Goal: Information Seeking & Learning: Compare options

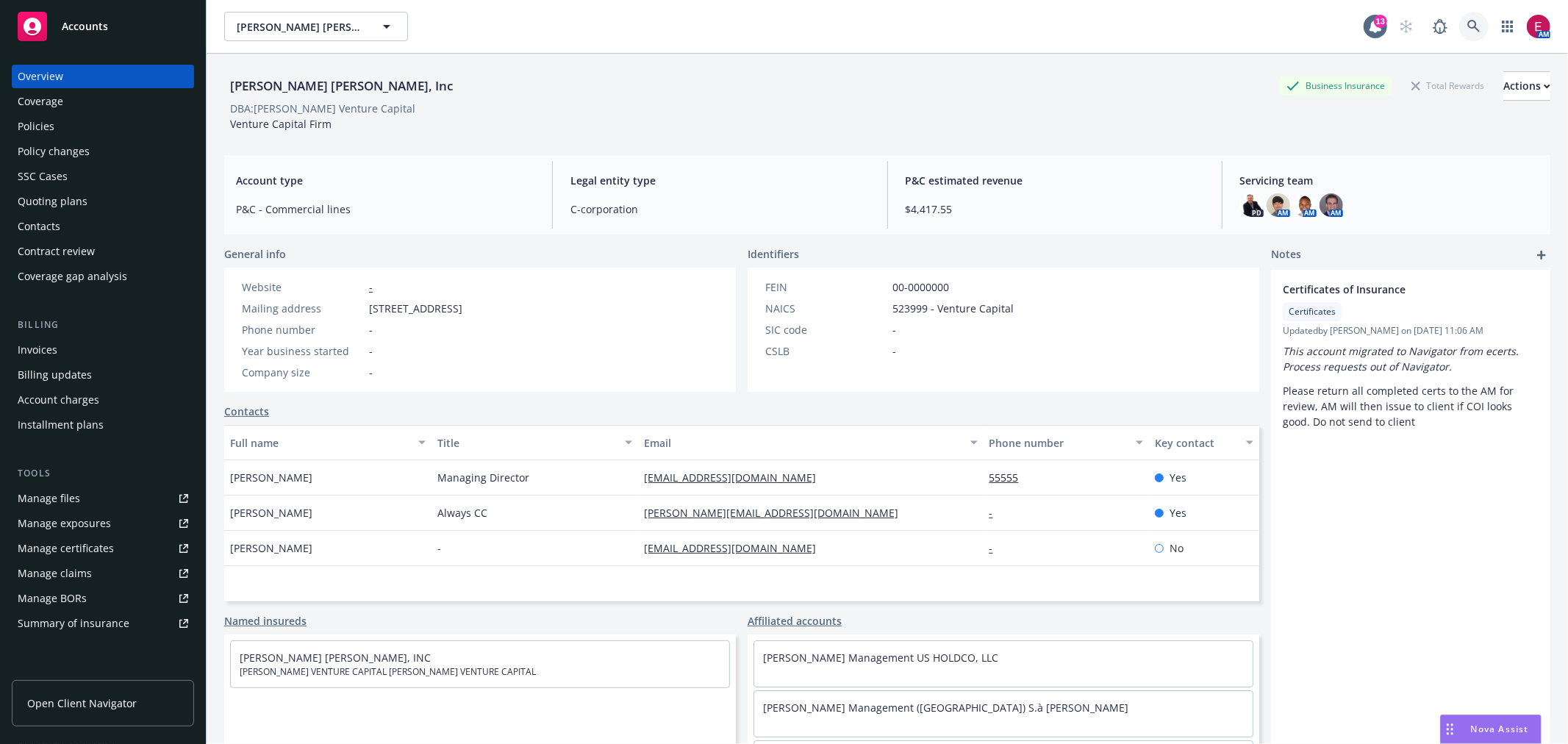
click at [1467, 29] on icon at bounding box center [1473, 26] width 14 height 14
drag, startPoint x: 1064, startPoint y: 97, endPoint x: 1318, endPoint y: 60, distance: 256.7
click at [1066, 98] on div "Sarlo Berliner, Inc Business Insurance Total Rewards Actions" at bounding box center [887, 86] width 1326 height 29
click at [1467, 21] on link at bounding box center [1474, 26] width 29 height 29
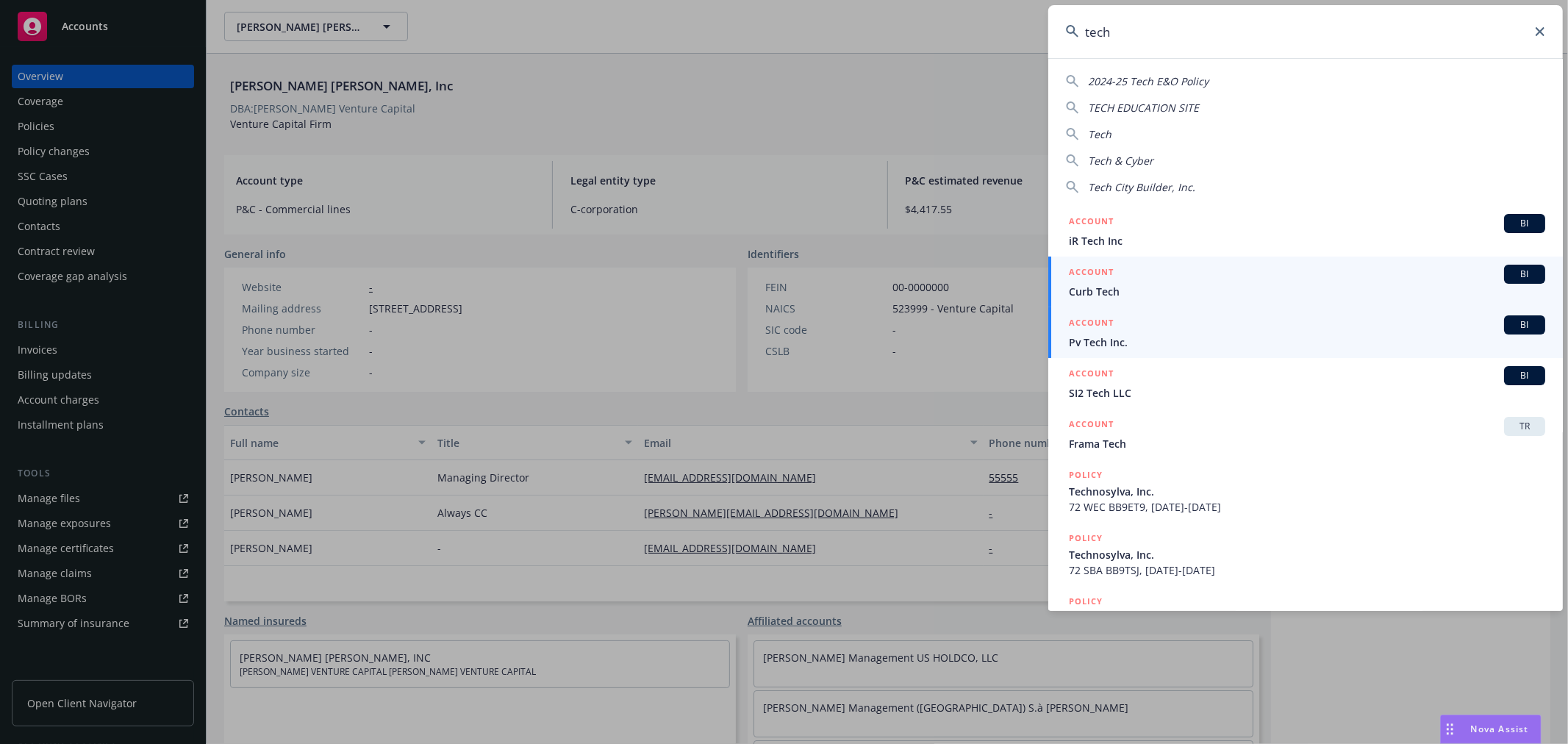
type input "tech"
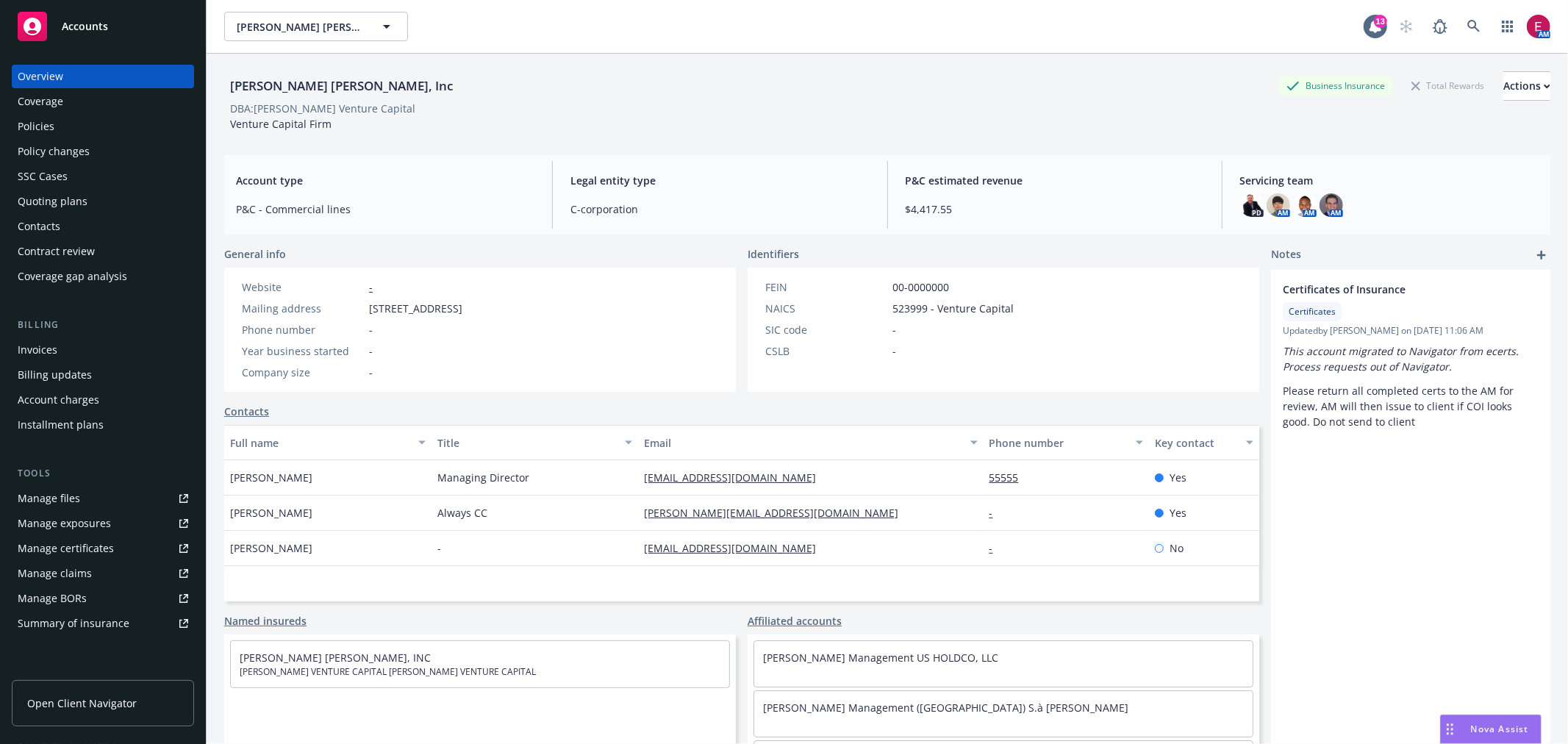
click at [56, 129] on div "Policies" at bounding box center [102, 127] width 170 height 24
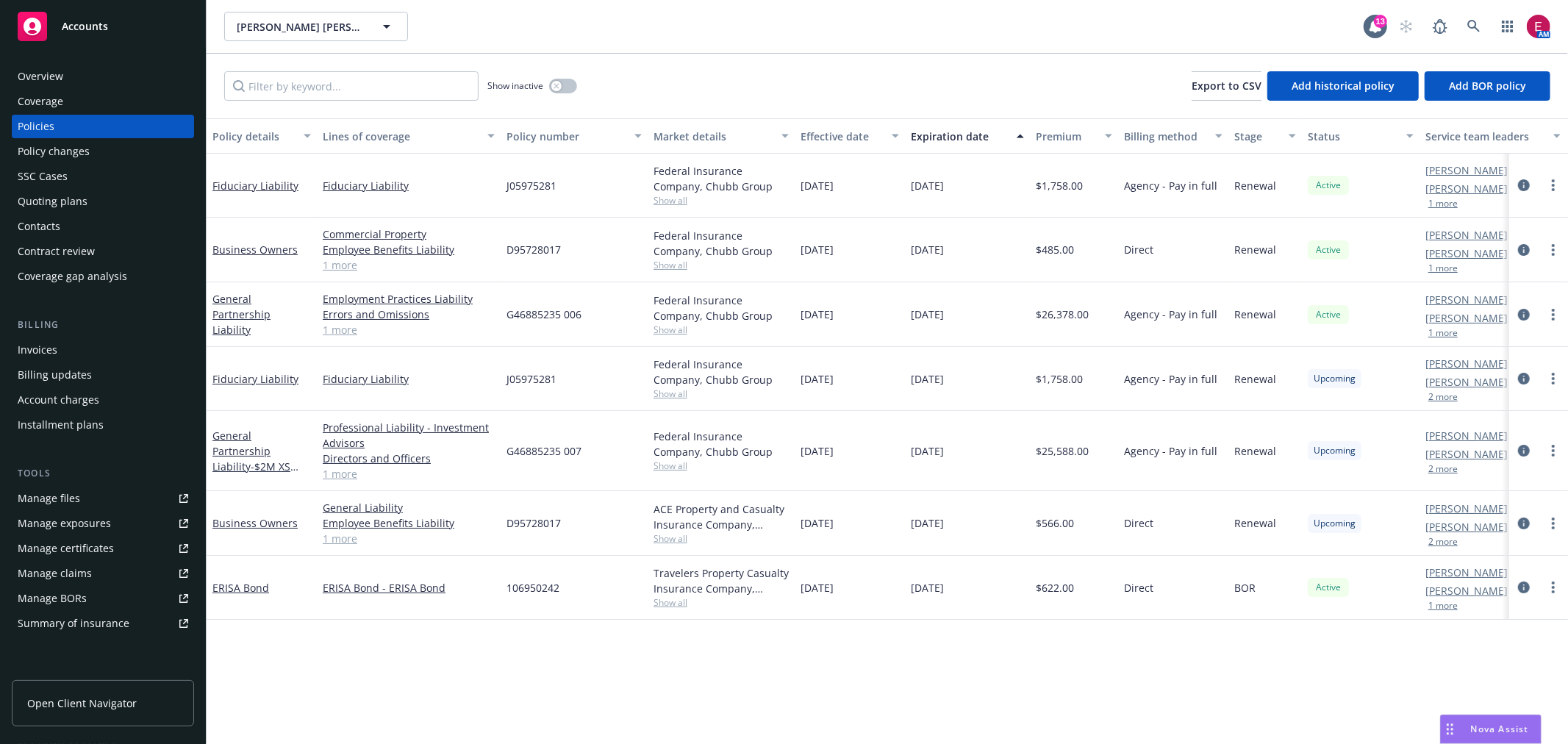
click at [33, 67] on div "Overview" at bounding box center [40, 76] width 45 height 24
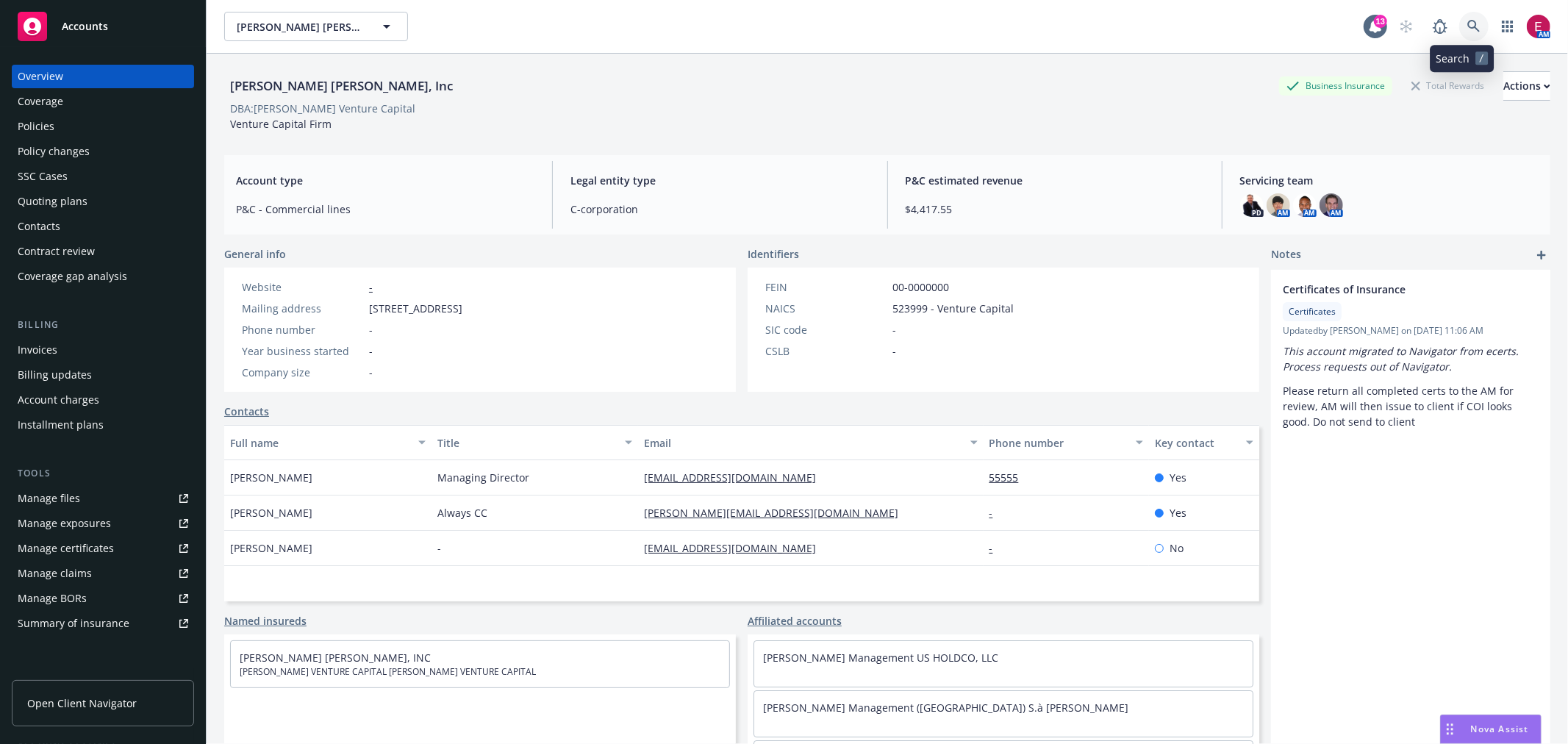
click at [1467, 25] on icon at bounding box center [1473, 26] width 14 height 14
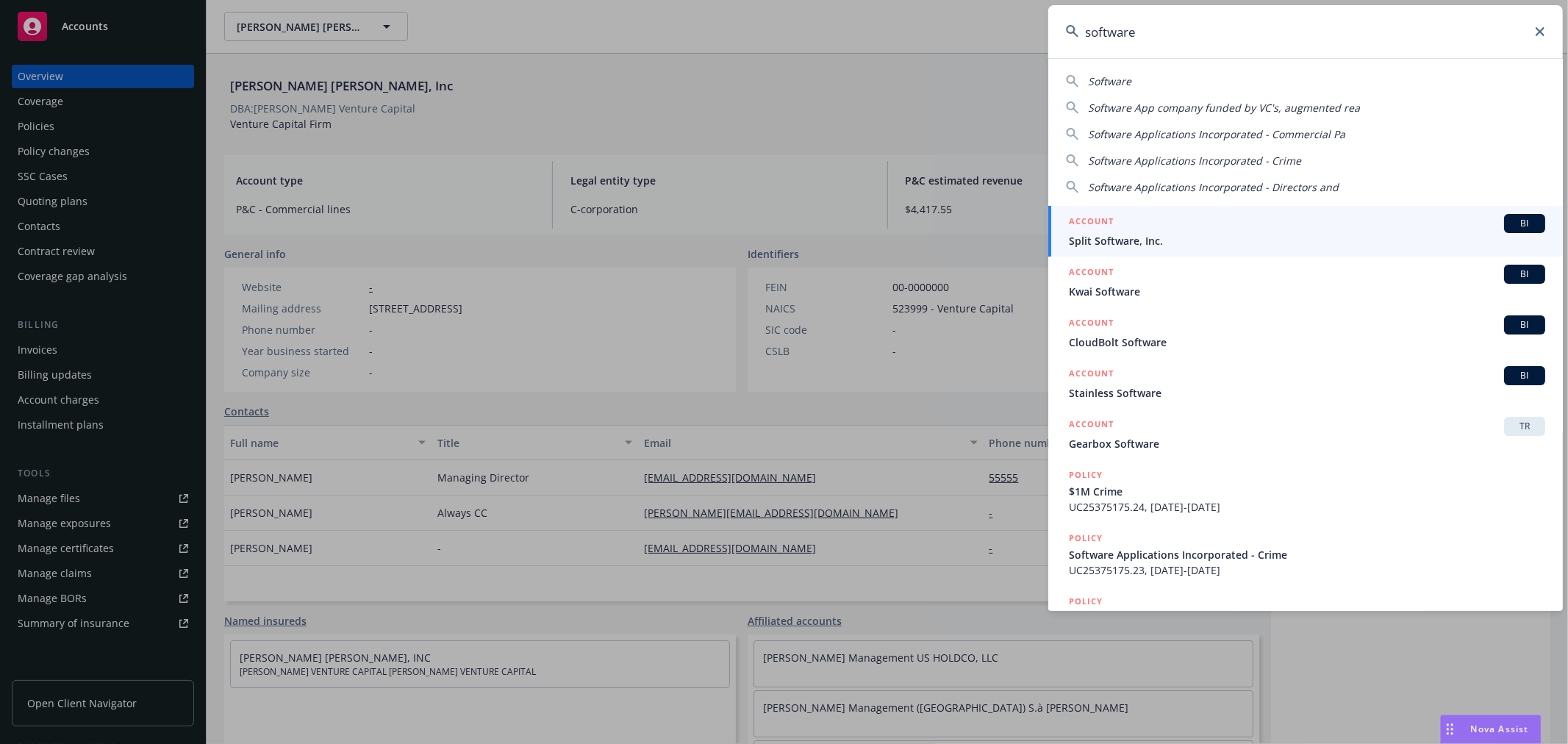
type input "software"
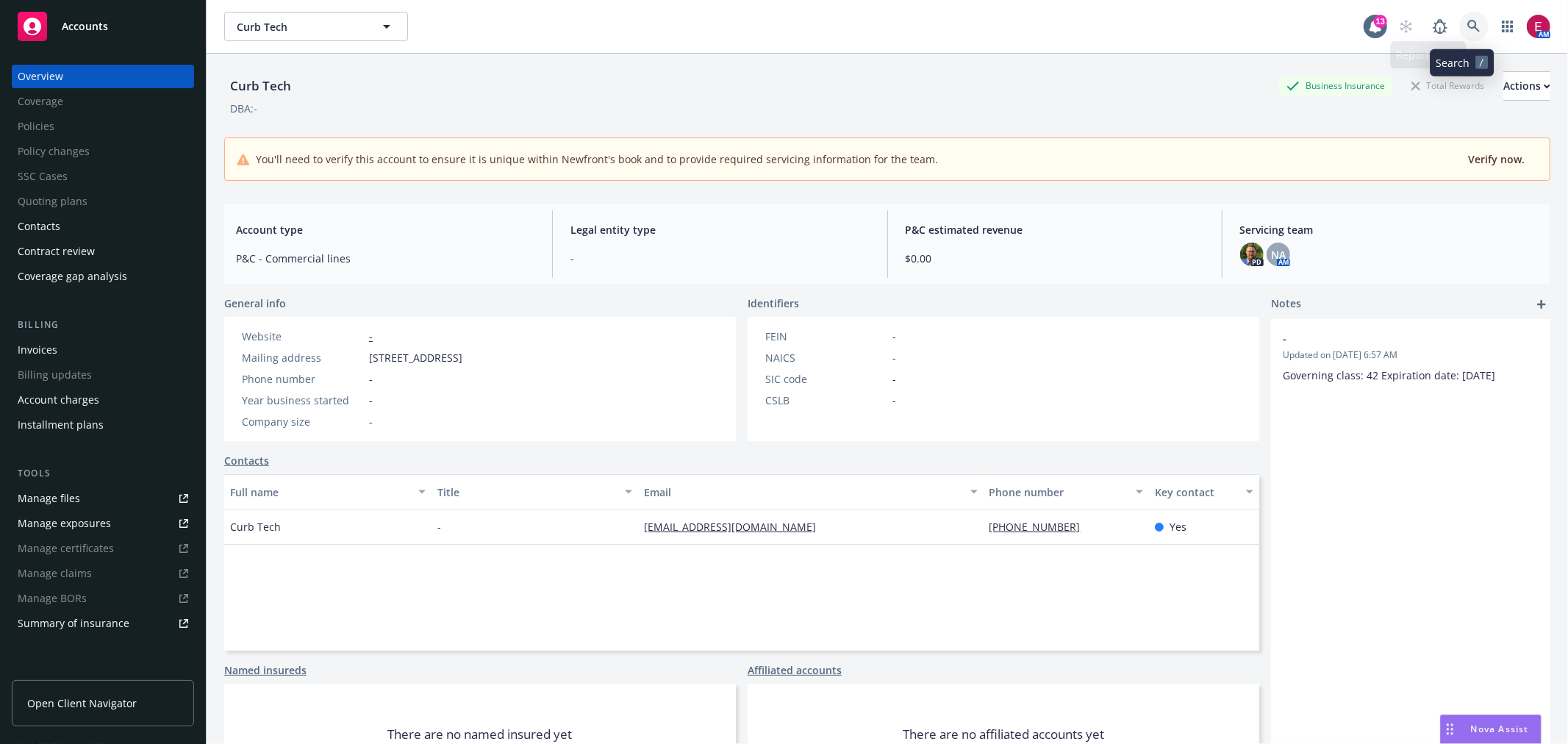
click at [1467, 25] on icon at bounding box center [1473, 26] width 14 height 14
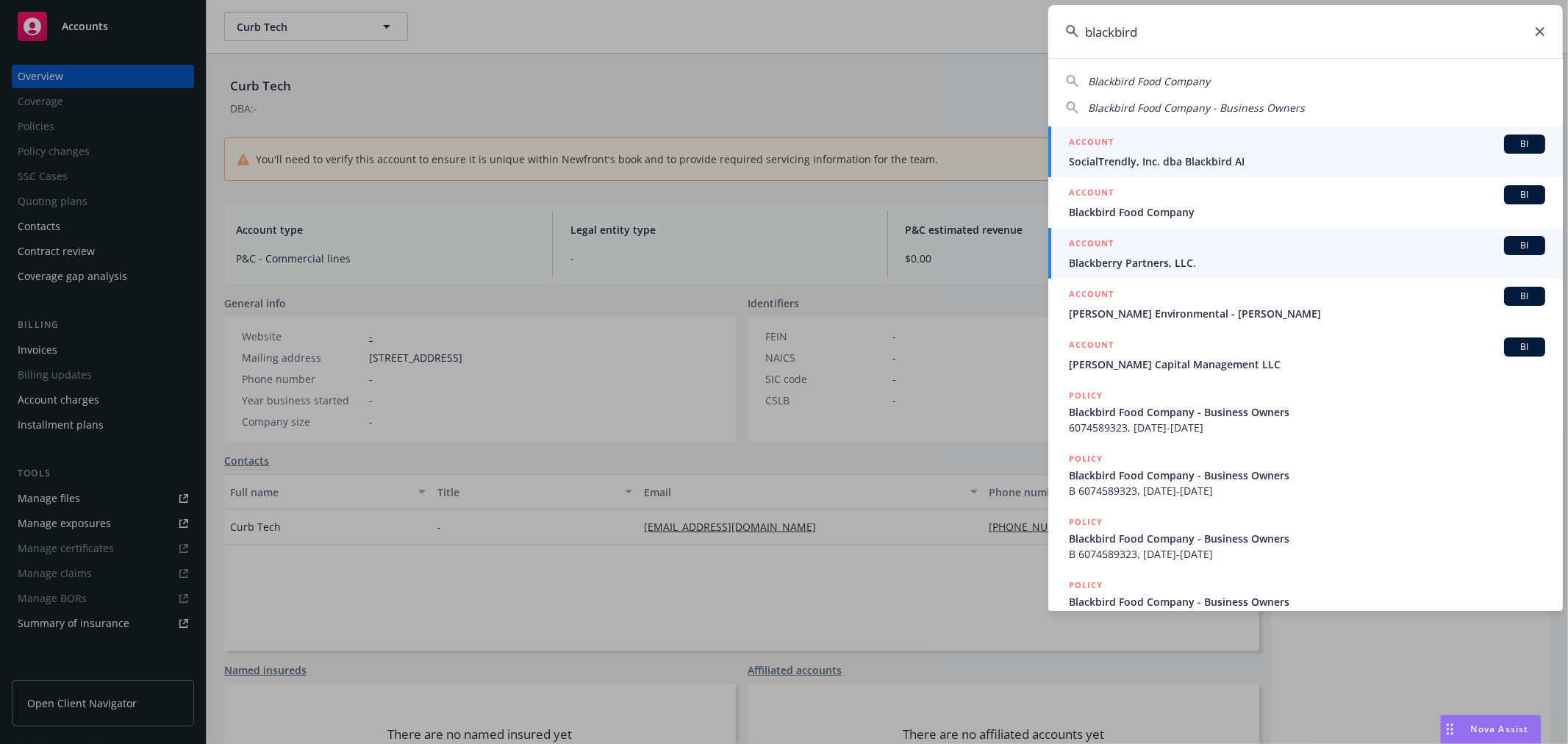
type input "blackbird"
click at [1162, 162] on span "SocialTrendly, Inc. dba Blackbird AI" at bounding box center [1307, 161] width 476 height 15
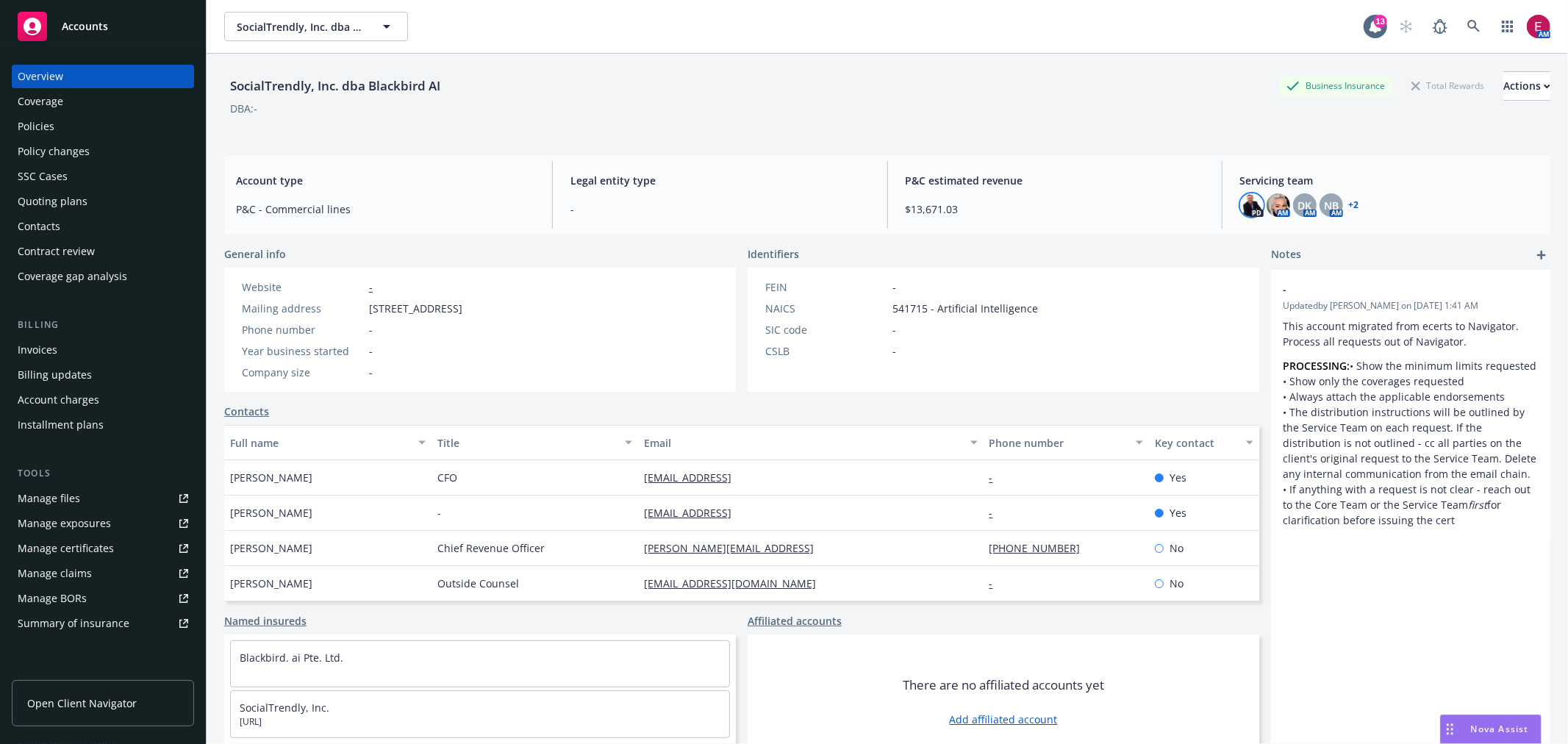
click at [1253, 205] on img at bounding box center [1251, 205] width 24 height 24
click at [1268, 202] on img at bounding box center [1278, 205] width 24 height 24
click at [1297, 202] on span "DK" at bounding box center [1304, 205] width 14 height 15
click at [1324, 202] on span "NB" at bounding box center [1331, 205] width 14 height 15
click at [128, 112] on div "Coverage" at bounding box center [102, 101] width 170 height 24
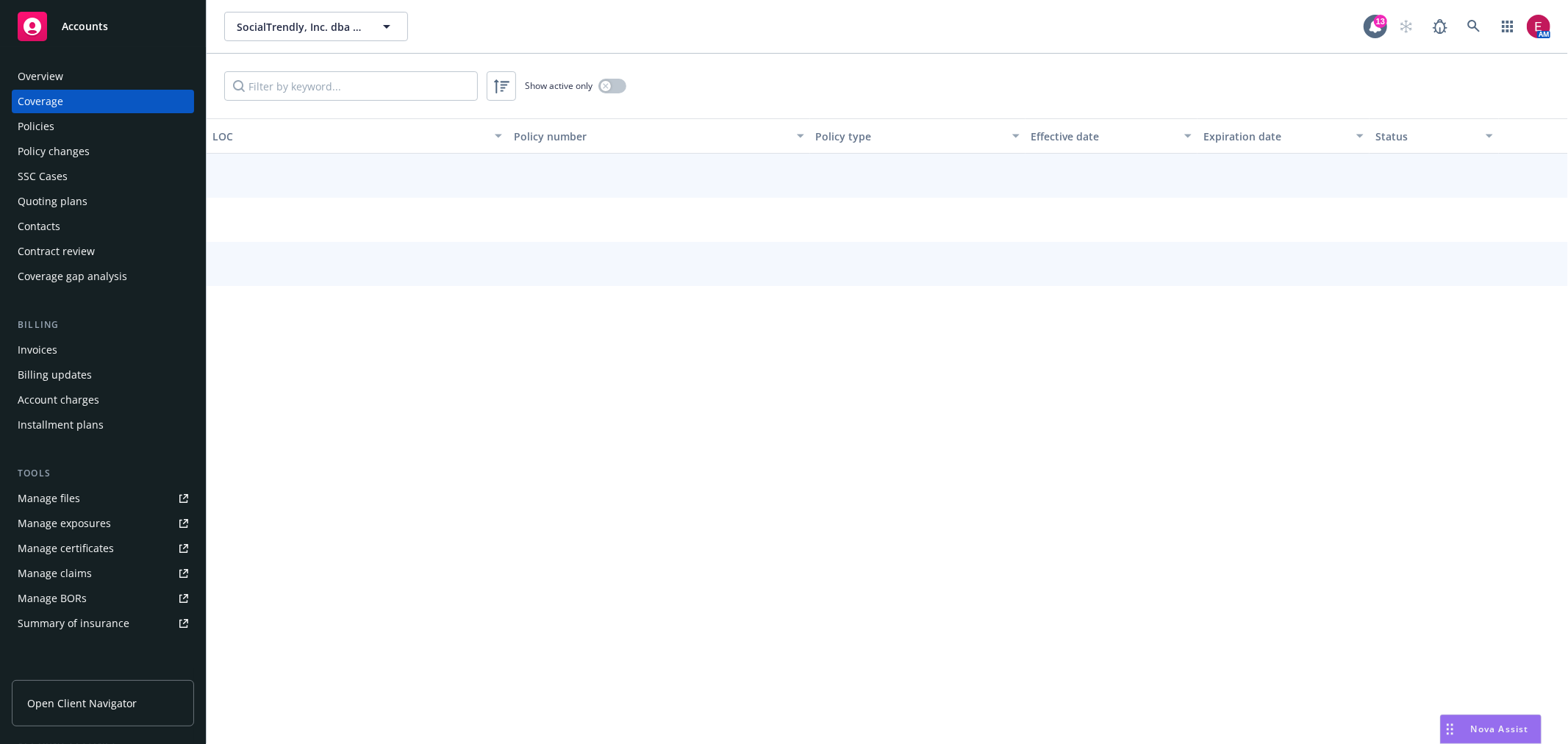
click at [122, 128] on div "Policies" at bounding box center [102, 127] width 170 height 24
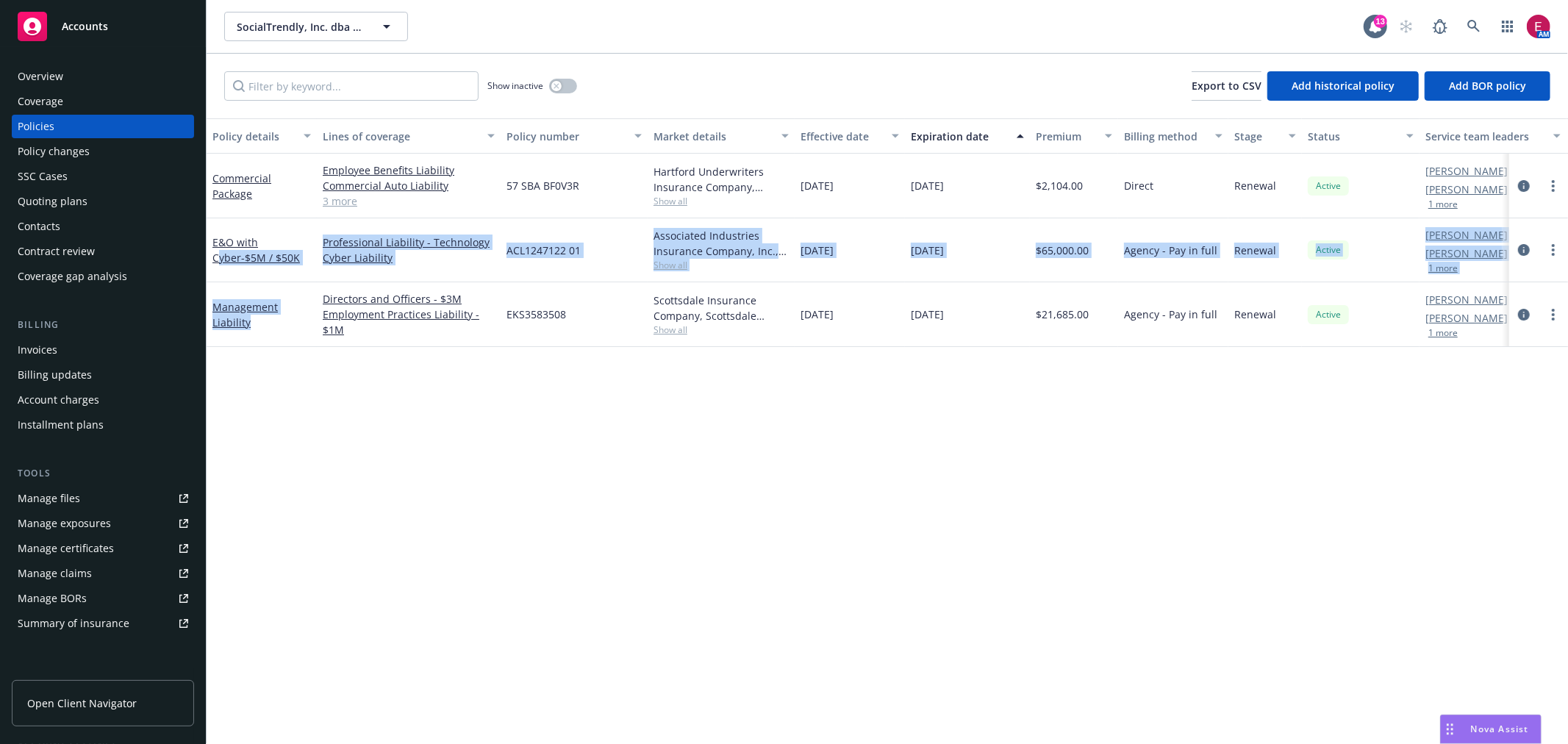
drag, startPoint x: 263, startPoint y: 241, endPoint x: 263, endPoint y: 325, distance: 84.0
click at [263, 325] on div "Commercial Package Employee Benefits Liability Commercial Auto Liability Genera…" at bounding box center [916, 242] width 1419 height 176
click at [253, 310] on link "Management Liability" at bounding box center [245, 314] width 65 height 29
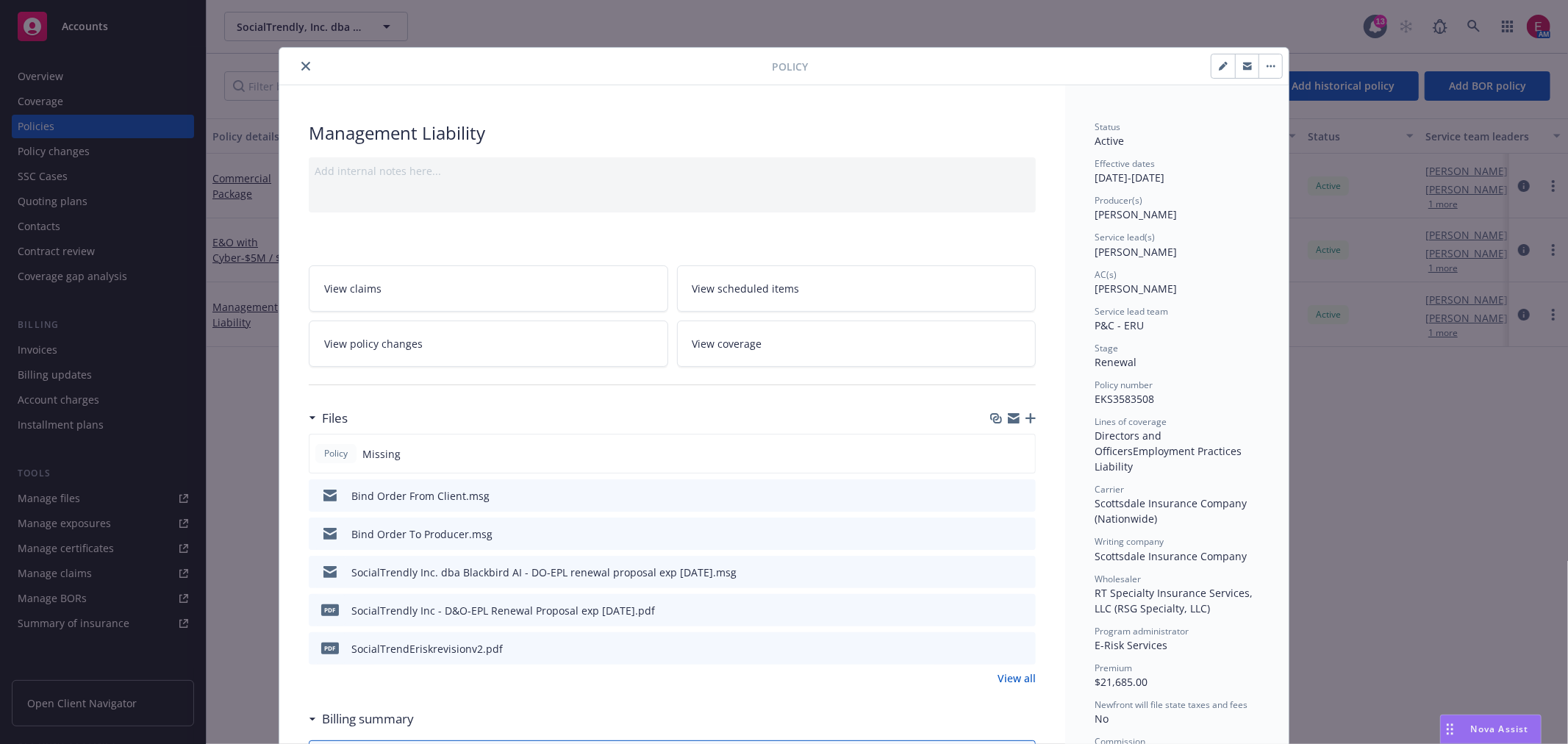
click at [1020, 493] on icon "preview file" at bounding box center [1022, 494] width 14 height 10
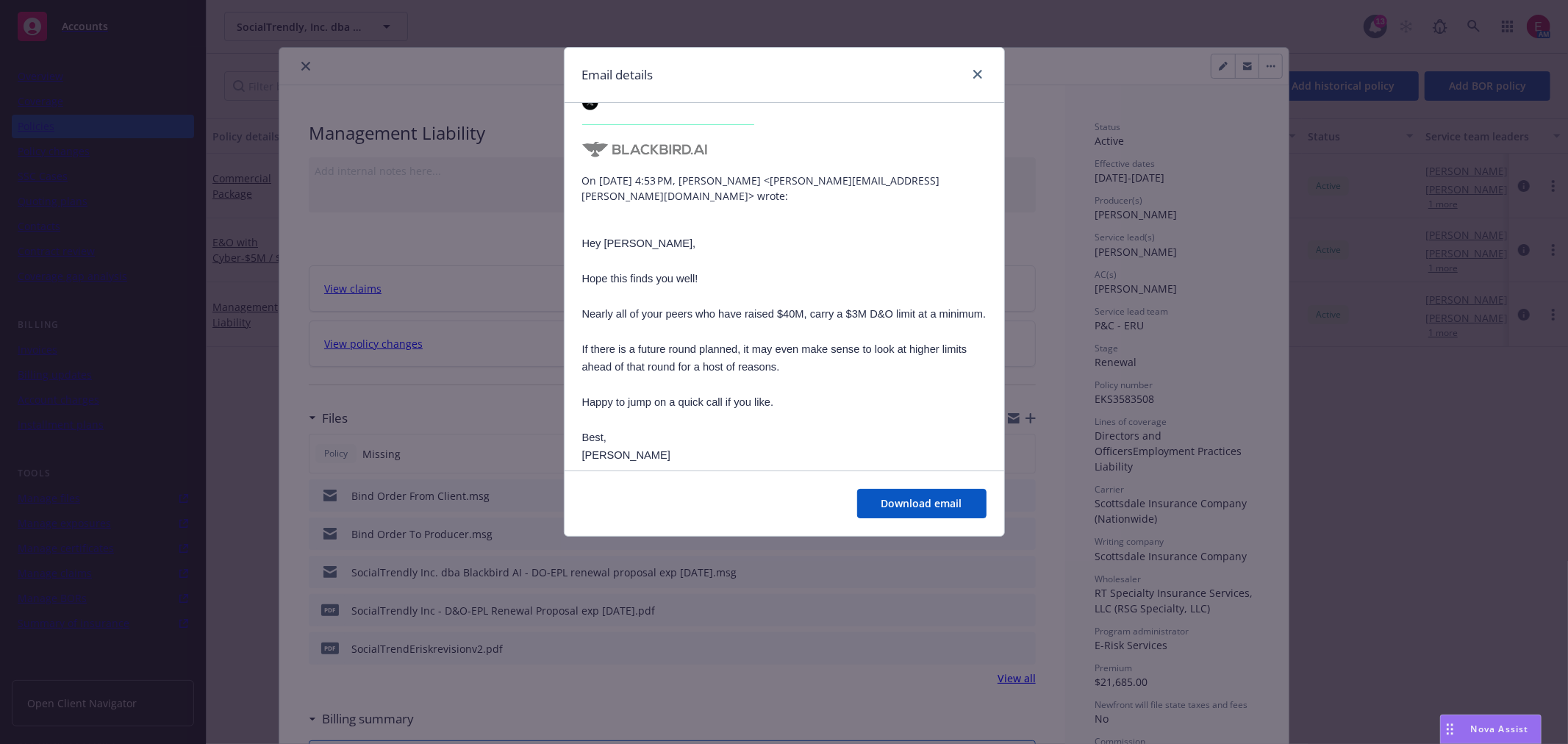
scroll to position [408, 0]
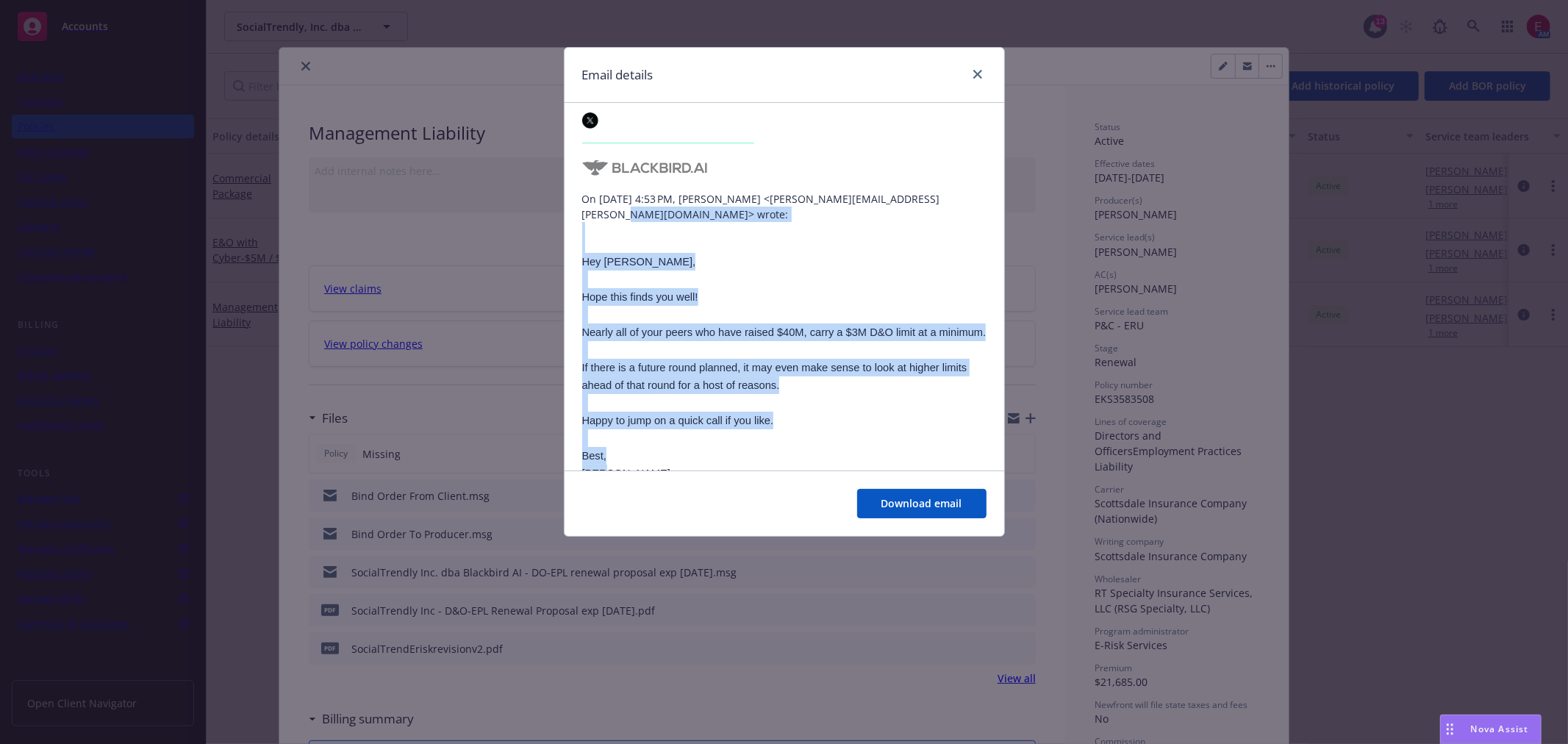
drag, startPoint x: 661, startPoint y: 438, endPoint x: 575, endPoint y: 167, distance: 284.3
drag, startPoint x: 577, startPoint y: 162, endPoint x: 707, endPoint y: 429, distance: 297.0
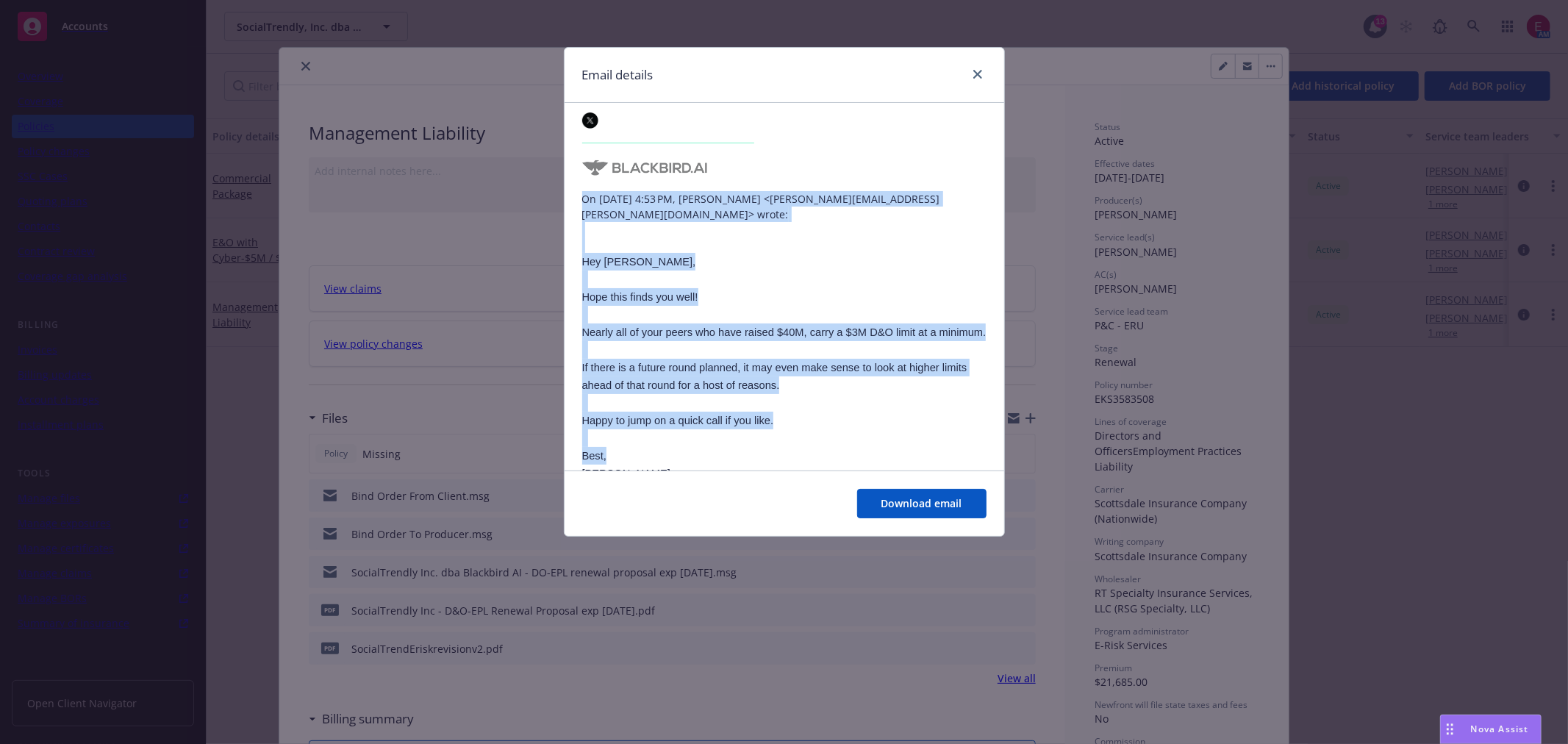
click at [707, 447] on p "Best," at bounding box center [784, 455] width 404 height 17
drag, startPoint x: 671, startPoint y: 443, endPoint x: 543, endPoint y: 176, distance: 296.1
click at [543, 176] on div "Email details Re: SocialTrendly, Inc. dba Blackbird AI - D&O-EPL renewal propos…" at bounding box center [784, 372] width 1568 height 744
click at [686, 253] on p "Hey Mark," at bounding box center [784, 261] width 404 height 17
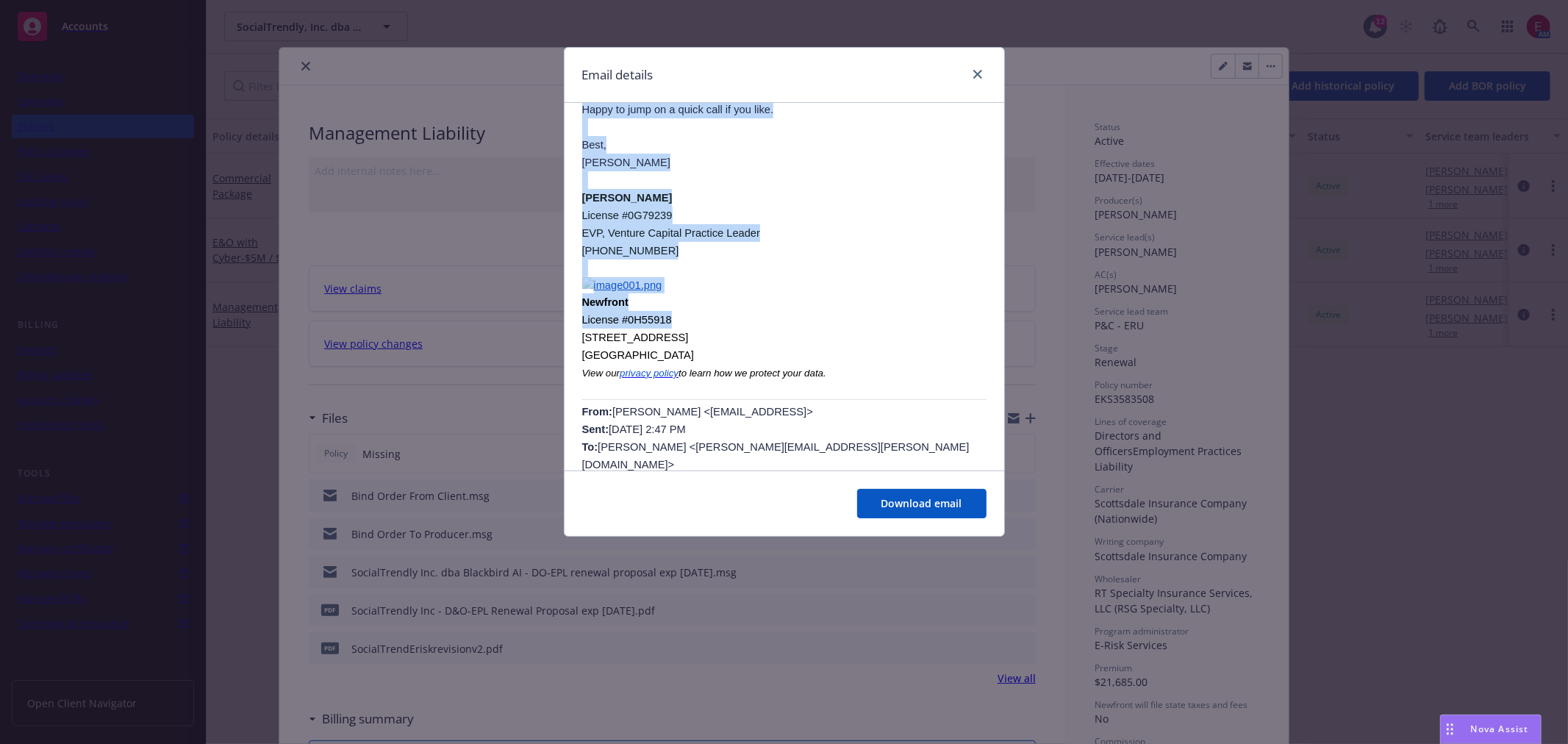
drag, startPoint x: 578, startPoint y: 160, endPoint x: 682, endPoint y: 285, distance: 162.6
click at [682, 288] on div "Re: SocialTrendly, Inc. dba Blackbird AI - D&O-EPL renewal proposal exp 07.26.2…" at bounding box center [784, 727] width 440 height 2687
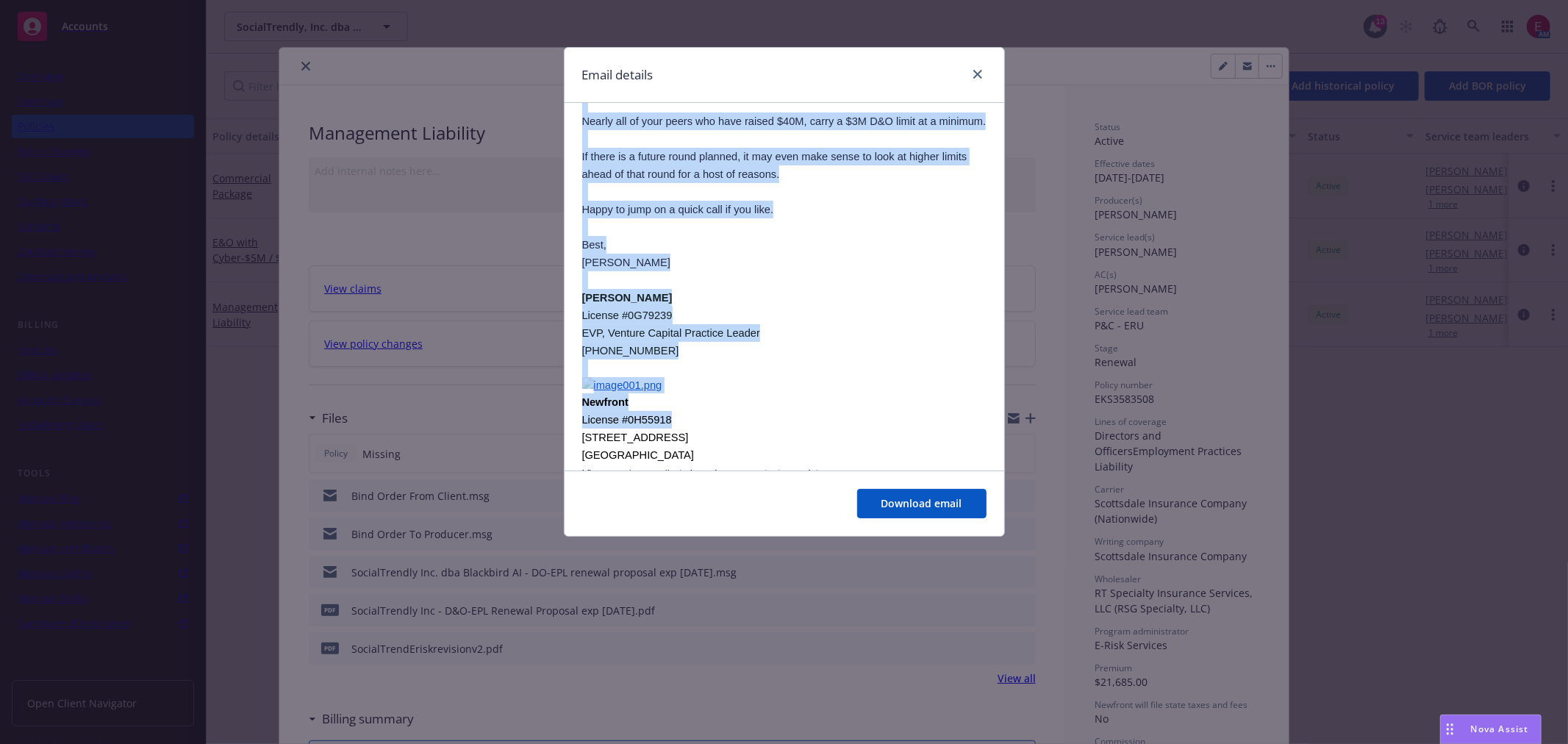
scroll to position [474, 0]
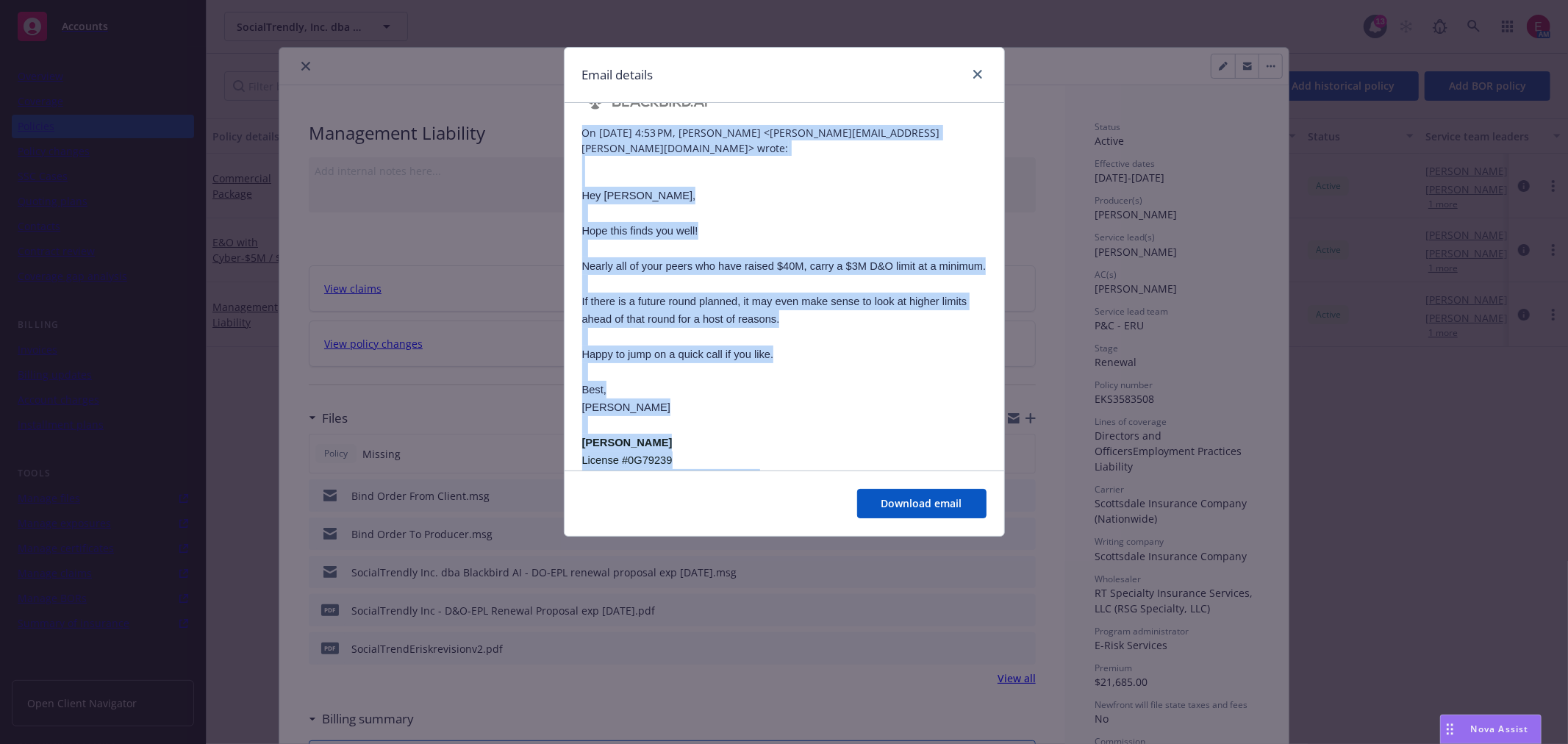
click at [684, 296] on span "If there is a future round planned, it may even make sense to look at higher li…" at bounding box center [774, 310] width 385 height 29
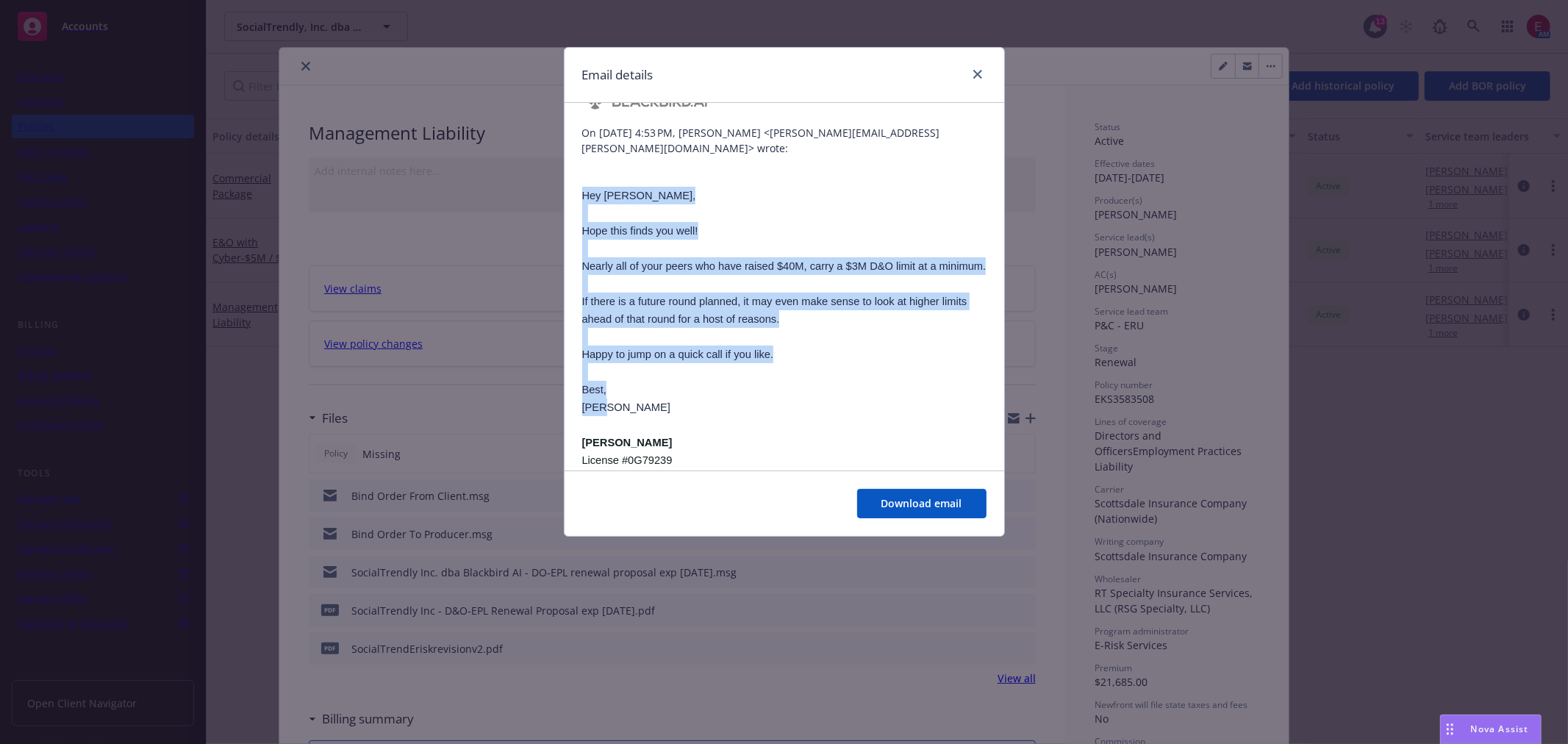
drag, startPoint x: 658, startPoint y: 367, endPoint x: 584, endPoint y: 149, distance: 230.2
click at [718, 296] on span "If there is a future round planned, it may even make sense to look at higher li…" at bounding box center [774, 310] width 385 height 29
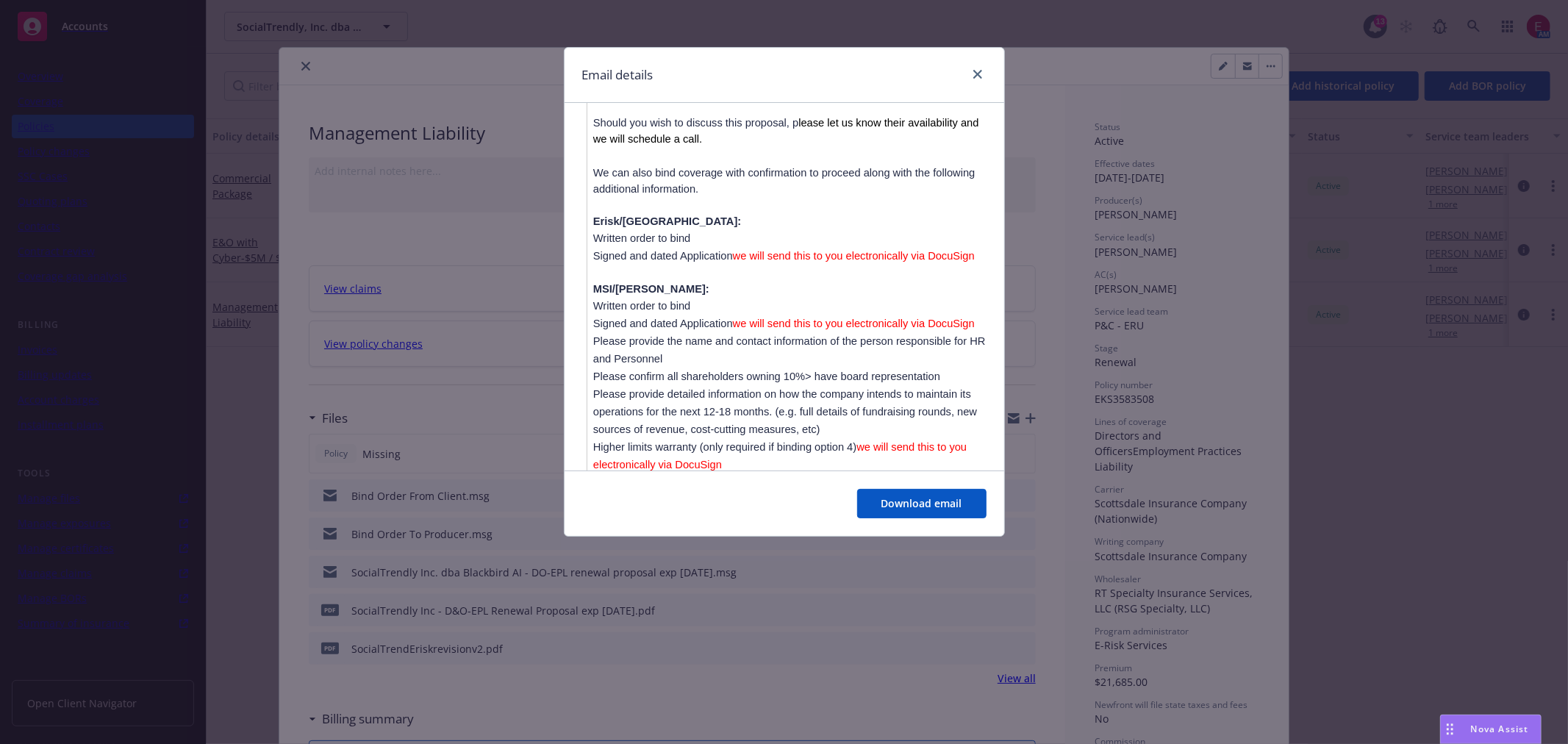
scroll to position [1700, 0]
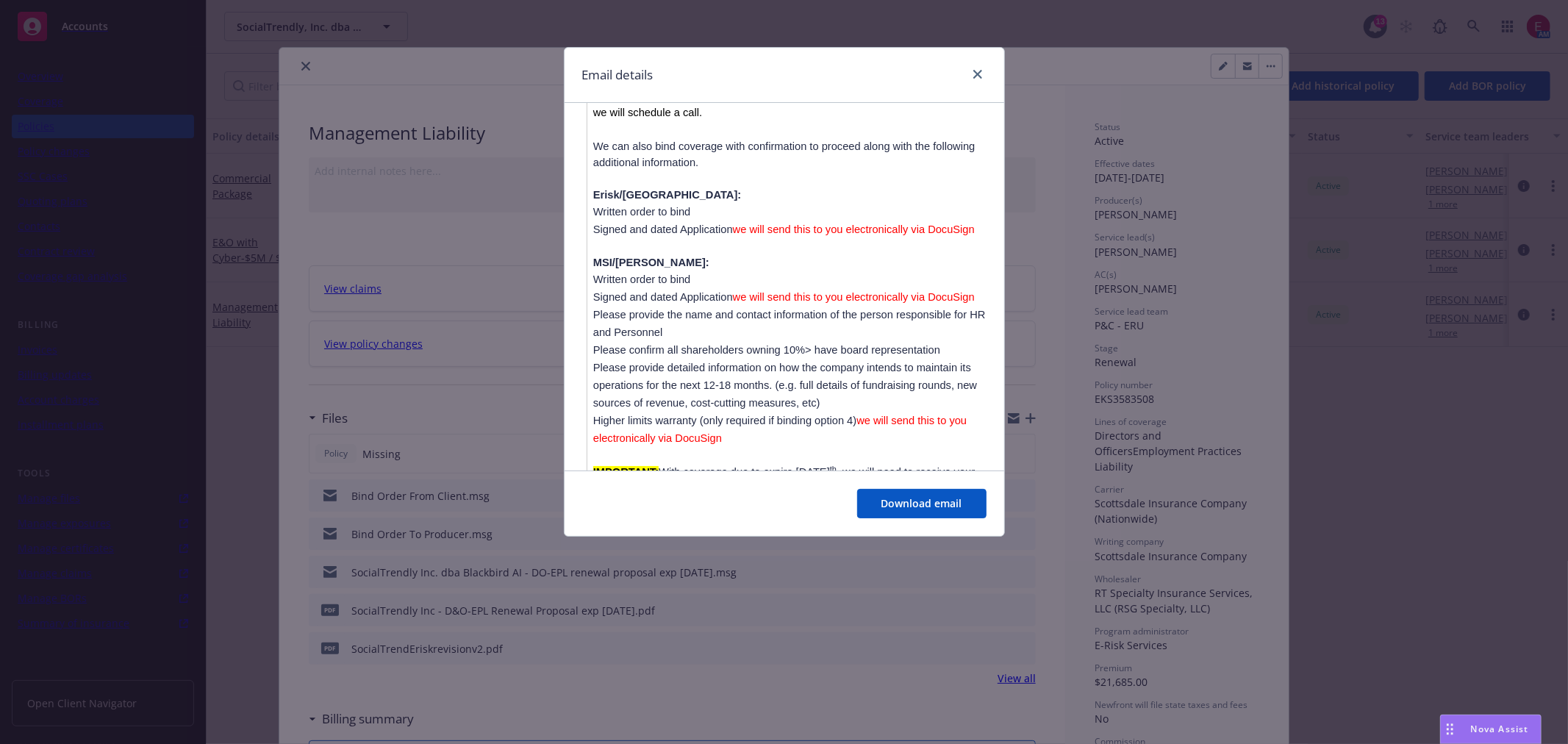
drag, startPoint x: 732, startPoint y: 366, endPoint x: 593, endPoint y: 177, distance: 234.6
click at [594, 177] on div "Hello Mark, Attached please find a copy of the renewal proposal for your Direct…" at bounding box center [790, 267] width 394 height 993
click at [605, 257] on span "MSI/Lloyds:" at bounding box center [651, 262] width 116 height 12
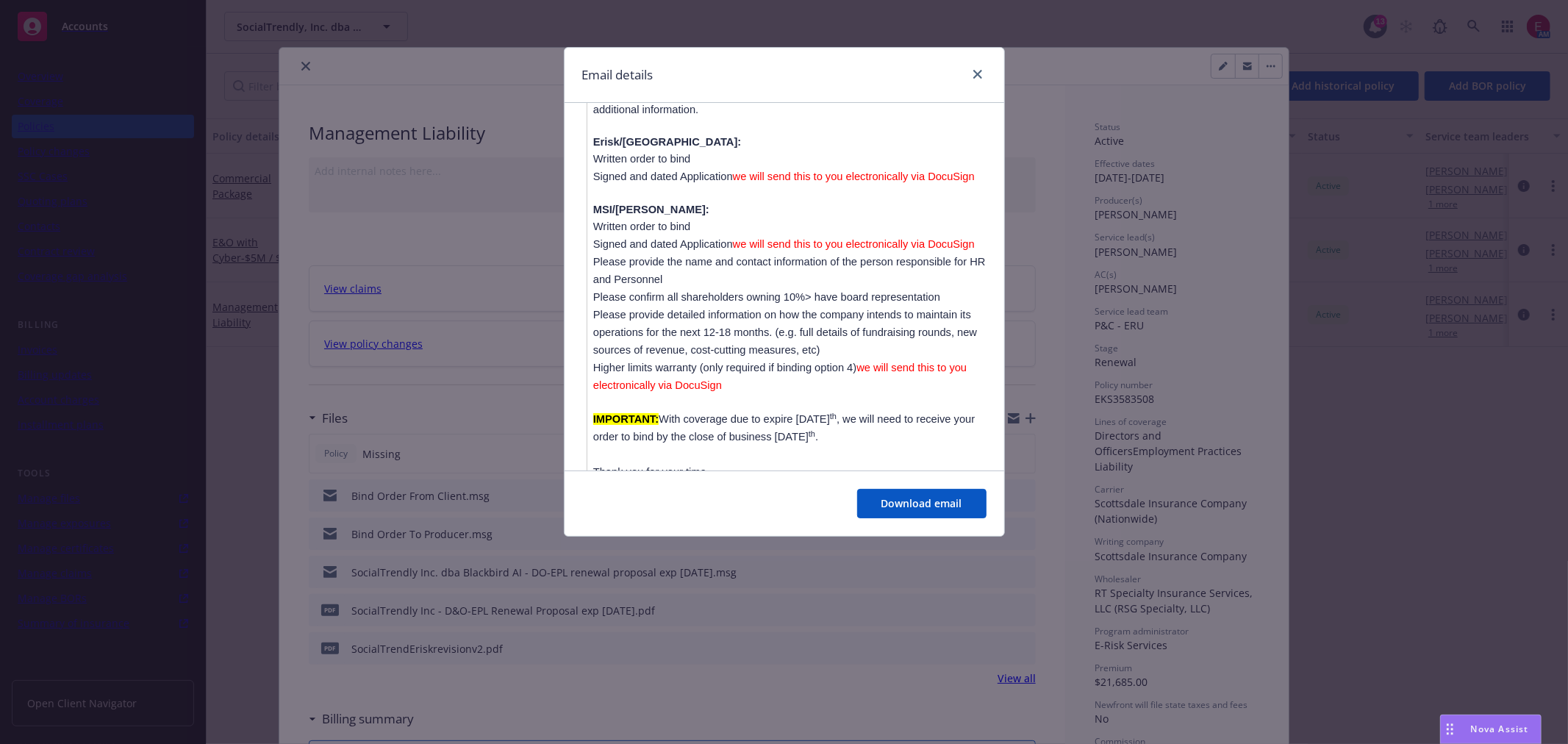
scroll to position [1781, 0]
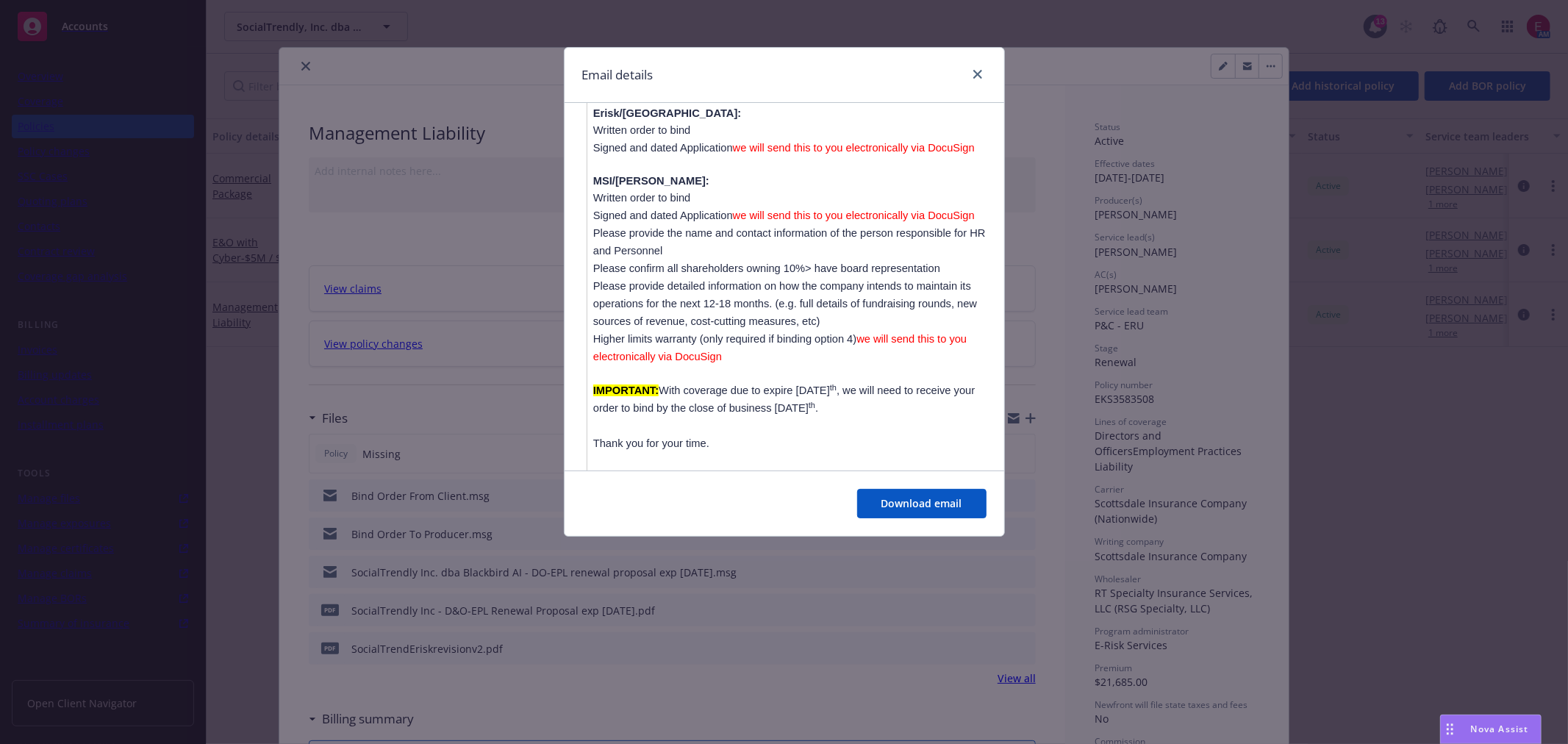
click at [986, 74] on div "Email details" at bounding box center [784, 75] width 440 height 55
click at [981, 72] on link "close" at bounding box center [977, 73] width 17 height 17
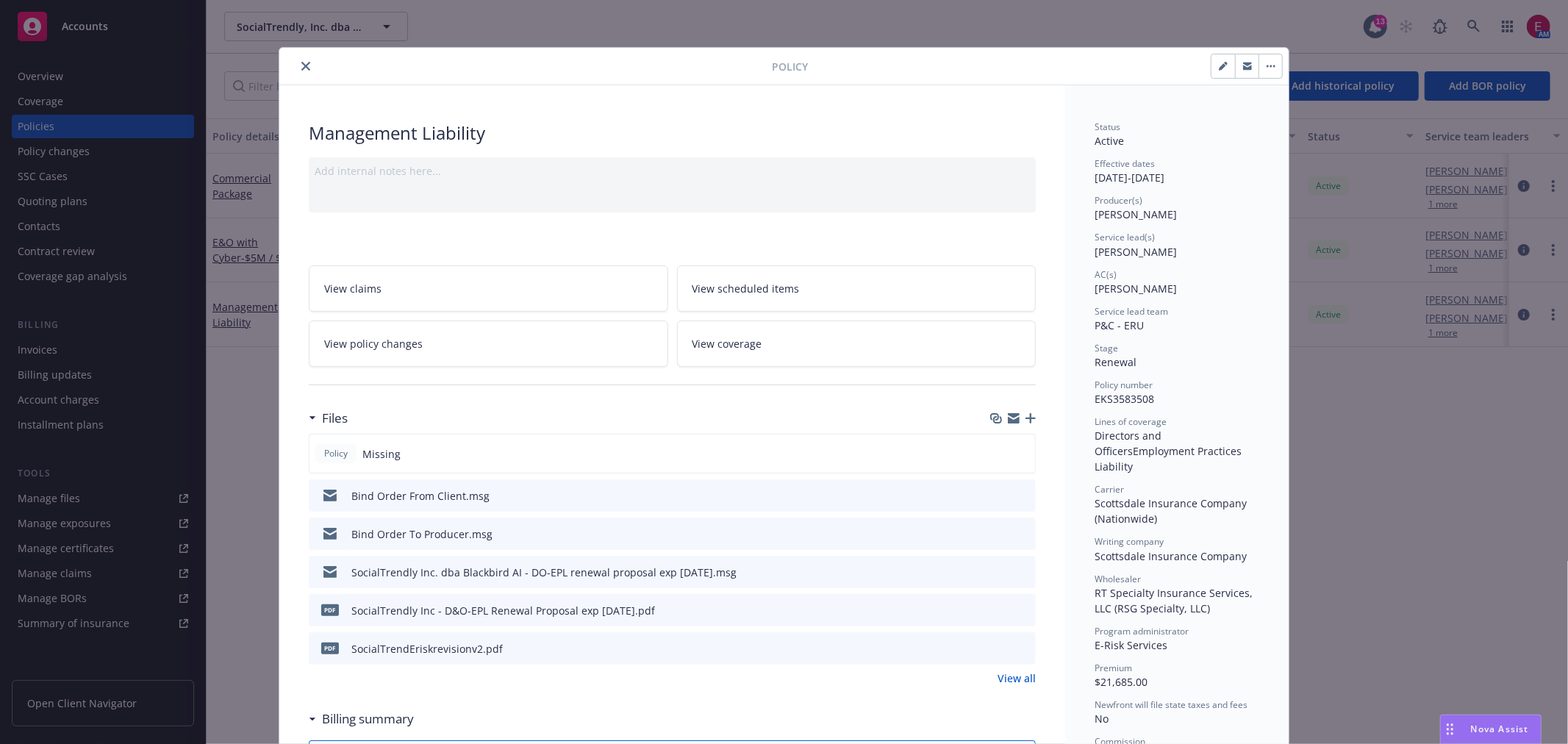
click at [297, 62] on button "close" at bounding box center [305, 65] width 17 height 17
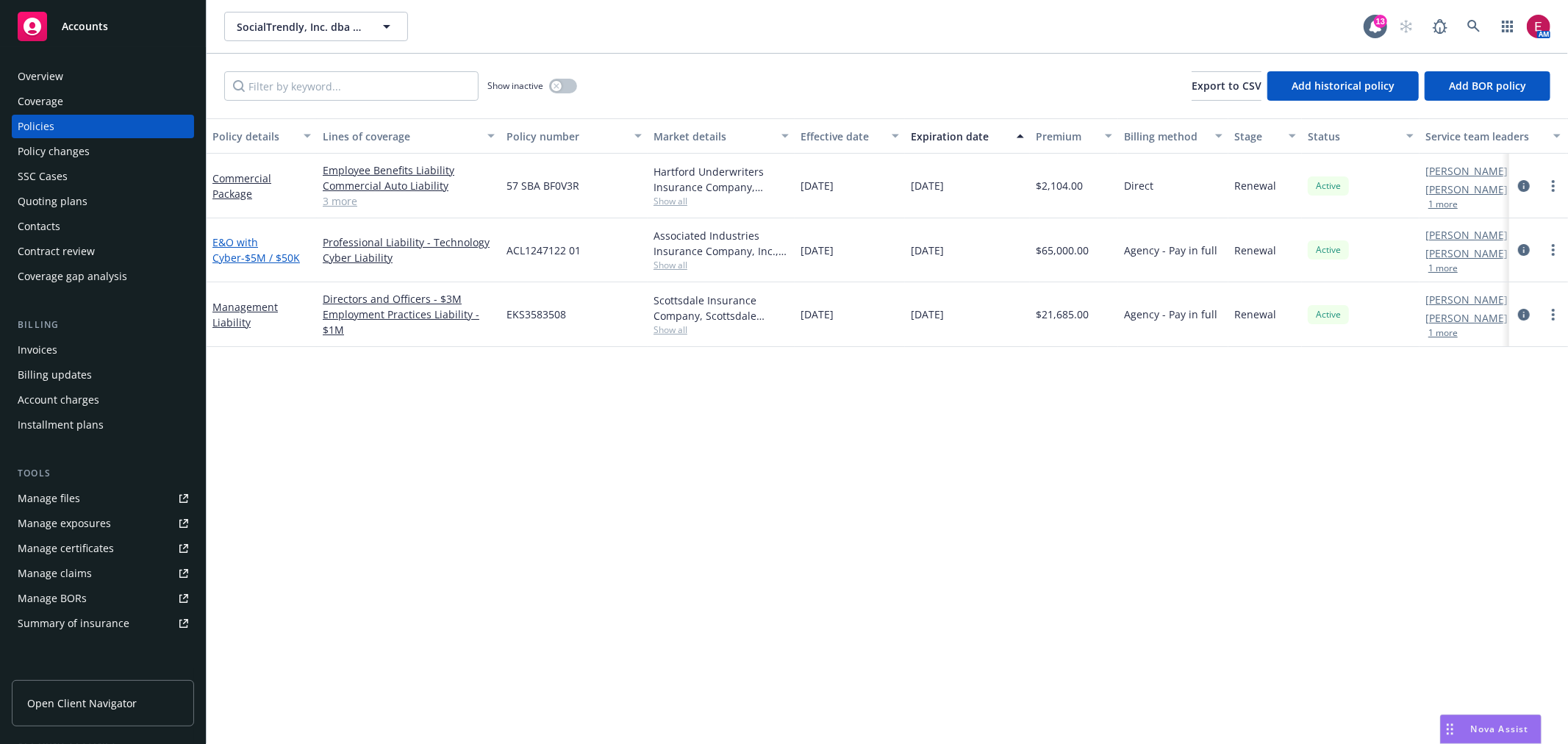
click at [252, 235] on link "E&O with Cyber - $5M / $50K" at bounding box center [256, 250] width 88 height 29
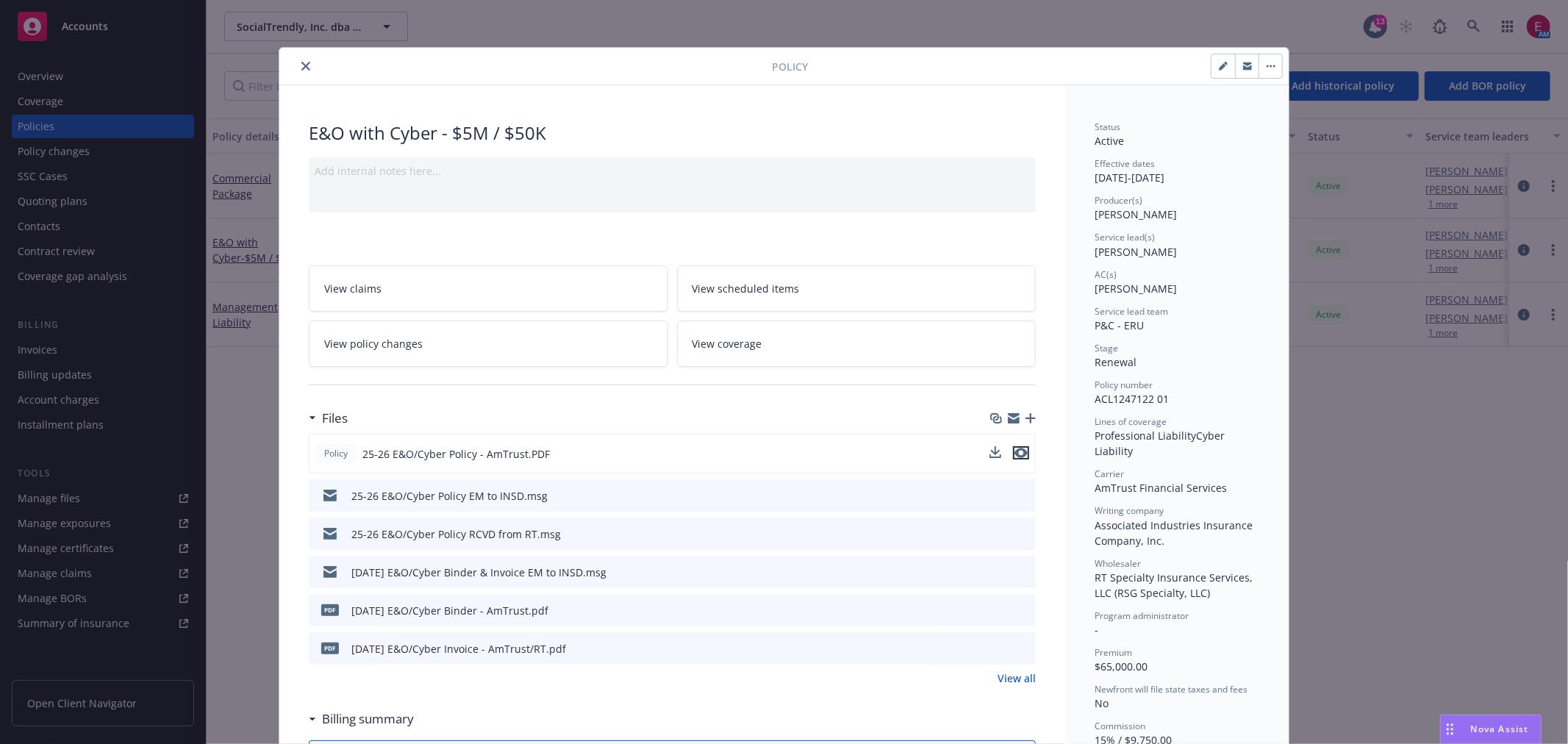
click at [1018, 453] on icon "preview file" at bounding box center [1021, 453] width 14 height 10
click at [301, 64] on icon "close" at bounding box center [306, 66] width 9 height 9
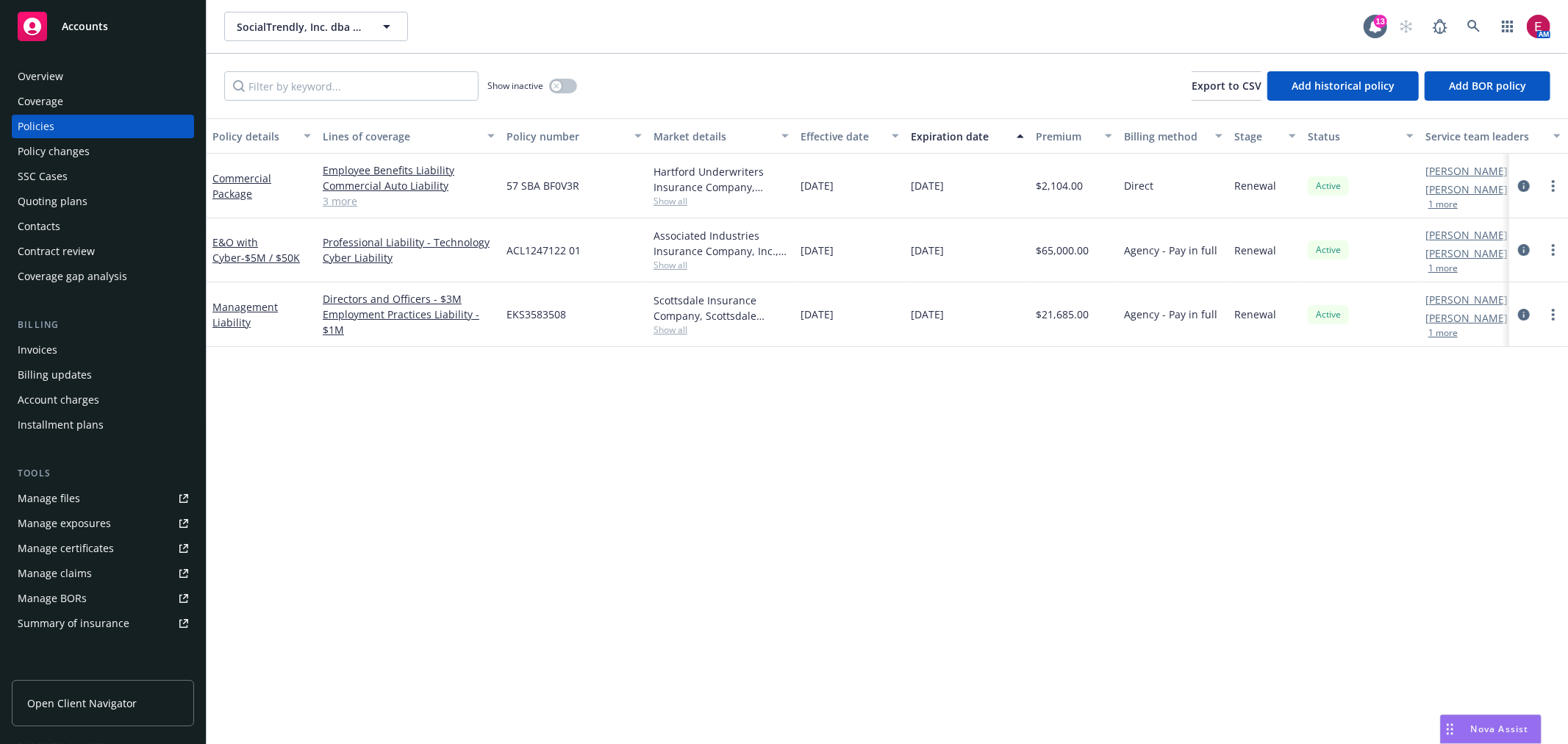
drag, startPoint x: 1028, startPoint y: 469, endPoint x: 79, endPoint y: -14, distance: 1064.8
click at [79, 0] on html "Accounts Overview Coverage Policies Policy changes SSC Cases Quoting plans Cont…" at bounding box center [784, 372] width 1568 height 744
click at [895, 462] on div "Policy details Lines of coverage Policy number Market details Effective date Ex…" at bounding box center [887, 431] width 1361 height 625
click at [1464, 18] on link at bounding box center [1474, 26] width 29 height 29
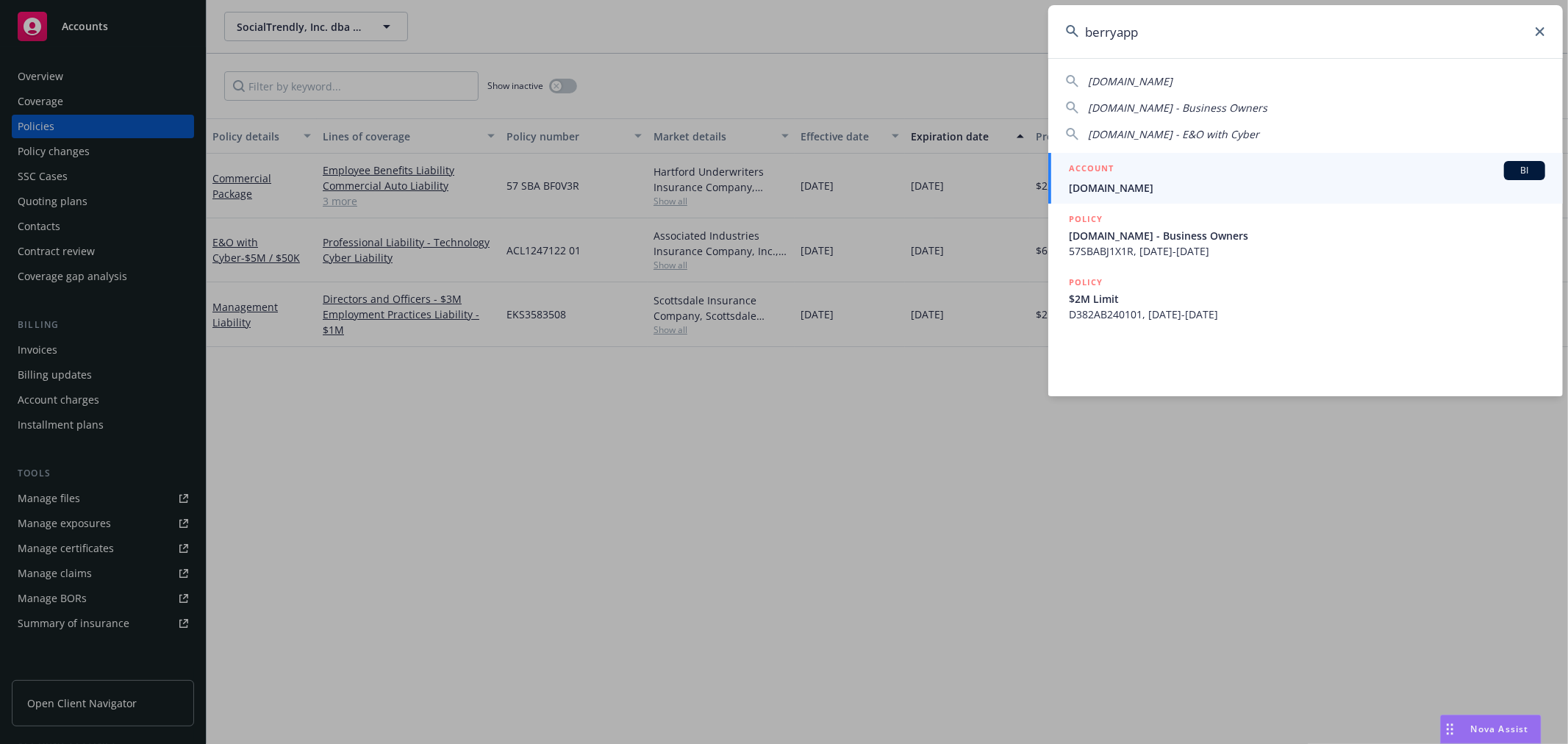
type input "berryapp"
click at [1240, 178] on div "ACCOUNT BI" at bounding box center [1307, 170] width 476 height 19
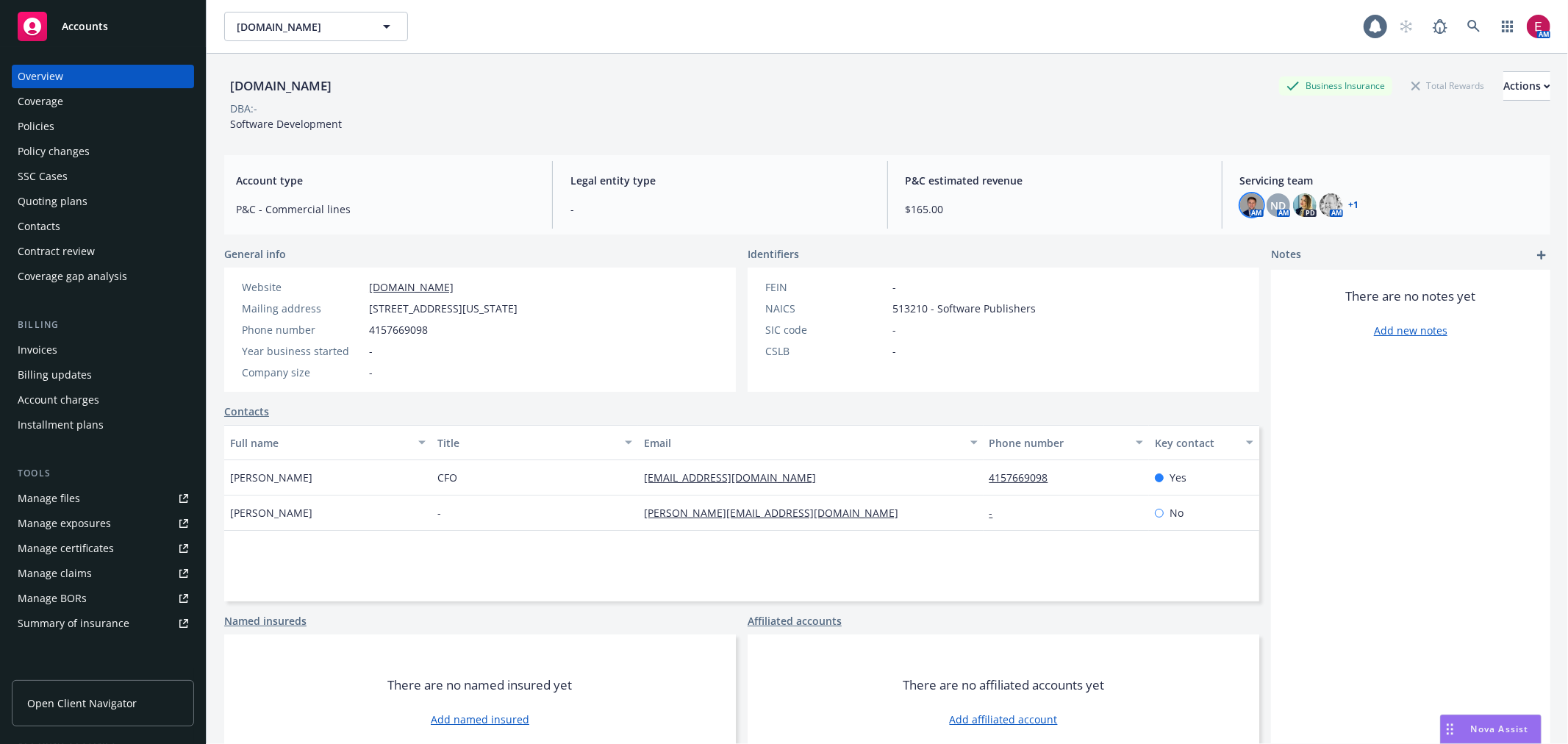
click at [1240, 206] on img at bounding box center [1251, 205] width 24 height 24
click at [1270, 202] on span "ND" at bounding box center [1278, 205] width 15 height 15
click at [1295, 202] on img at bounding box center [1305, 205] width 24 height 24
click at [1328, 202] on img at bounding box center [1331, 205] width 24 height 24
click at [1349, 201] on link "+ 1" at bounding box center [1354, 205] width 10 height 9
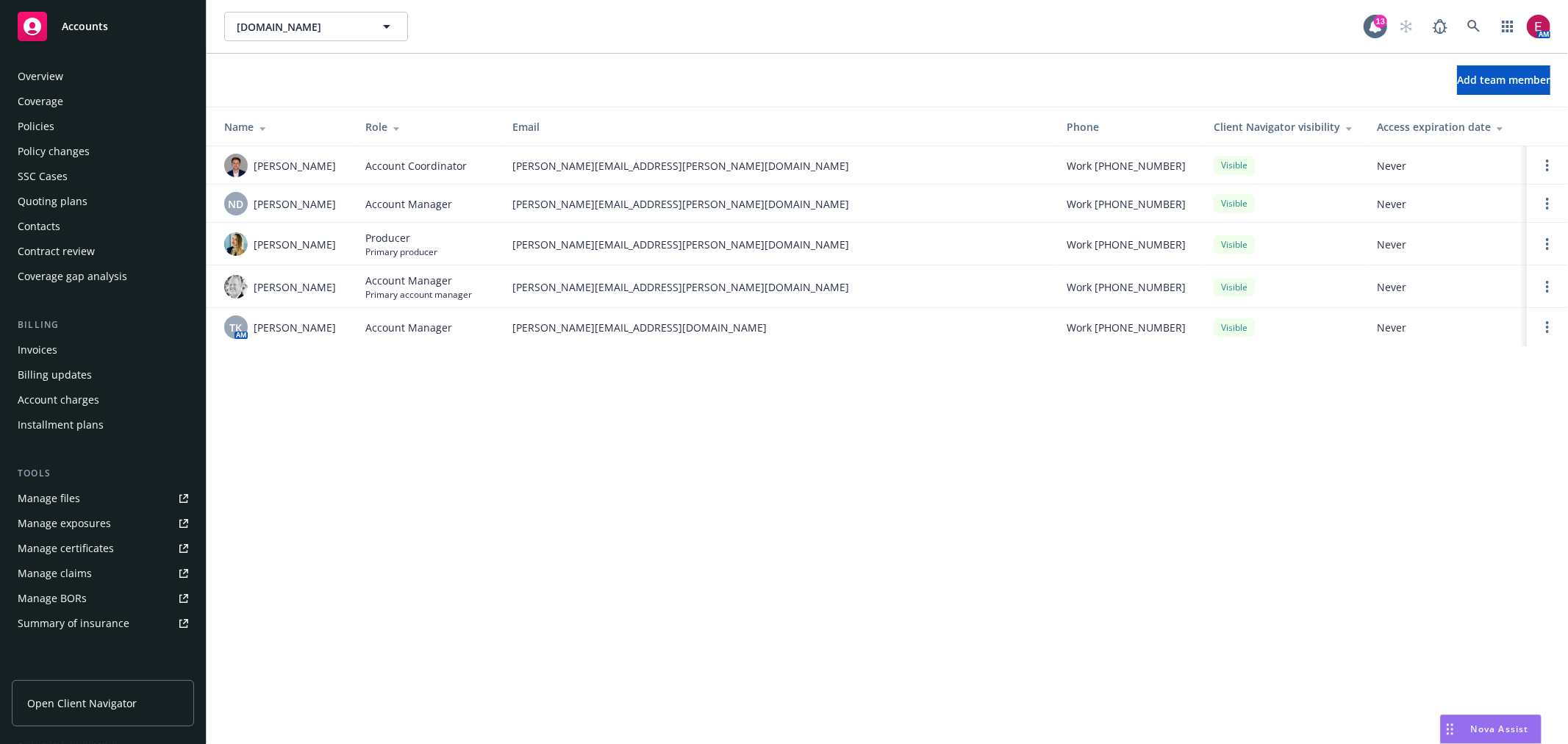
click at [62, 122] on div "Policies" at bounding box center [102, 127] width 170 height 24
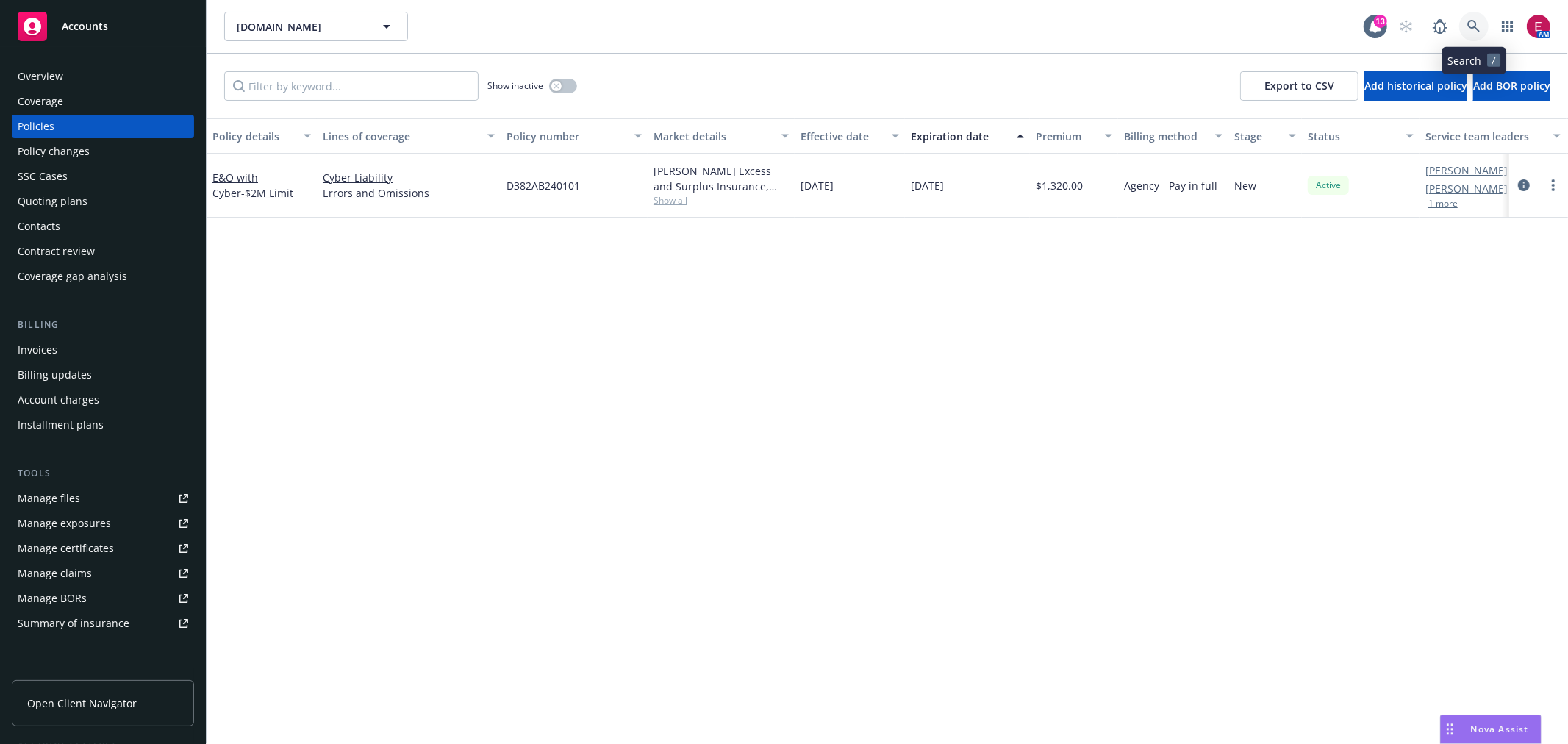
click at [1463, 18] on link at bounding box center [1474, 26] width 29 height 29
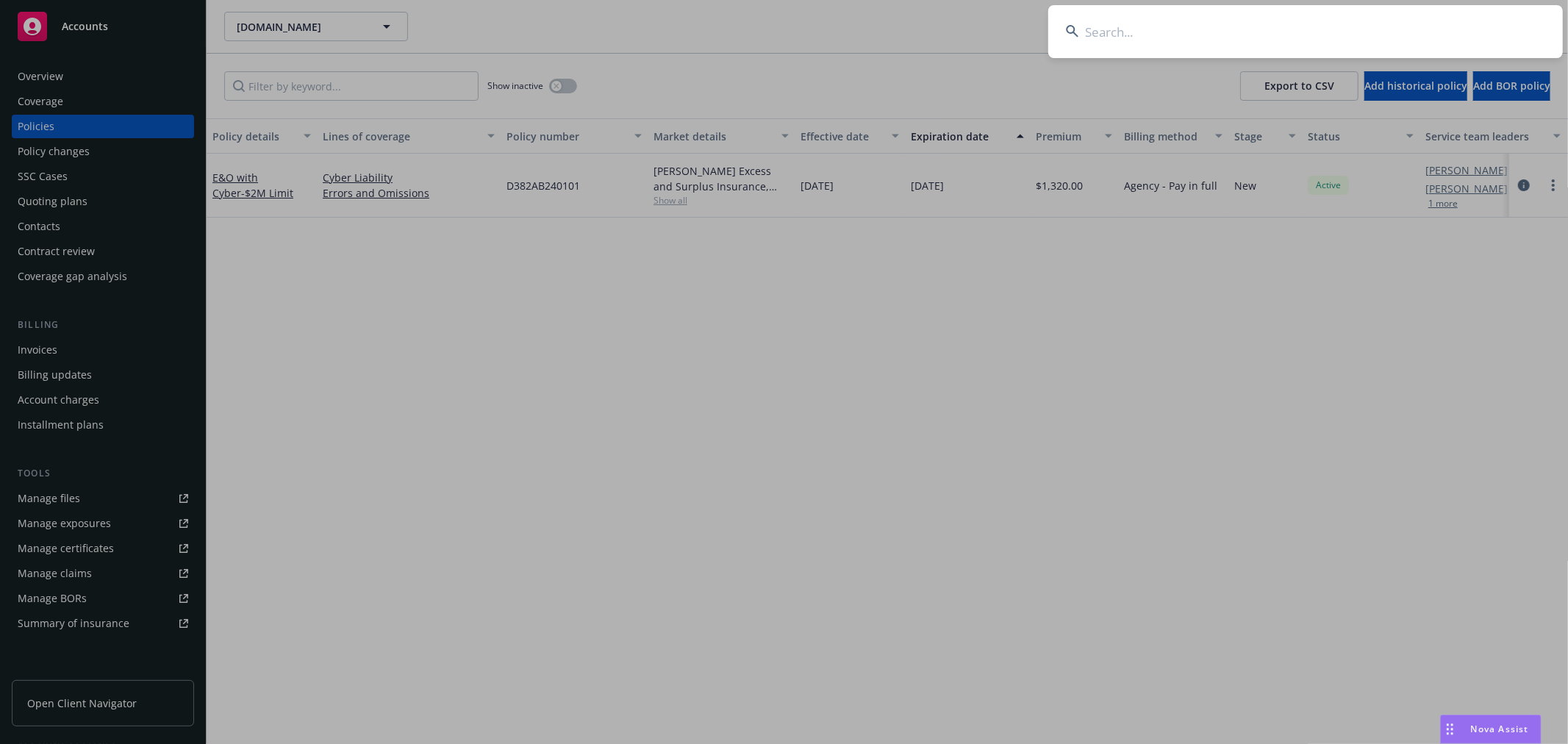
click at [1128, 24] on input at bounding box center [1305, 32] width 515 height 52
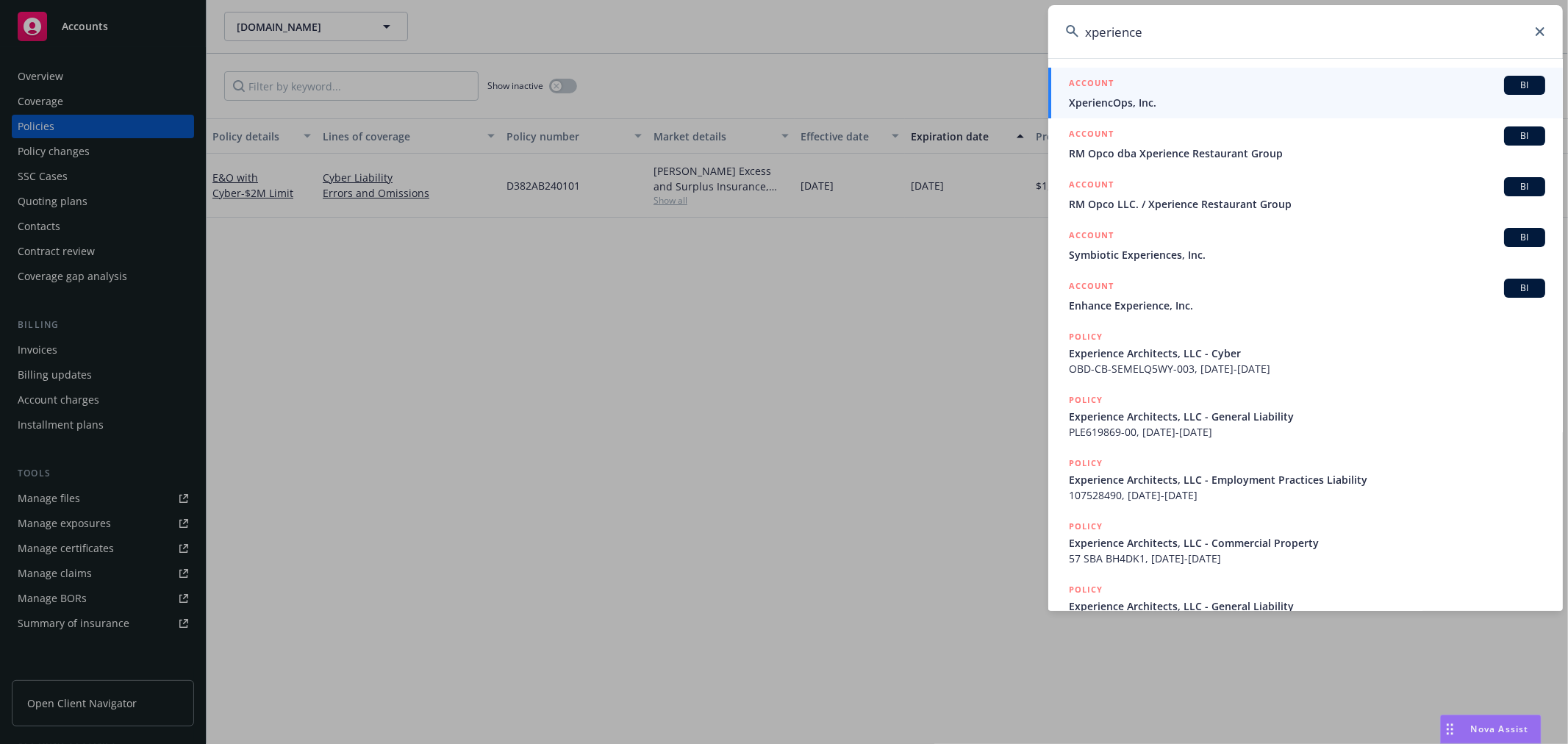
type input "xperience"
click at [1156, 104] on span "XperiencOps, Inc." at bounding box center [1307, 102] width 476 height 15
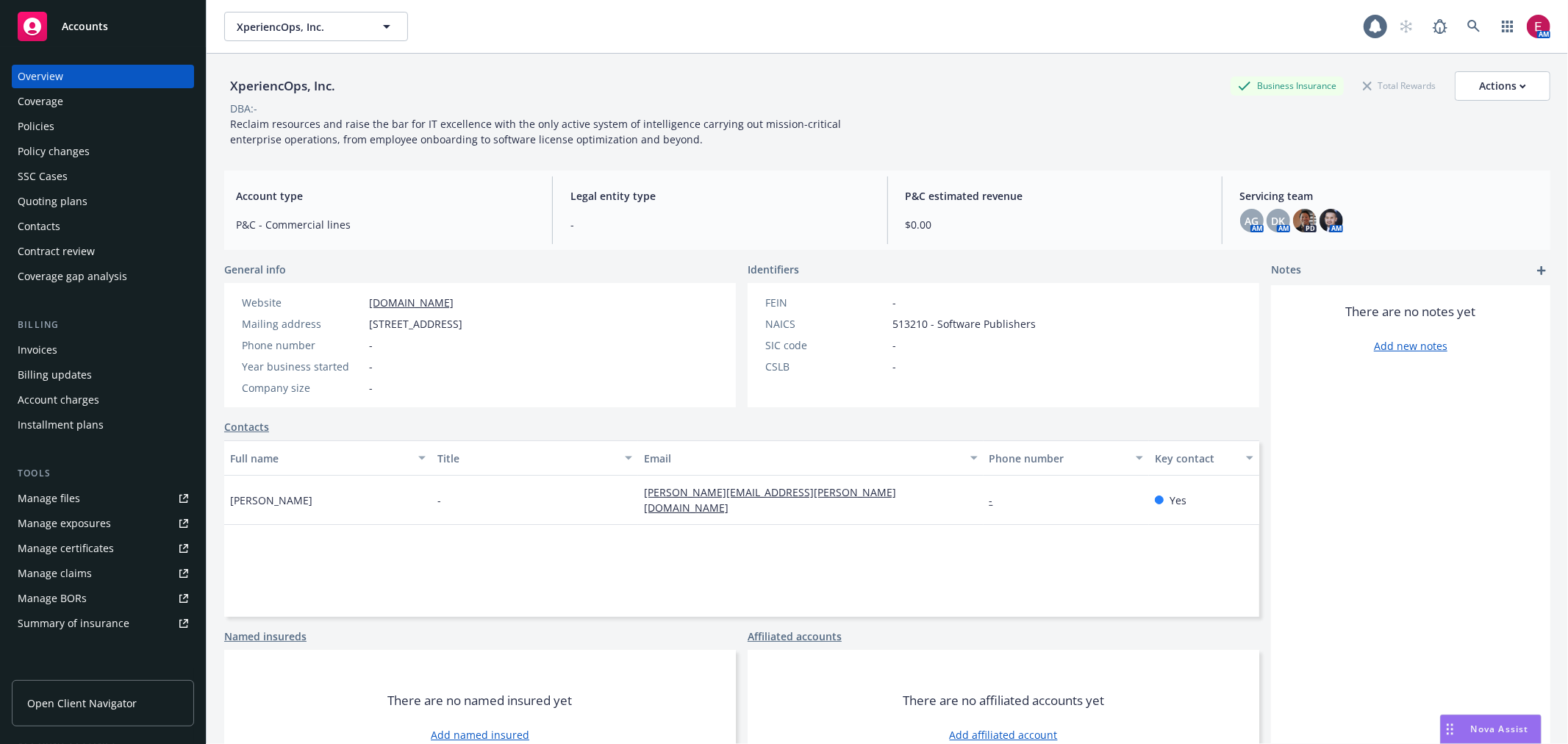
click at [84, 134] on div "Policies" at bounding box center [102, 127] width 170 height 24
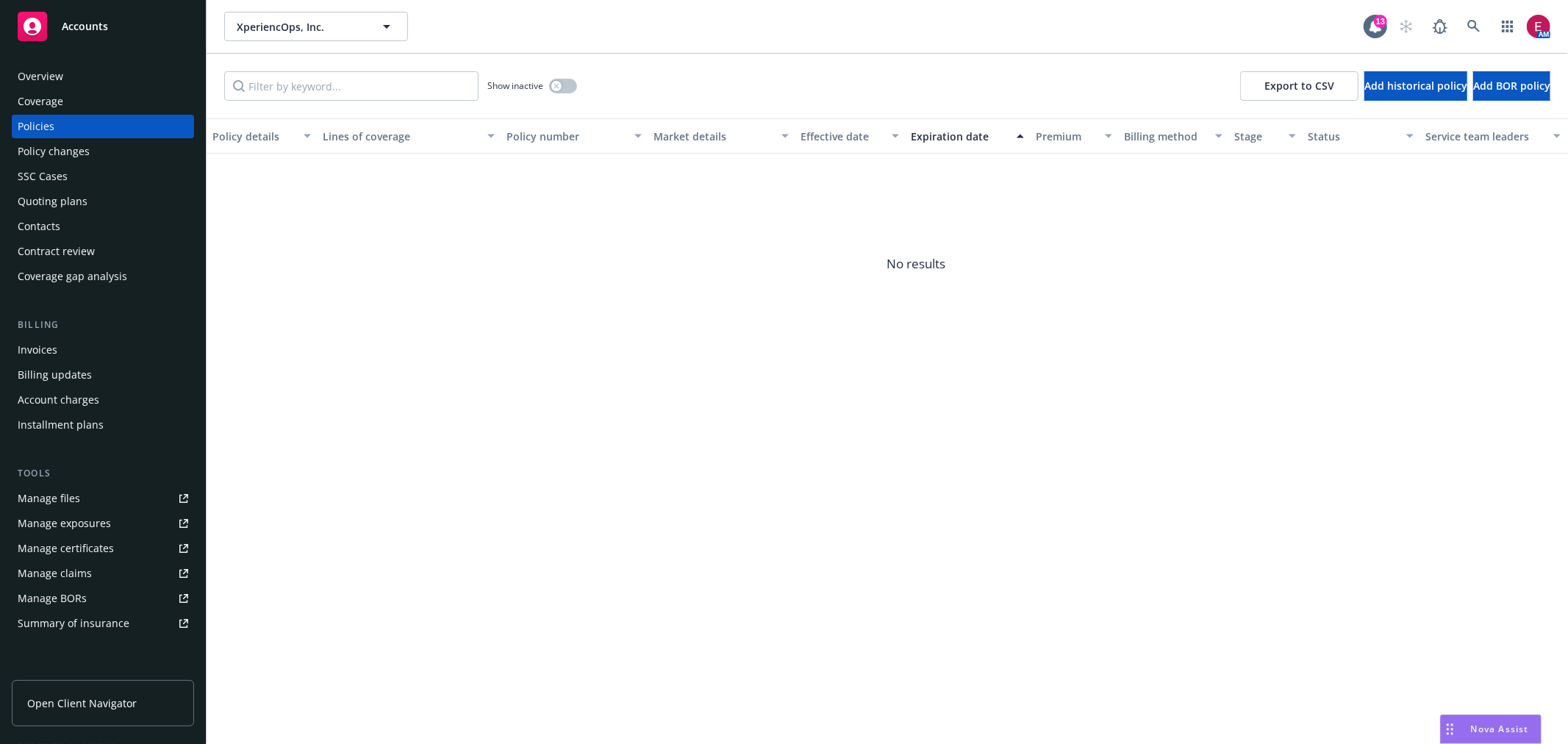
click at [577, 73] on div "Show inactive Export to CSV Add historical policy Add BOR policy" at bounding box center [887, 85] width 1361 height 64
click at [570, 79] on button "button" at bounding box center [563, 86] width 28 height 14
click at [1468, 27] on icon at bounding box center [1473, 26] width 14 height 14
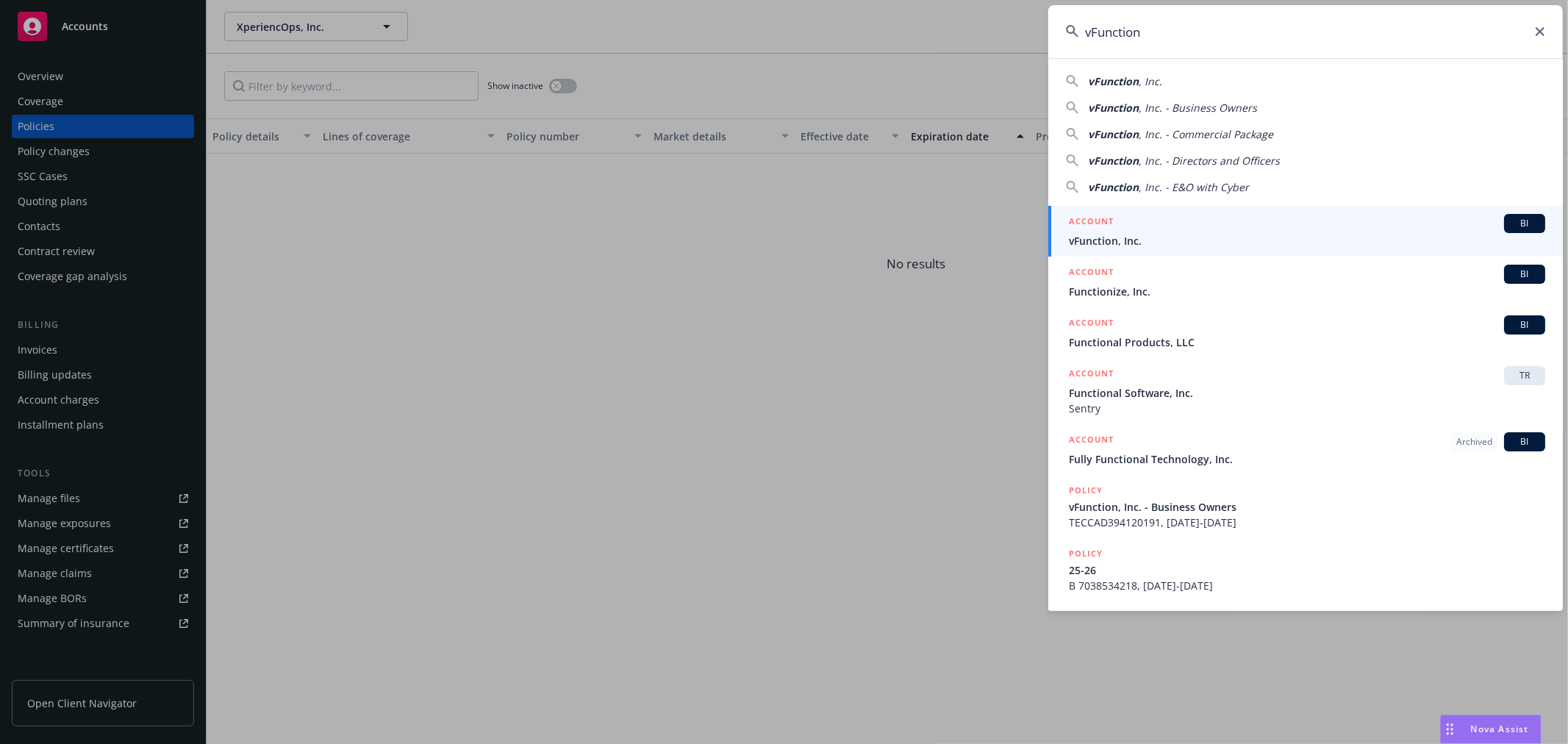
type input "vFunction"
click at [1200, 238] on span "vFunction, Inc." at bounding box center [1307, 241] width 476 height 15
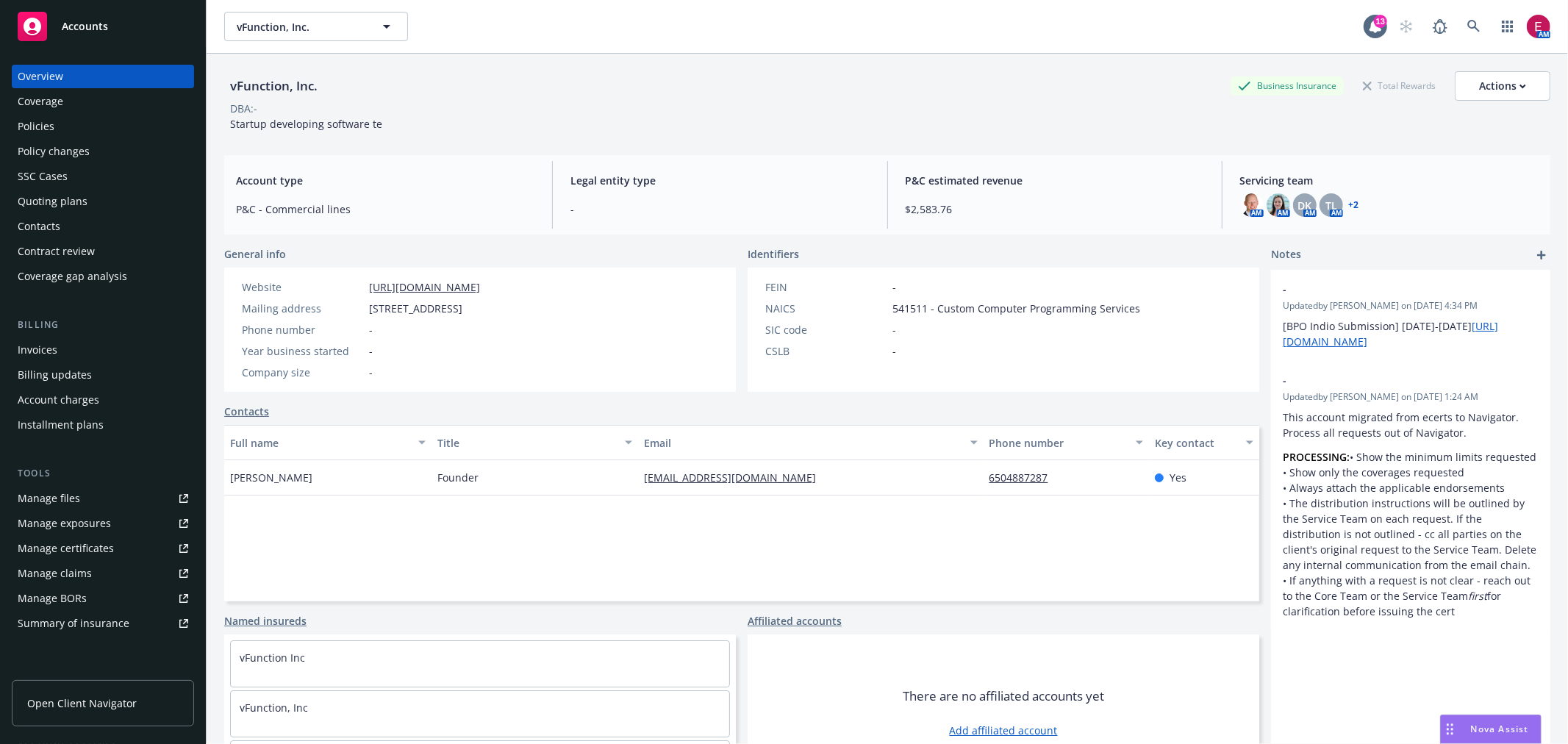
click at [71, 123] on div "Policies" at bounding box center [102, 127] width 170 height 24
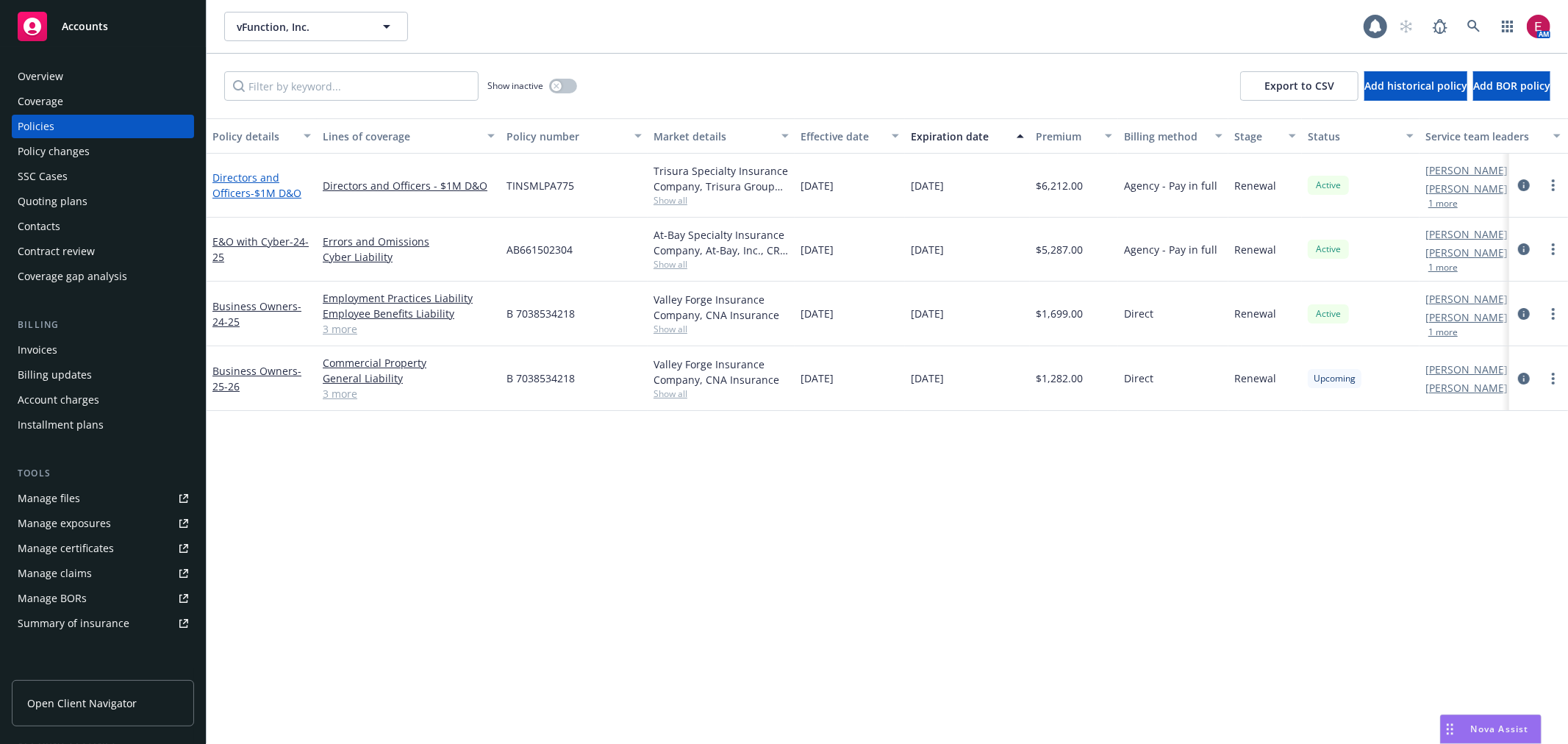
click at [266, 179] on link "Directors and Officers - $1M D&O" at bounding box center [257, 185] width 89 height 29
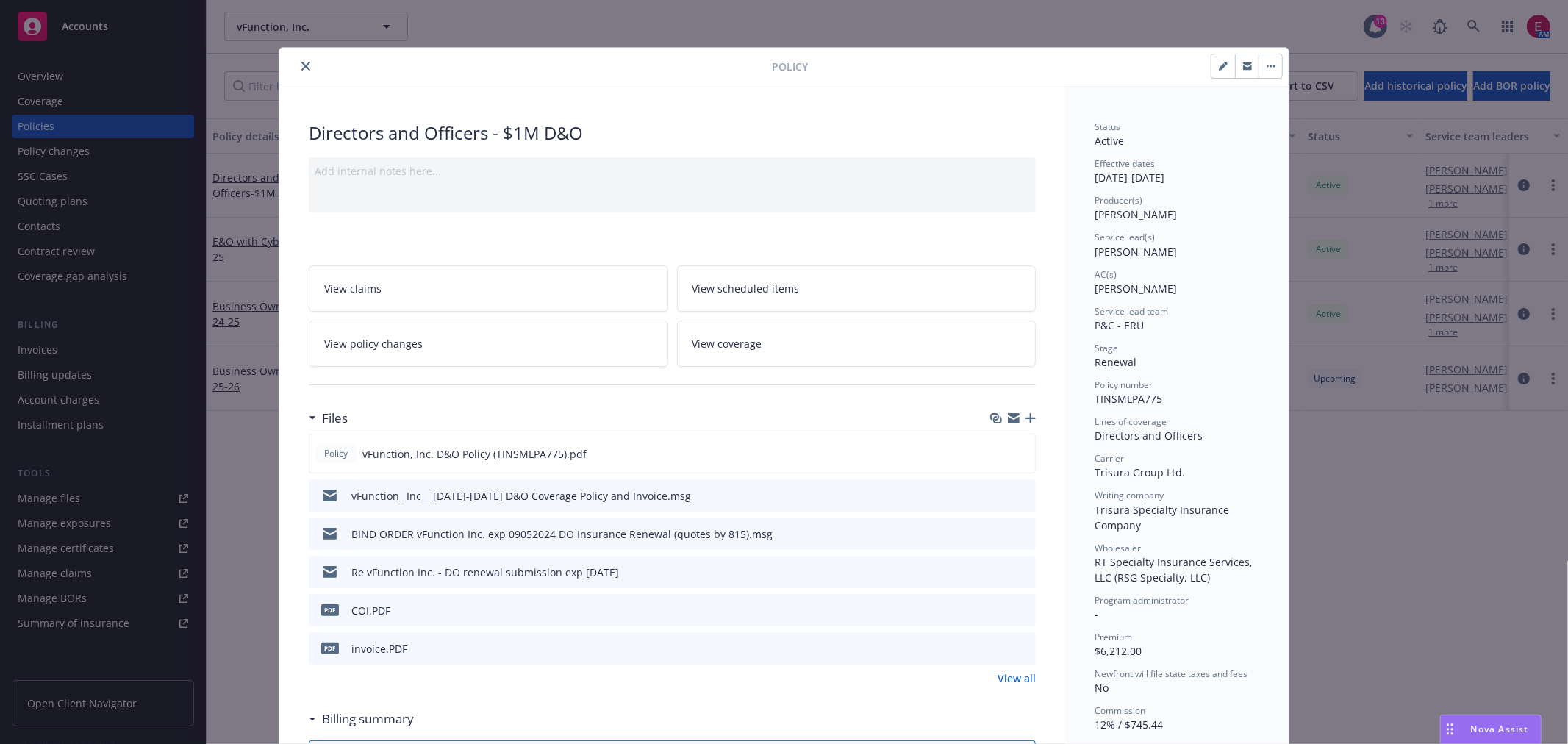
click at [1015, 496] on icon "preview file" at bounding box center [1022, 494] width 14 height 10
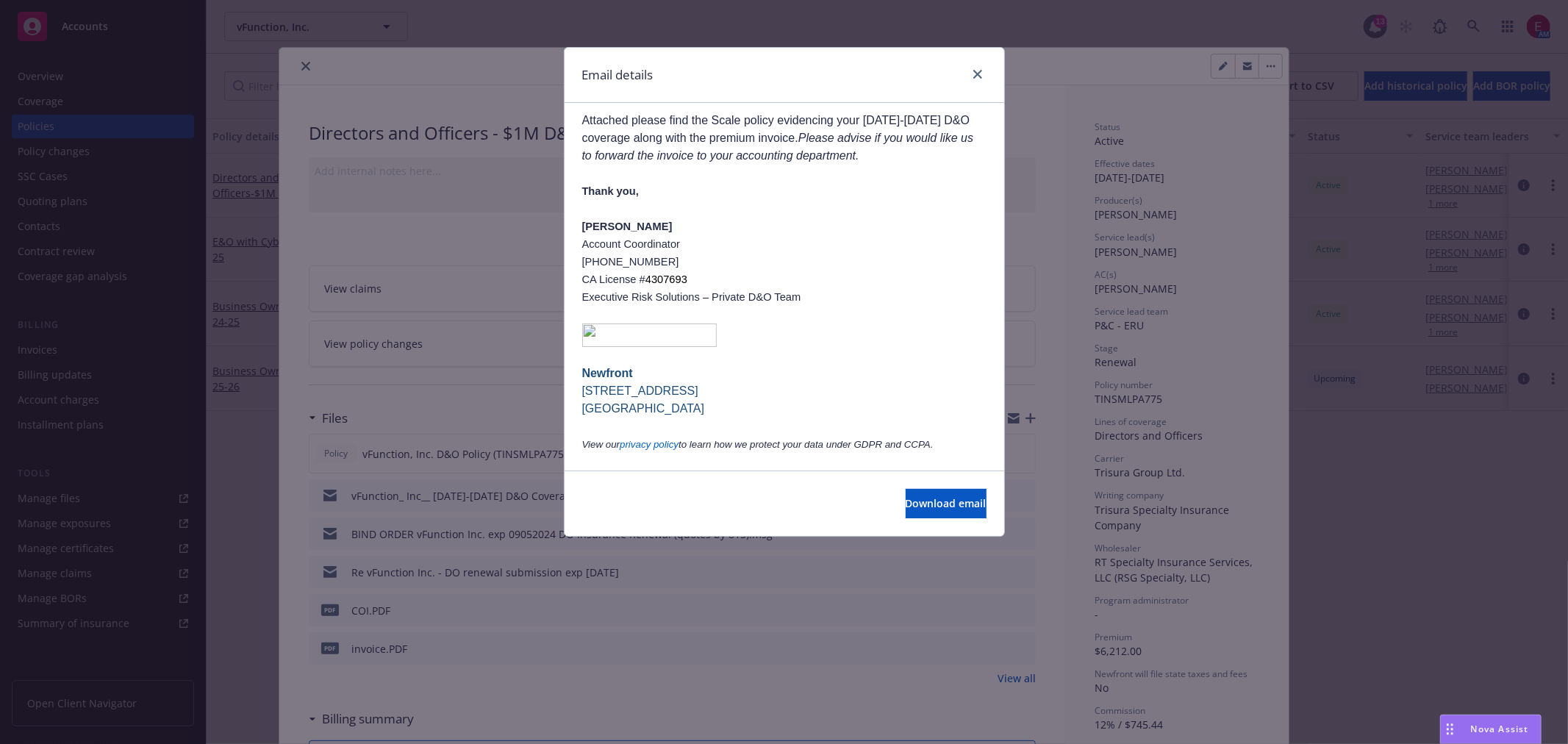
scroll to position [224, 0]
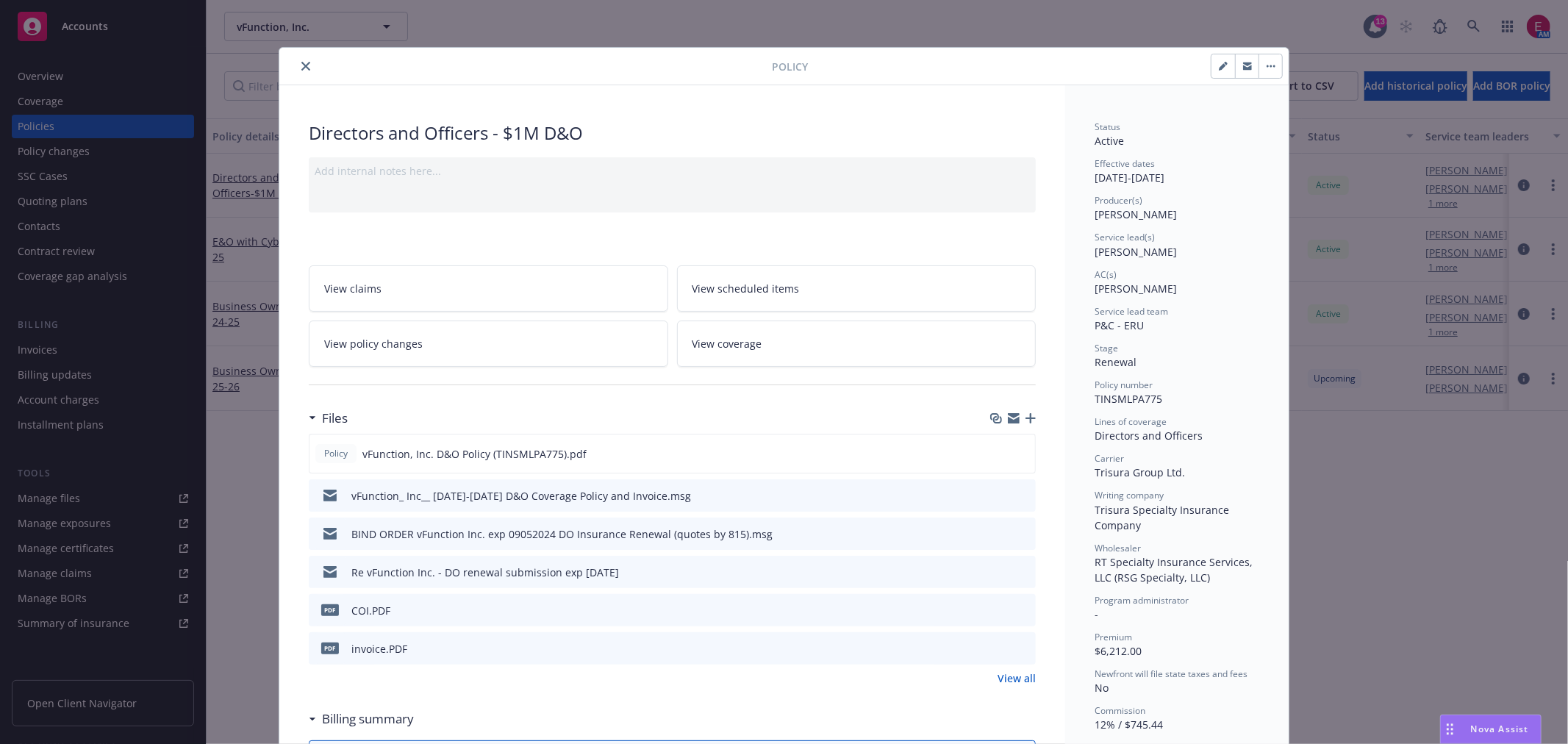
click at [1025, 527] on div "BIND ORDER vFunction Inc. exp 09052024 DO Insurance Renewal (quotes by 815).msg" at bounding box center [671, 534] width 727 height 33
click at [1019, 529] on icon "preview file" at bounding box center [1022, 532] width 14 height 10
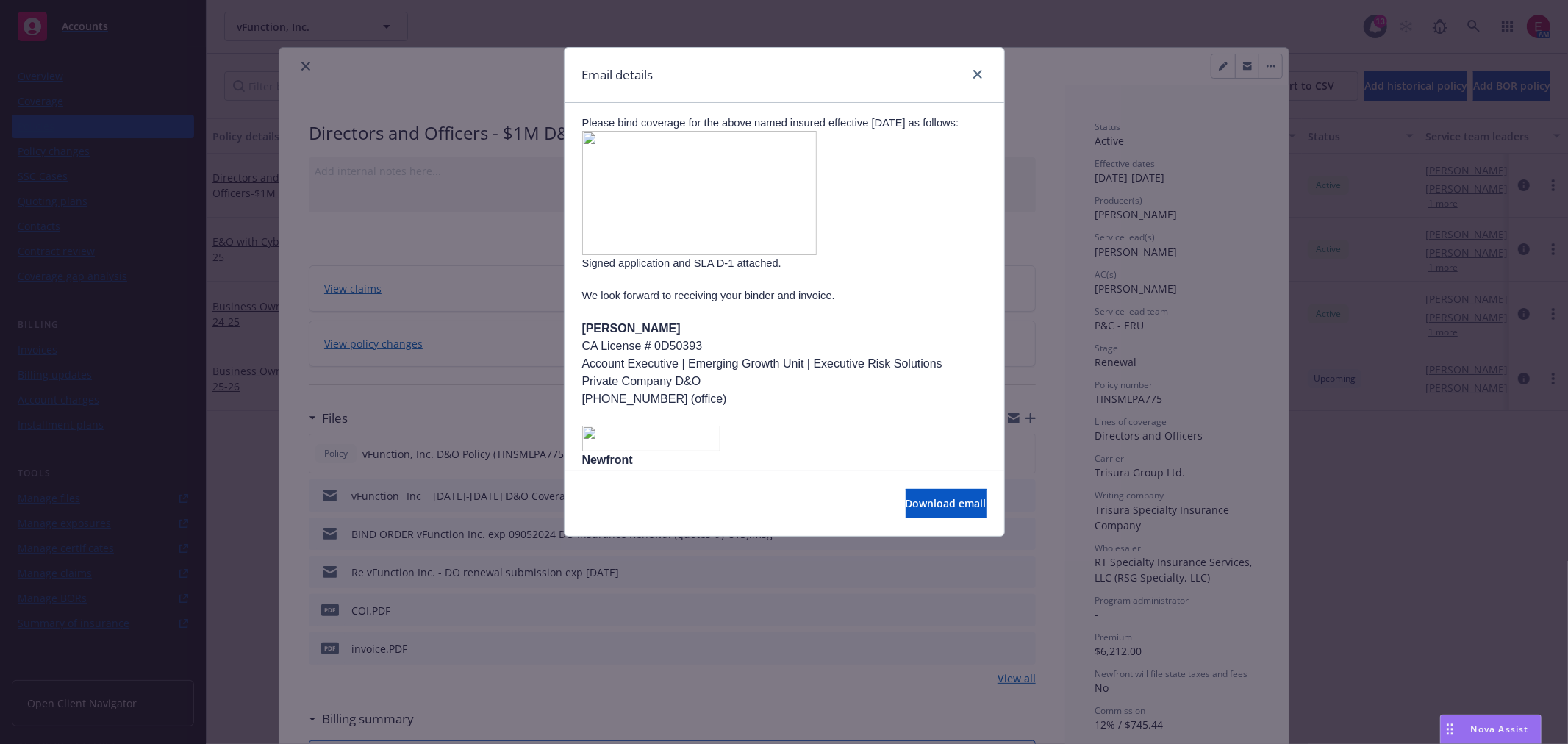
scroll to position [327, 0]
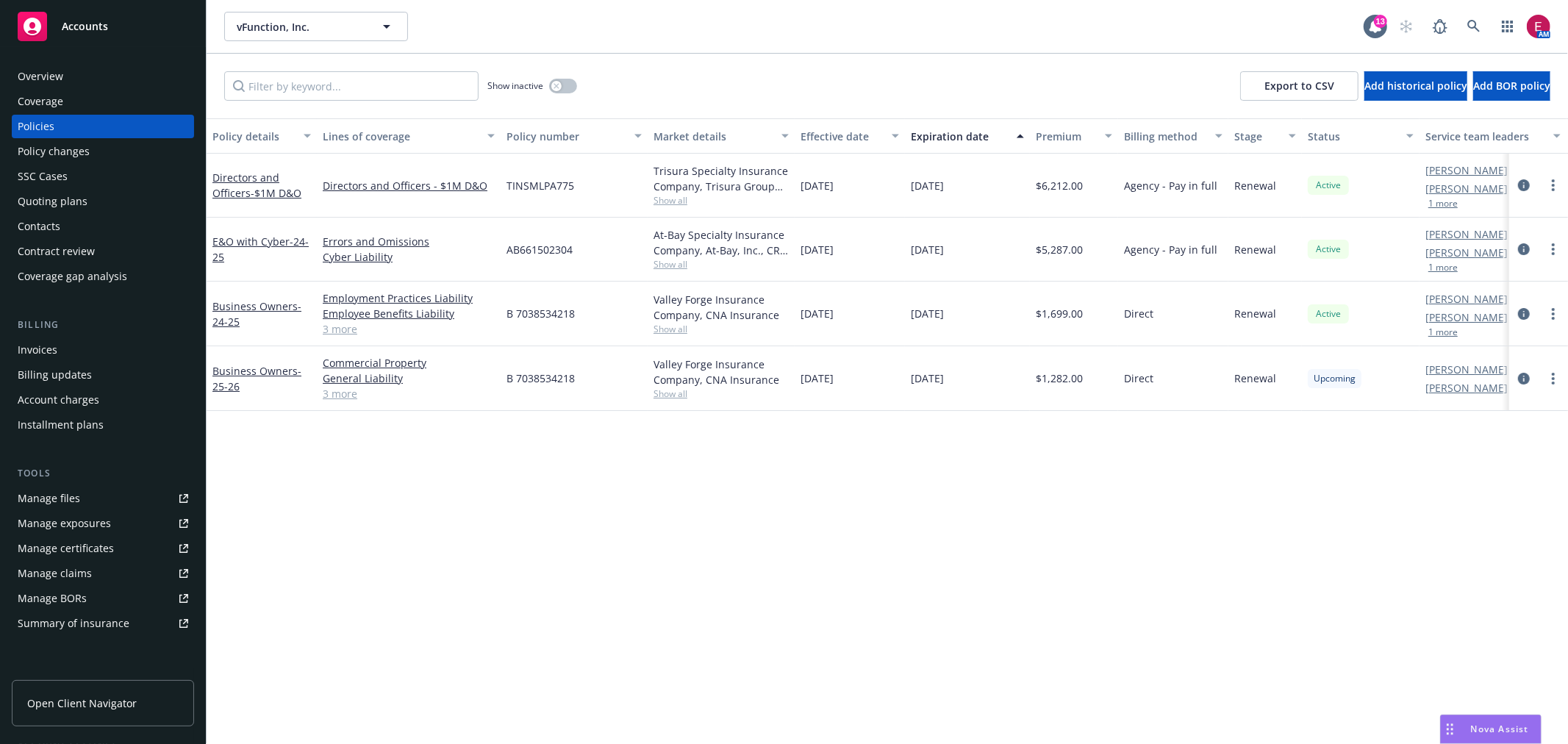
click at [106, 71] on div "Overview" at bounding box center [102, 76] width 170 height 24
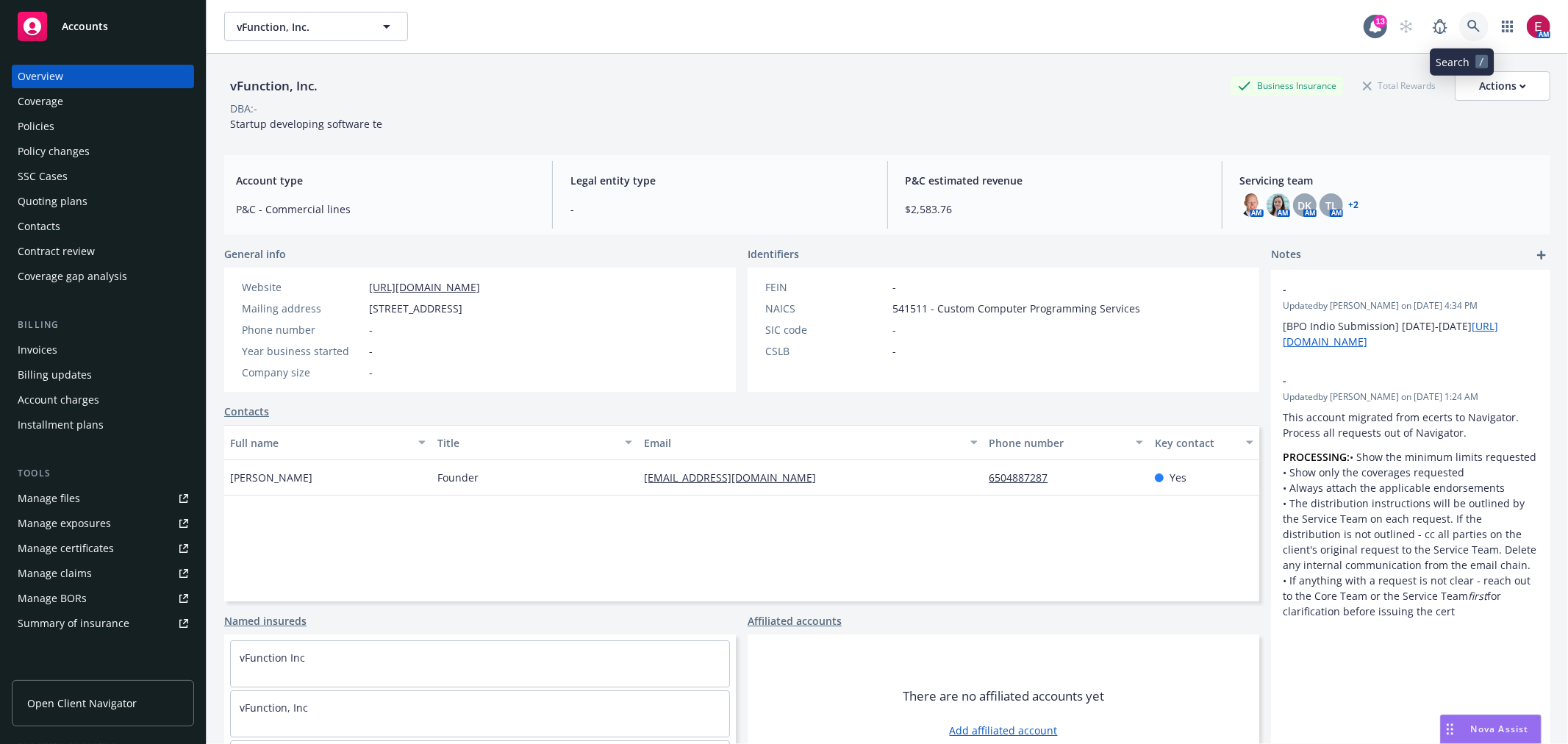
click at [1467, 32] on icon at bounding box center [1473, 26] width 14 height 14
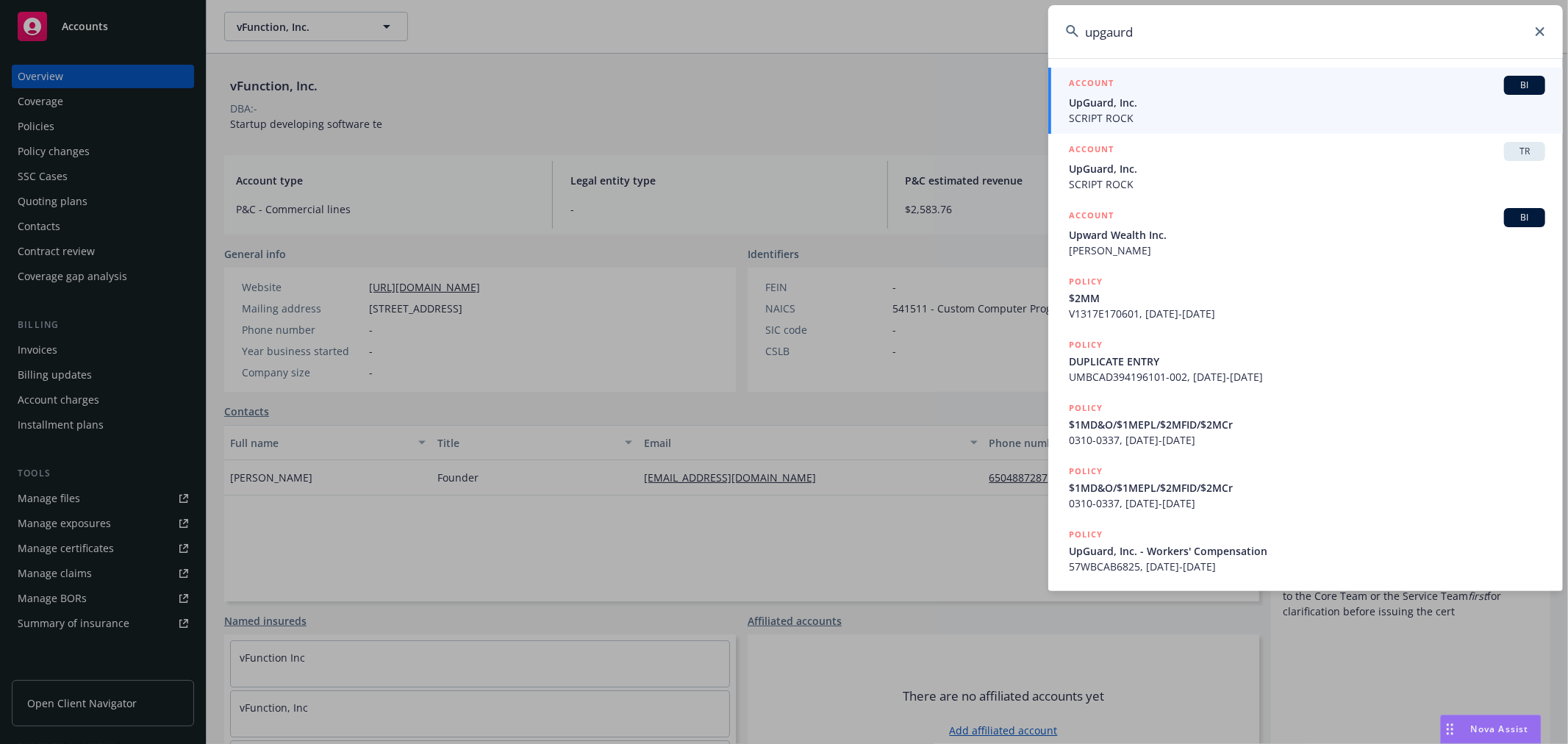
type input "upgaurd"
click at [1334, 103] on span "UpGuard, Inc." at bounding box center [1307, 102] width 476 height 15
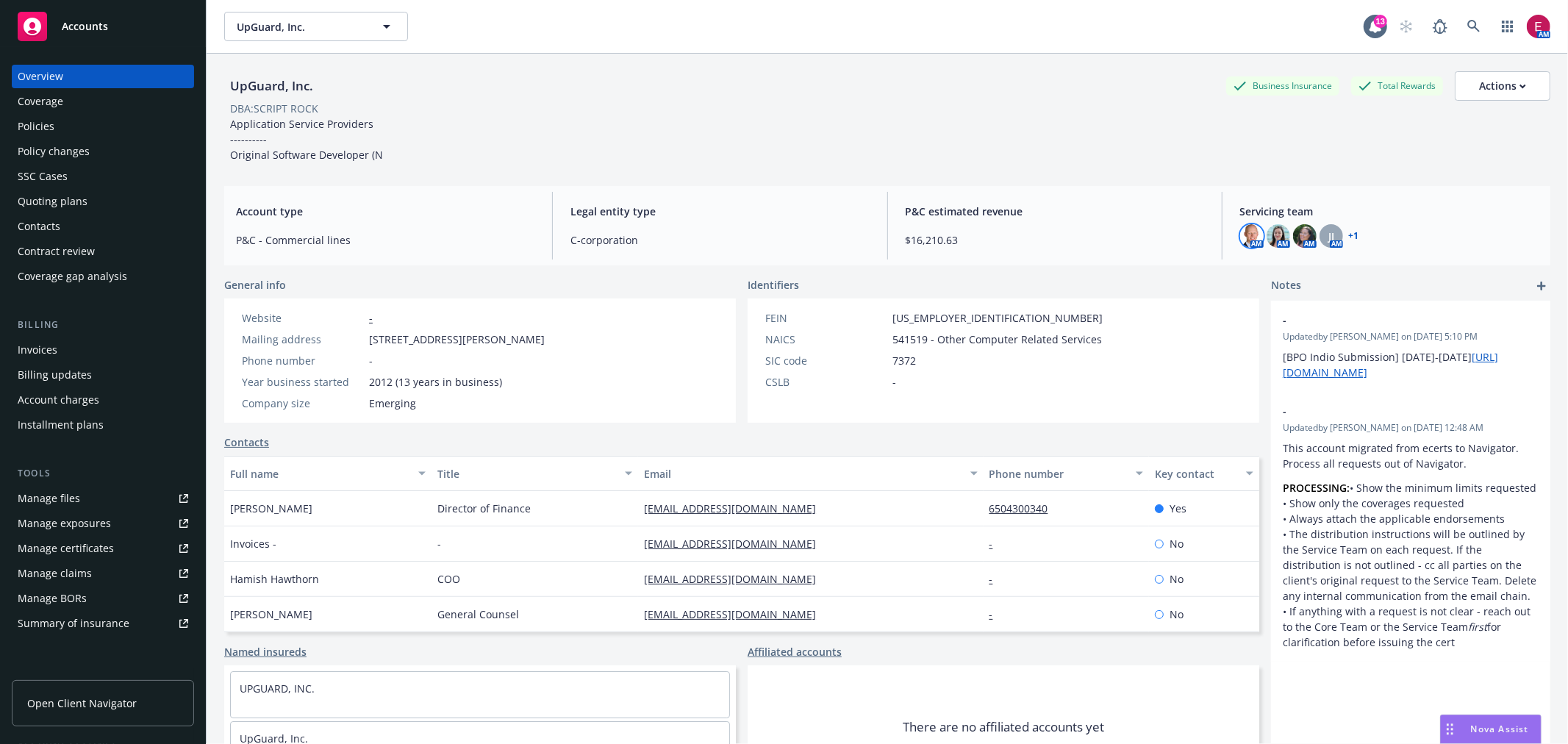
click at [1245, 234] on img at bounding box center [1251, 236] width 24 height 24
click at [1273, 234] on img at bounding box center [1278, 236] width 24 height 24
click at [1294, 232] on img at bounding box center [1305, 236] width 24 height 24
click at [1319, 232] on div "JJ" at bounding box center [1331, 236] width 24 height 24
click at [1349, 232] on link "+ 1" at bounding box center [1354, 236] width 10 height 9
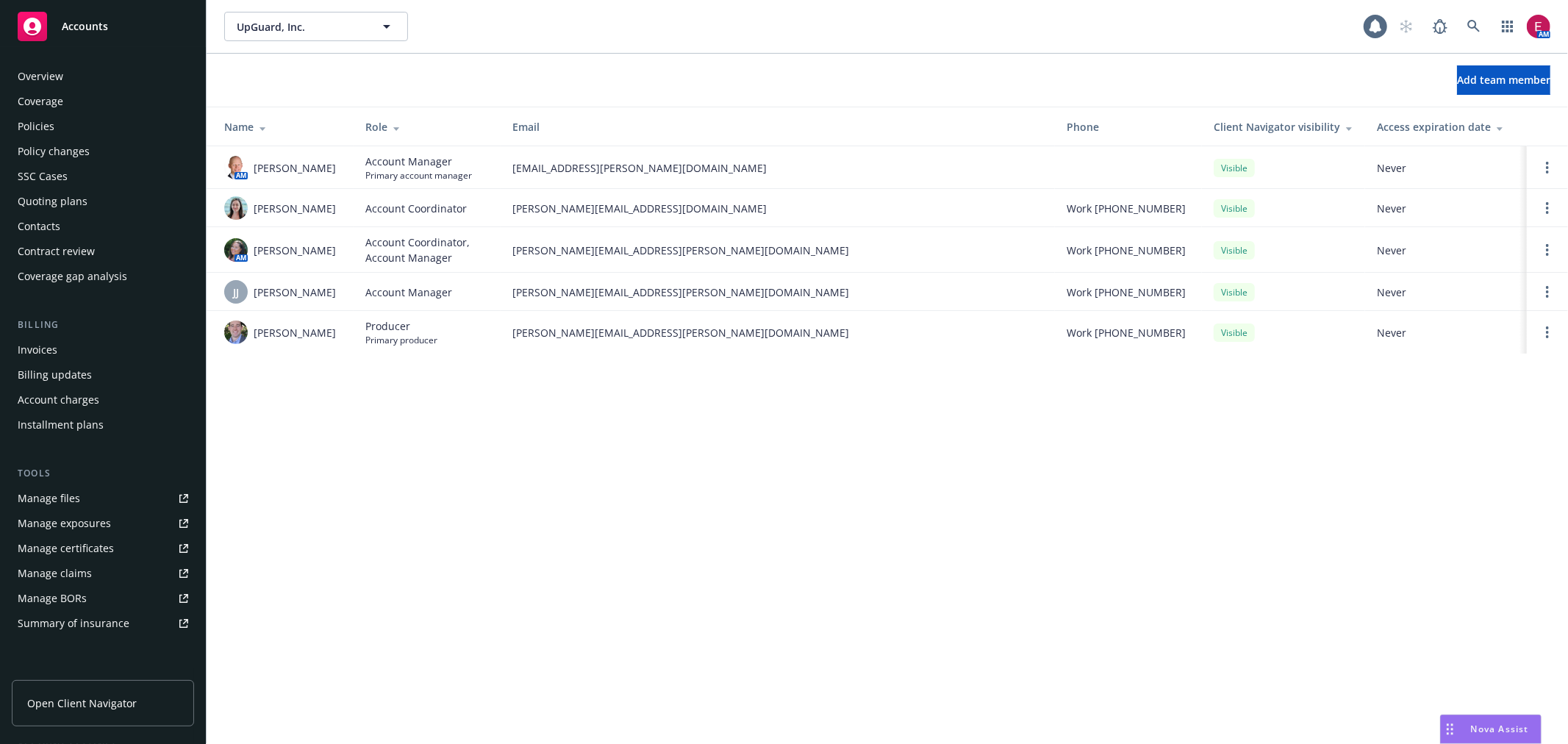
scroll to position [214, 0]
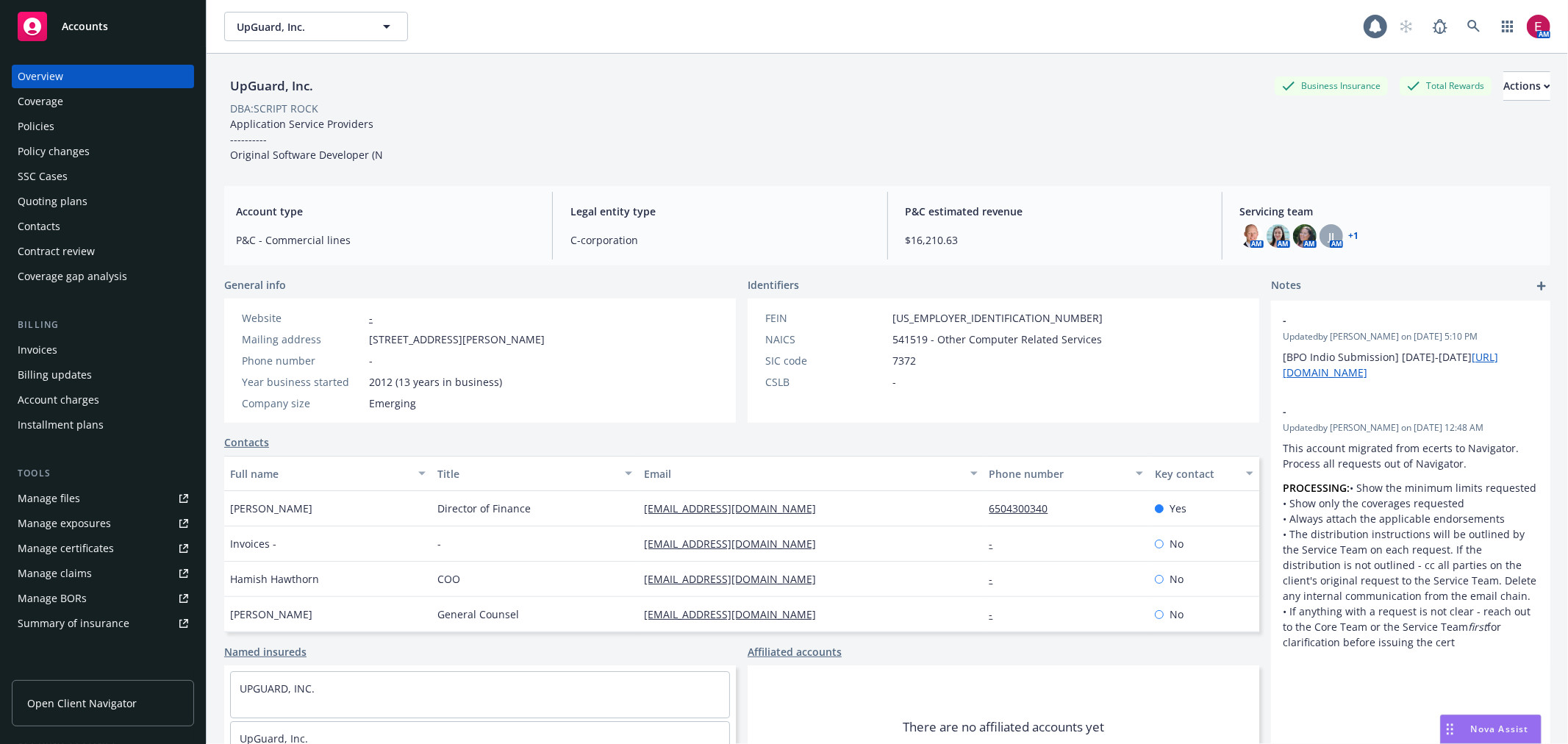
click at [70, 128] on div "Policies" at bounding box center [102, 127] width 170 height 24
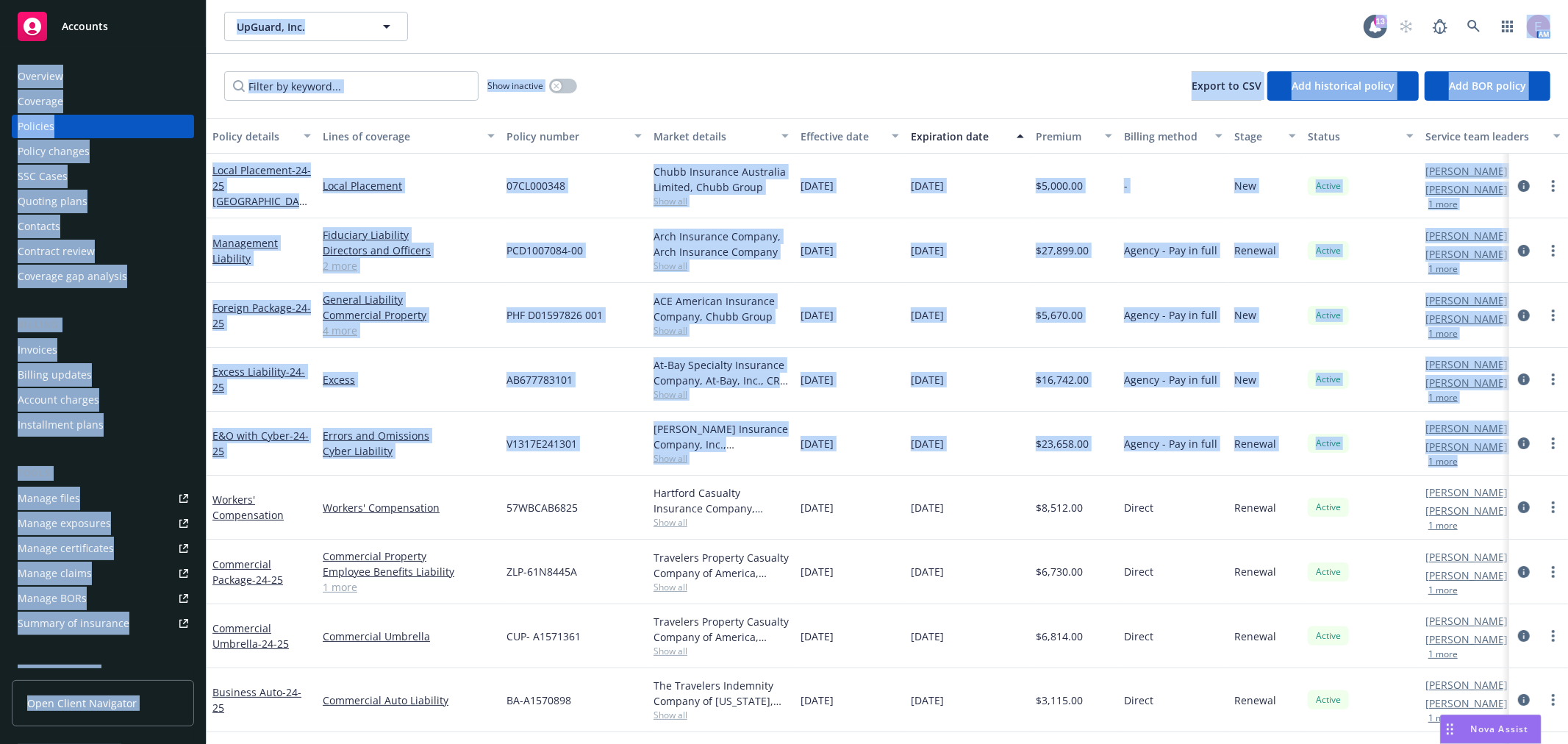
drag, startPoint x: 1478, startPoint y: 466, endPoint x: 310, endPoint y: 37, distance: 1244.3
click at [188, 37] on div "Accounts Overview Coverage Policies Policy changes SSC Cases Quoting plans Cont…" at bounding box center [784, 372] width 1568 height 744
click at [851, 109] on div "Show inactive Export to CSV Add historical policy Add BOR policy" at bounding box center [887, 85] width 1361 height 64
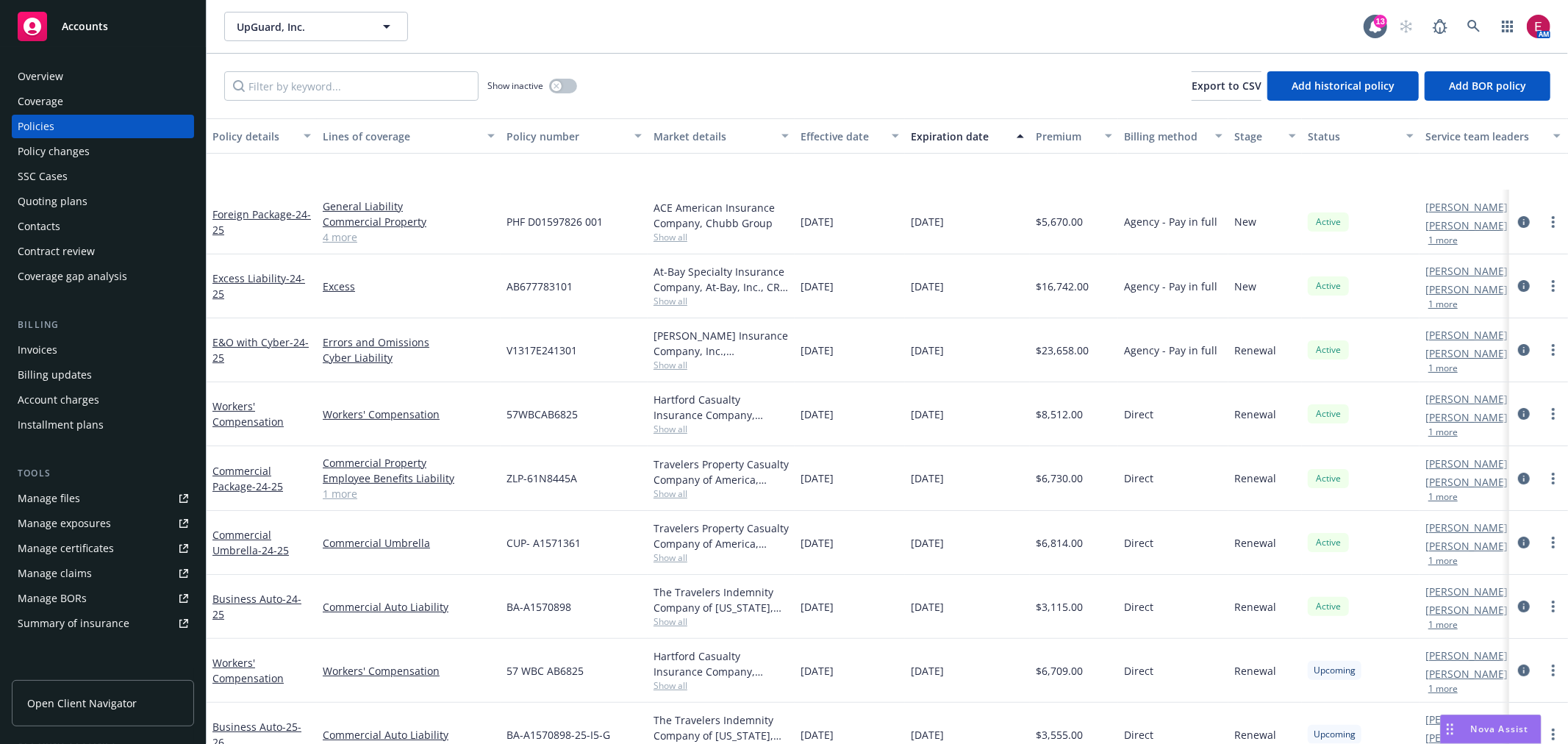
scroll to position [245, 0]
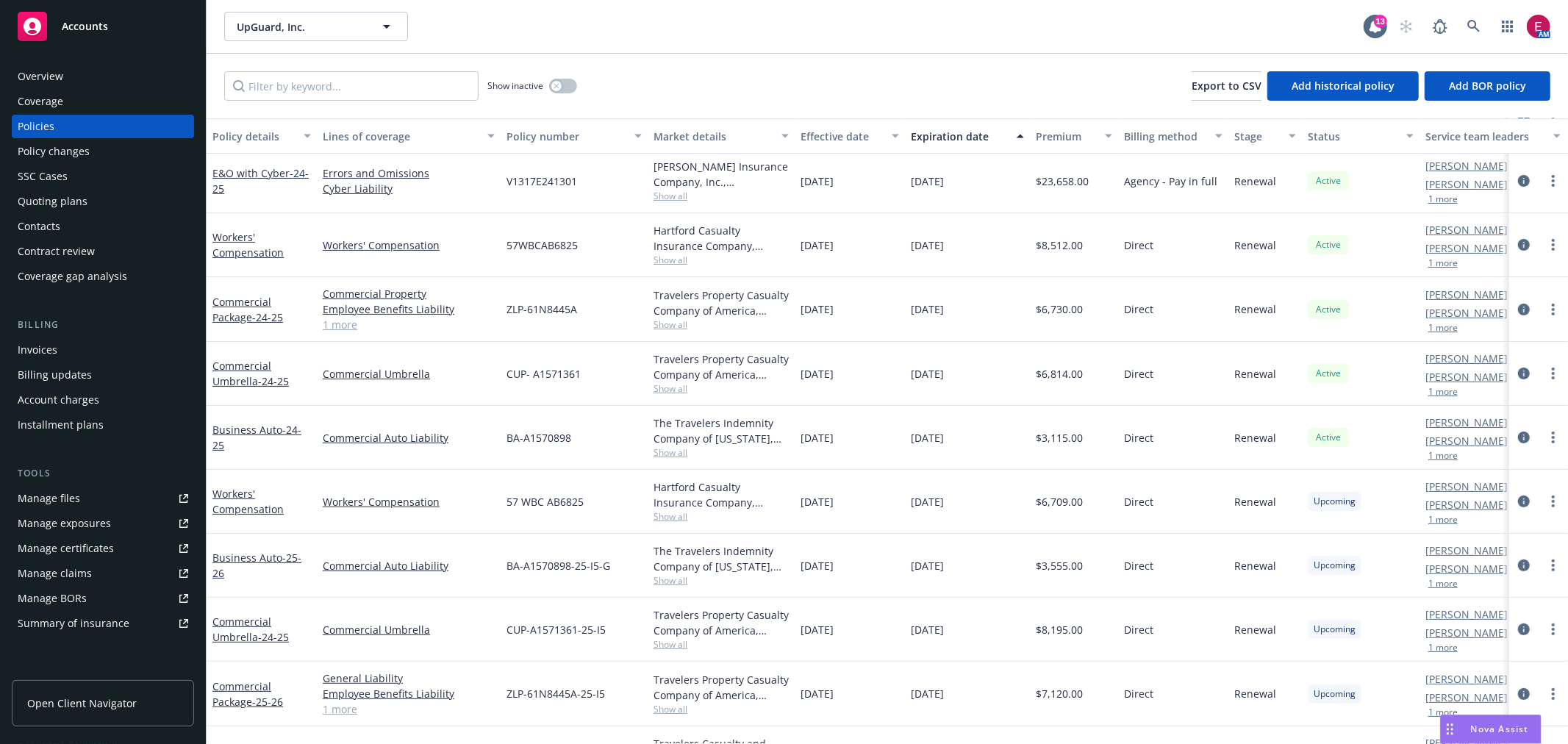
click at [346, 325] on link "1 more" at bounding box center [409, 324] width 172 height 15
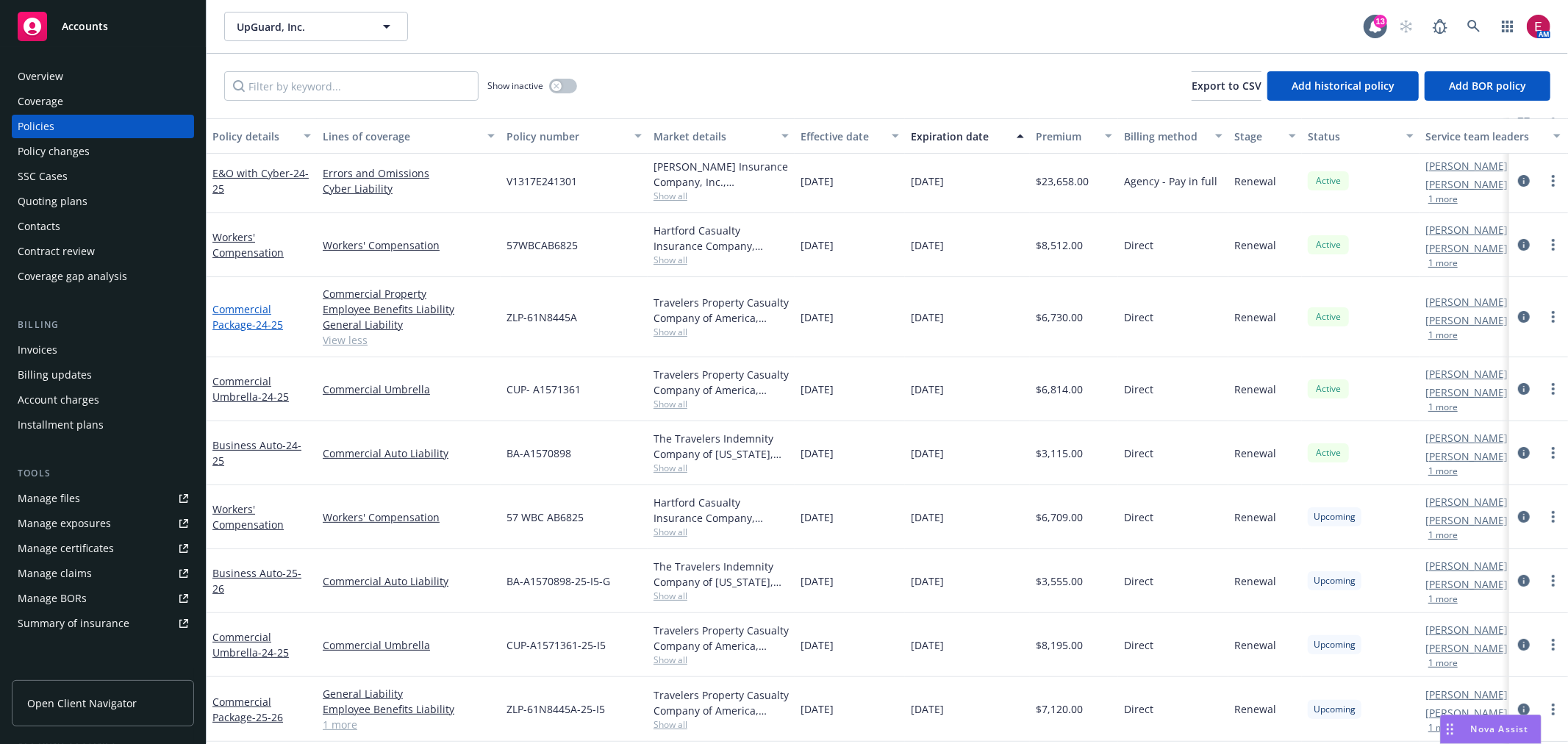
click at [264, 319] on span "- 24-25" at bounding box center [268, 324] width 31 height 14
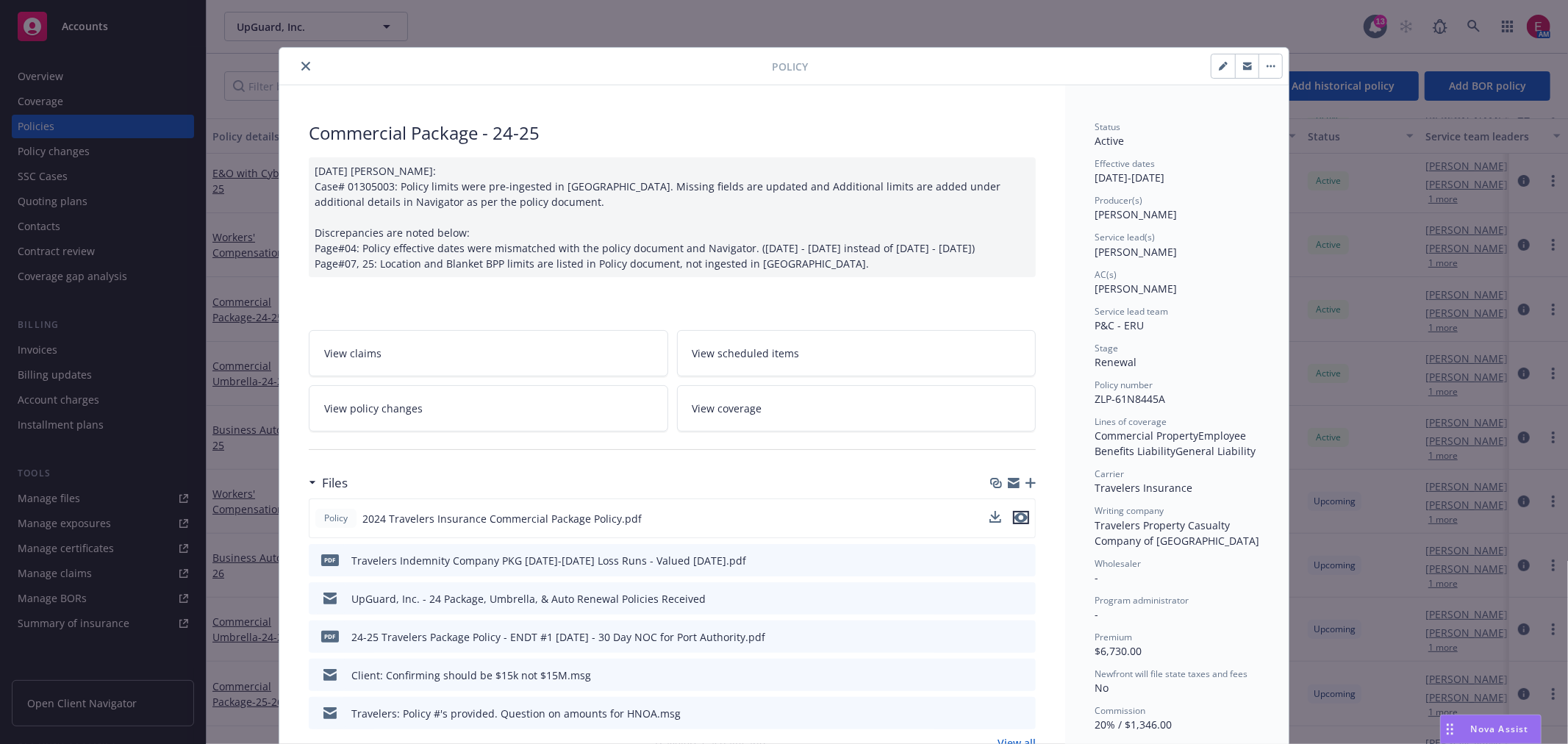
click at [1020, 523] on icon "preview file" at bounding box center [1021, 517] width 14 height 10
click at [297, 63] on button "close" at bounding box center [305, 65] width 17 height 17
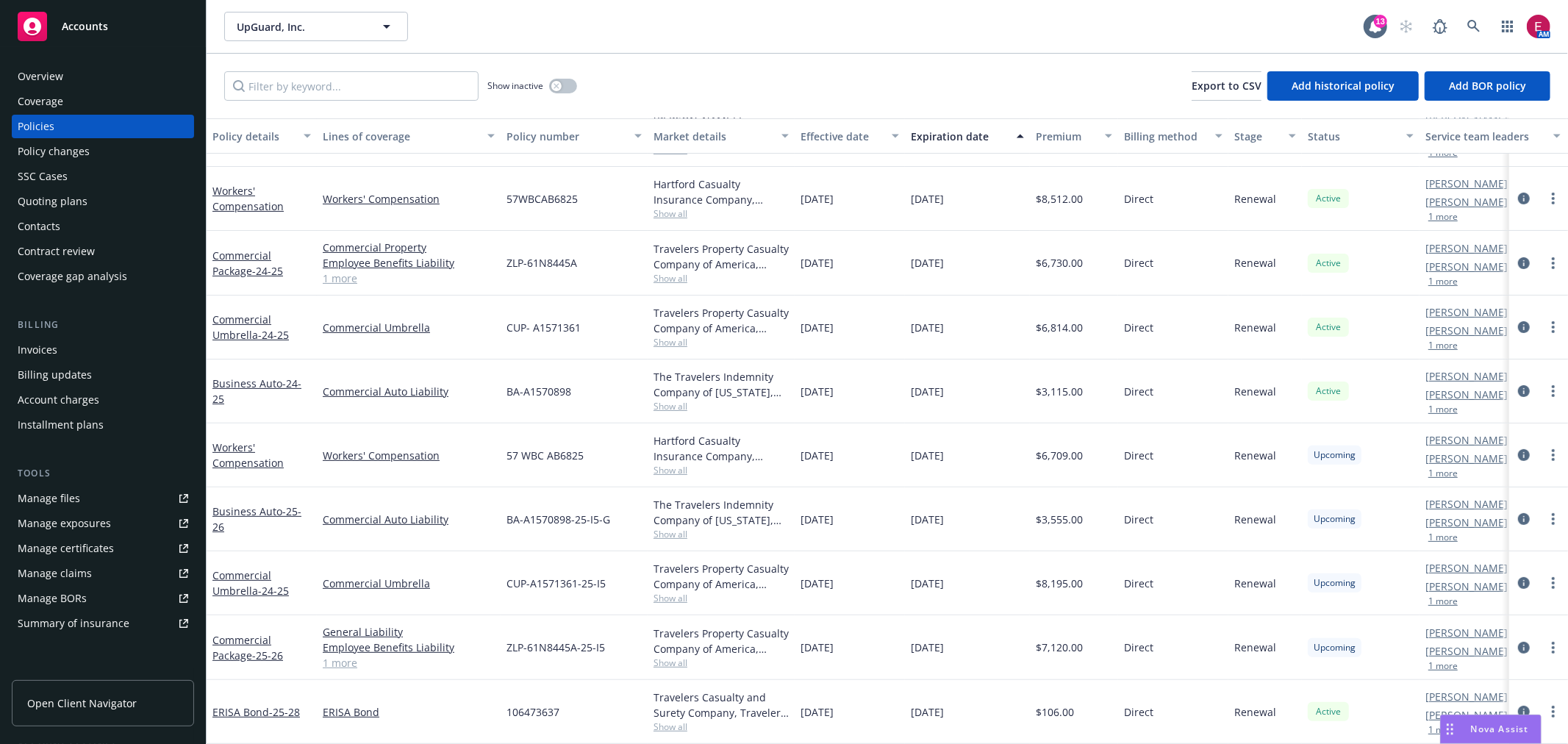
scroll to position [299, 0]
click at [74, 489] on div "Manage files" at bounding box center [48, 499] width 62 height 24
click at [1473, 29] on icon at bounding box center [1473, 26] width 14 height 14
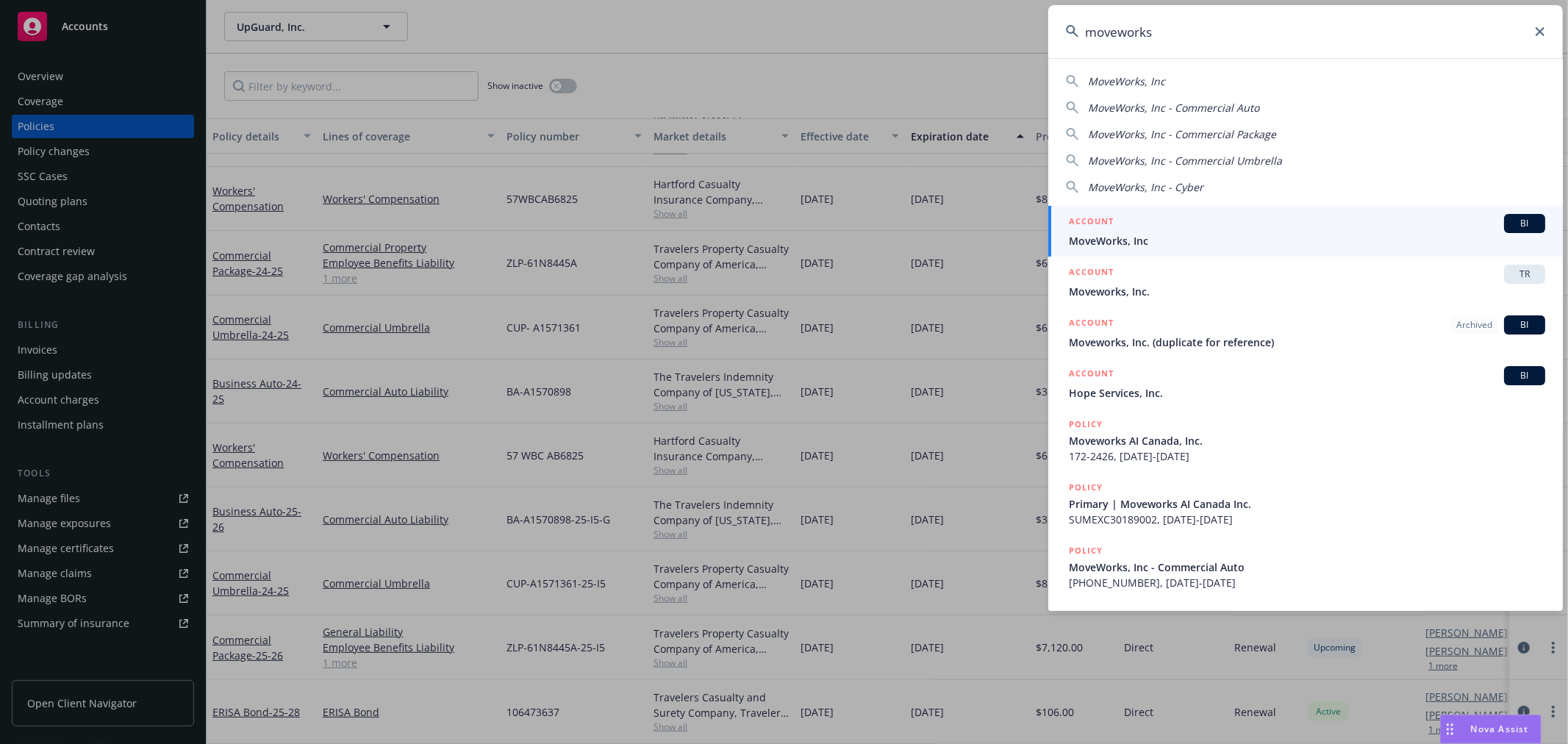
type input "moveworks"
click at [1201, 210] on link "ACCOUNT BI MoveWorks, Inc" at bounding box center [1305, 231] width 515 height 51
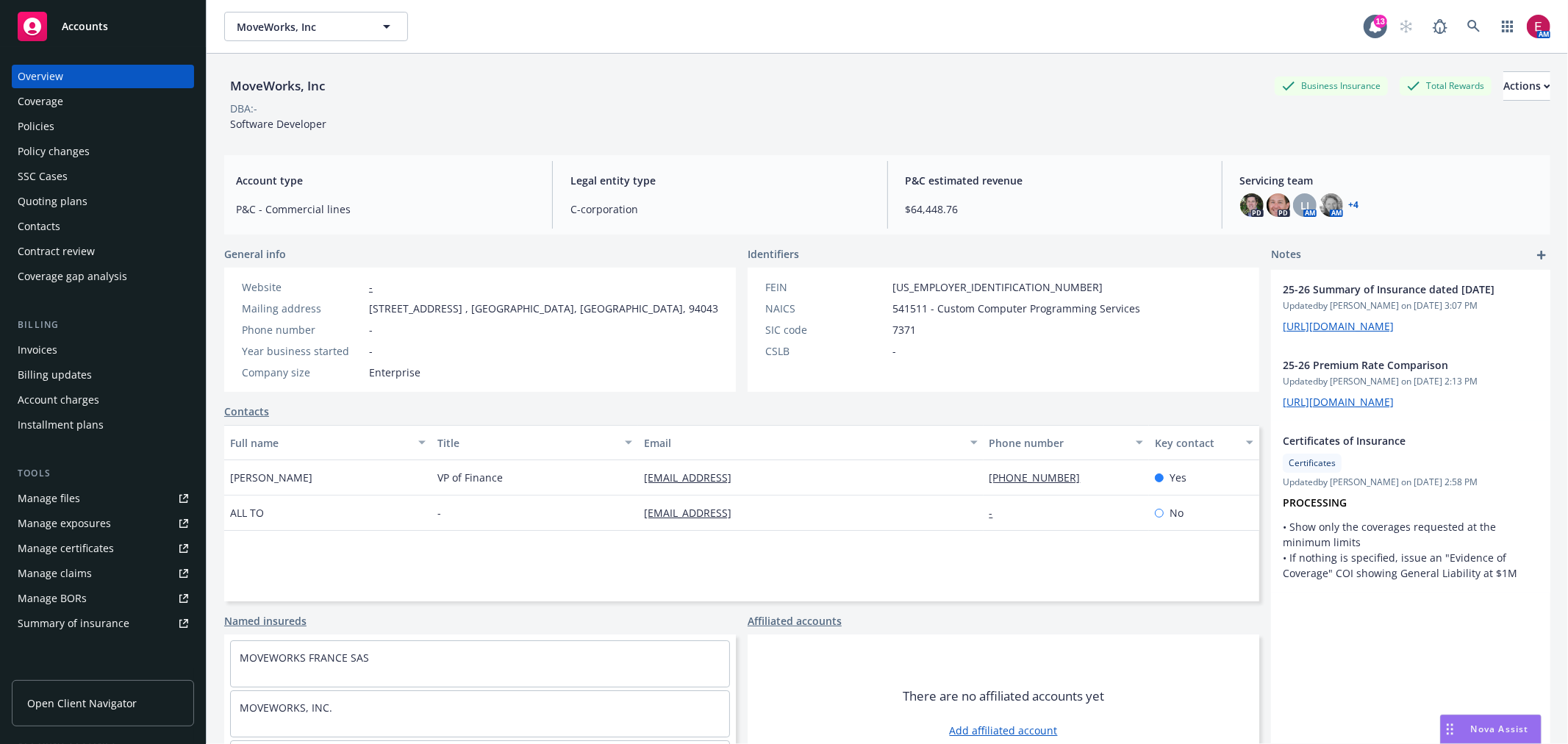
click at [107, 126] on div "Policies" at bounding box center [102, 127] width 170 height 24
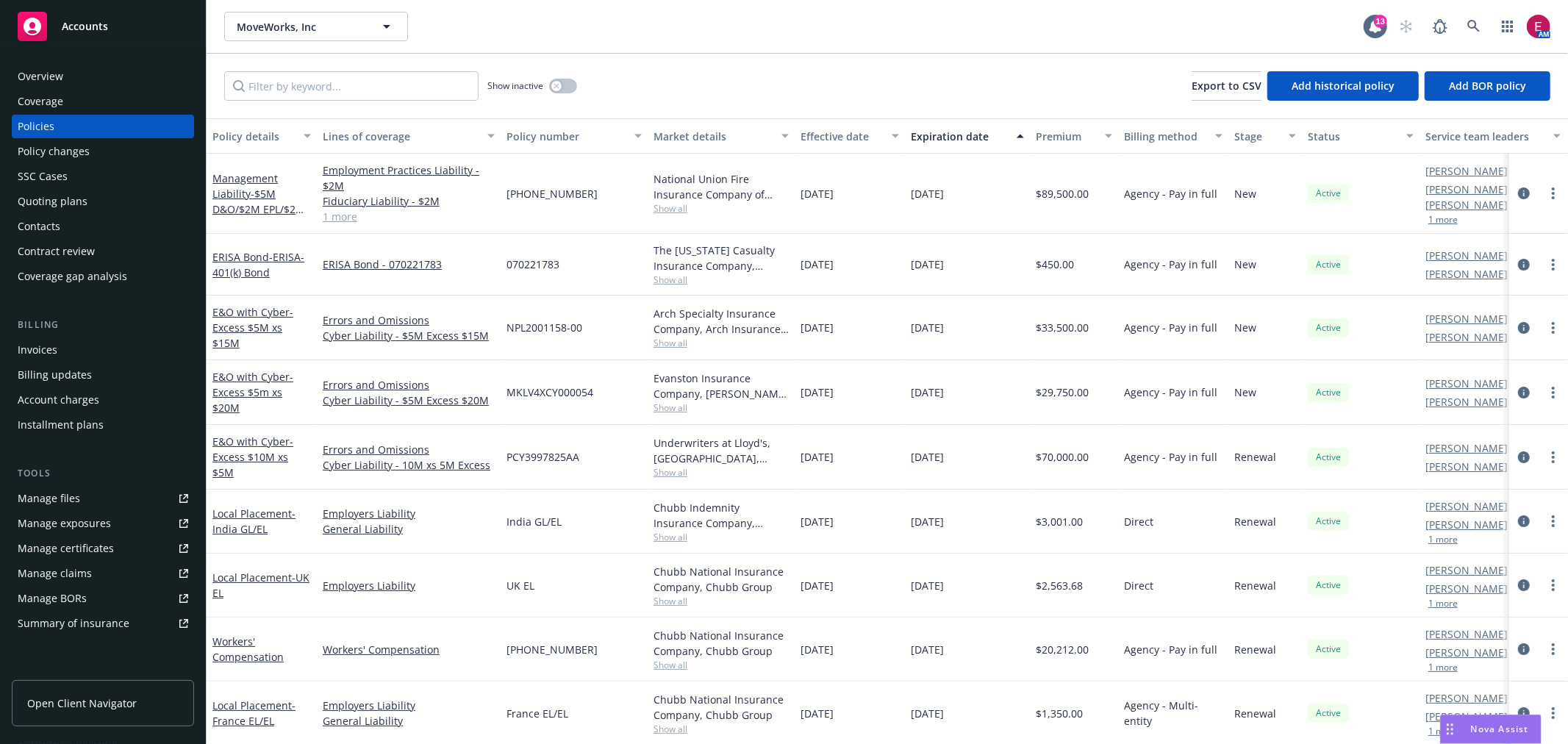
click at [89, 497] on link "Manage files" at bounding box center [102, 499] width 182 height 24
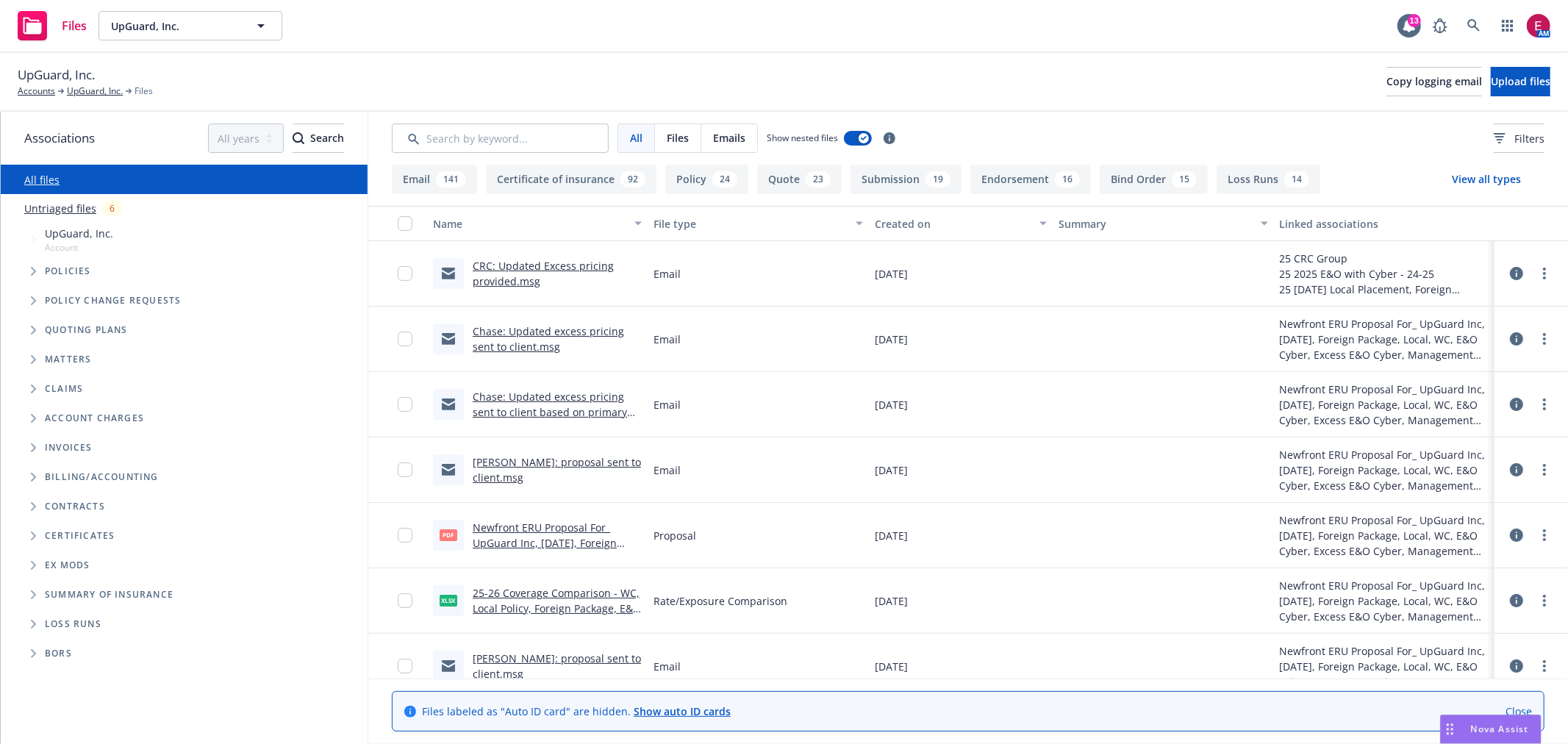
click at [537, 340] on link "Chase: Updated excess pricing sent to client.msg" at bounding box center [547, 339] width 151 height 29
click at [527, 464] on link "[PERSON_NAME]: proposal sent to client.msg" at bounding box center [556, 470] width 168 height 29
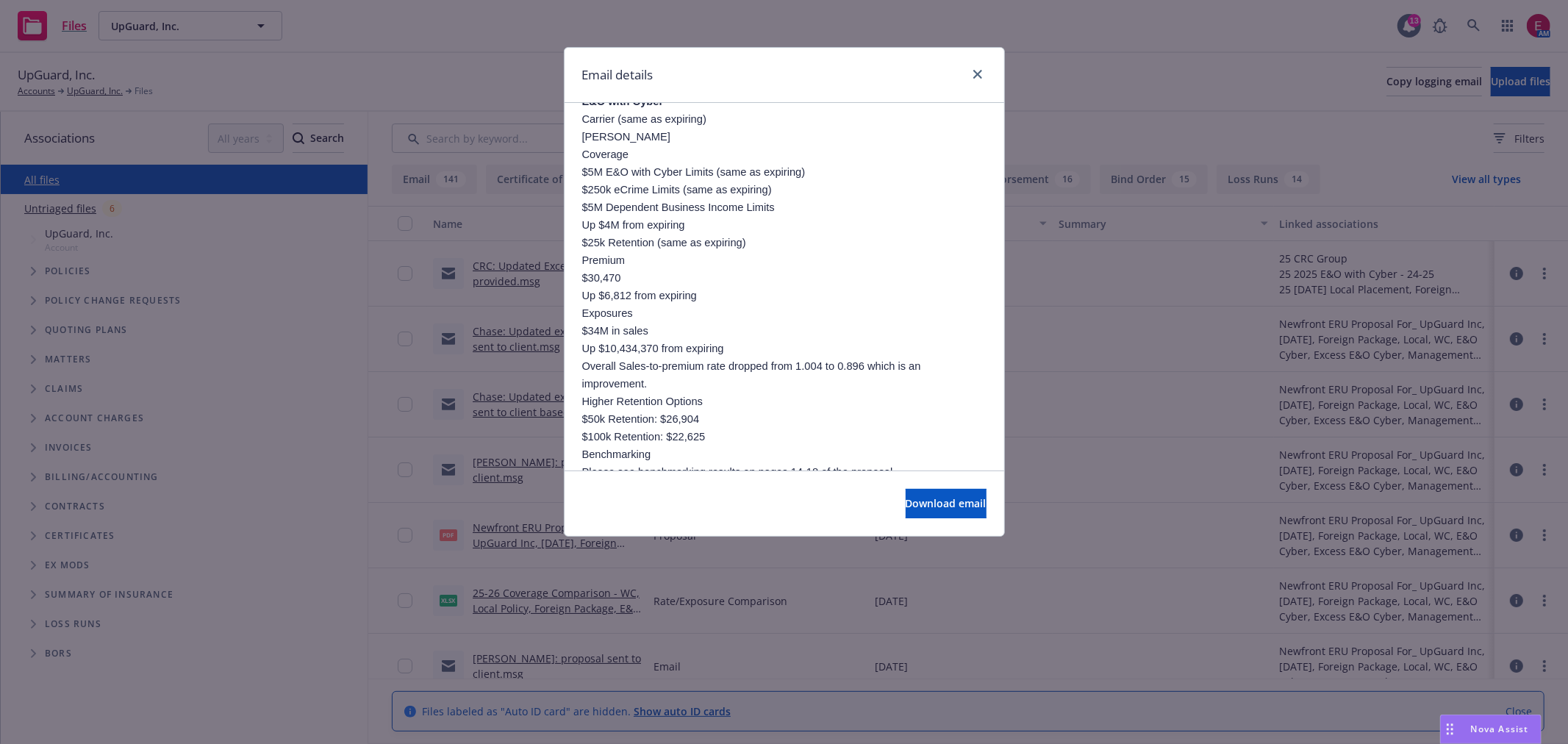
scroll to position [1552, 0]
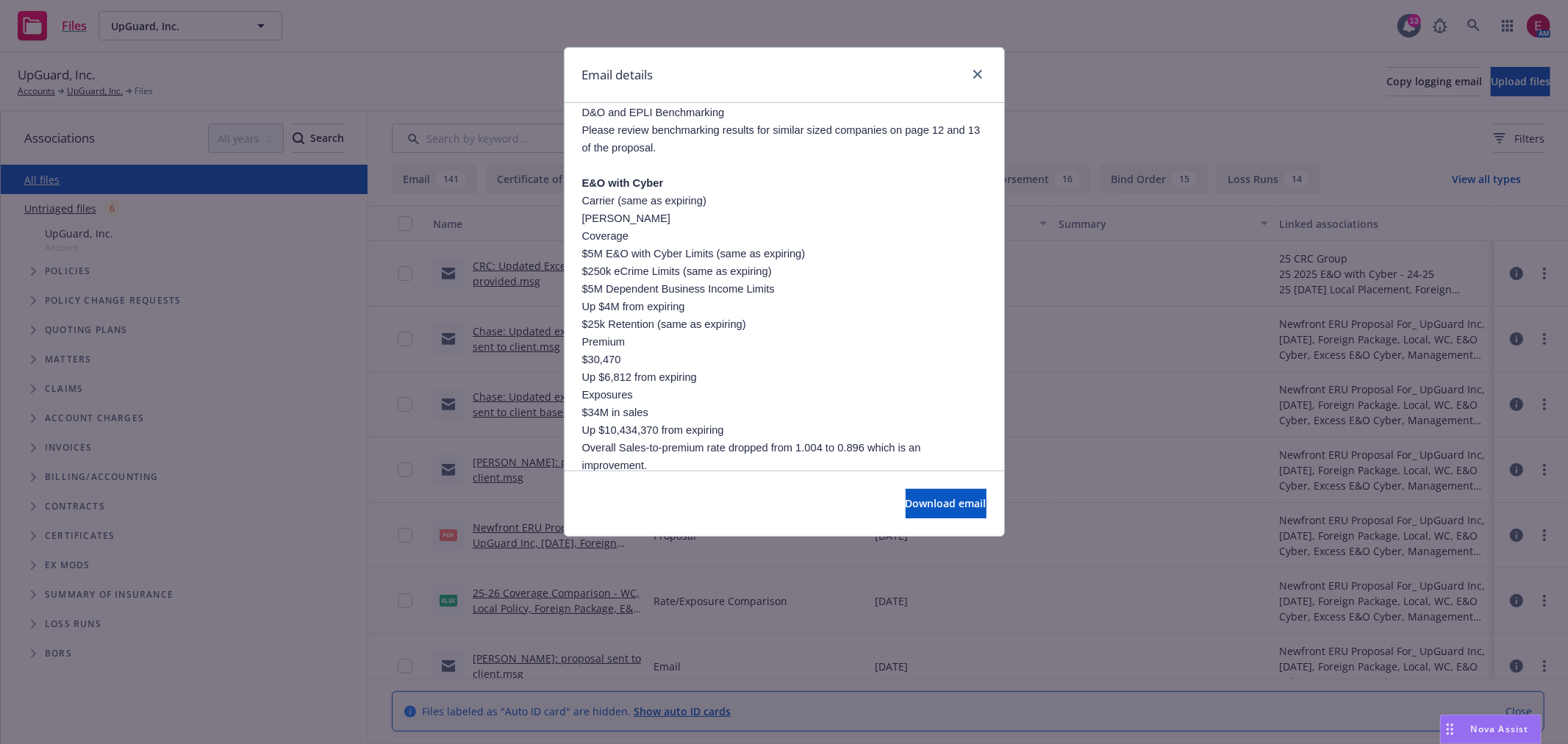
drag, startPoint x: 306, startPoint y: 146, endPoint x: 319, endPoint y: 108, distance: 40.2
click at [305, 146] on div "Email details UpGuard - Proposal for Renewal of Foreign Package, Local, WC, E&O…" at bounding box center [784, 372] width 1568 height 744
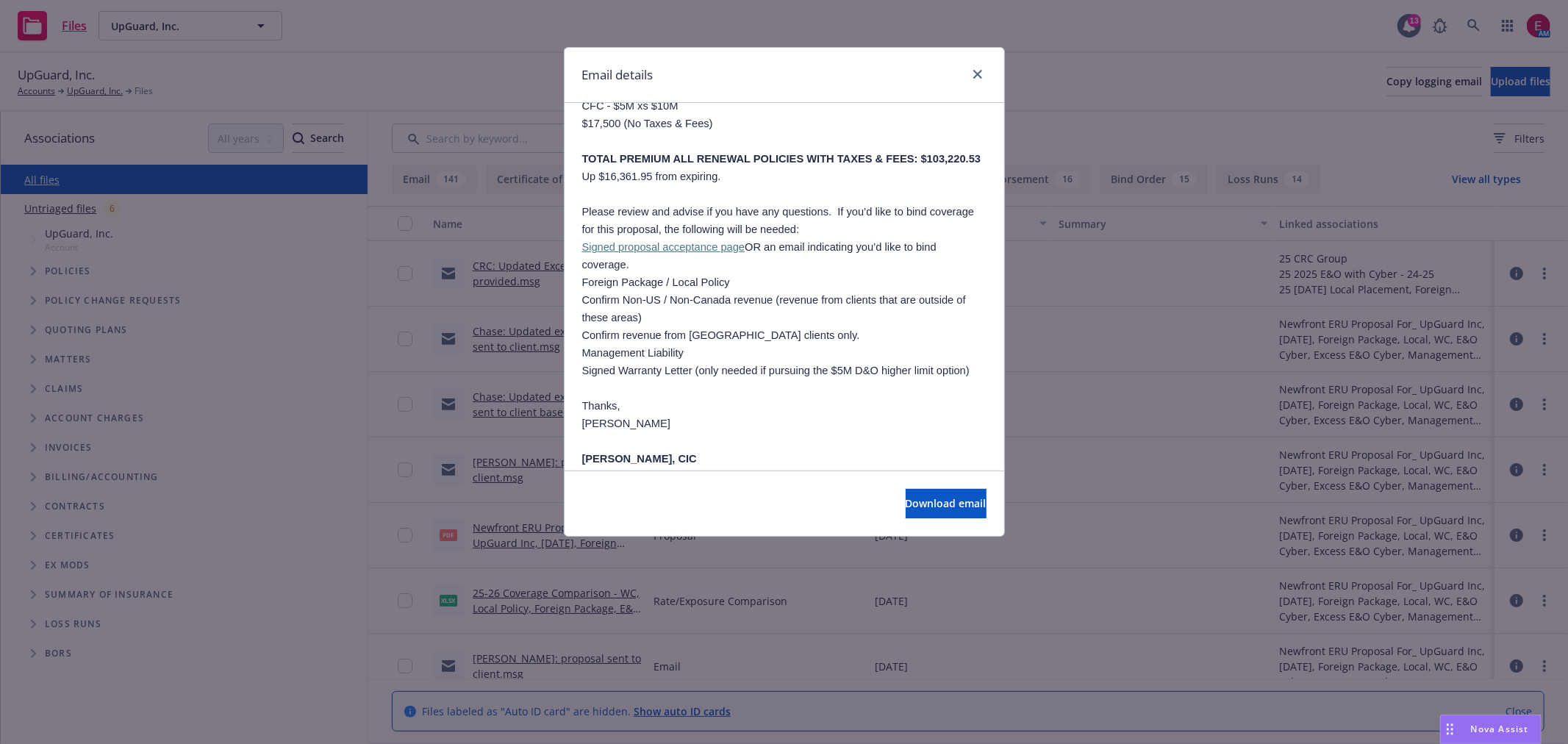
scroll to position [2287, 0]
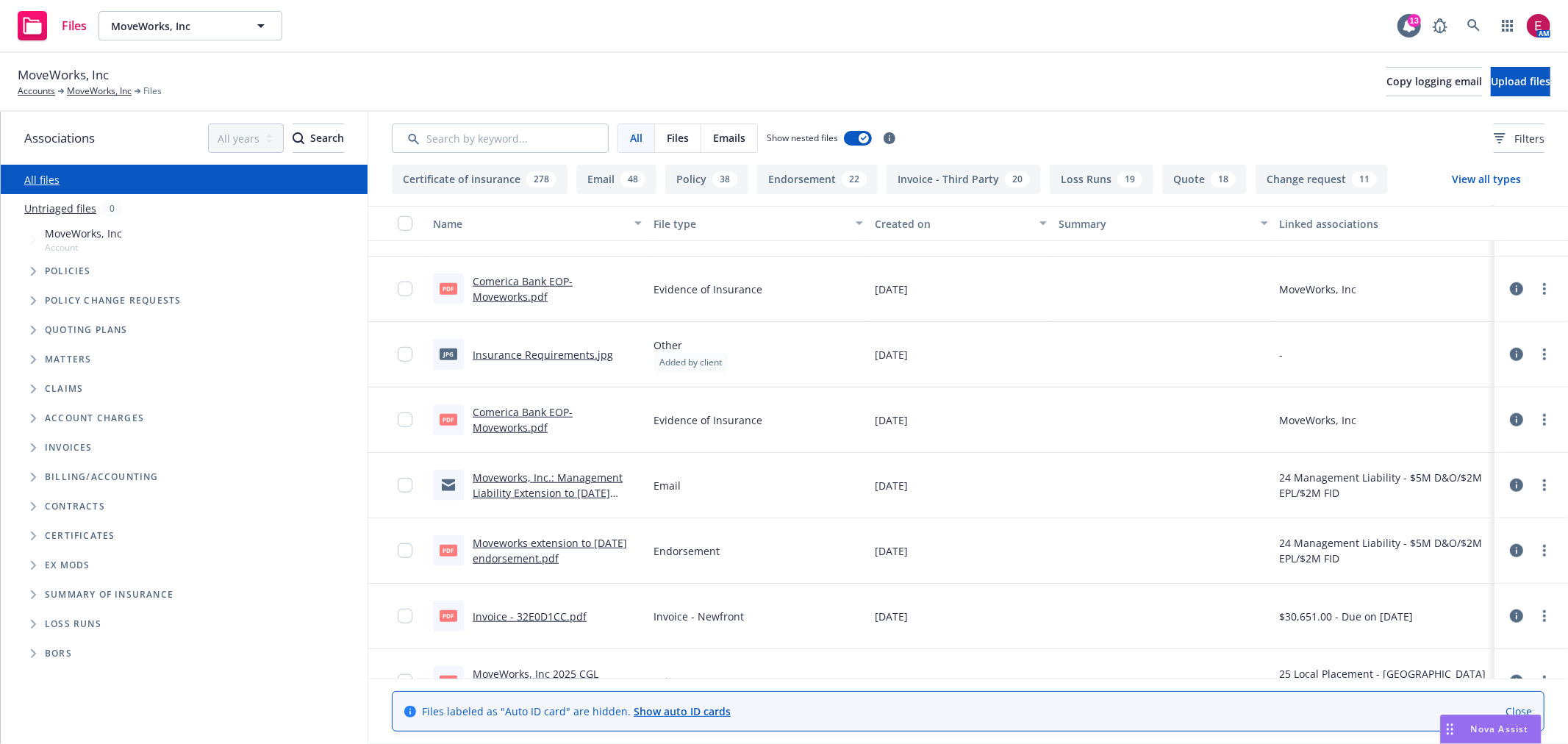
scroll to position [1062, 0]
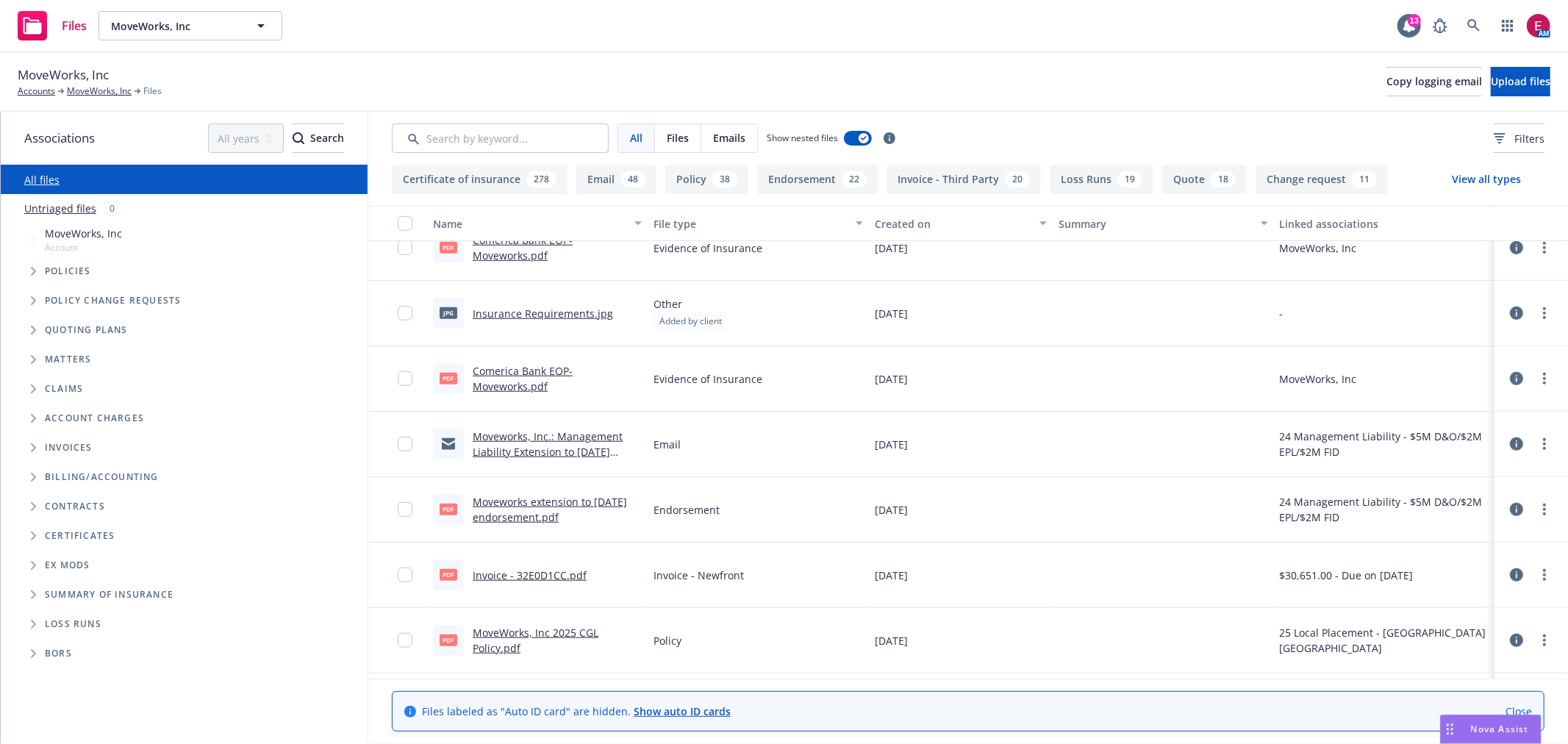
click at [570, 432] on link "Moveworks, Inc.: Management Liability Extension to [DATE] Endorsement and Invoi…" at bounding box center [547, 452] width 150 height 45
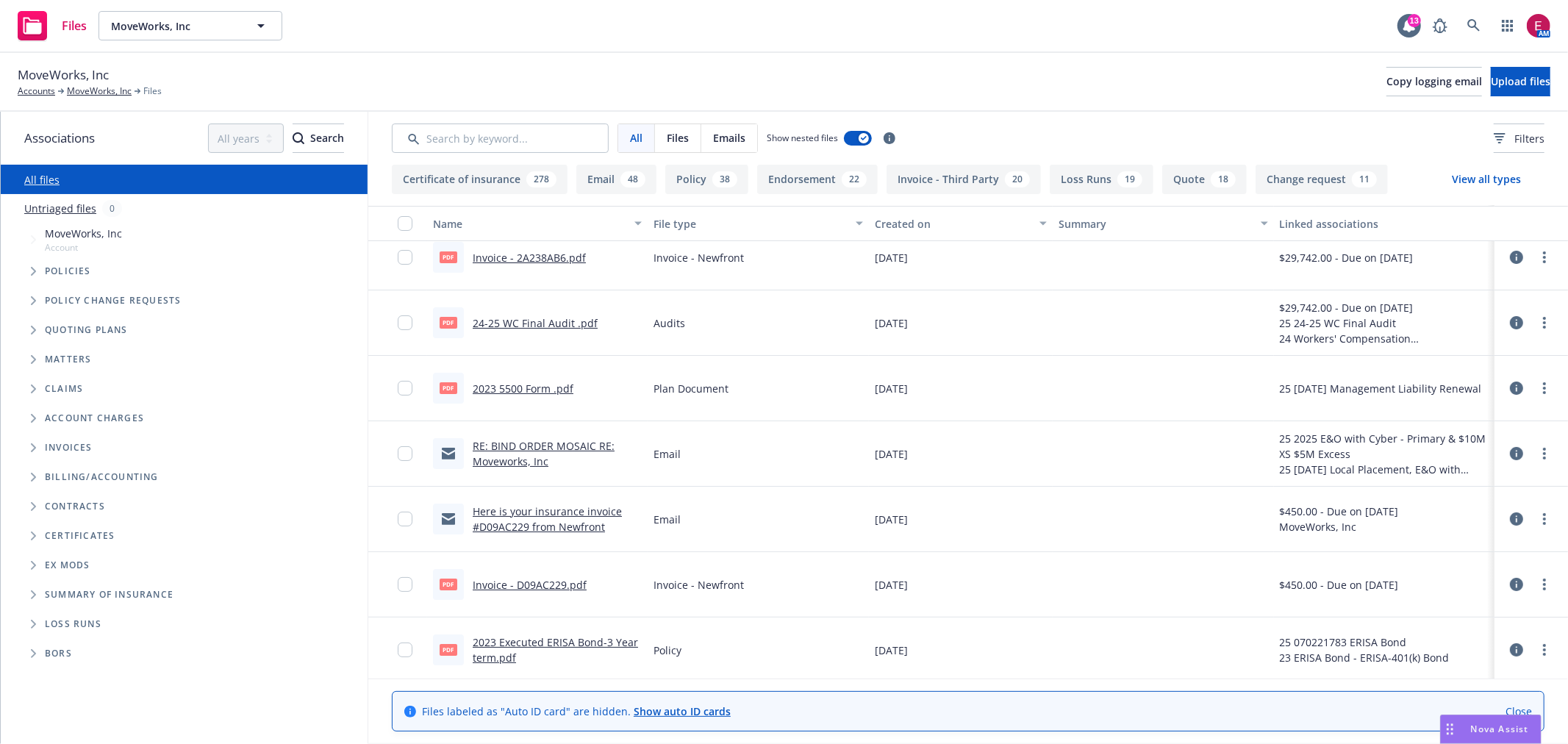
scroll to position [0, 0]
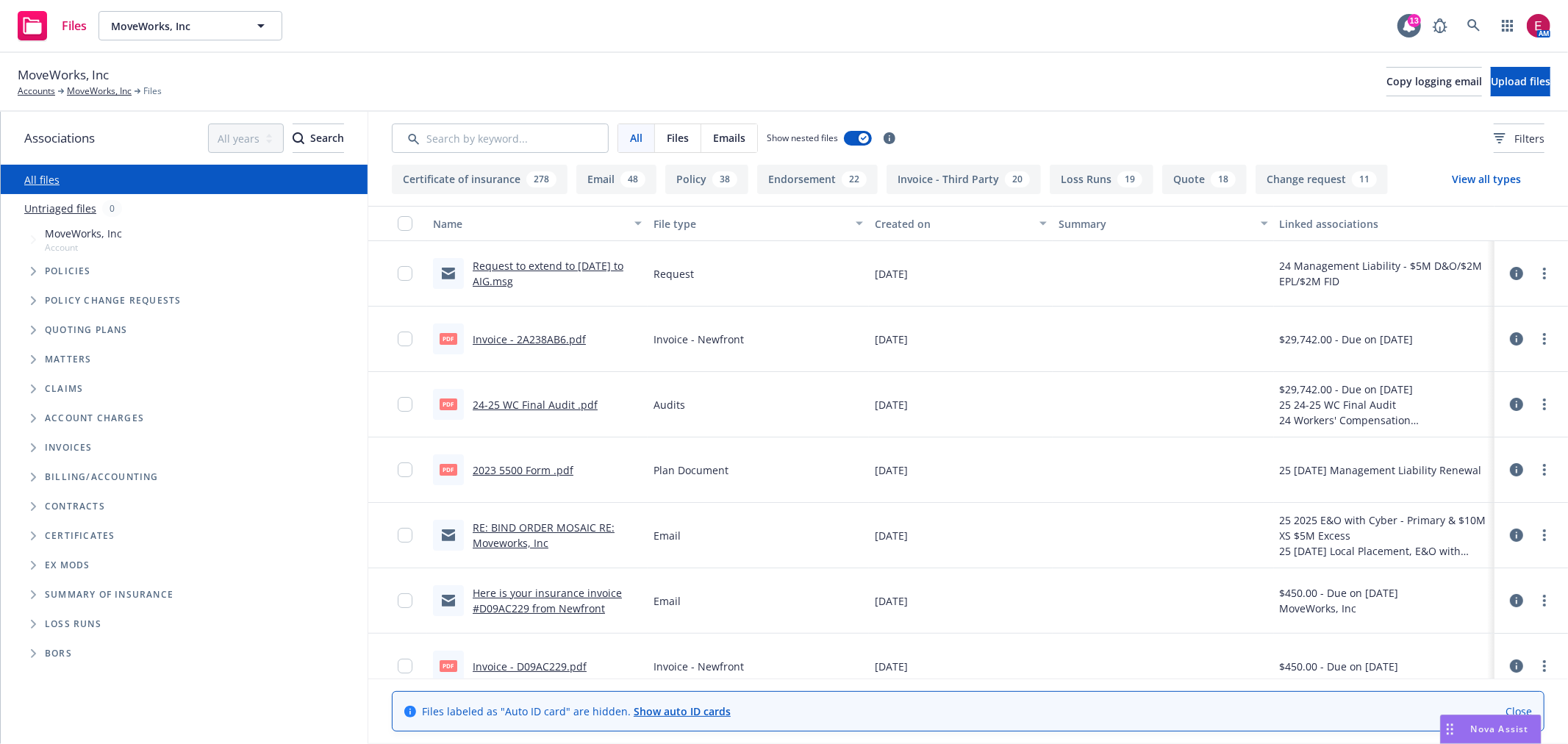
click at [498, 262] on link "Request to extend to [DATE] to AIG.msg" at bounding box center [547, 273] width 151 height 29
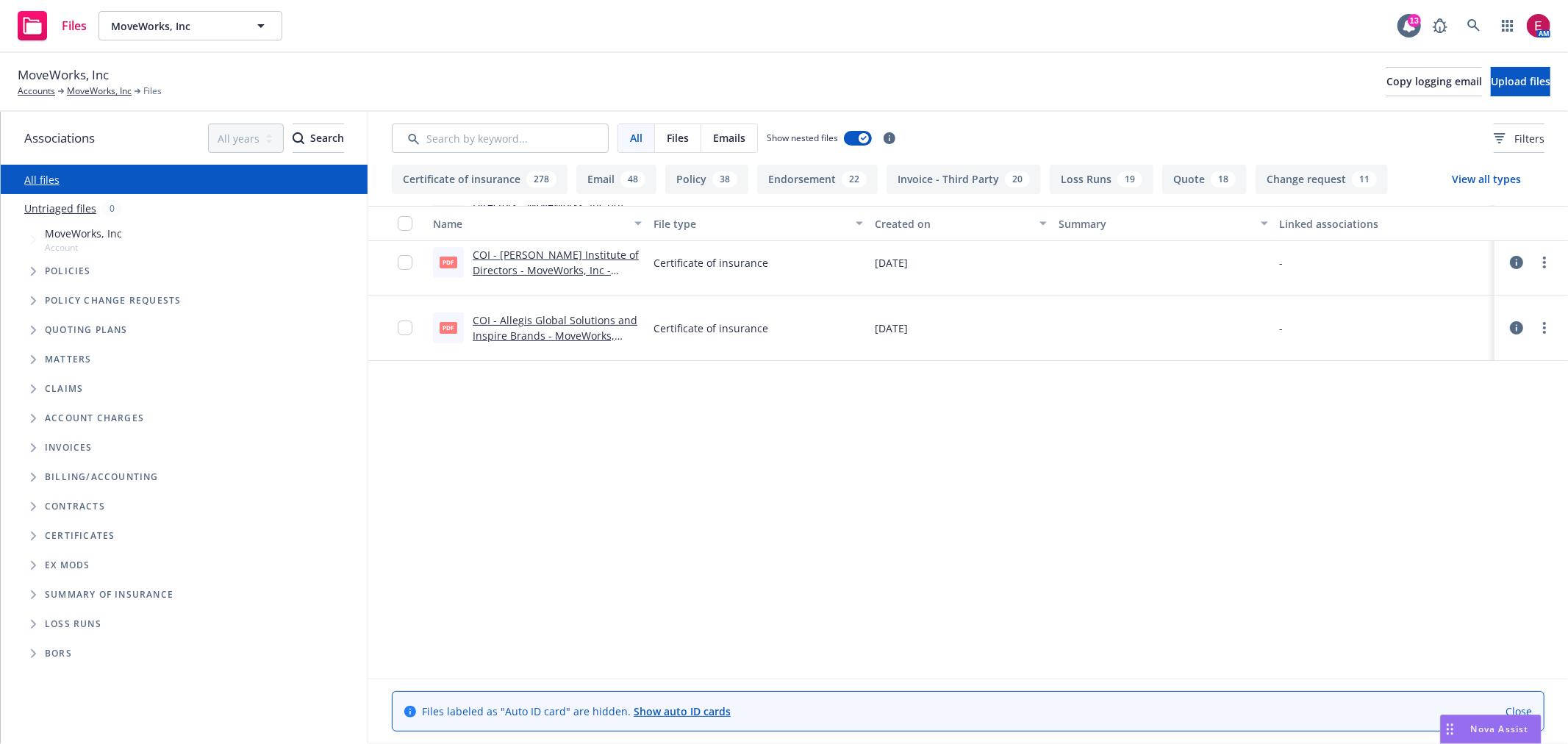
scroll to position [4574, 0]
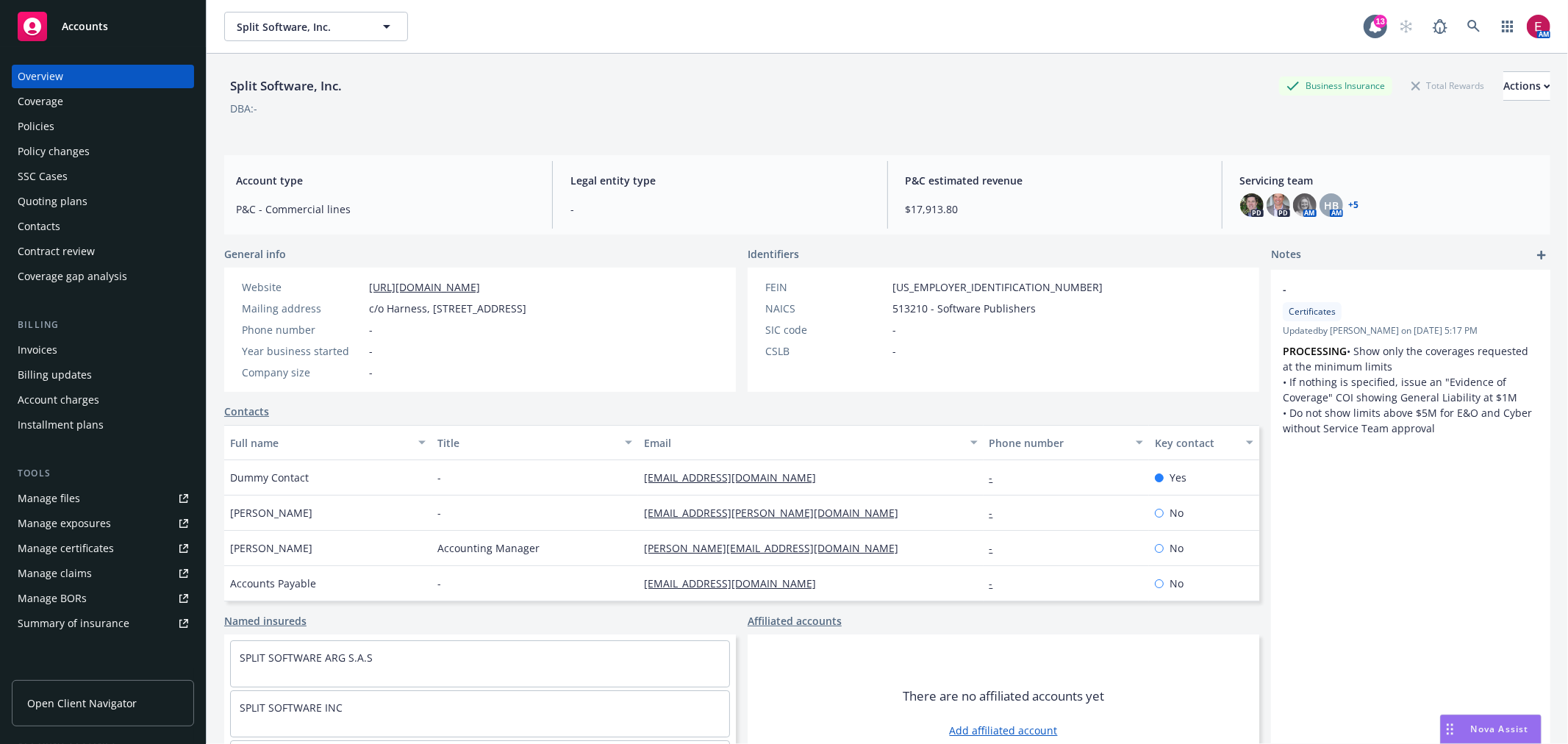
click at [84, 491] on link "Manage files" at bounding box center [102, 499] width 182 height 24
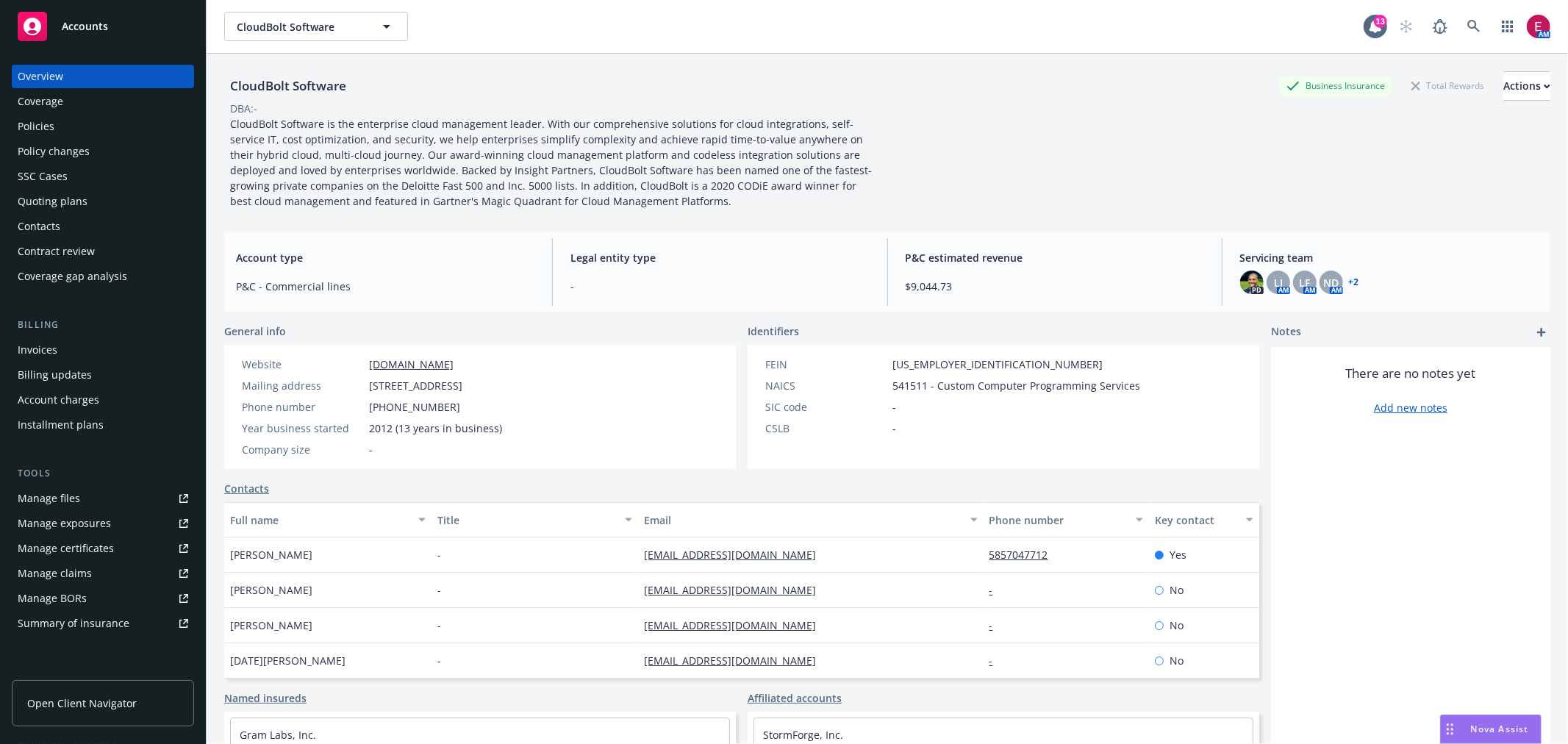
click at [54, 496] on div "Manage files" at bounding box center [48, 499] width 62 height 24
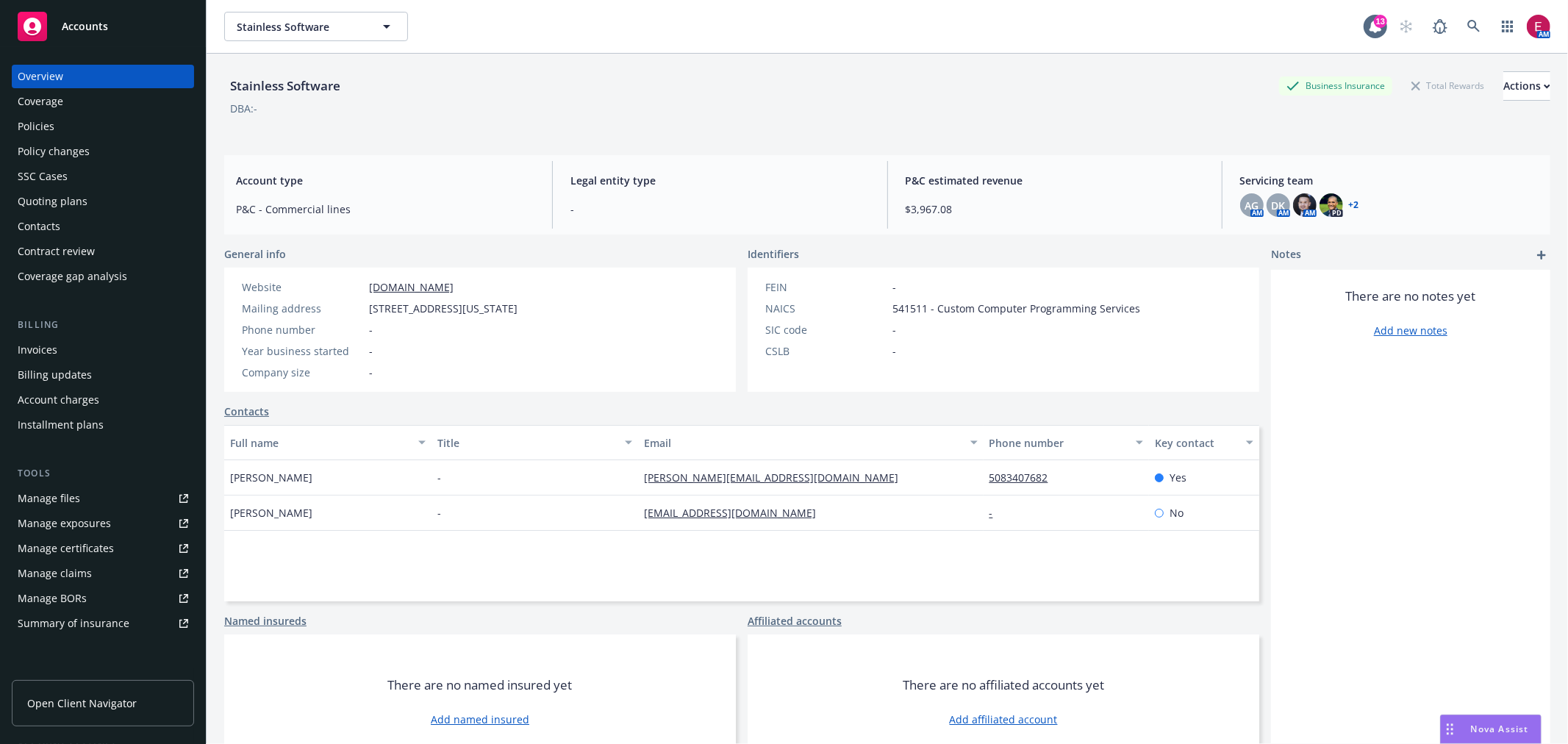
click at [100, 496] on link "Manage files" at bounding box center [102, 499] width 182 height 24
click at [1473, 23] on link at bounding box center [1474, 26] width 29 height 29
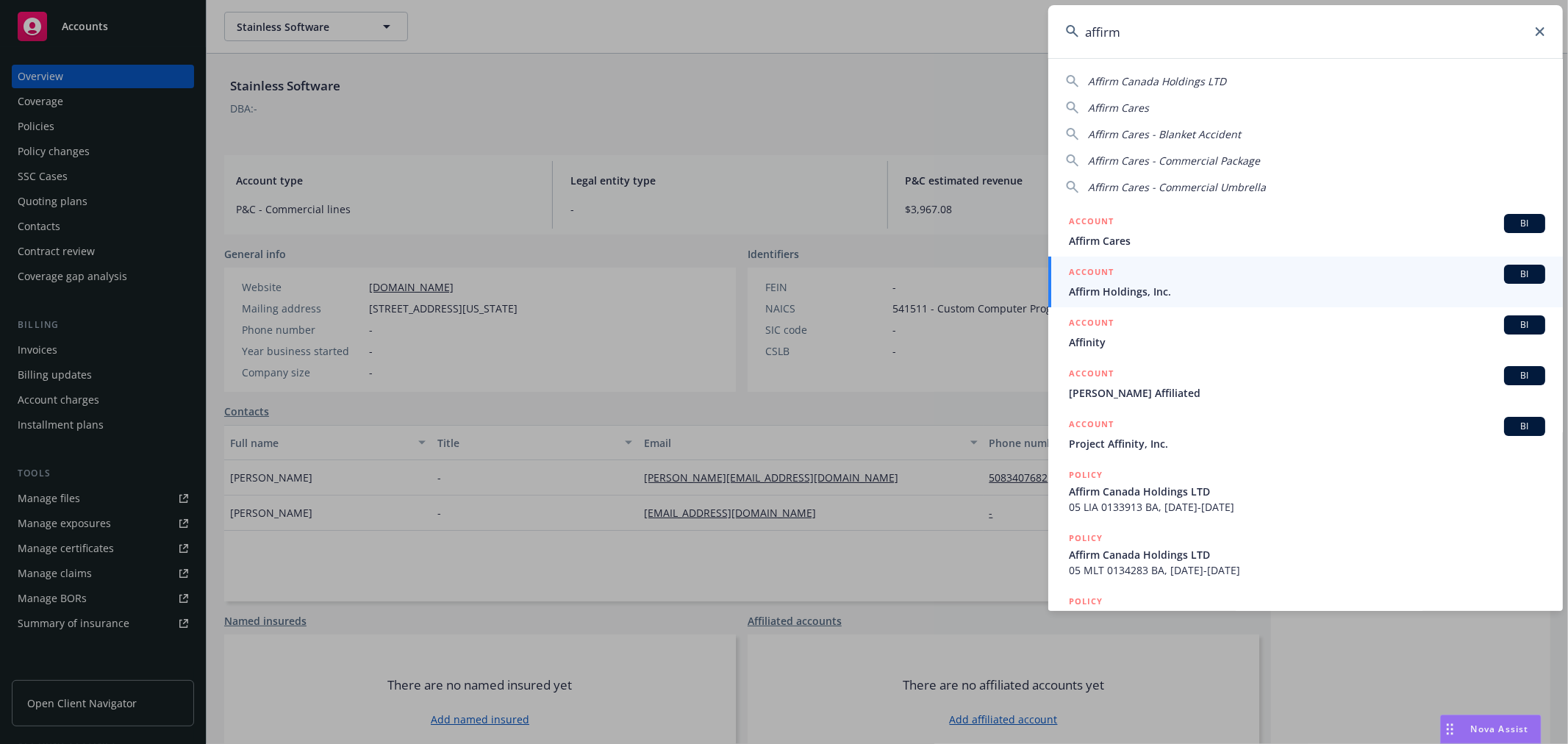
click at [1148, 45] on input "affirm" at bounding box center [1305, 32] width 515 height 52
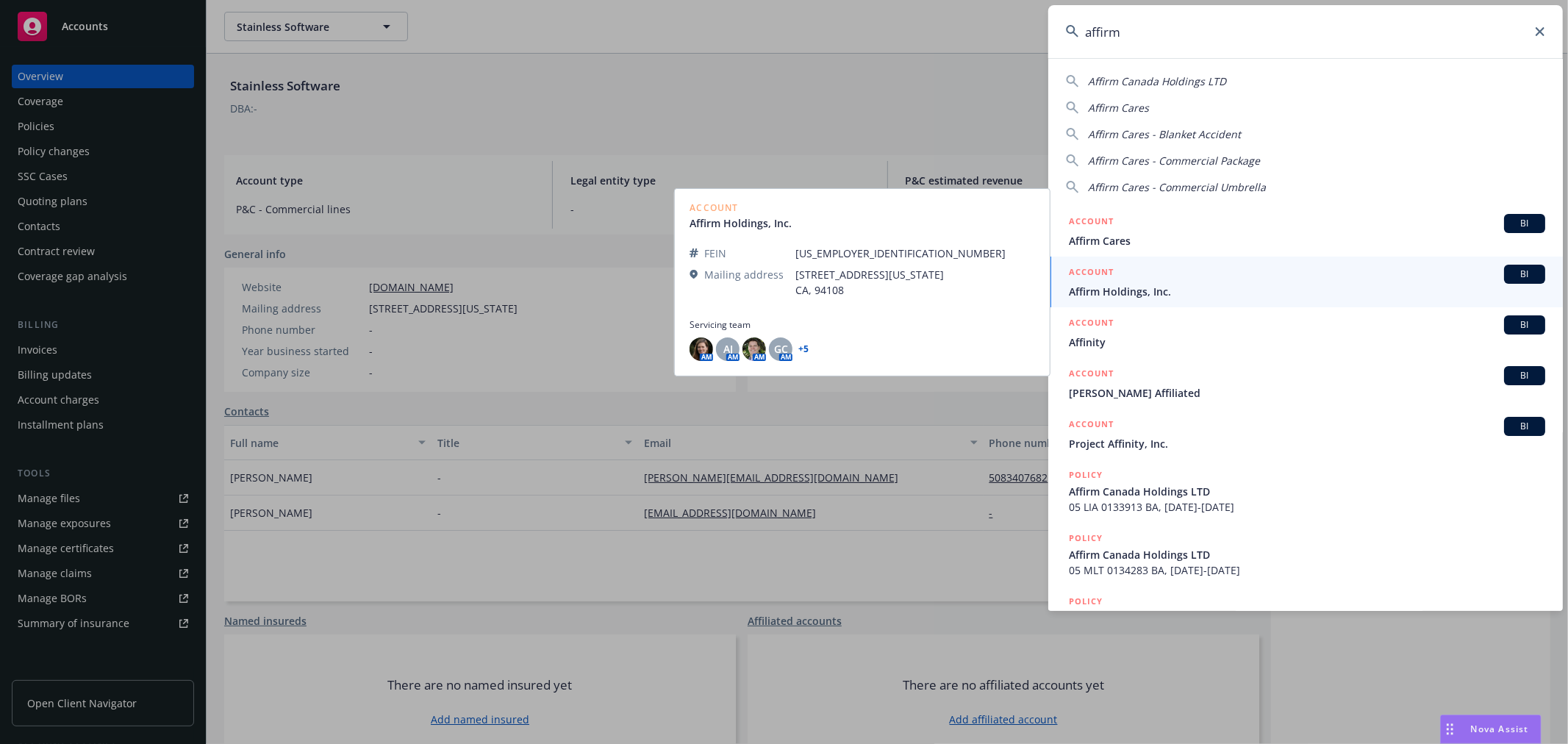
click at [1148, 45] on input "affirm" at bounding box center [1305, 32] width 515 height 52
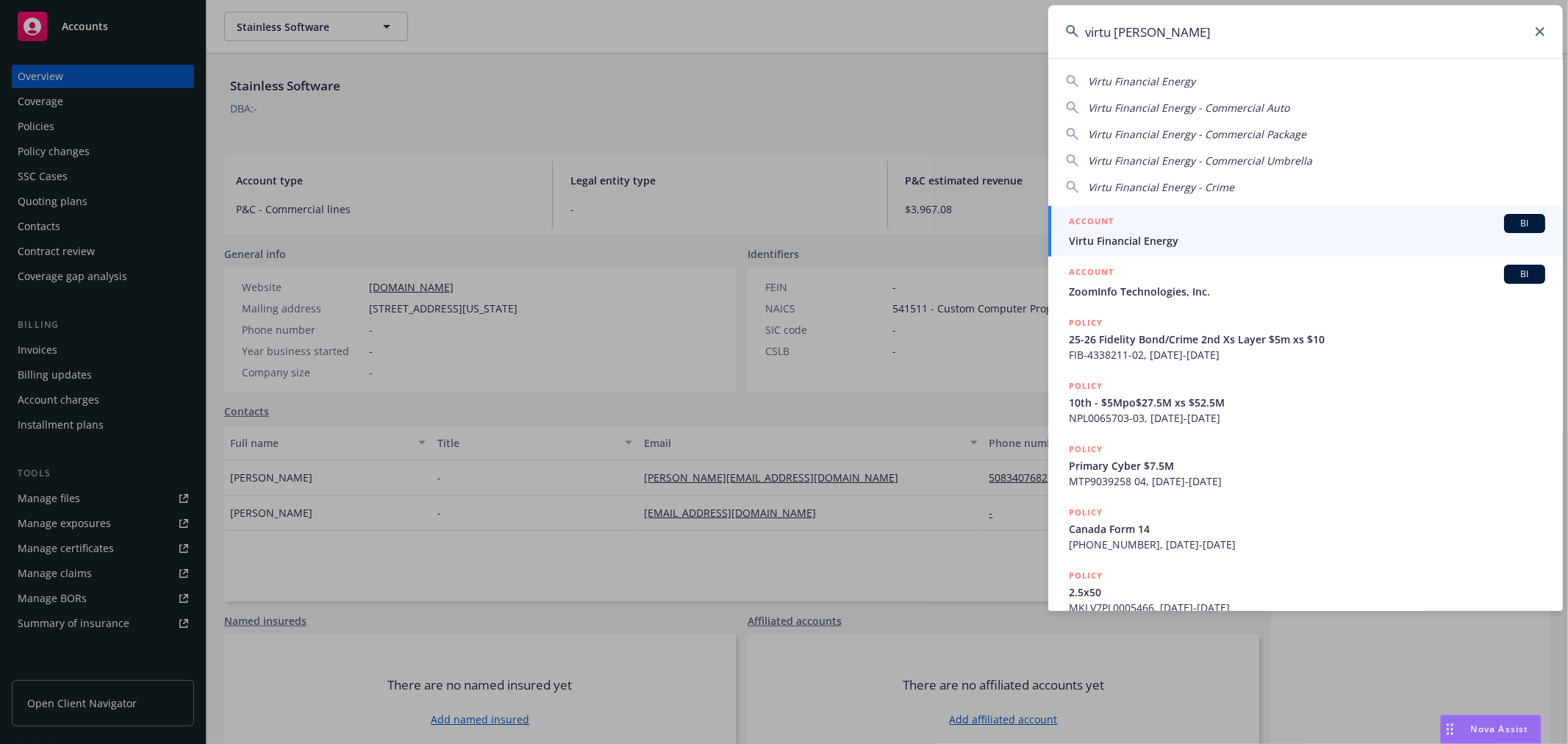
type input "virtu finan"
click at [1199, 212] on link "ACCOUNT BI Virtu Financial Energy" at bounding box center [1305, 231] width 515 height 51
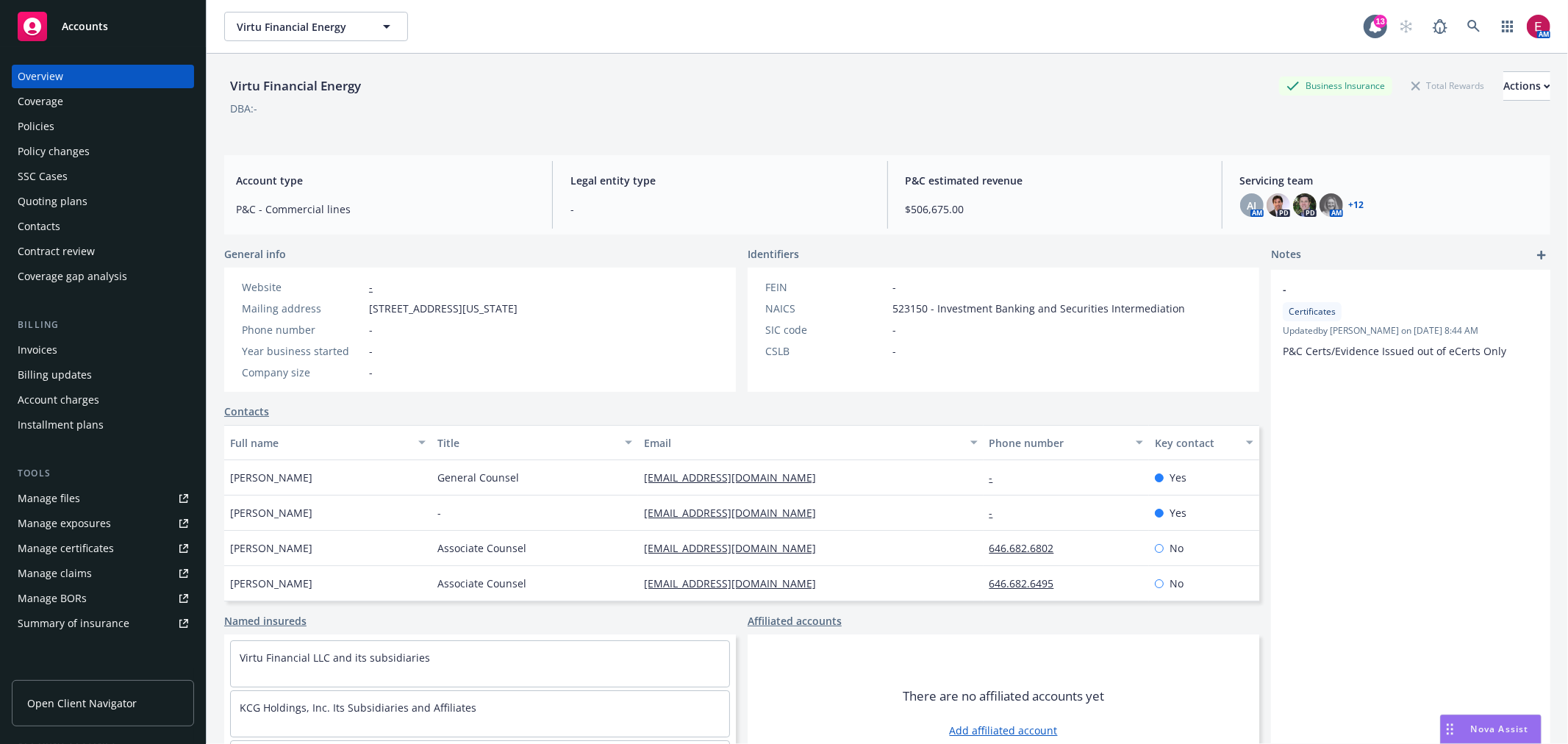
click at [96, 193] on div "Quoting plans" at bounding box center [102, 202] width 170 height 24
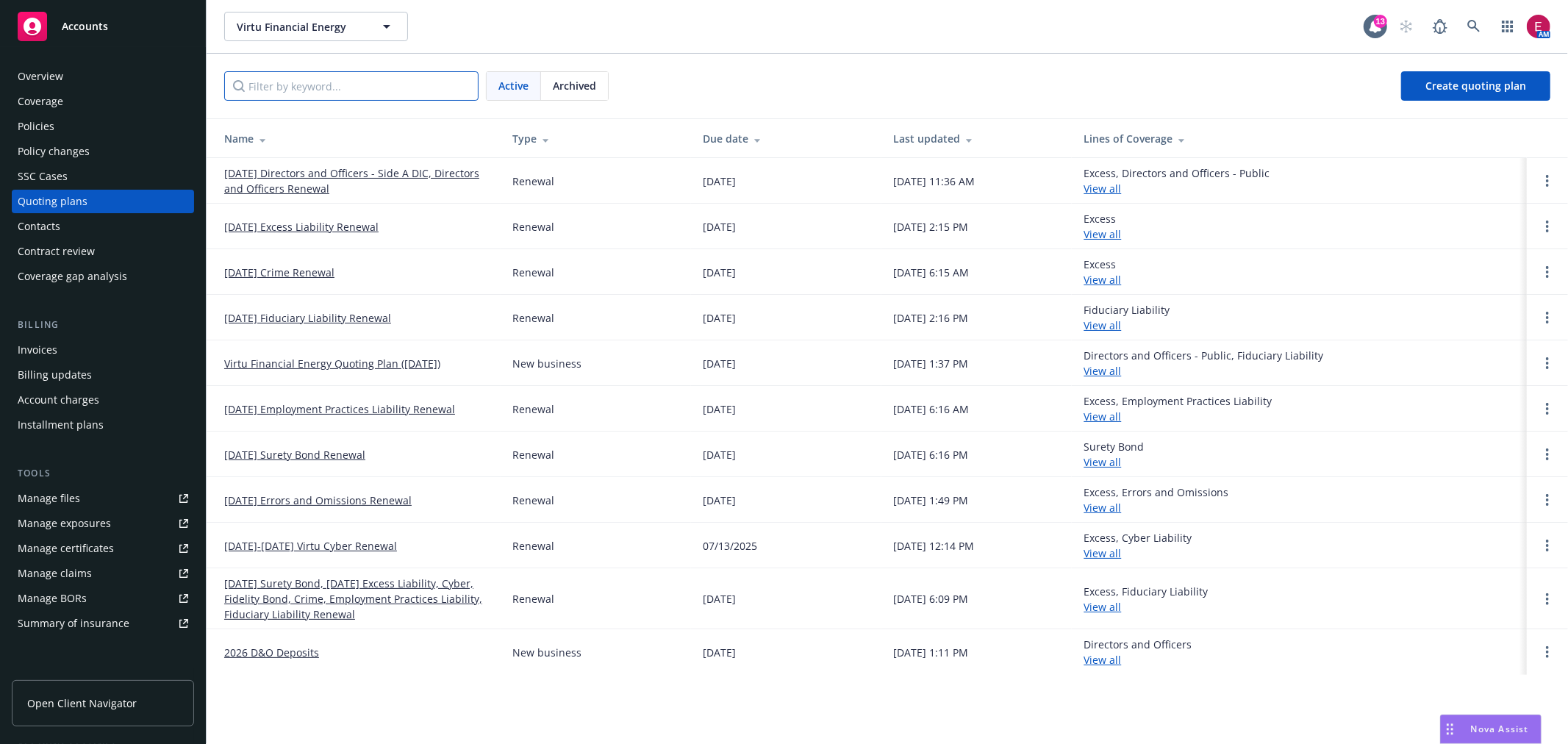
click at [309, 81] on input "Filter by keyword..." at bounding box center [351, 86] width 254 height 29
click at [92, 499] on link "Manage files" at bounding box center [102, 499] width 182 height 24
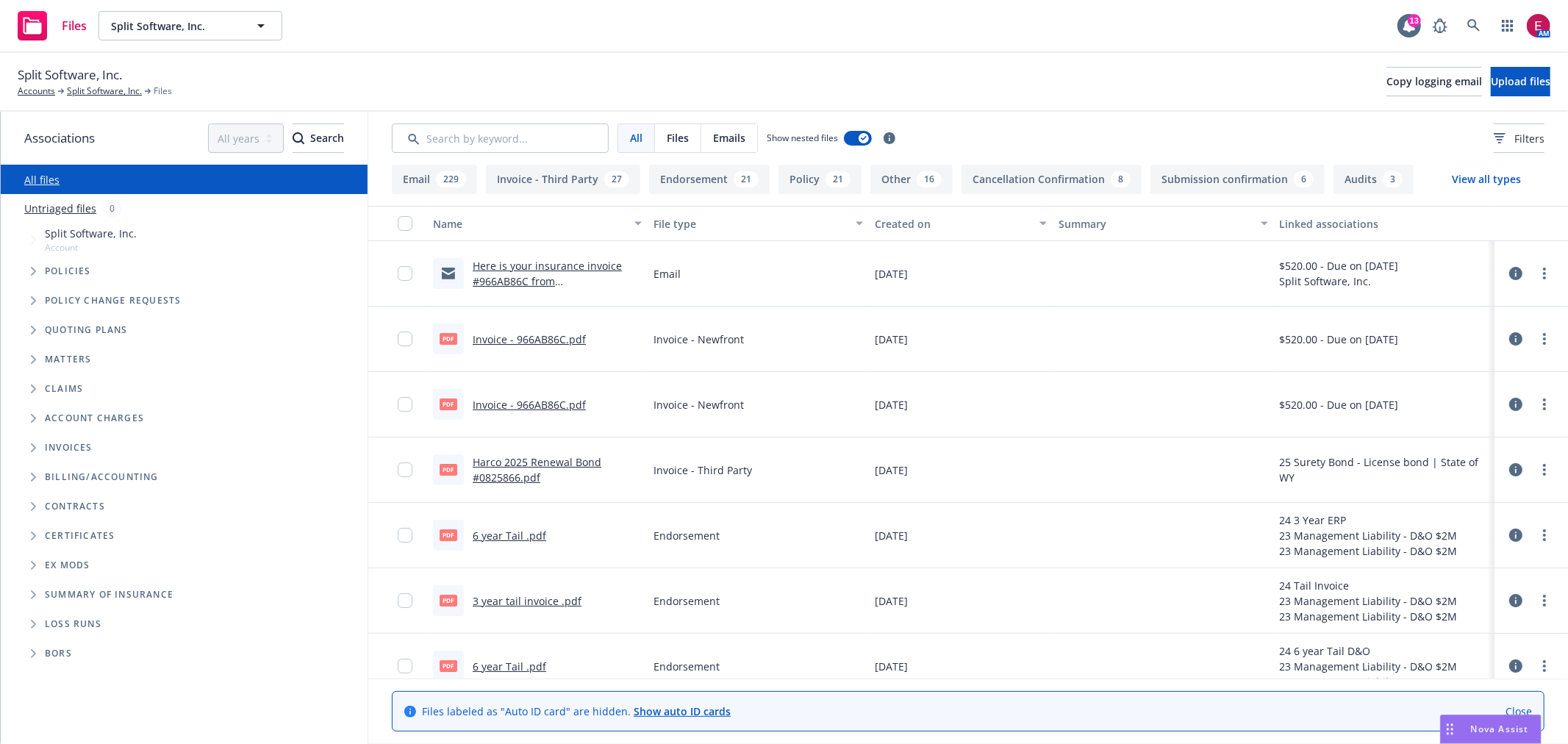
click at [482, 261] on link "Here is your insurance invoice #966AB86C from Newfront" at bounding box center [546, 281] width 149 height 45
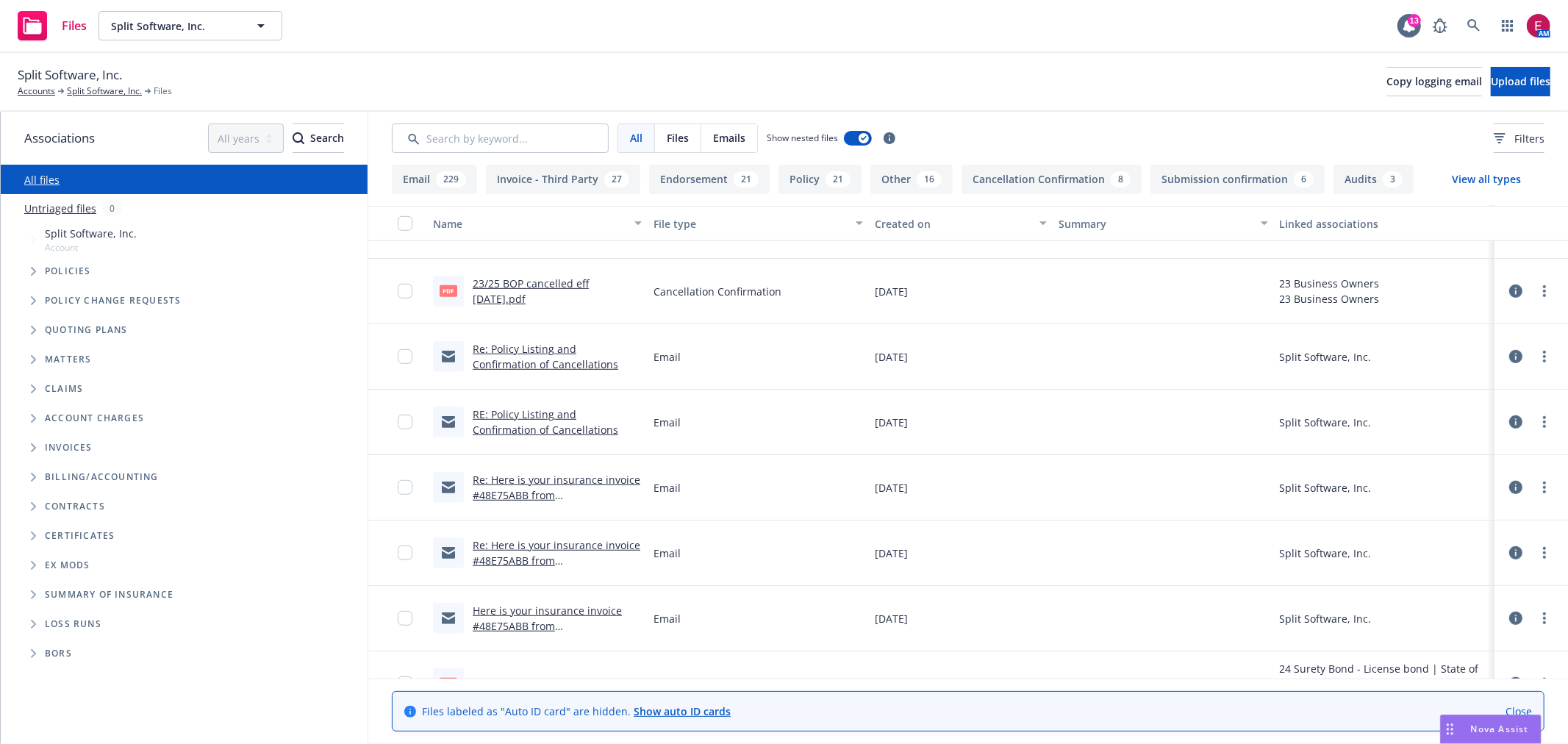
scroll to position [735, 0]
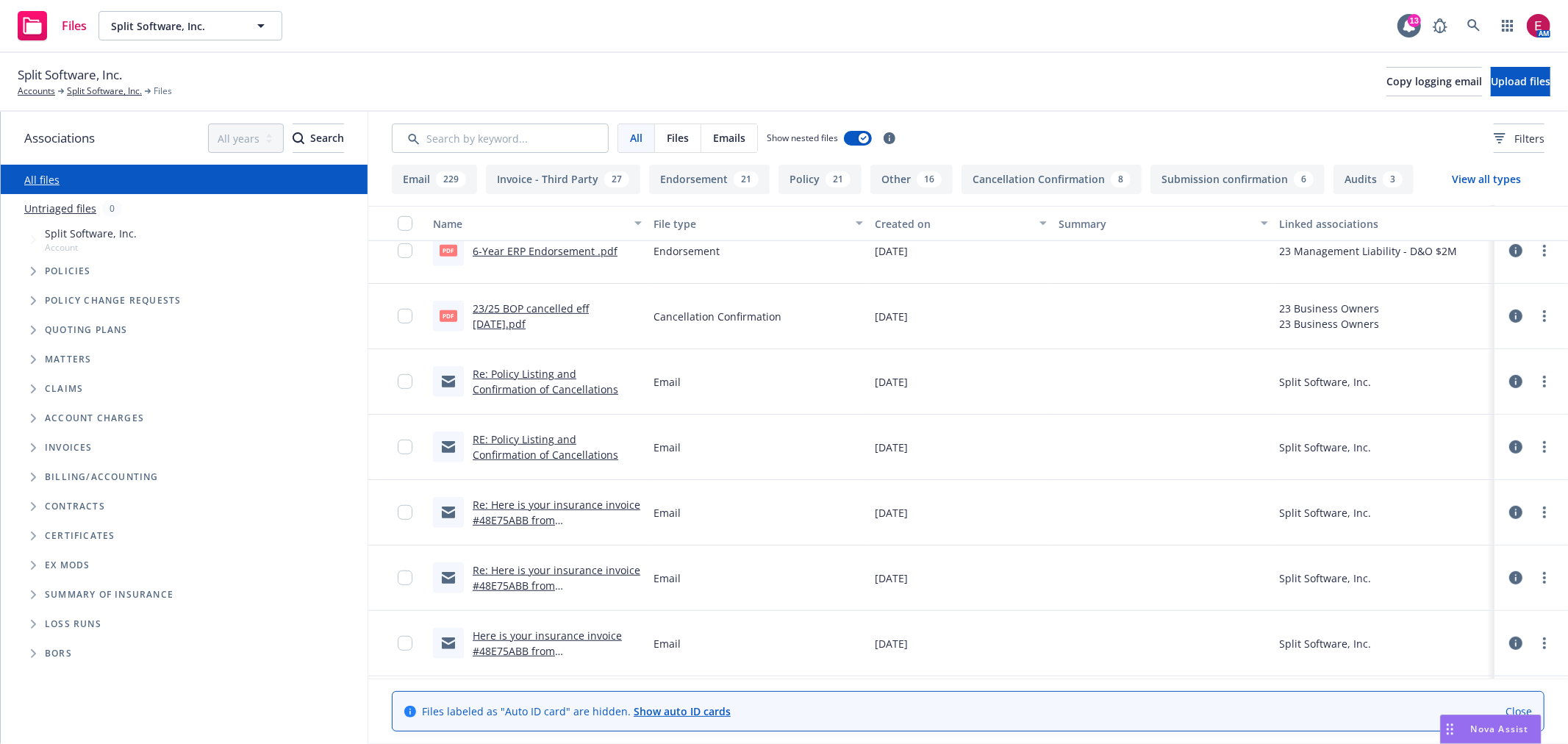
click at [509, 374] on link "Re: Policy Listing and Confirmation of Cancellations" at bounding box center [545, 381] width 146 height 29
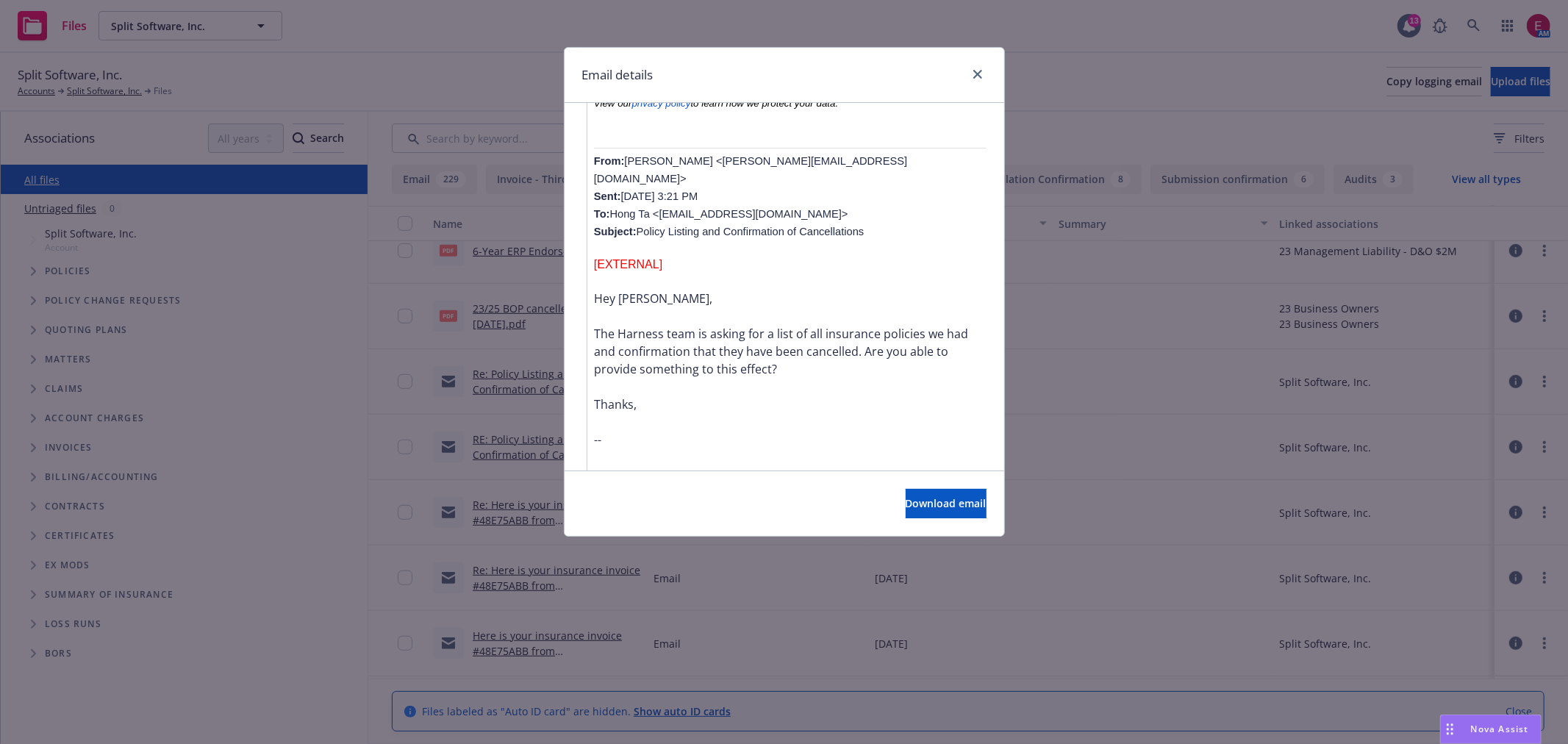
scroll to position [1307, 0]
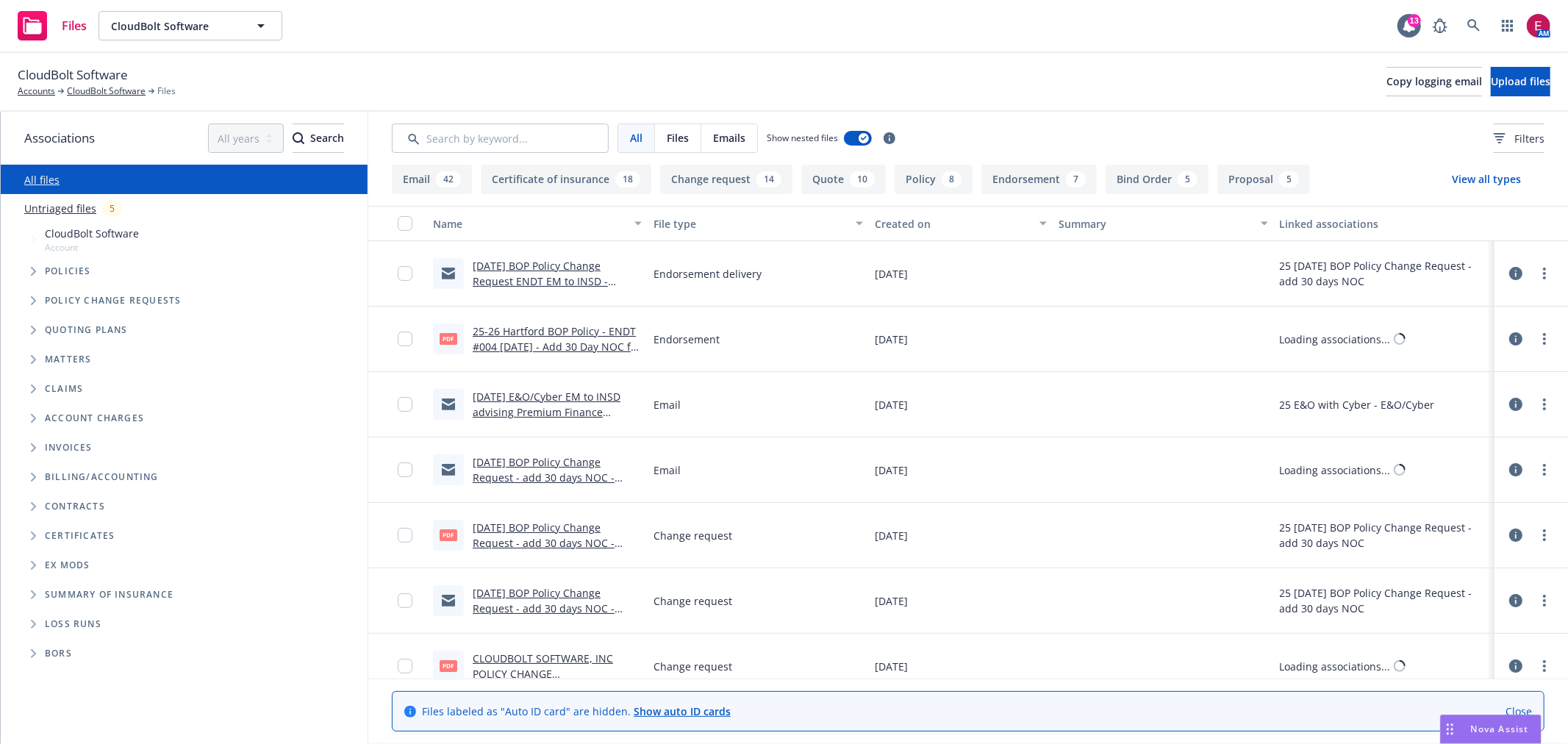
click at [523, 271] on link "[DATE] BOP Policy Change Request ENDT EM to INSD - adding 30 day NOC for Stifel…" at bounding box center [542, 289] width 140 height 61
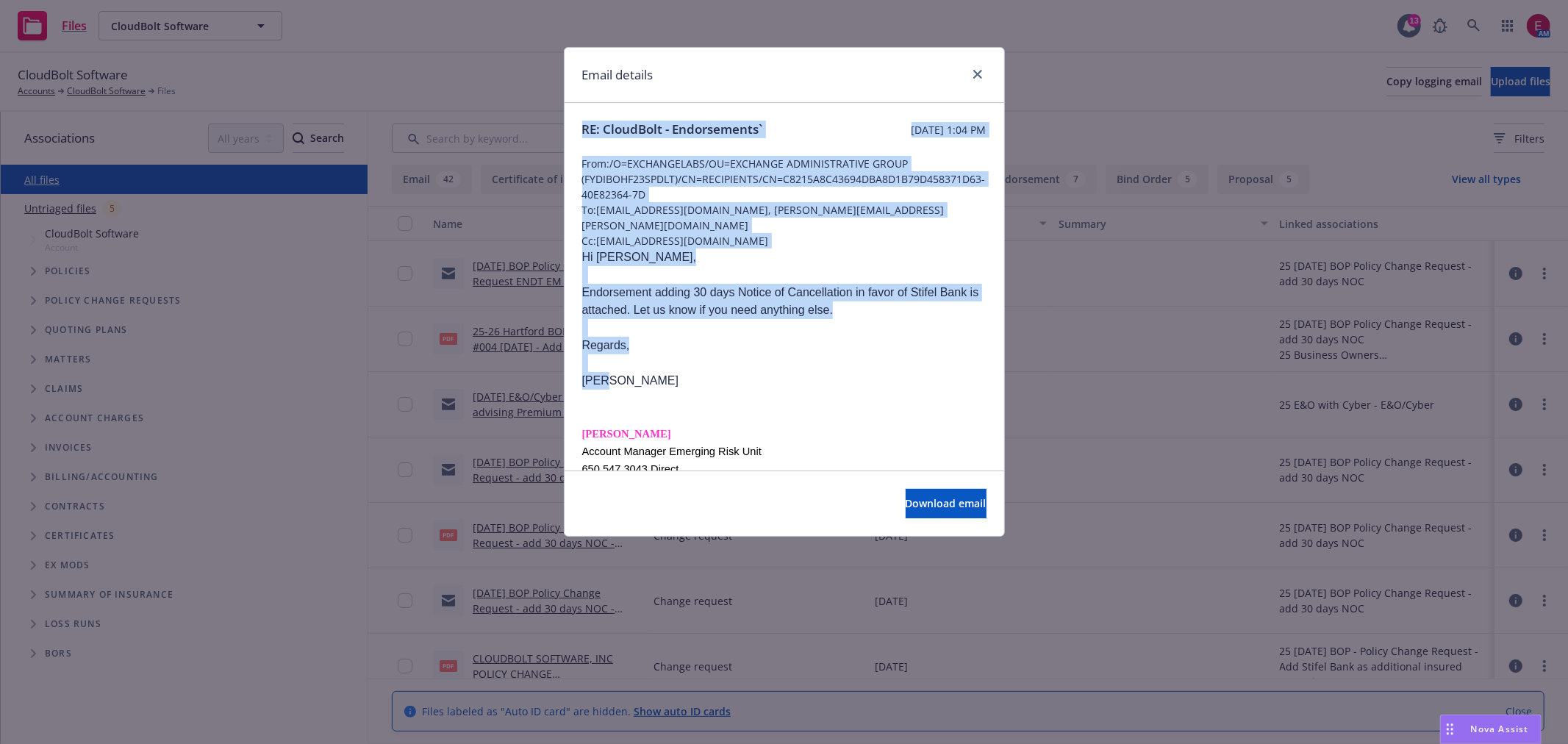
drag, startPoint x: 644, startPoint y: 368, endPoint x: 733, endPoint y: 350, distance: 90.8
click at [551, 111] on div "Email details RE: CloudBolt - Endorsements` Wednesday, July 9, 2025 at 1:04 PM …" at bounding box center [784, 372] width 1568 height 744
click at [735, 355] on p at bounding box center [784, 363] width 404 height 17
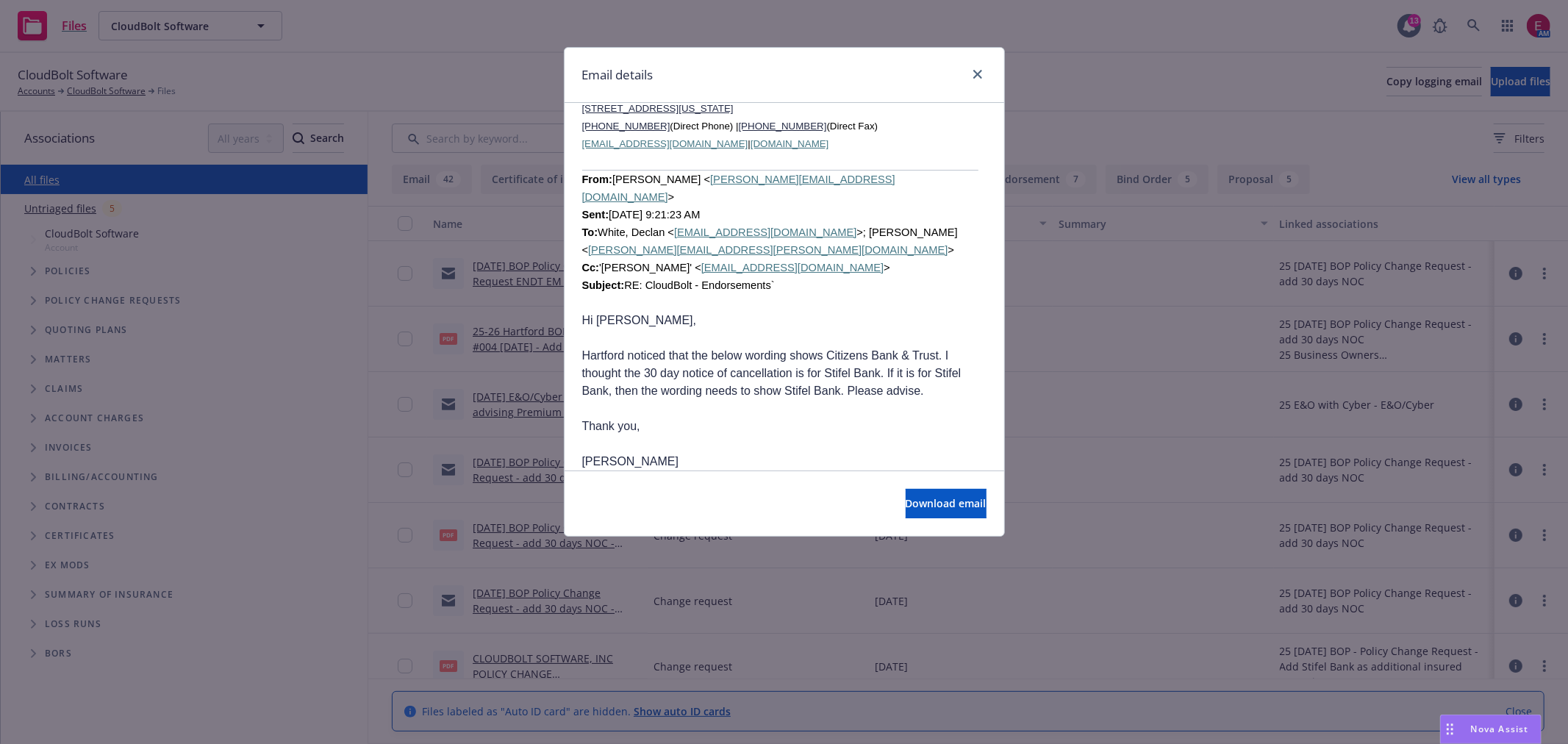
scroll to position [2042, 0]
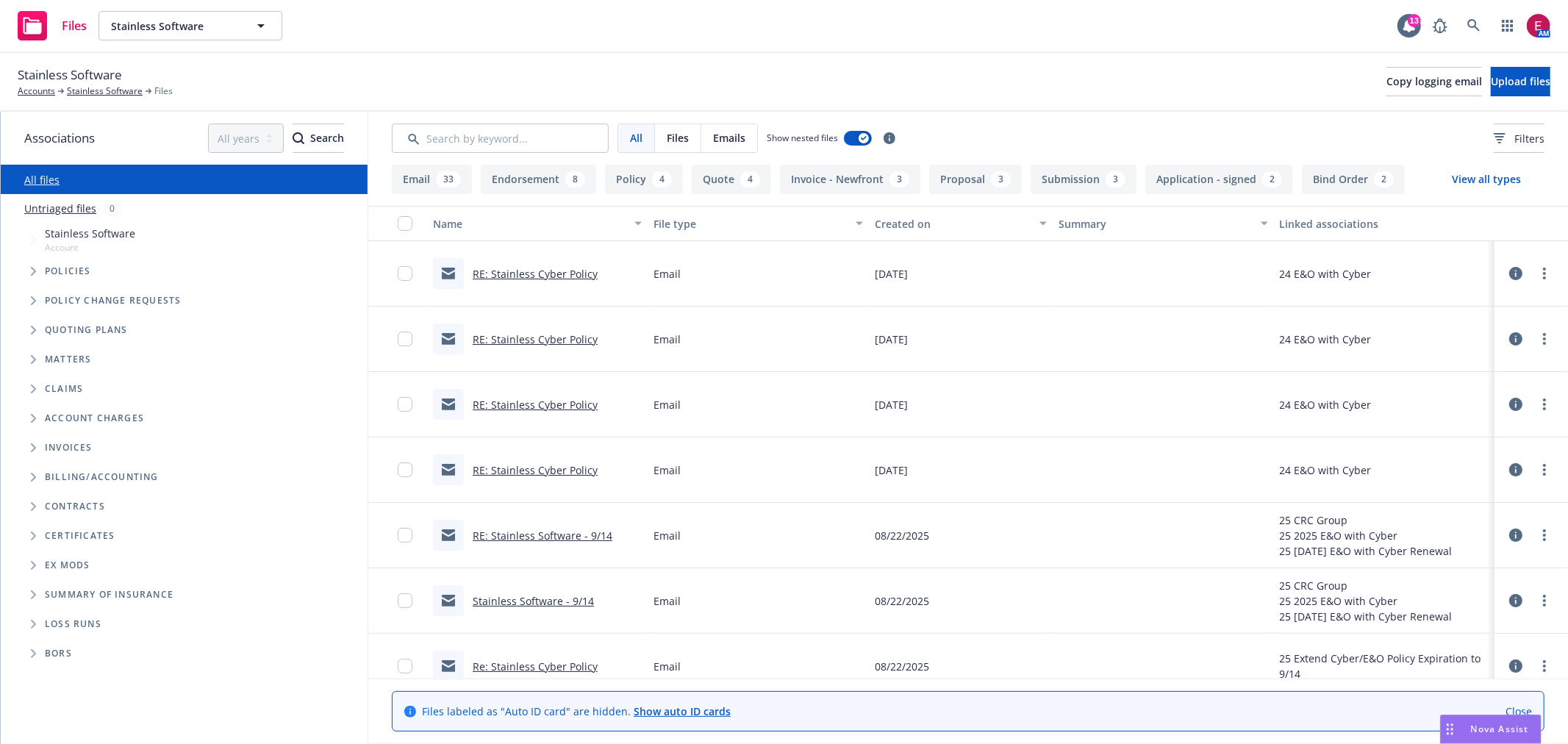
click at [533, 272] on link "RE: Stainless Cyber Policy" at bounding box center [535, 273] width 125 height 14
click at [531, 272] on link "RE: Stainless Cyber Policy" at bounding box center [535, 273] width 125 height 14
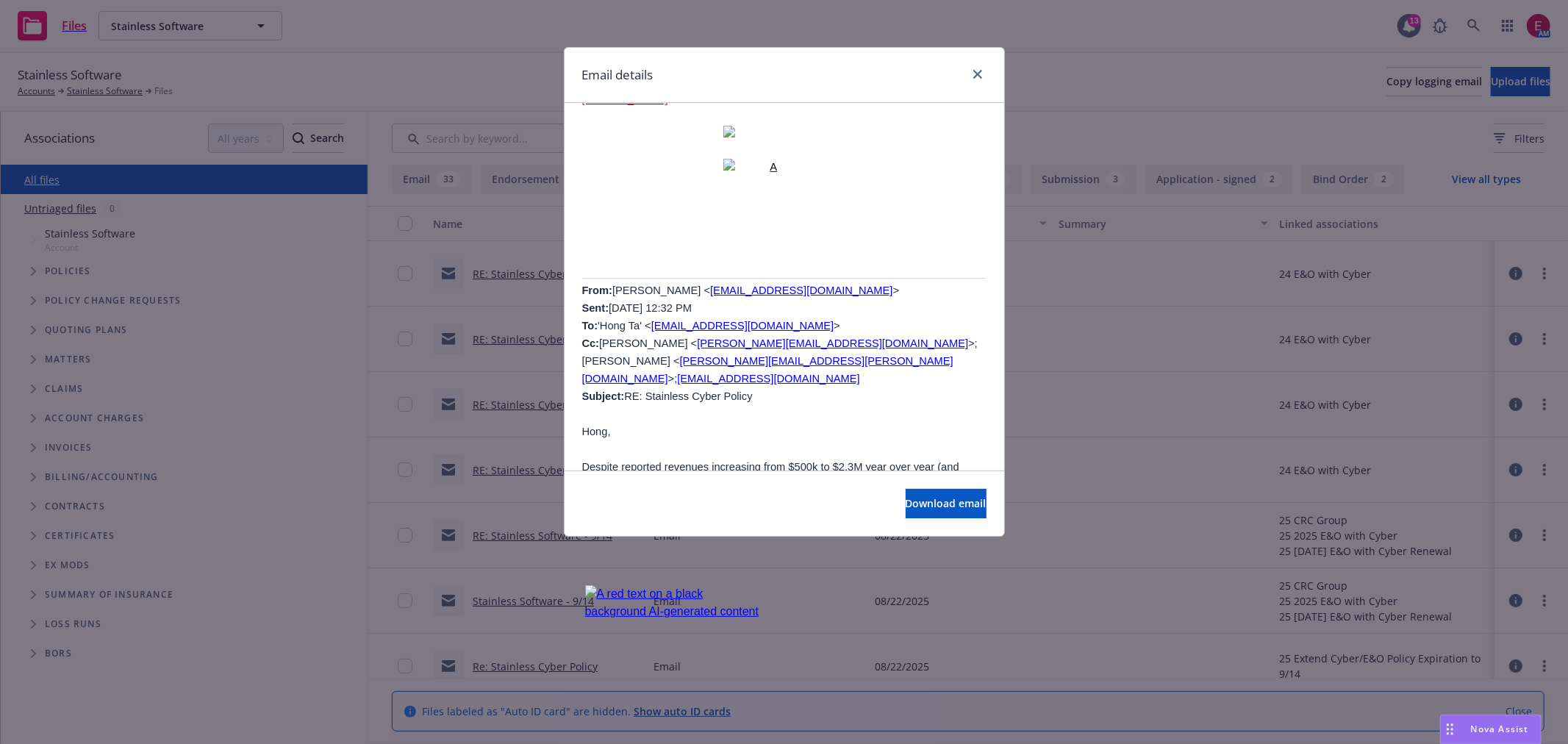
scroll to position [2042, 0]
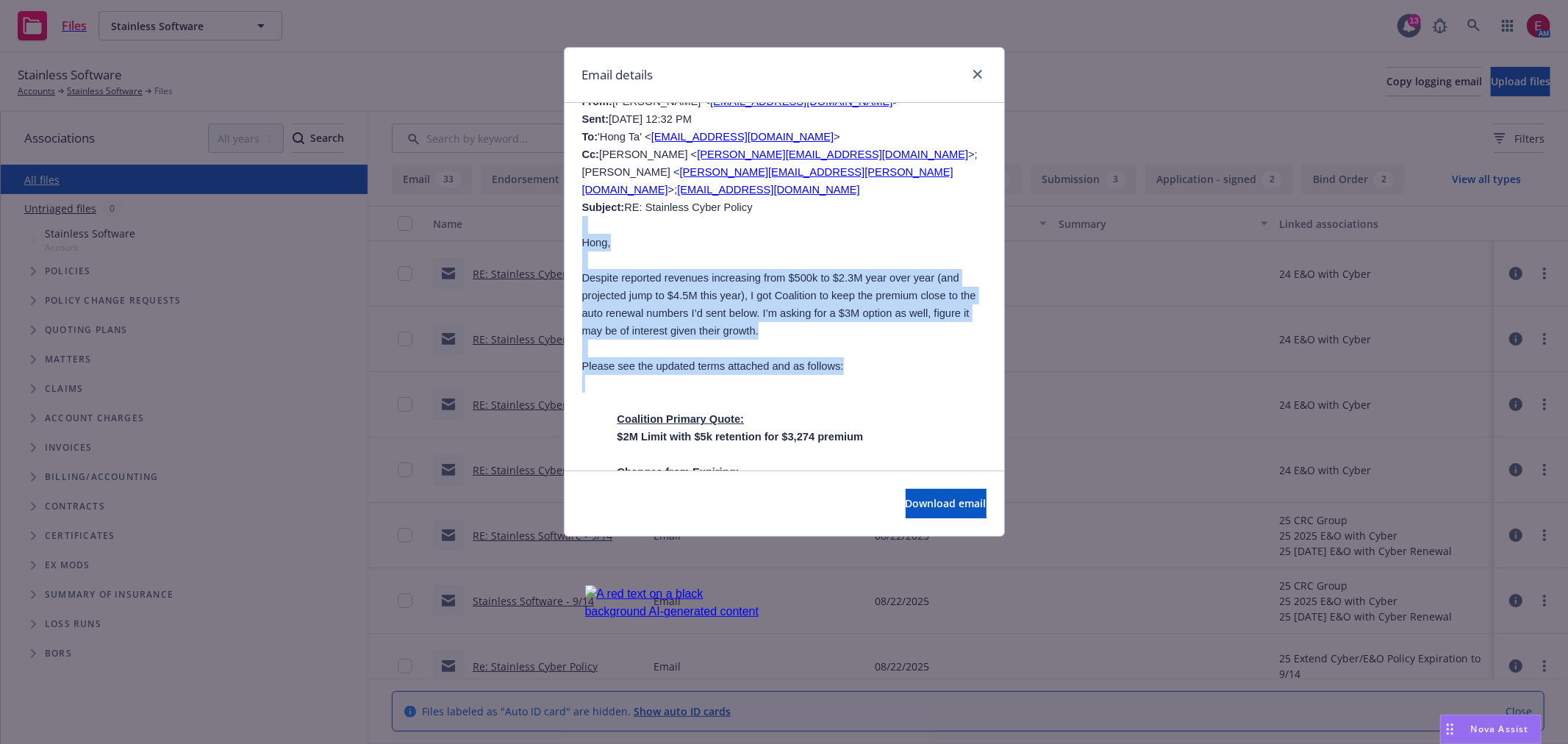
drag, startPoint x: 891, startPoint y: 329, endPoint x: 568, endPoint y: 182, distance: 354.9
click at [641, 252] on p at bounding box center [784, 260] width 404 height 17
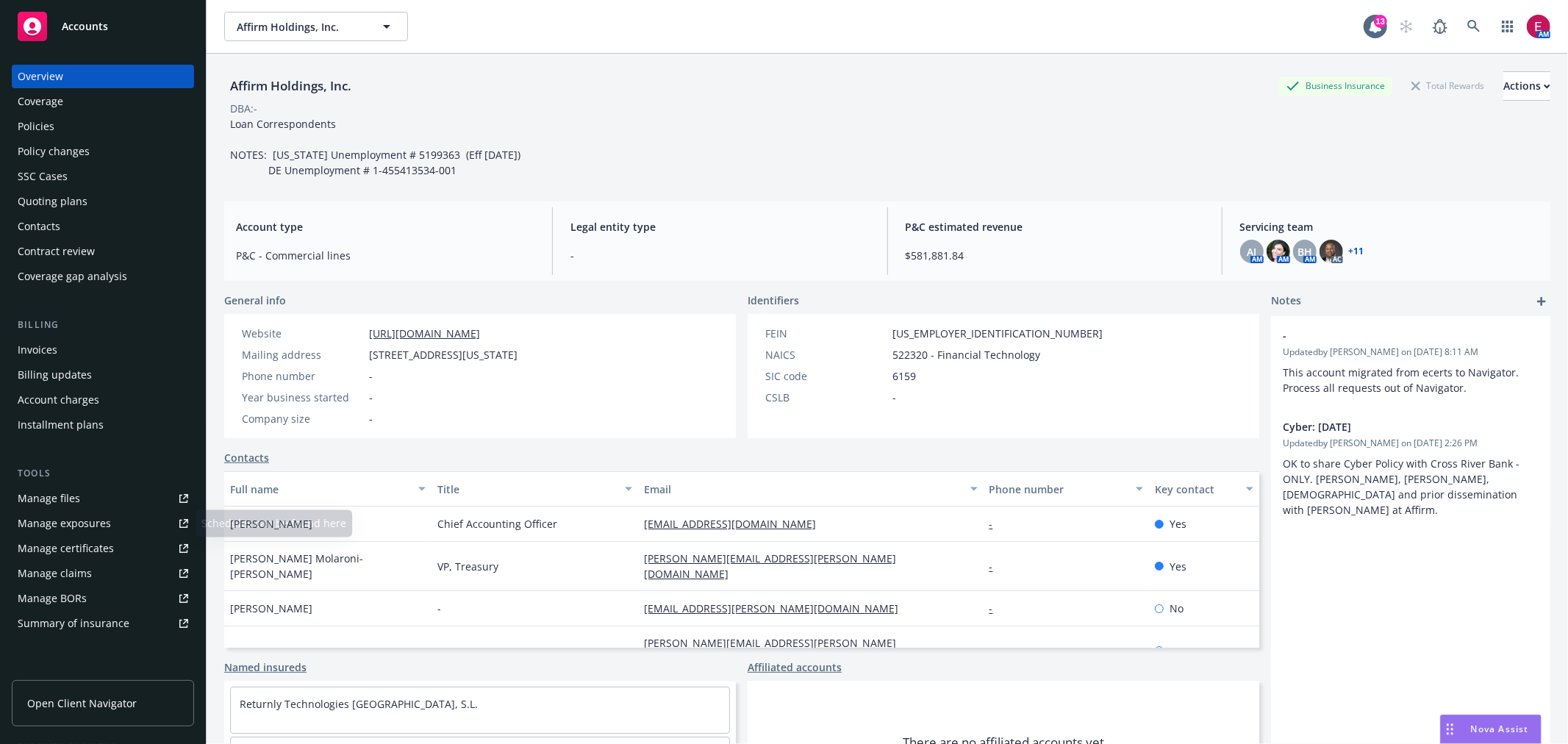
click at [111, 508] on link "Manage files" at bounding box center [102, 499] width 182 height 24
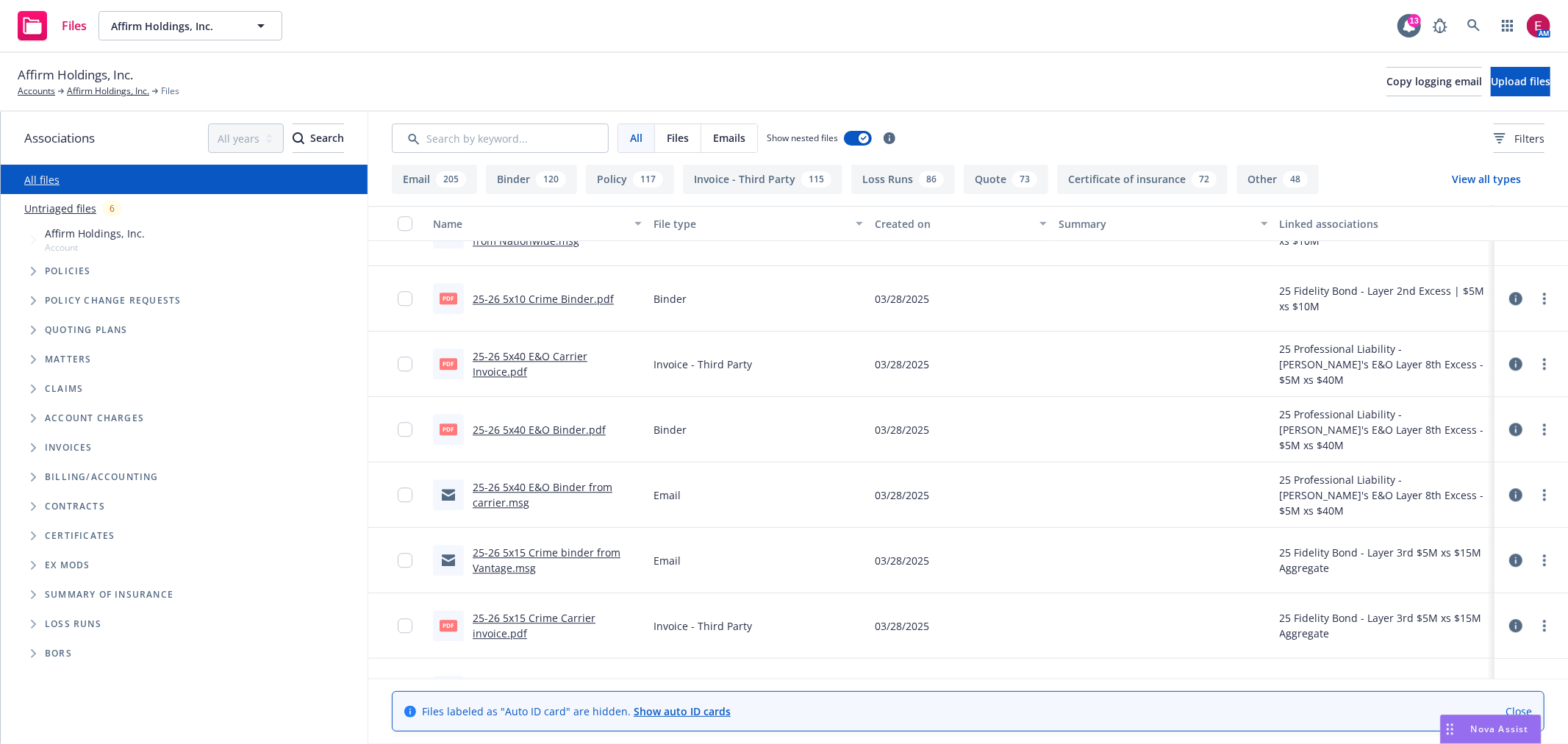
scroll to position [27061, 0]
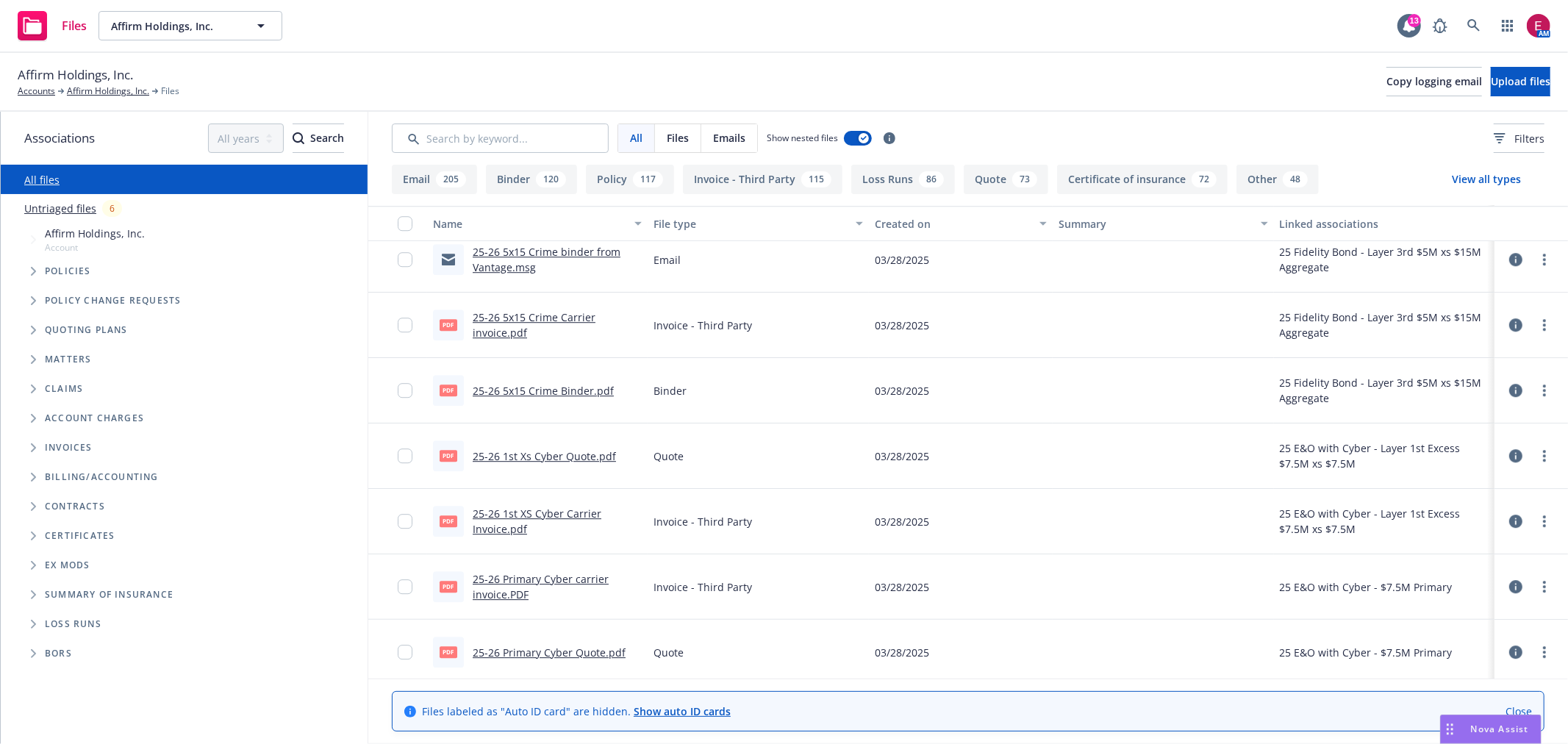
click at [515, 318] on link "25-26 5x15 Crime Carrier invoice.pdf" at bounding box center [534, 325] width 123 height 29
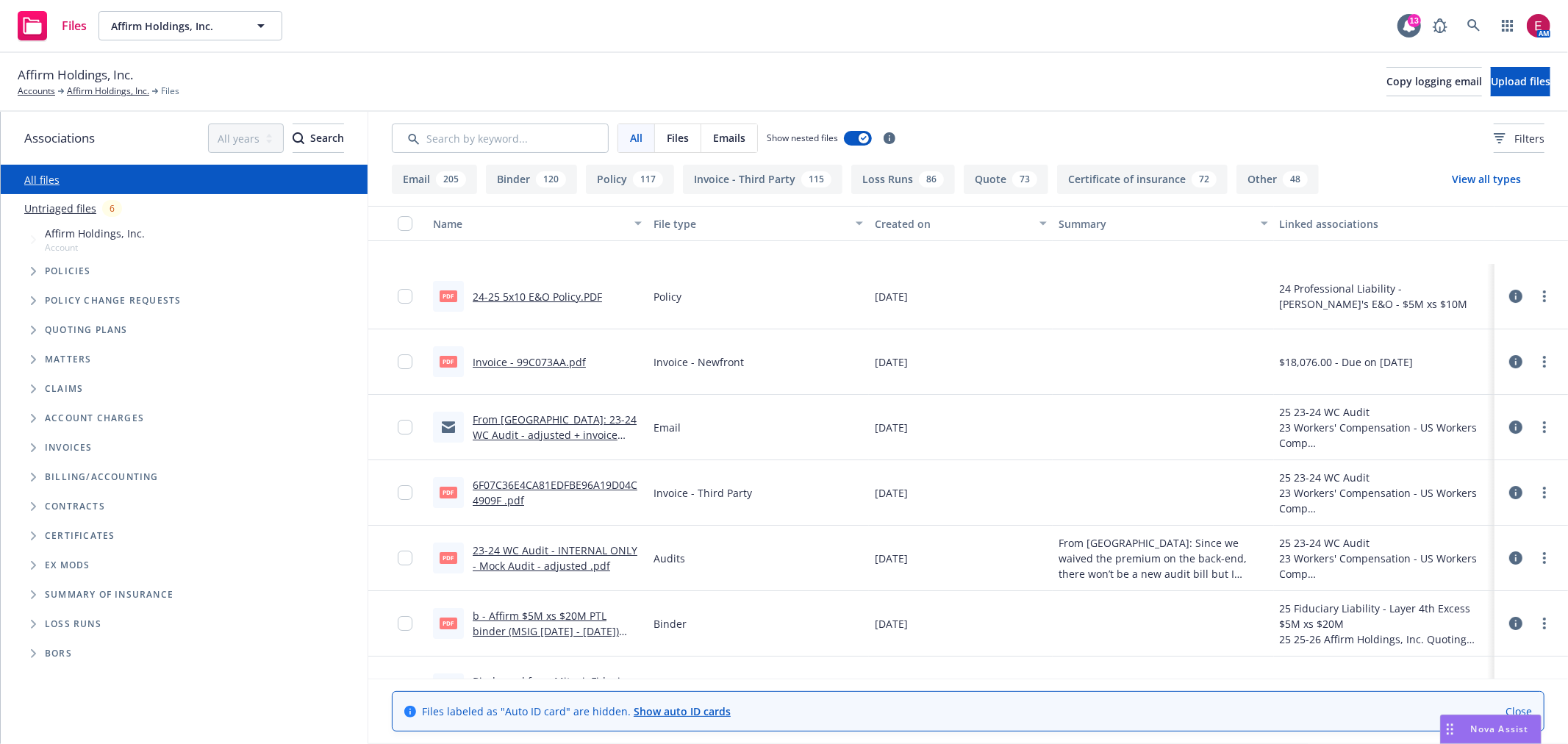
scroll to position [28123, 0]
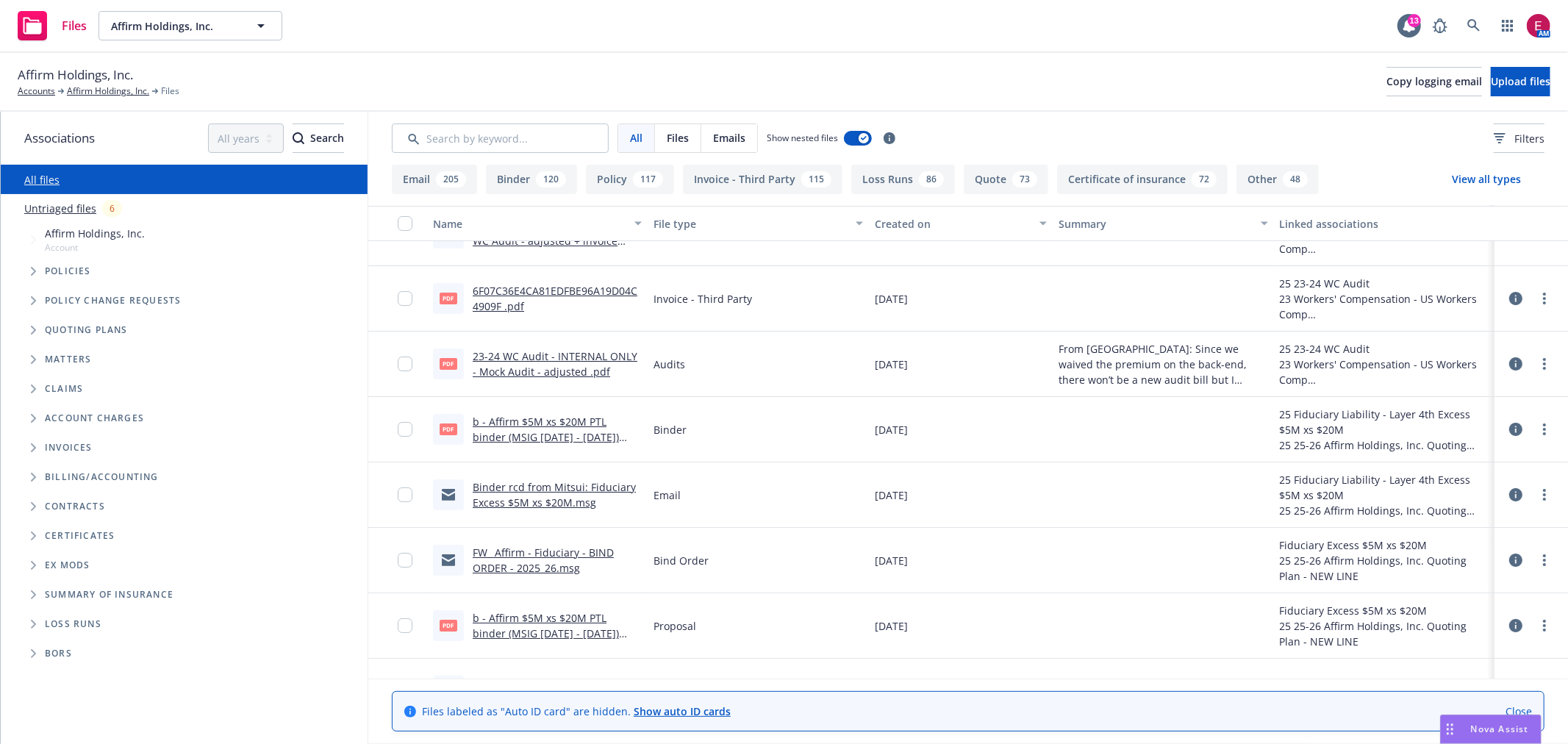
click at [570, 550] on link "FW_ Affirm - Fiduciary - BIND ORDER - 2025_26.msg" at bounding box center [543, 560] width 141 height 29
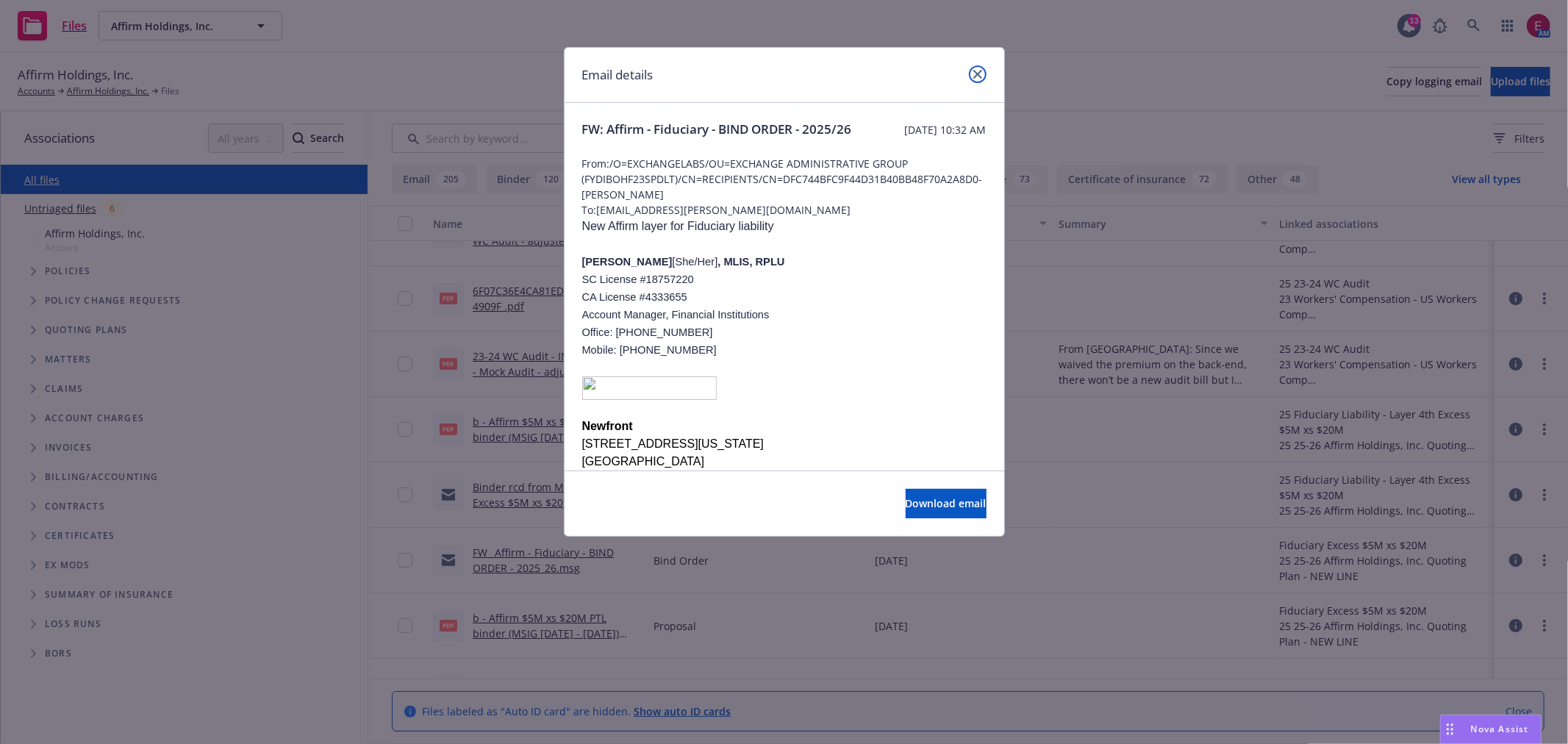
click at [976, 72] on icon "close" at bounding box center [978, 74] width 9 height 9
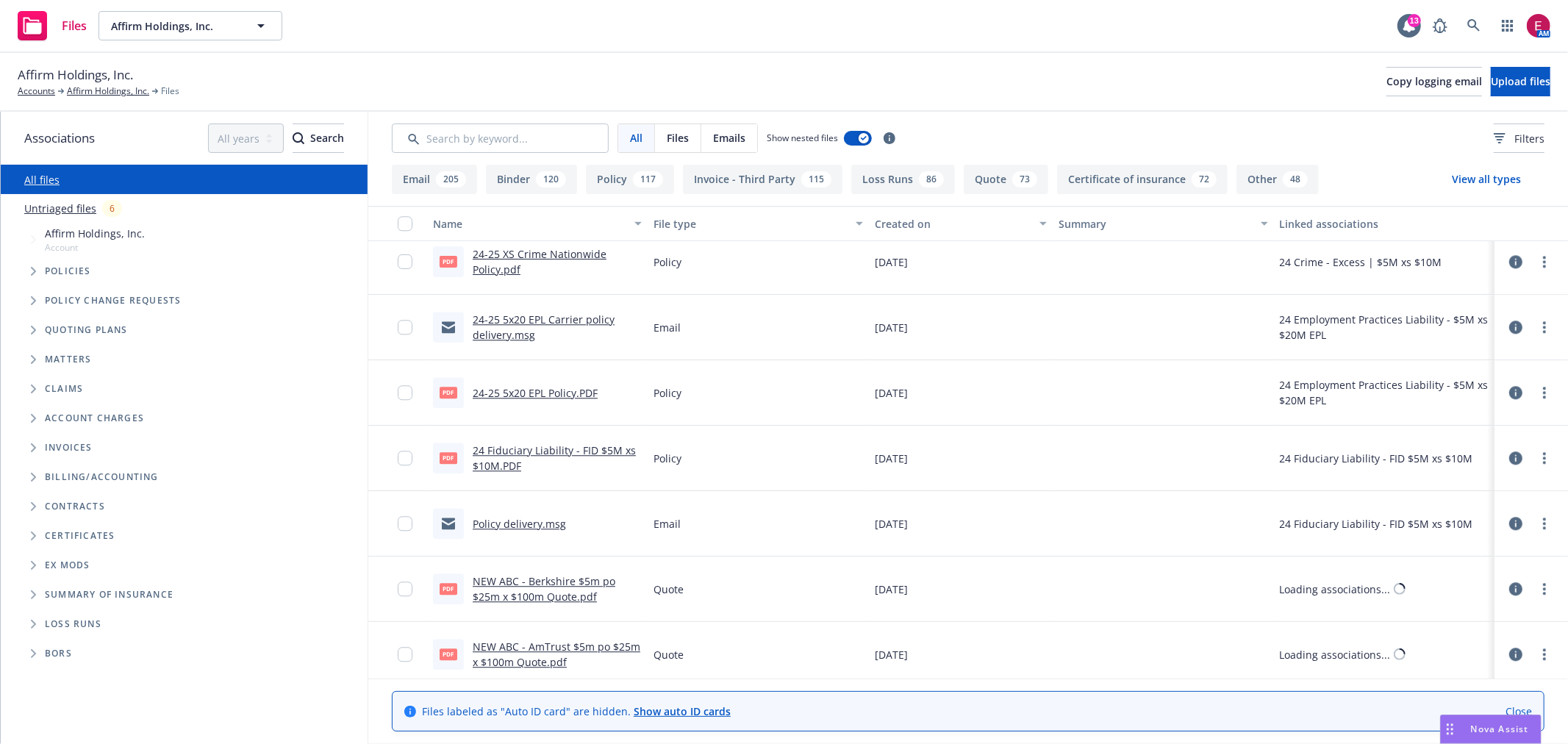
scroll to position [31472, 0]
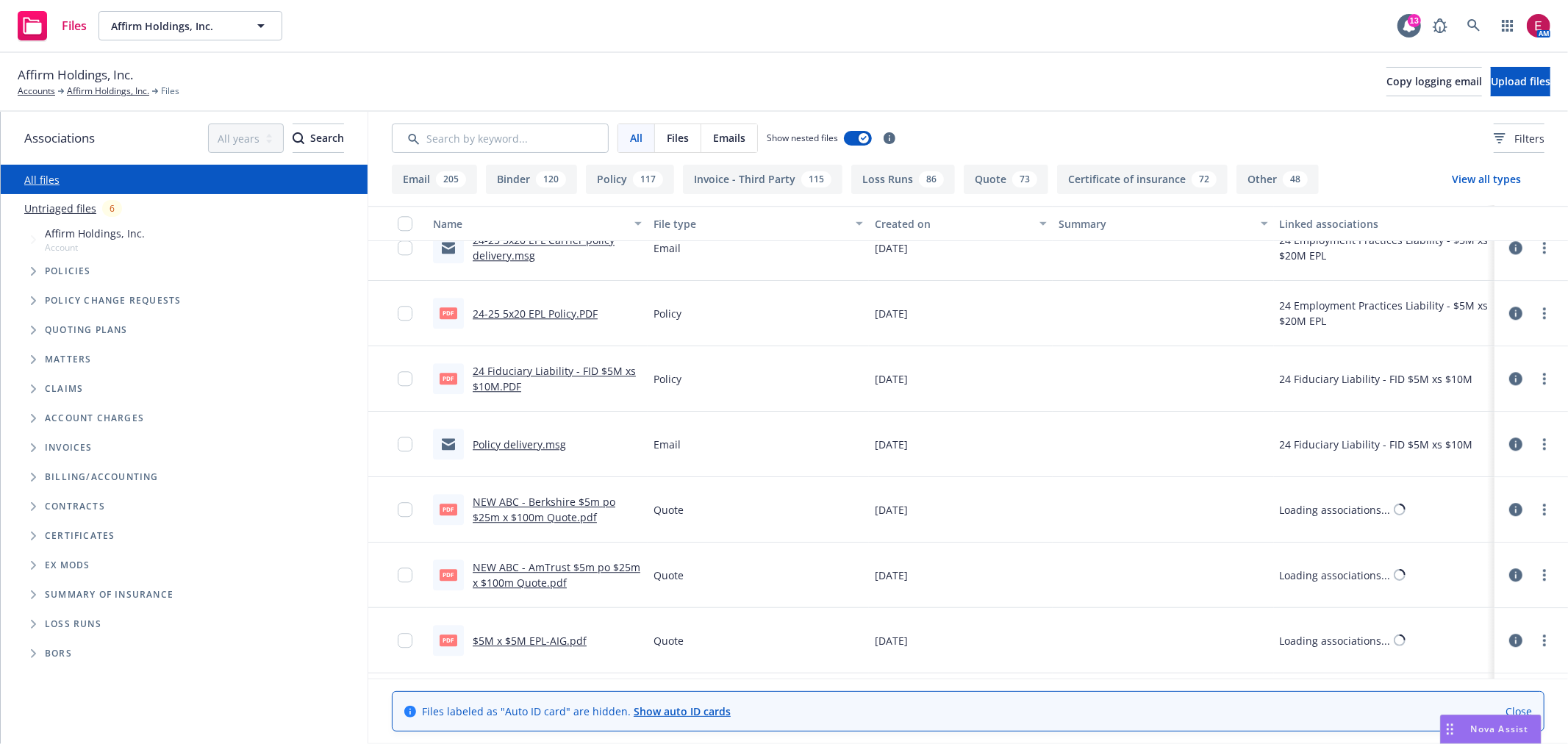
click at [537, 446] on link "Policy delivery.msg" at bounding box center [518, 444] width 93 height 14
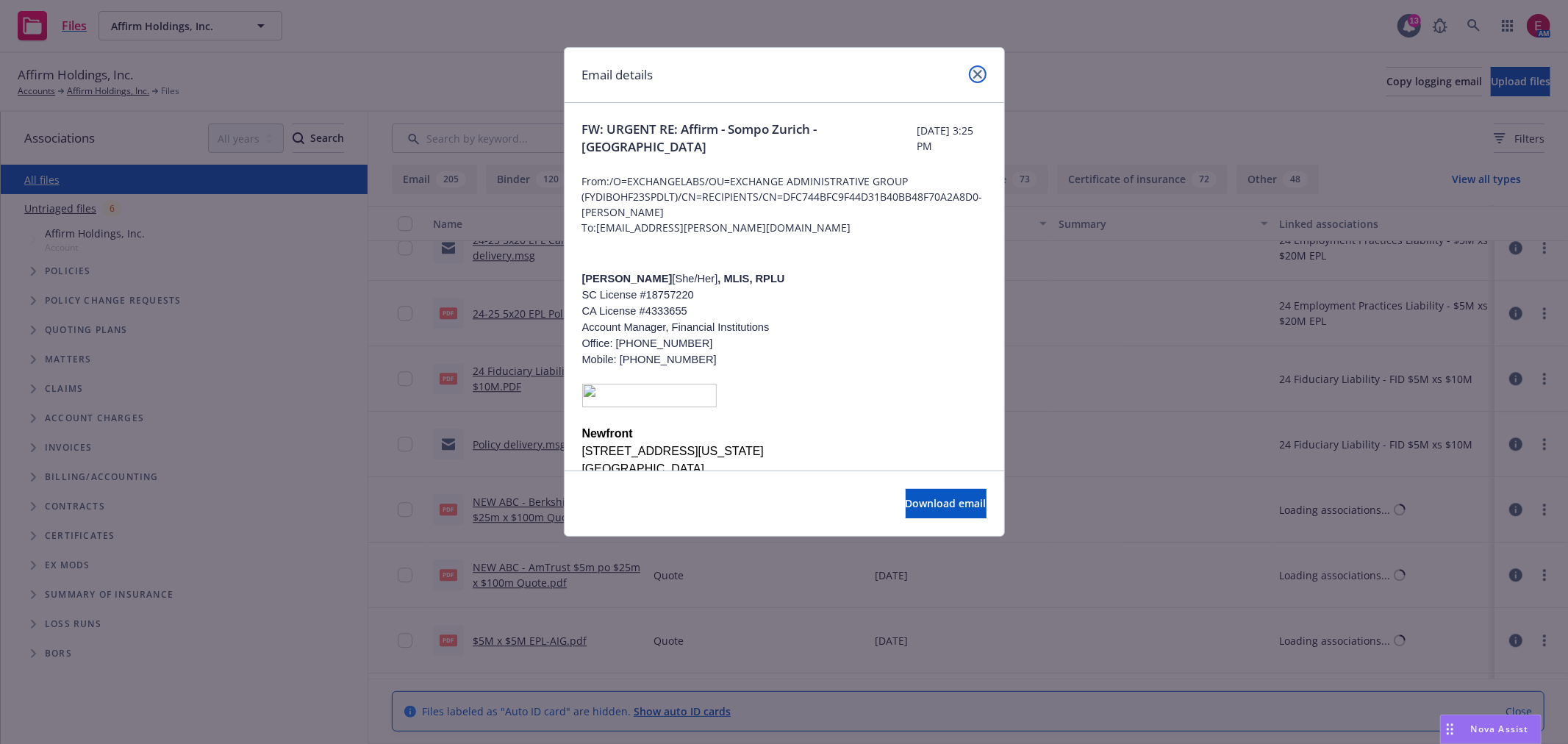
click at [983, 72] on link "close" at bounding box center [977, 73] width 17 height 17
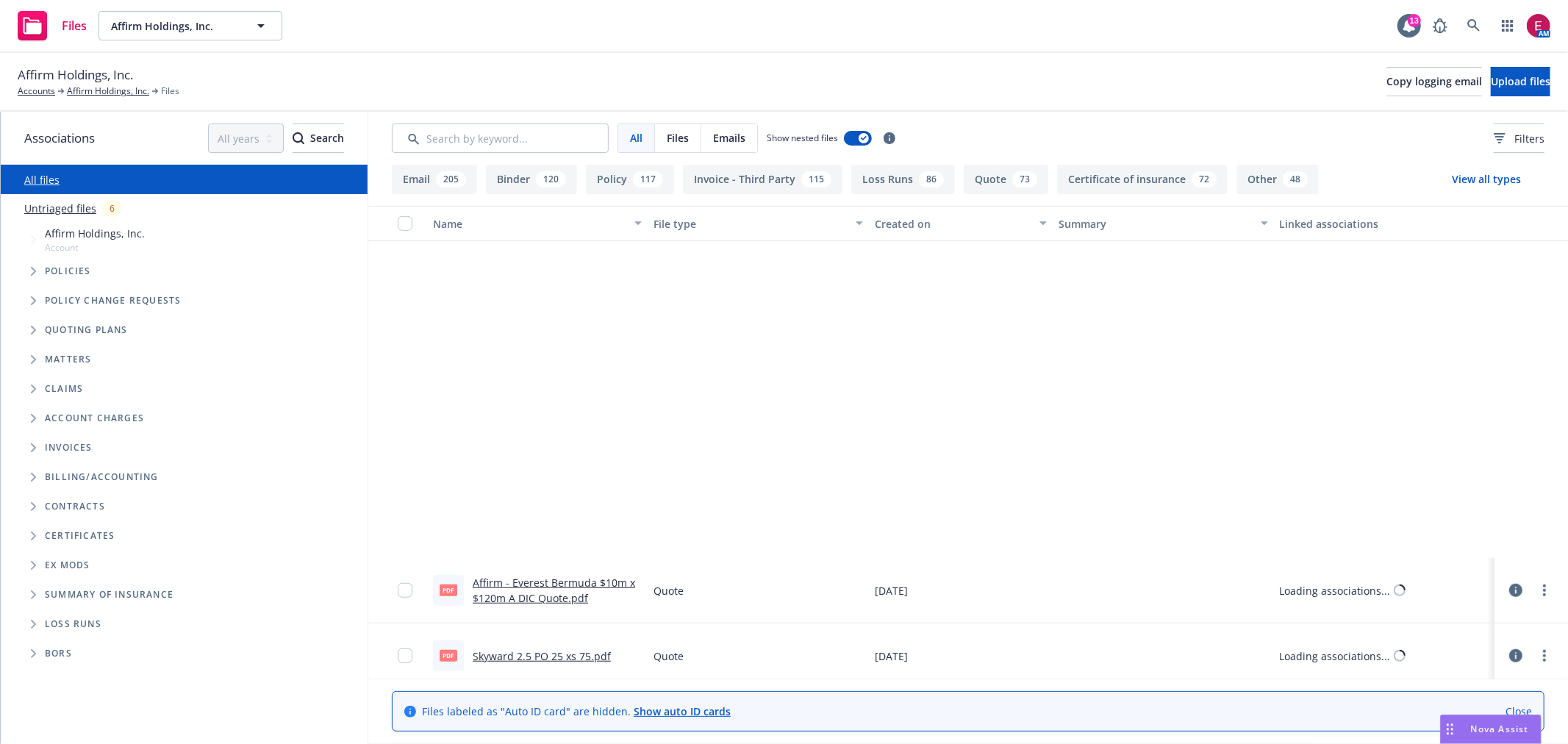
scroll to position [34534, 0]
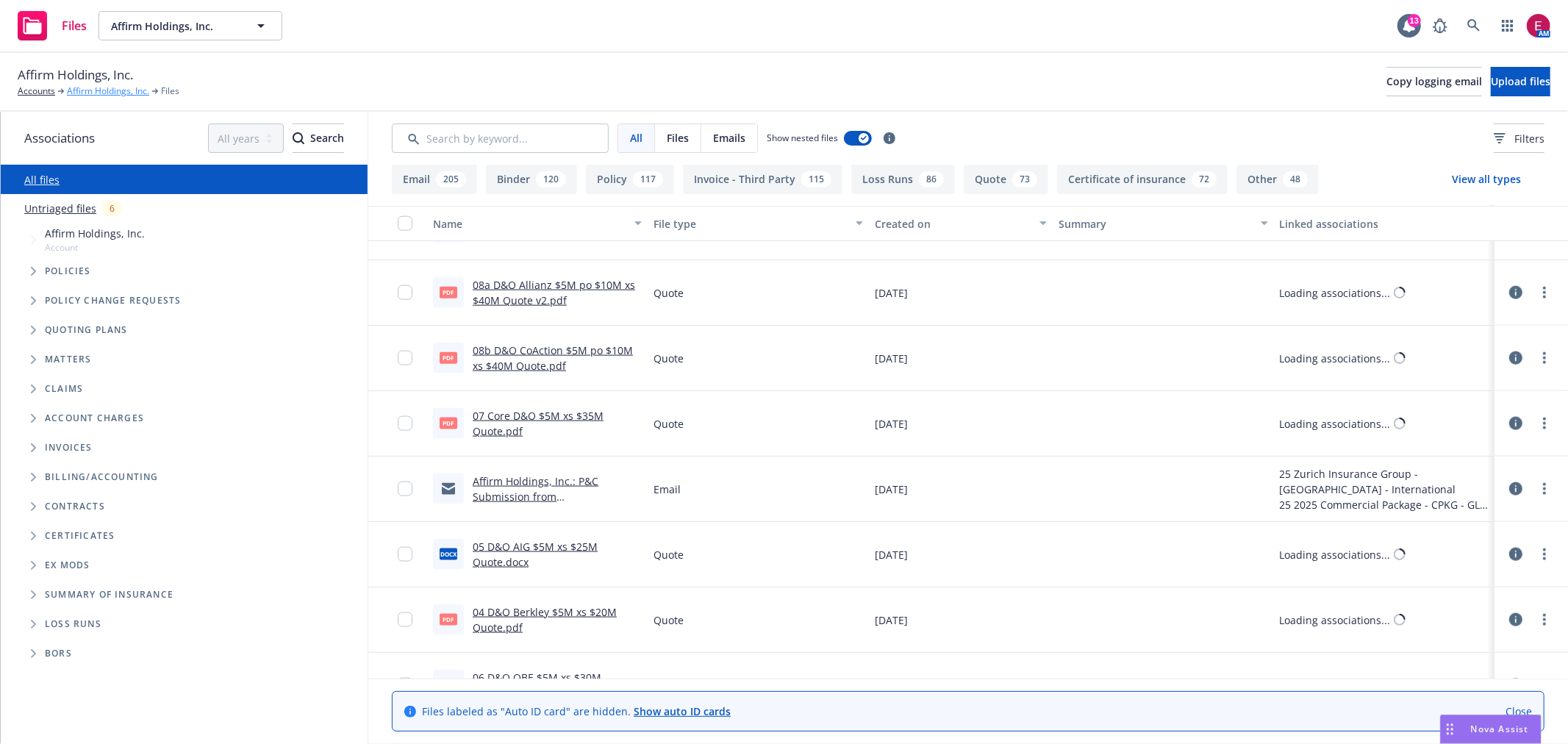
click at [111, 94] on link "Affirm Holdings, Inc." at bounding box center [108, 91] width 82 height 14
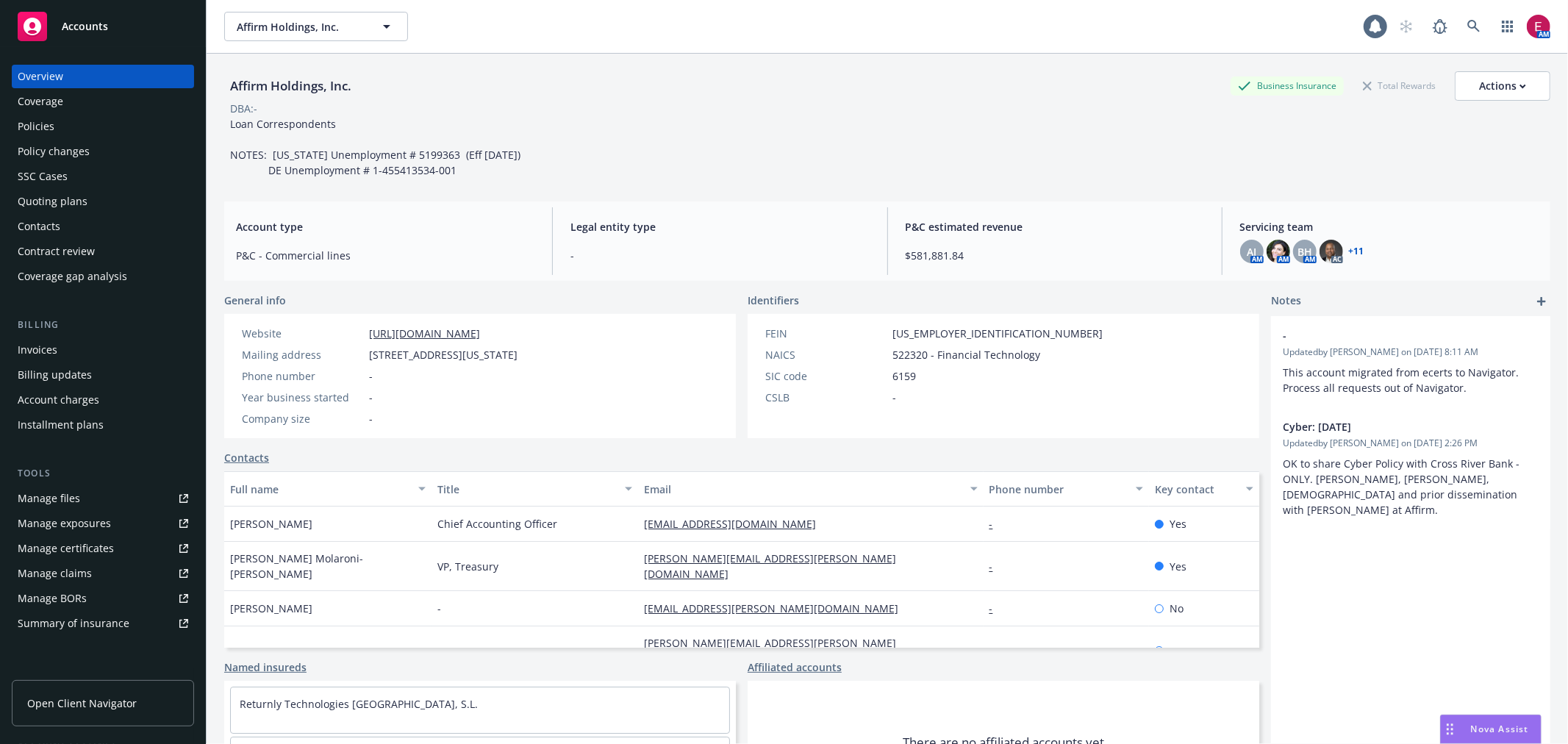
click at [88, 196] on div "Quoting plans" at bounding box center [102, 202] width 170 height 24
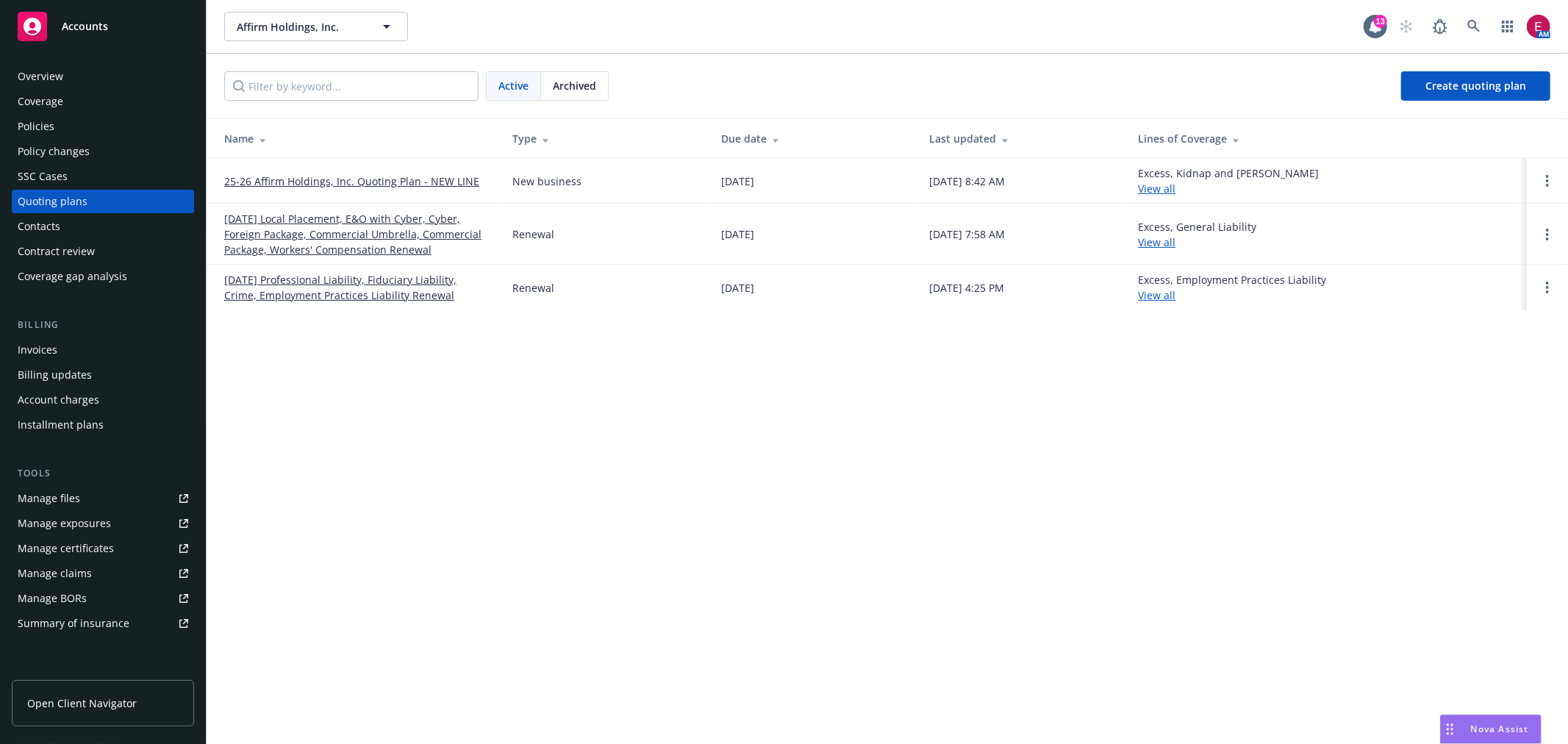
click at [355, 281] on link "[DATE] Professional Liability, Fiduciary Liability, Crime, Employment Practices…" at bounding box center [356, 288] width 264 height 31
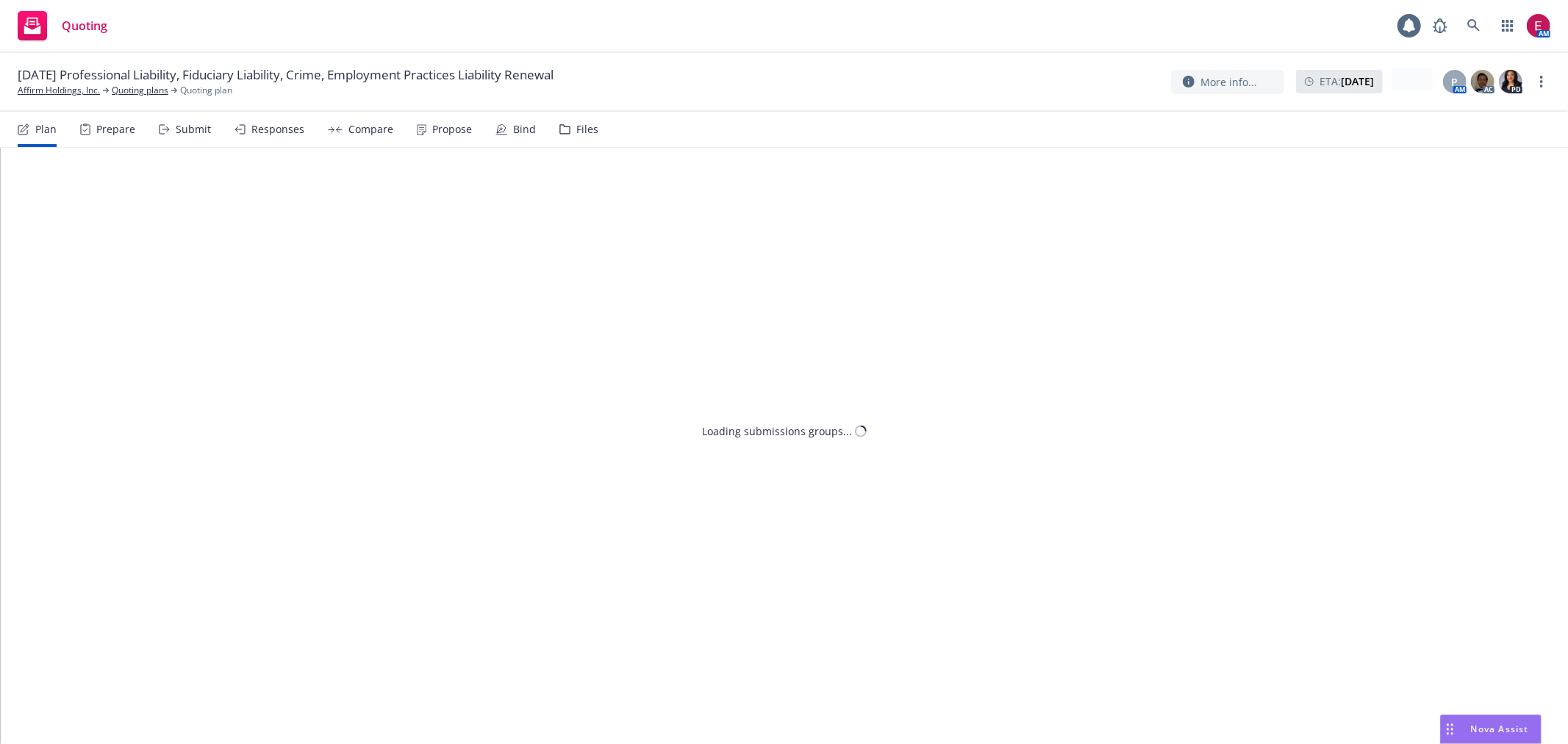
click at [584, 119] on div "Files" at bounding box center [578, 129] width 39 height 35
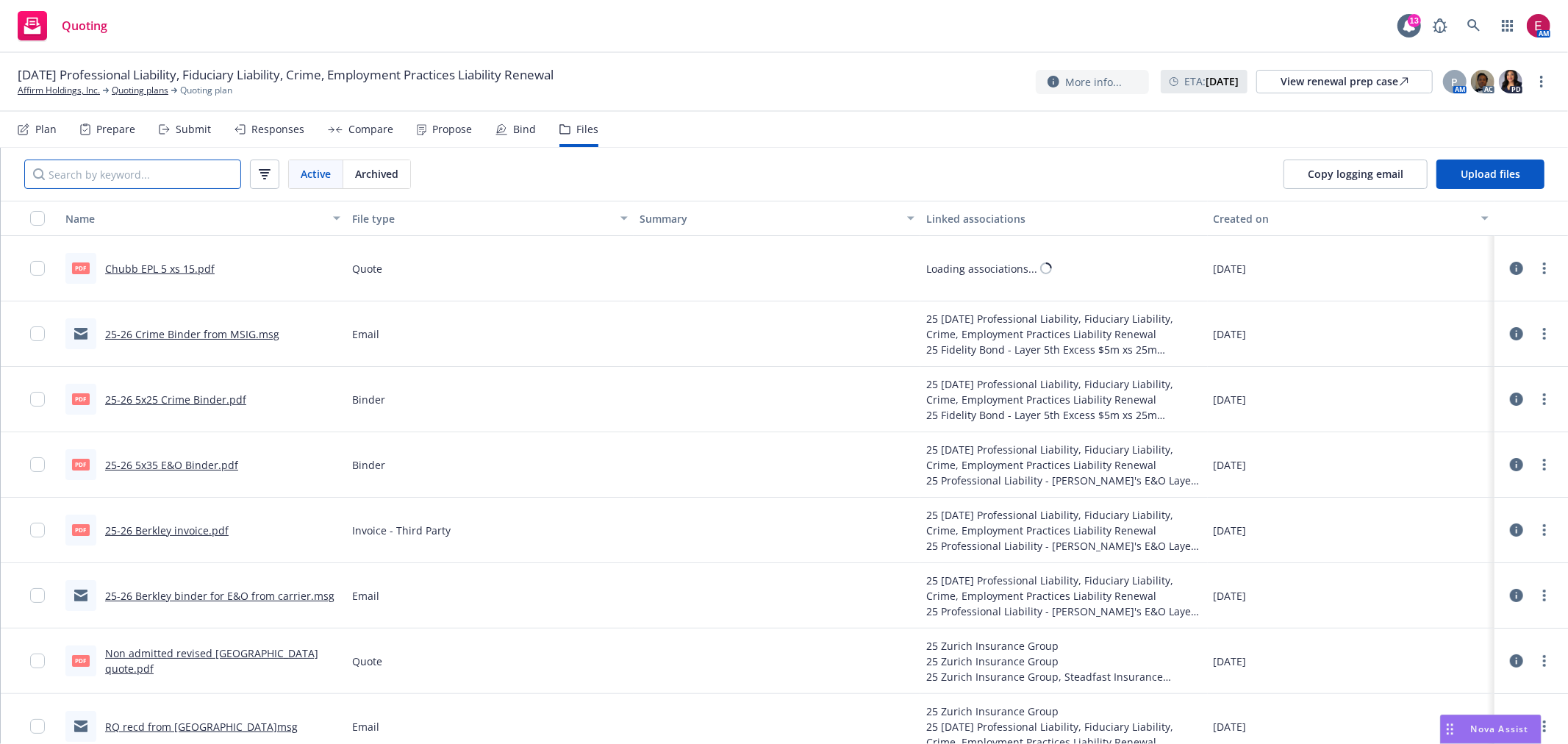
click at [164, 172] on input "Search by keyword..." at bounding box center [133, 174] width 217 height 29
type input "o"
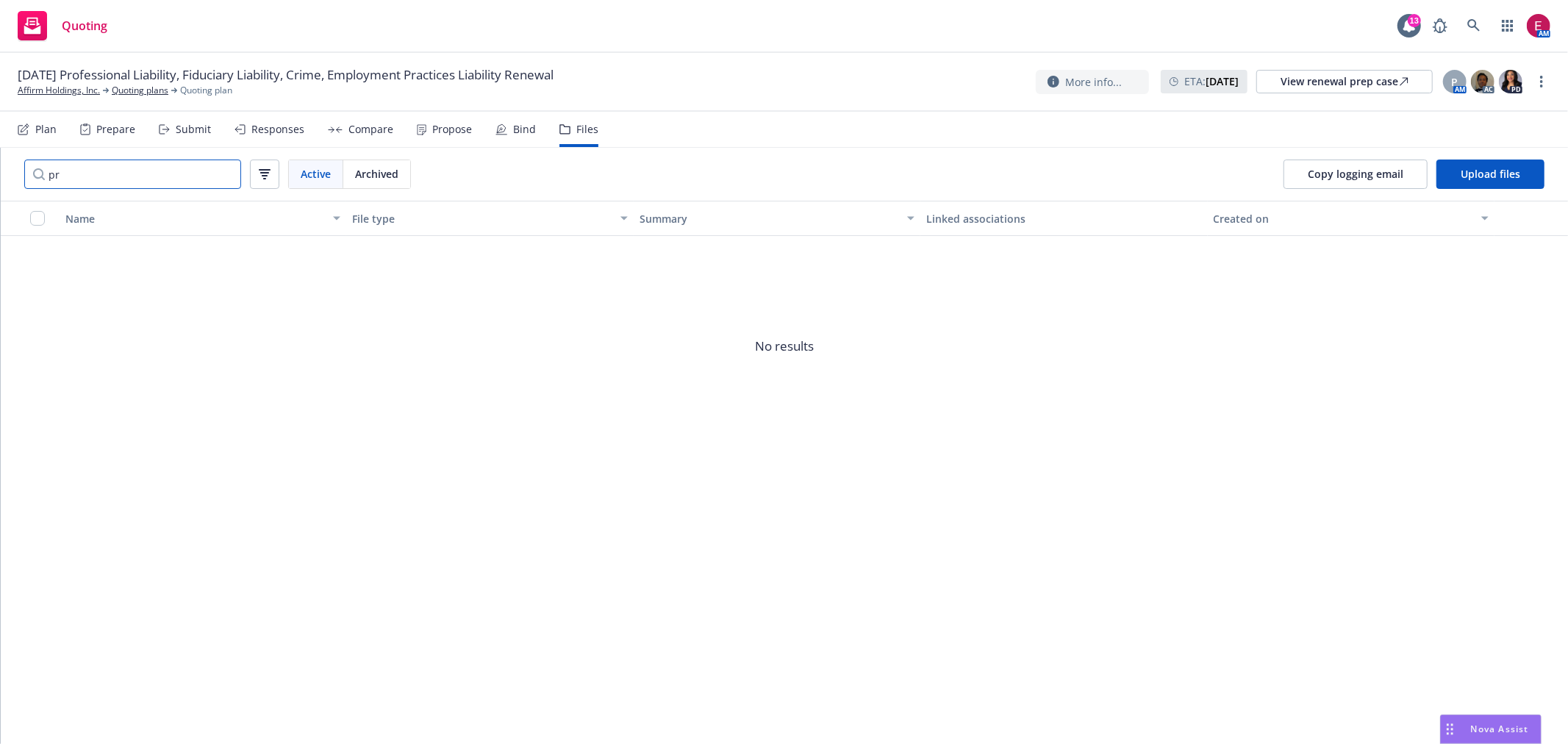
type input "p"
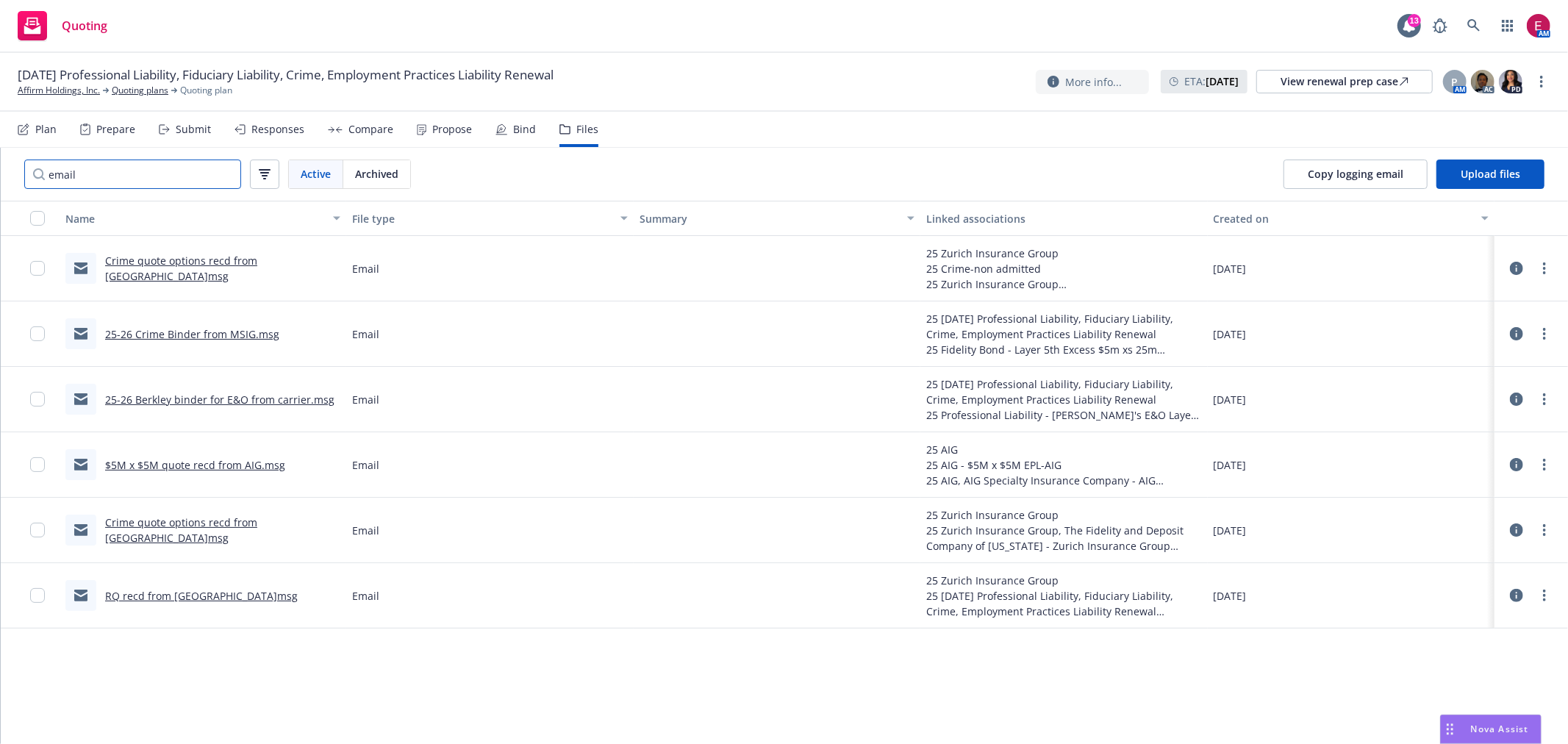
type input "email"
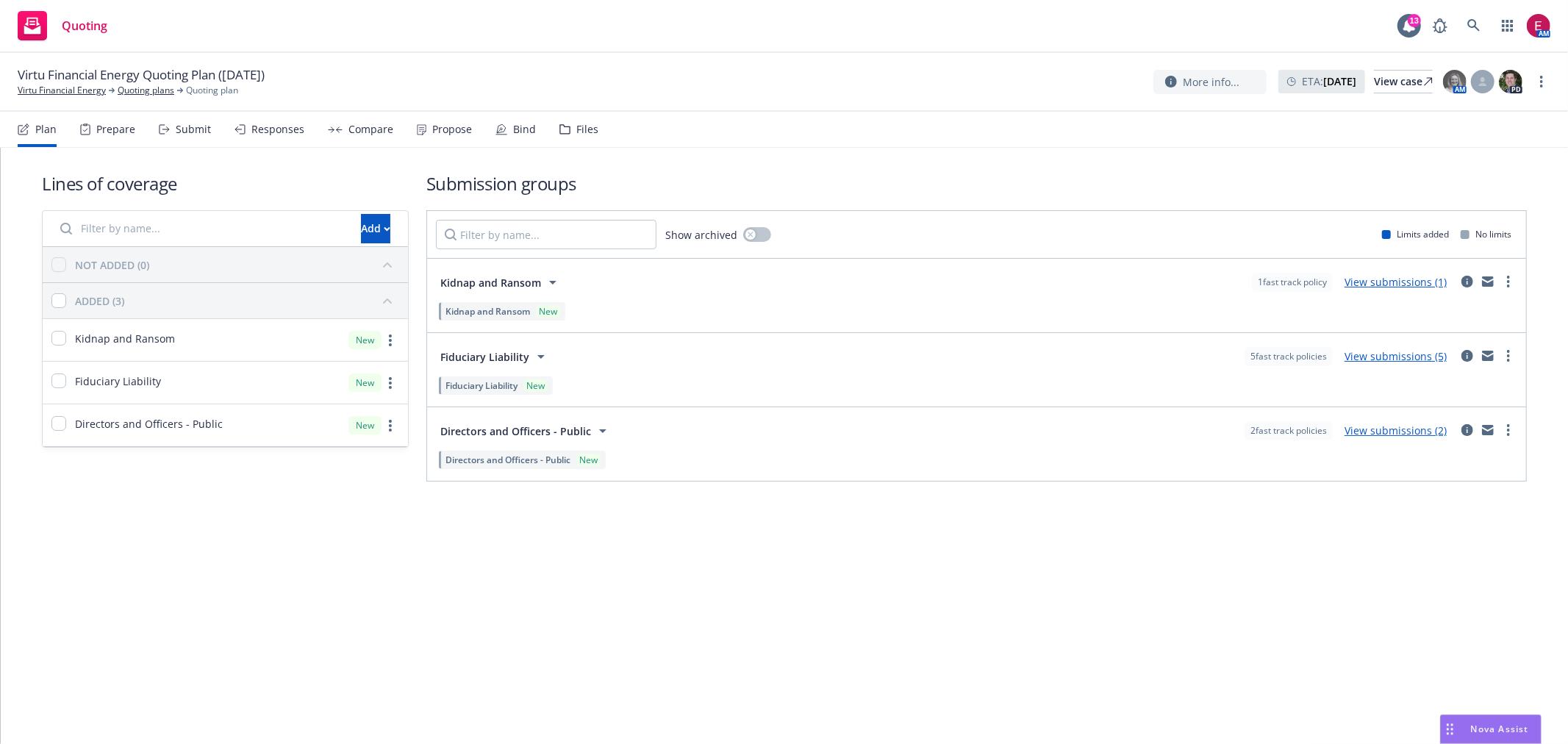
click at [561, 119] on div "Files" at bounding box center [578, 129] width 39 height 35
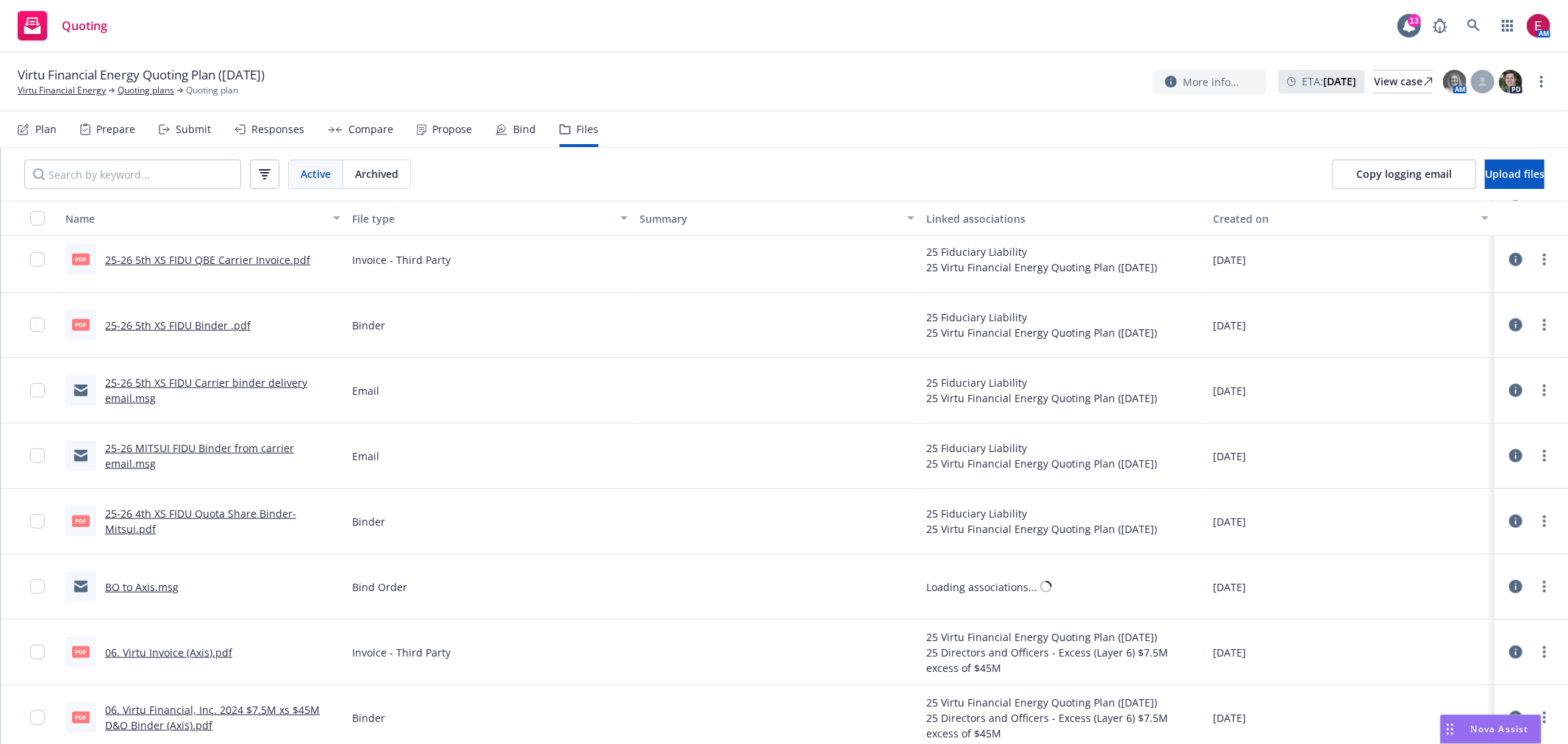
scroll to position [987, 0]
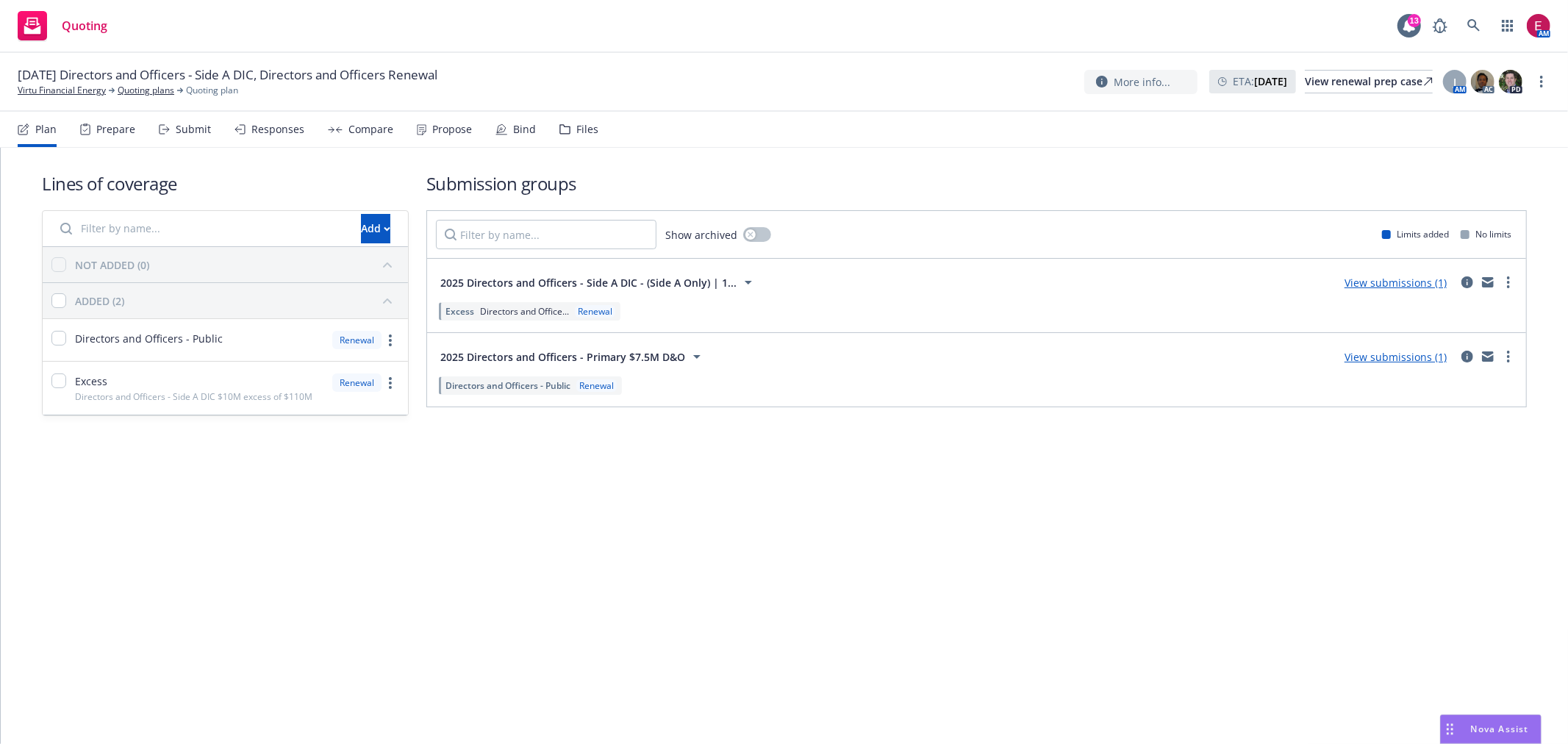
click at [561, 120] on div "Files" at bounding box center [578, 129] width 39 height 35
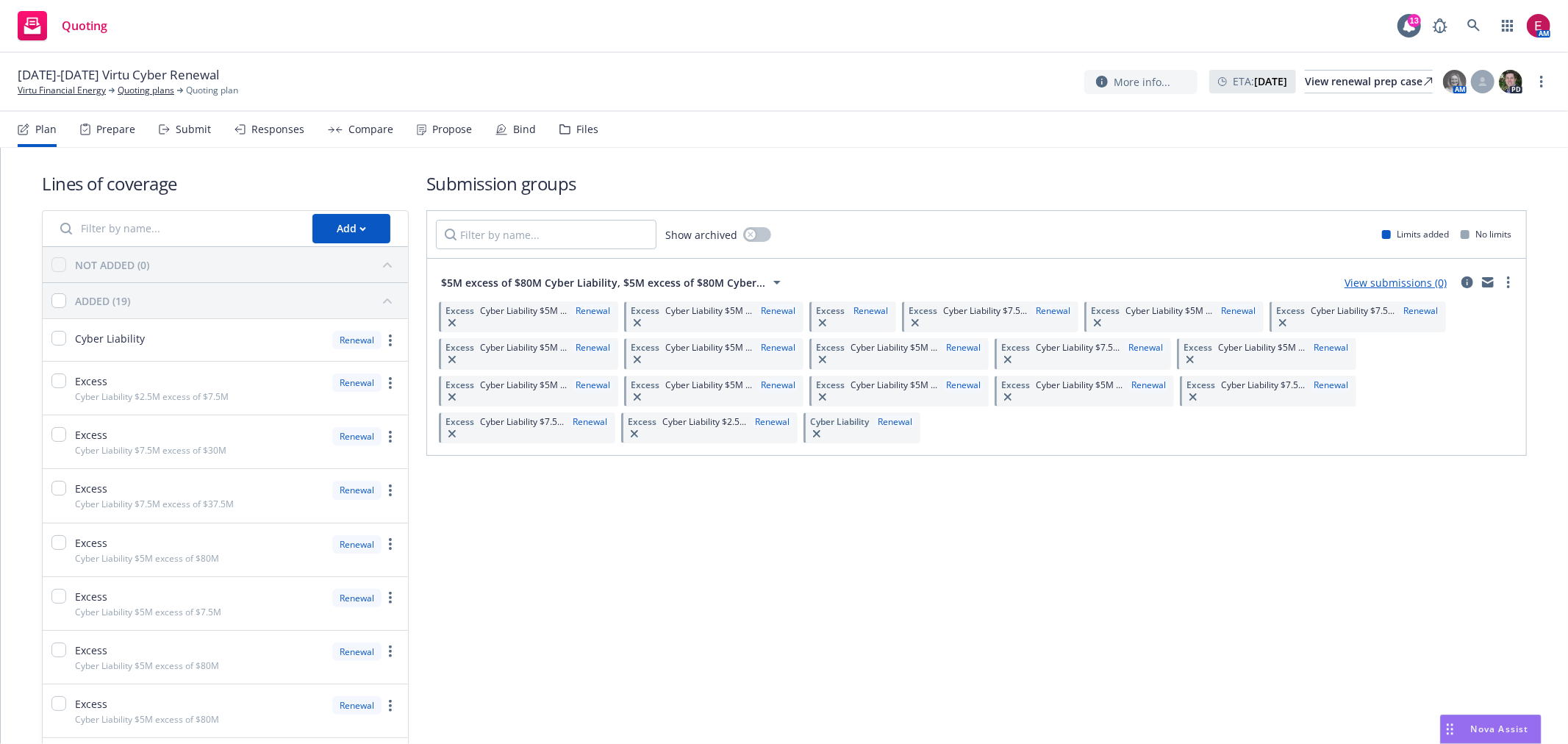
click at [582, 120] on div "Files" at bounding box center [578, 129] width 39 height 35
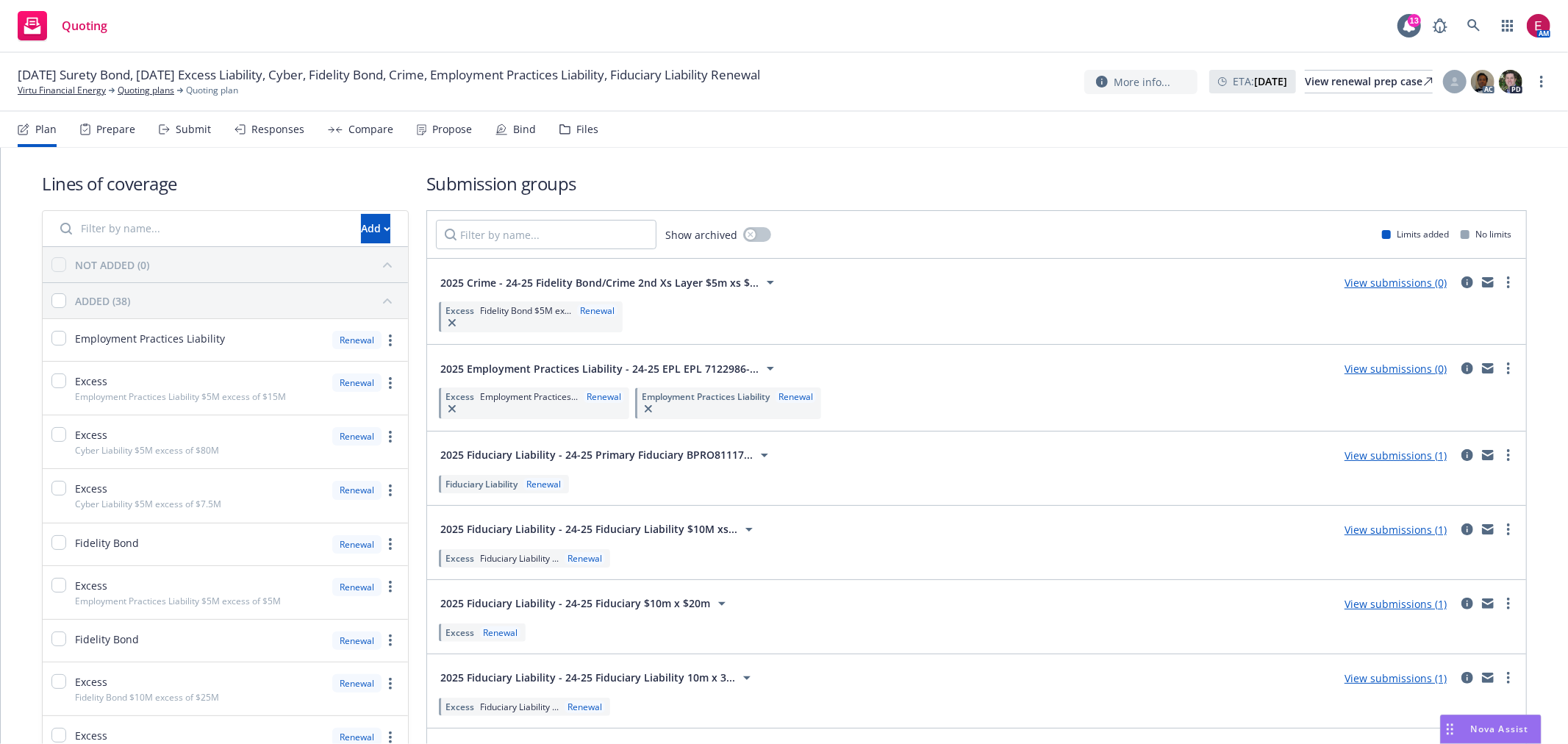
click at [578, 132] on div "Files" at bounding box center [587, 129] width 22 height 12
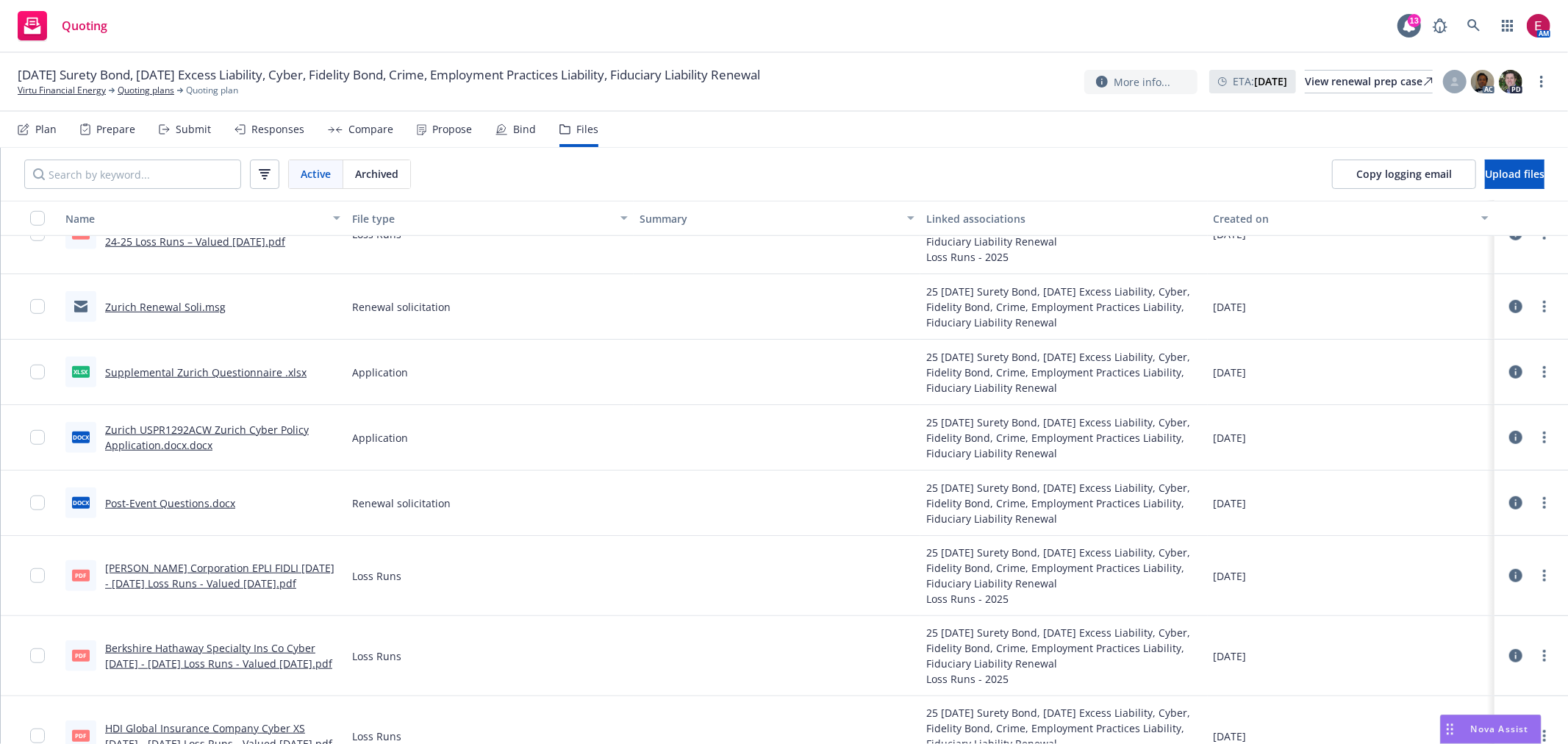
scroll to position [735, 0]
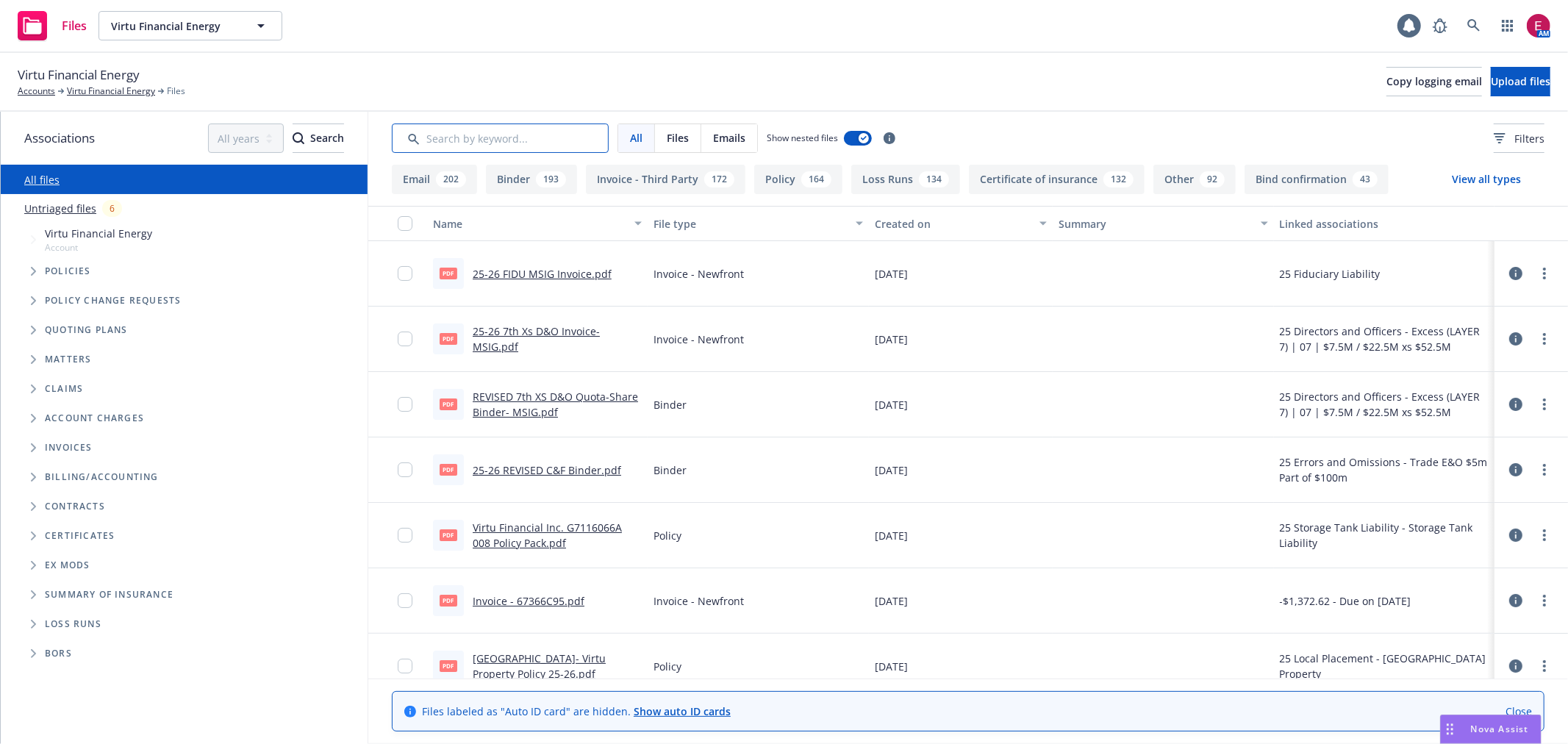
click at [542, 136] on input "Search by keyword..." at bounding box center [500, 138] width 217 height 29
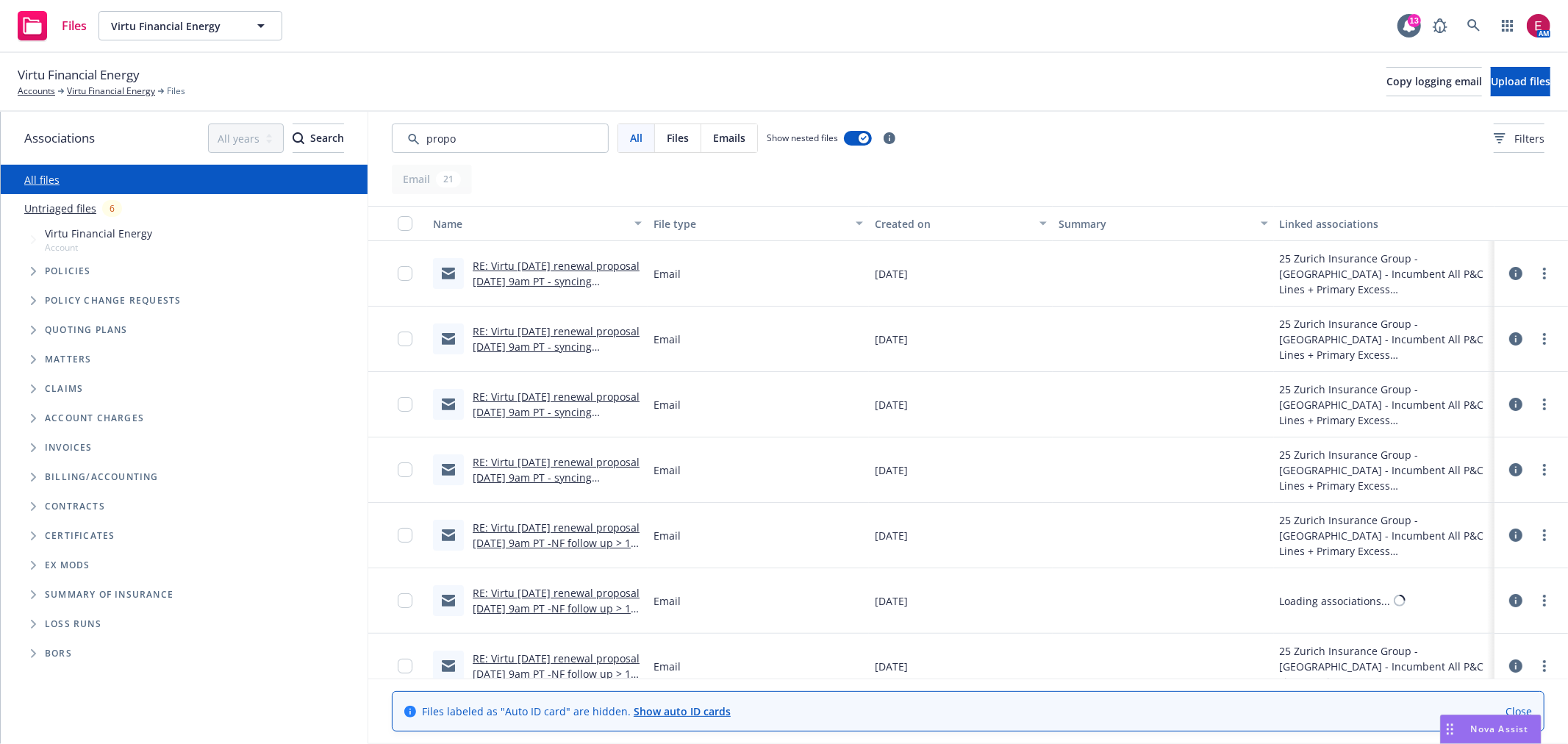
click at [503, 262] on link "RE: Virtu 7/20/2025 renewal proposal Monday 6/16 9am PT - syncing expectations …" at bounding box center [556, 281] width 166 height 45
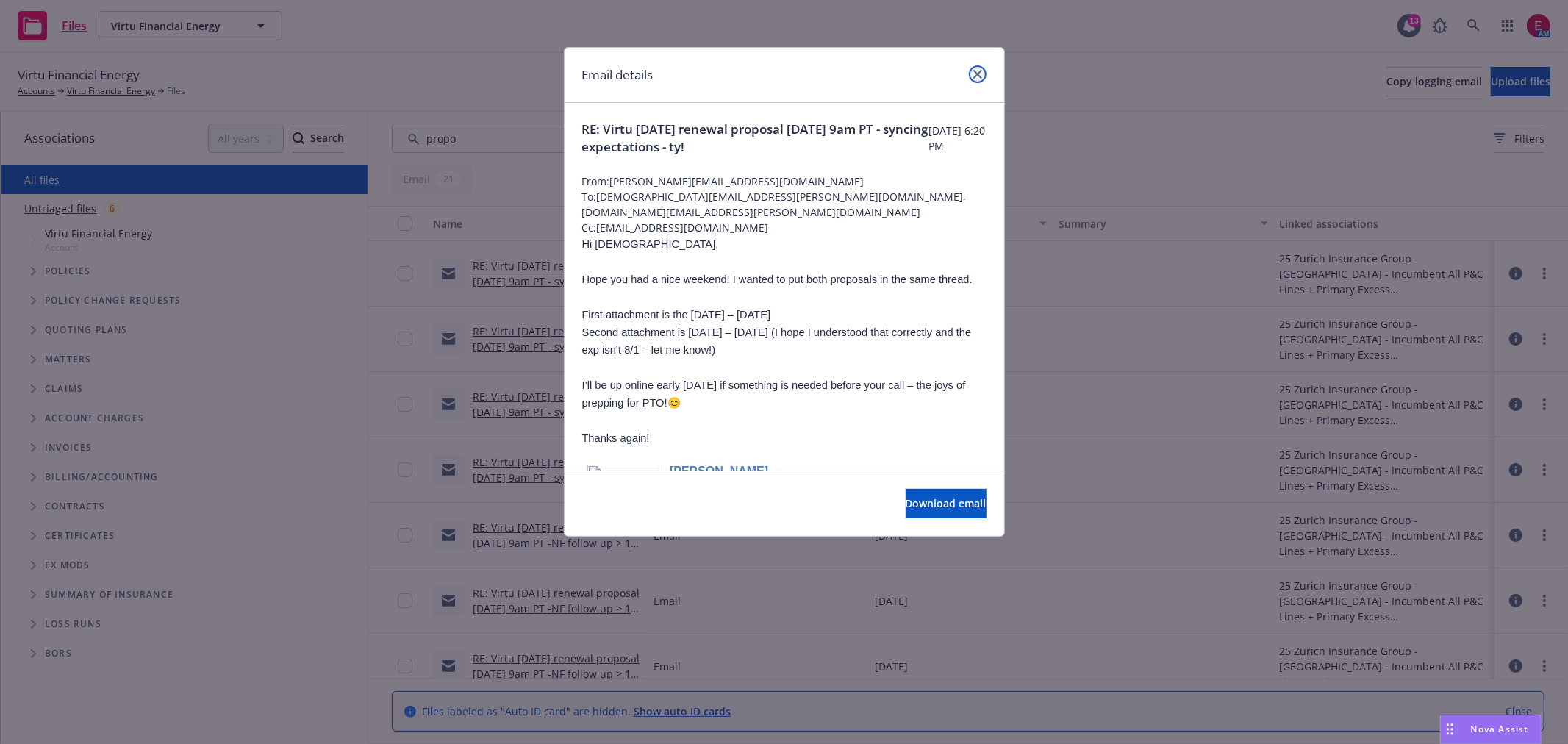
click at [978, 67] on link "close" at bounding box center [977, 73] width 17 height 17
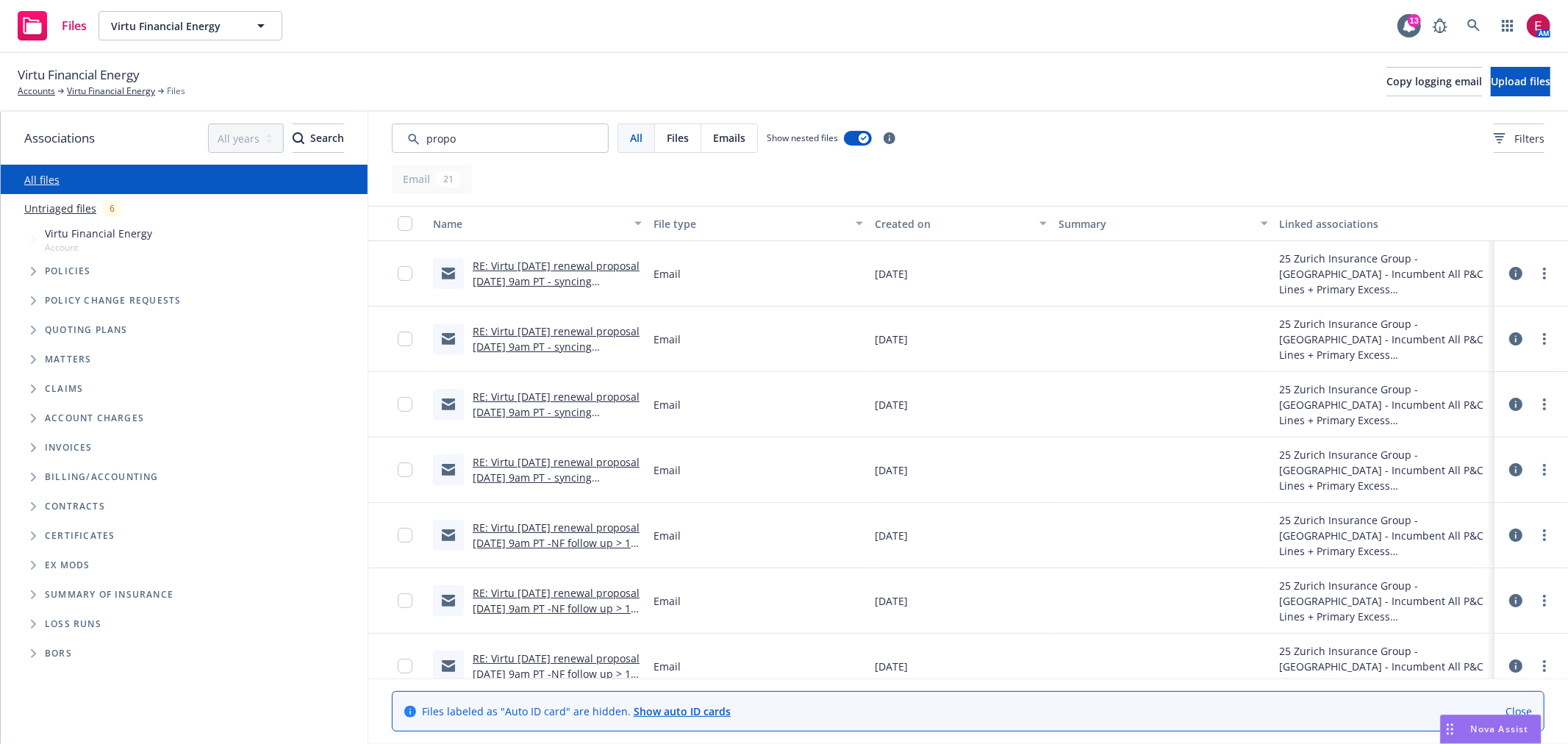
click at [539, 527] on link "RE: Virtu 7/20/2025 renewal proposal Monday 6/16 9am PT -NF follow up > 1 more …" at bounding box center [556, 543] width 166 height 45
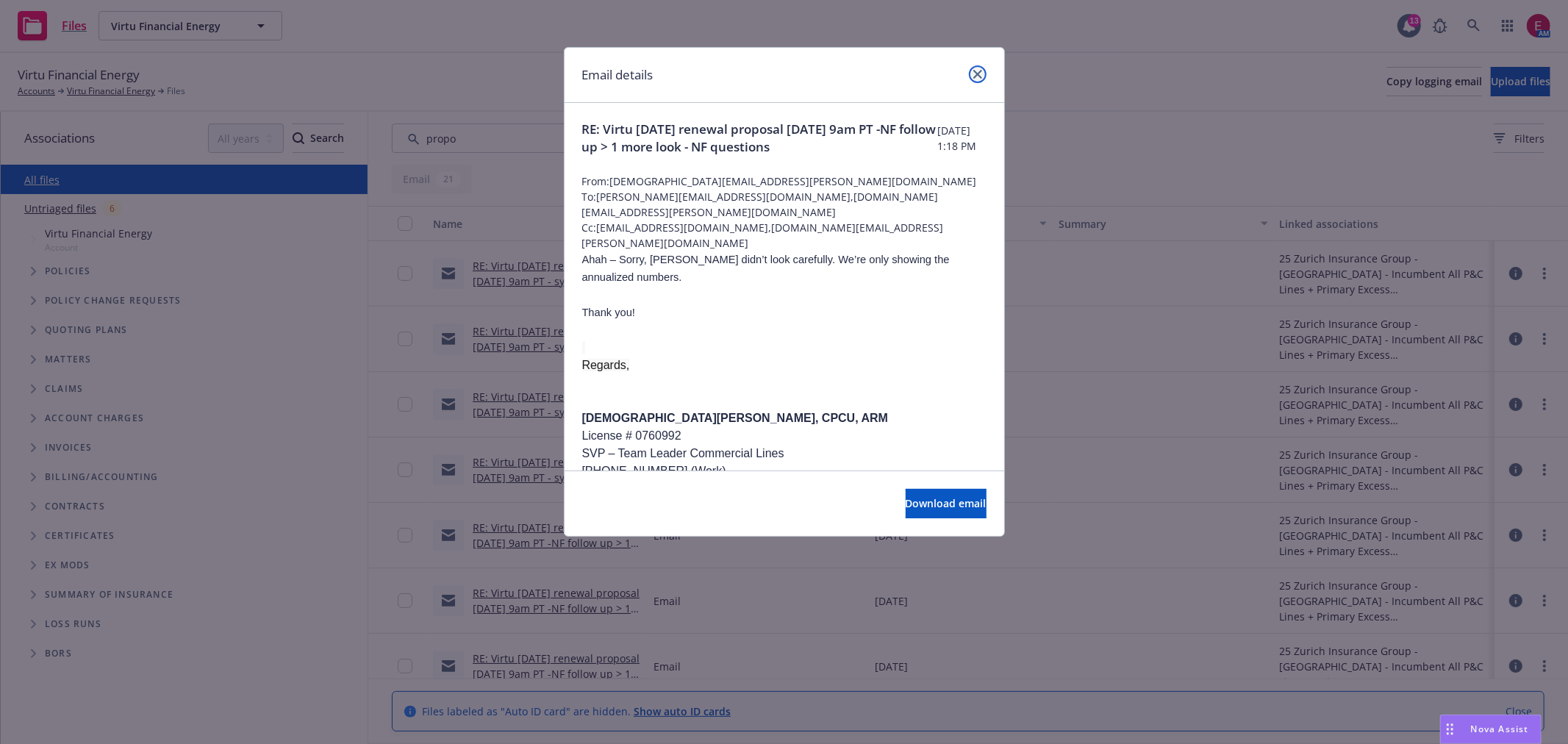
click at [980, 76] on icon "close" at bounding box center [978, 74] width 9 height 9
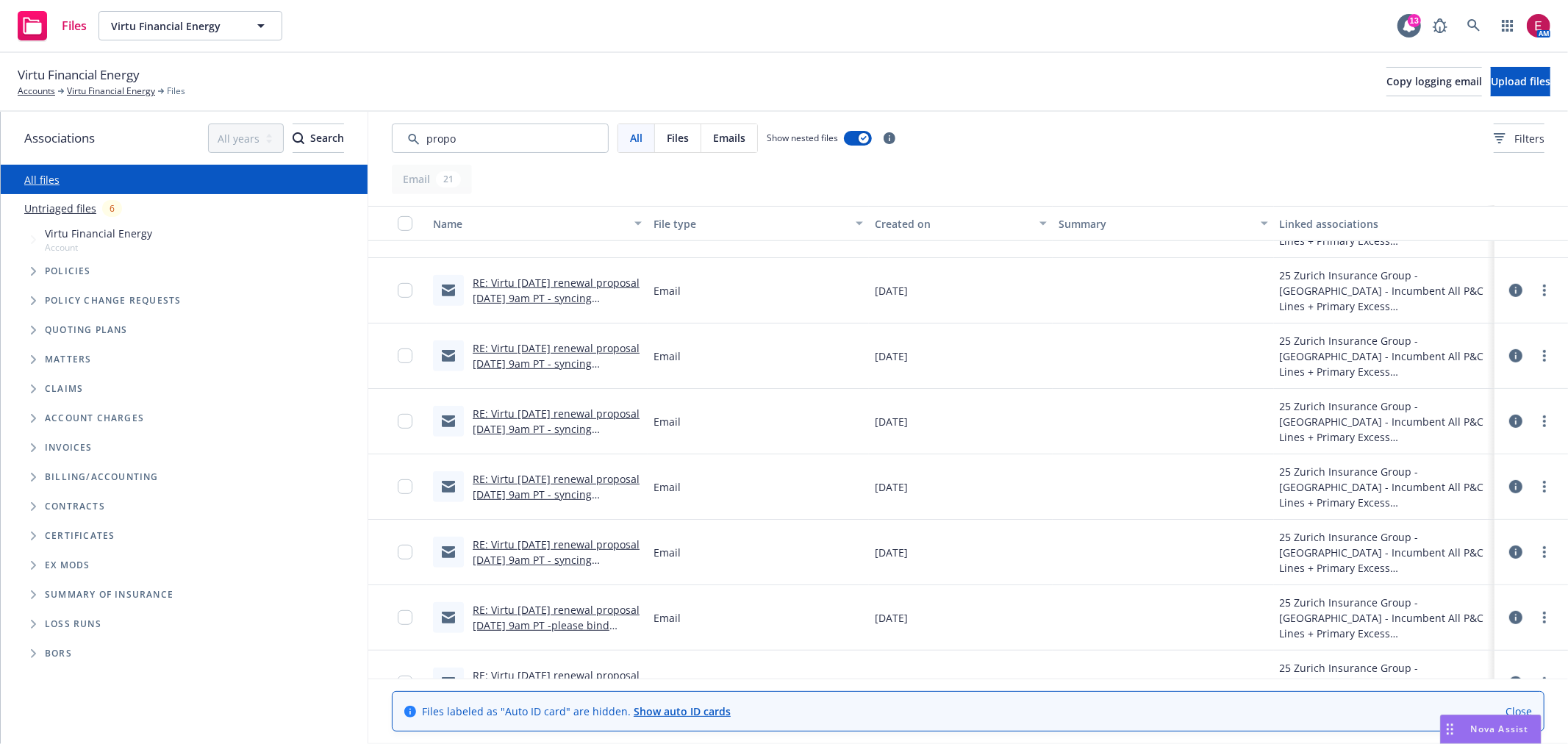
scroll to position [571, 0]
click at [523, 474] on link "RE: Virtu 7/20/2025 renewal proposal Monday 6/16 9am PT - syncing expectations …" at bounding box center [556, 506] width 169 height 76
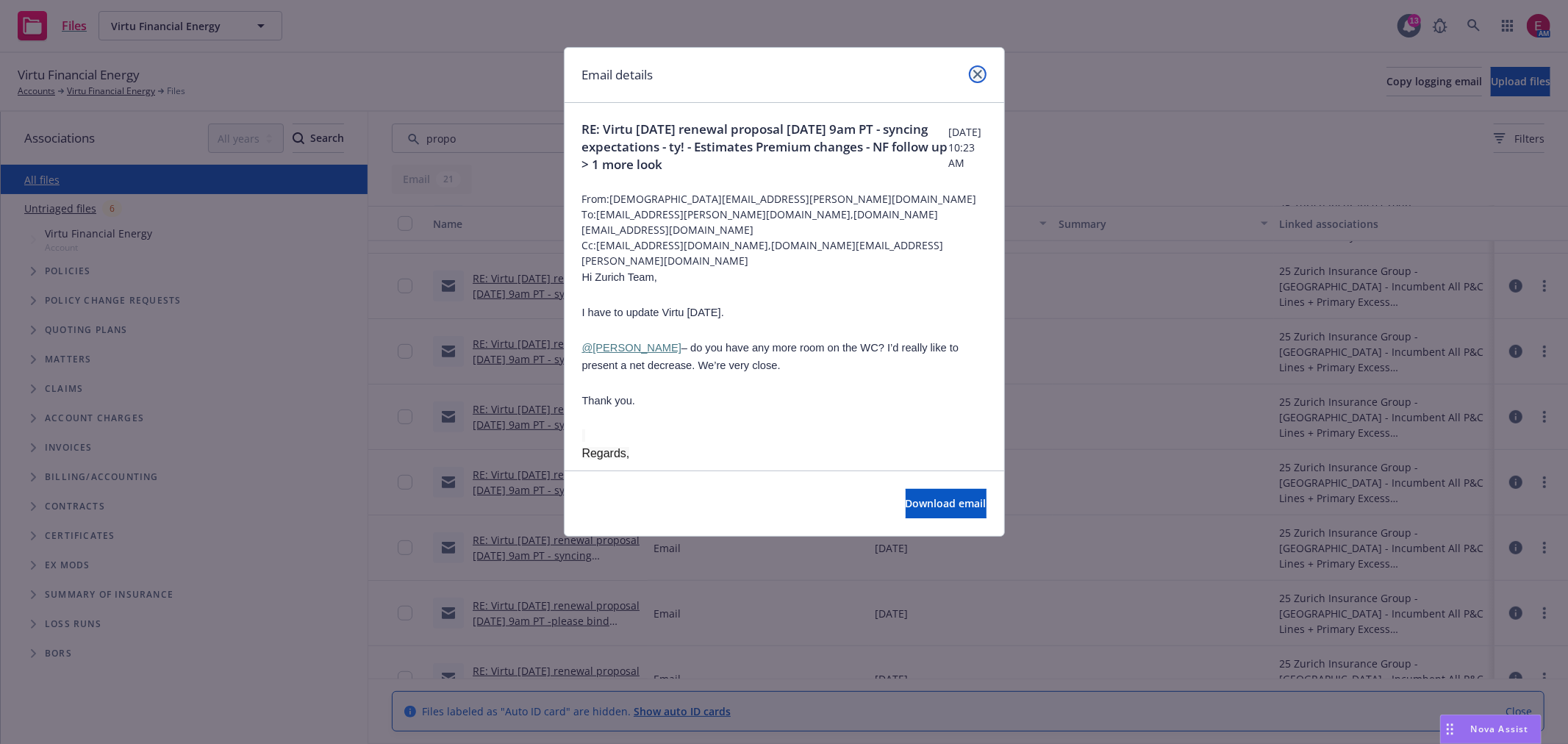
click at [974, 71] on icon "close" at bounding box center [978, 74] width 9 height 9
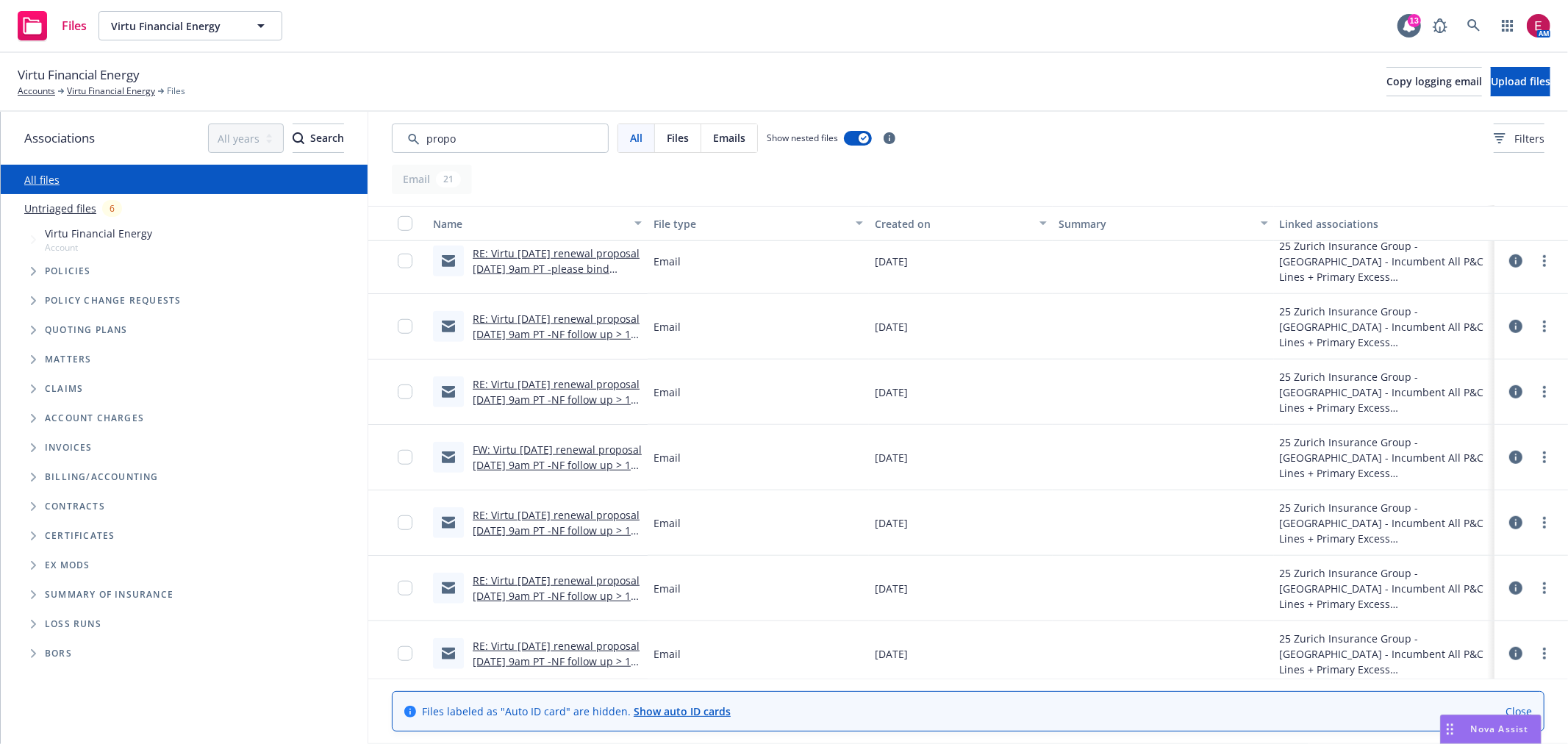
scroll to position [927, 0]
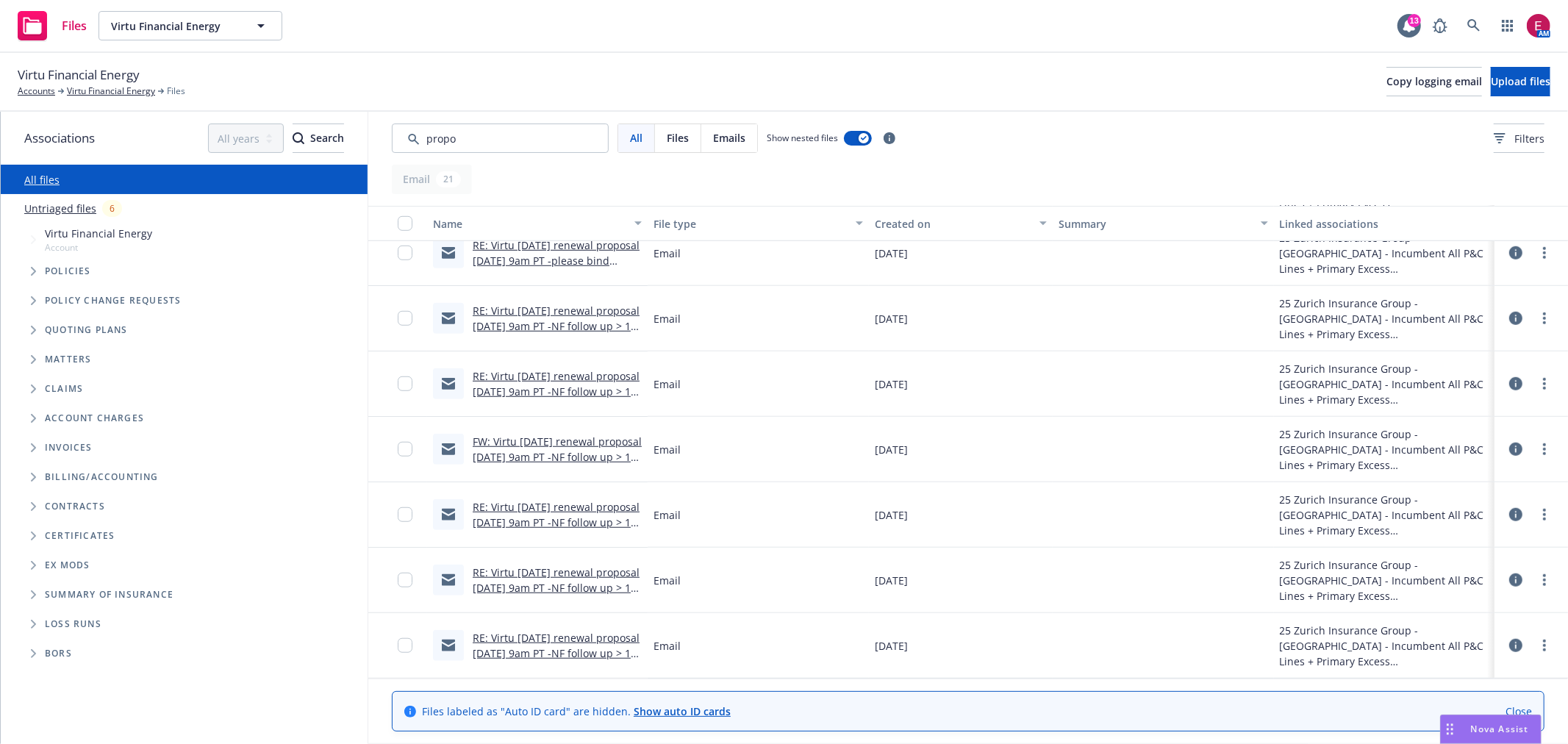
click at [553, 641] on link "RE: Virtu 7/20/2025 renewal proposal Monday 6/16 9am PT -NF follow up > 1 more …" at bounding box center [556, 669] width 166 height 76
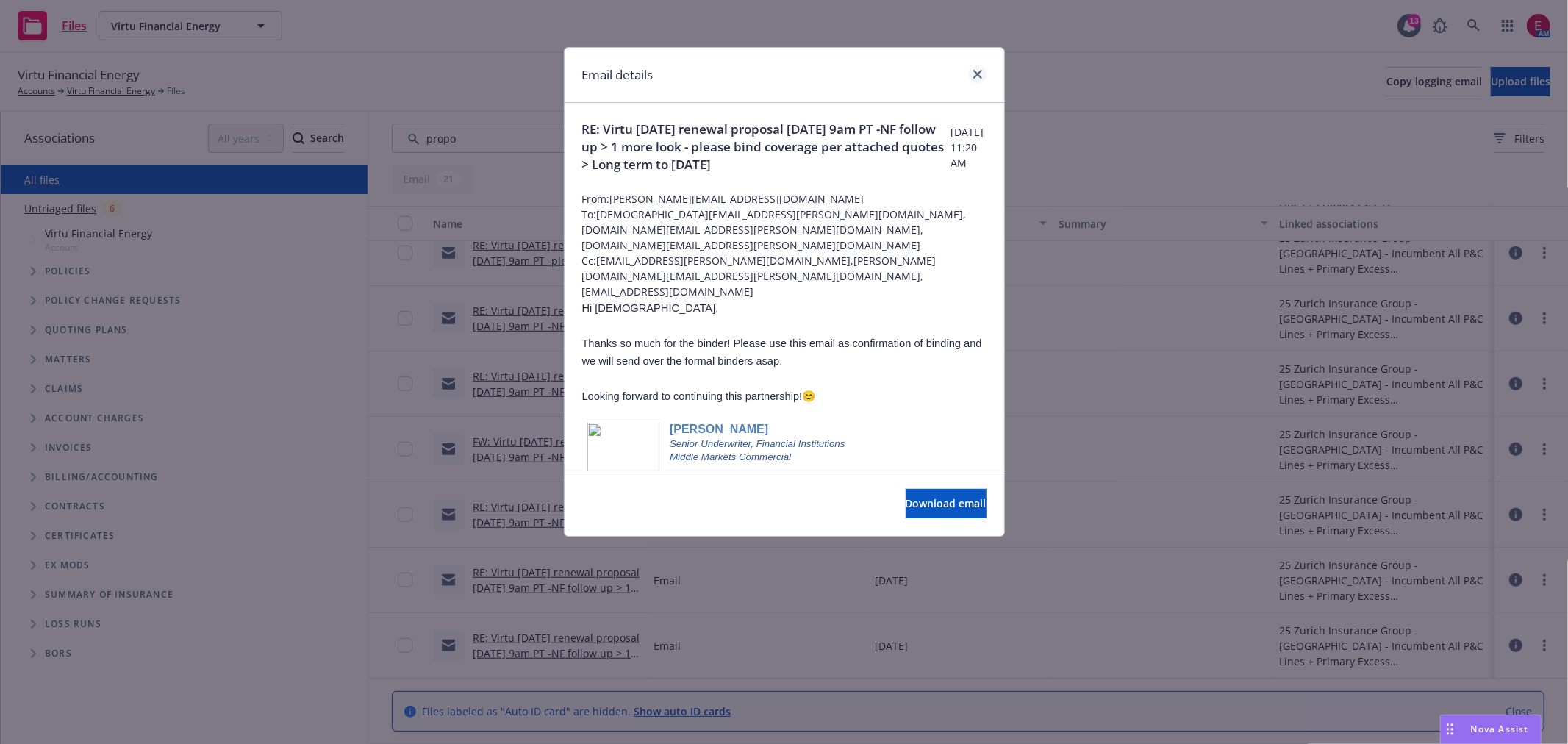
click at [973, 66] on div at bounding box center [974, 74] width 24 height 19
click at [974, 70] on icon "close" at bounding box center [978, 74] width 9 height 9
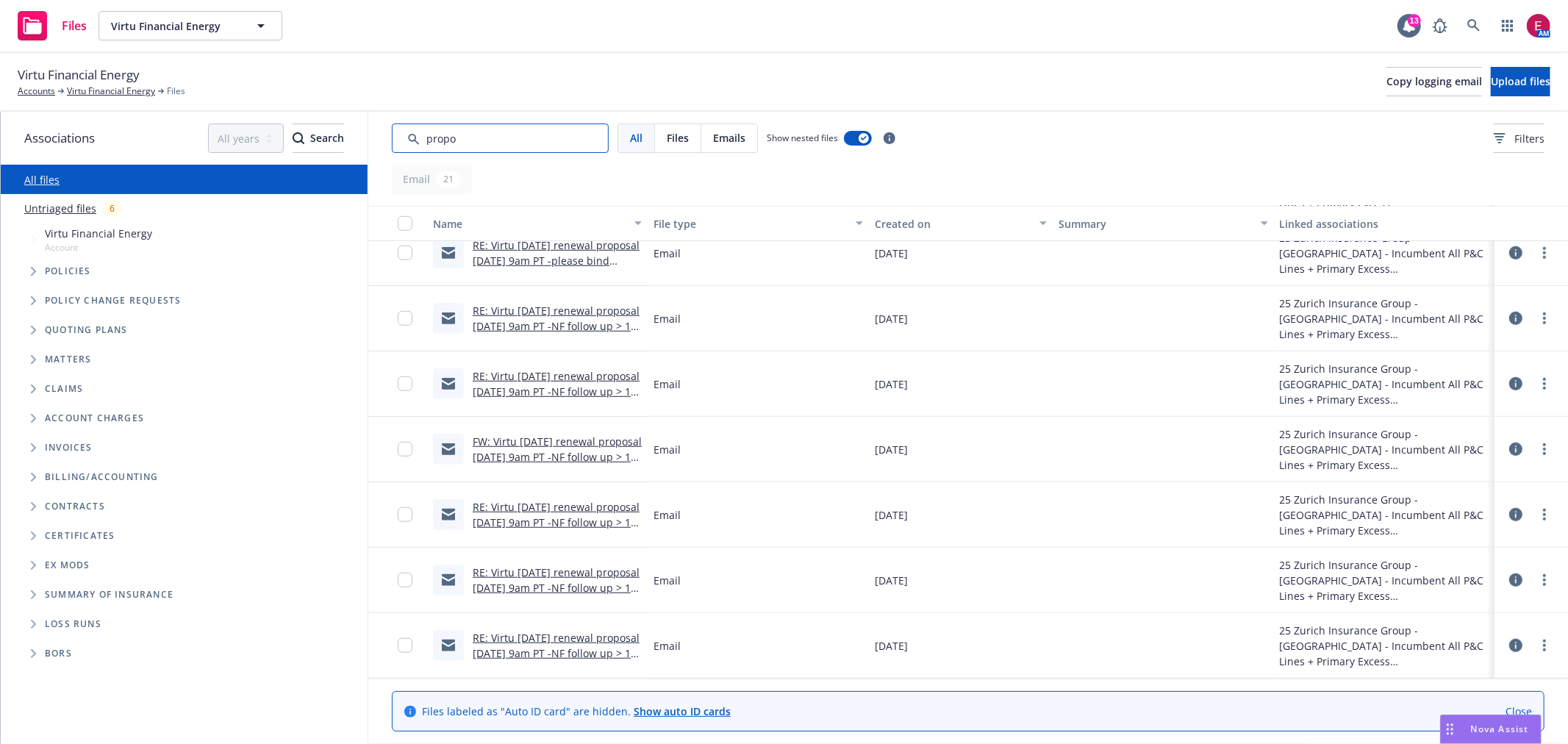
click at [532, 138] on input "Search by keyword..." at bounding box center [500, 138] width 217 height 29
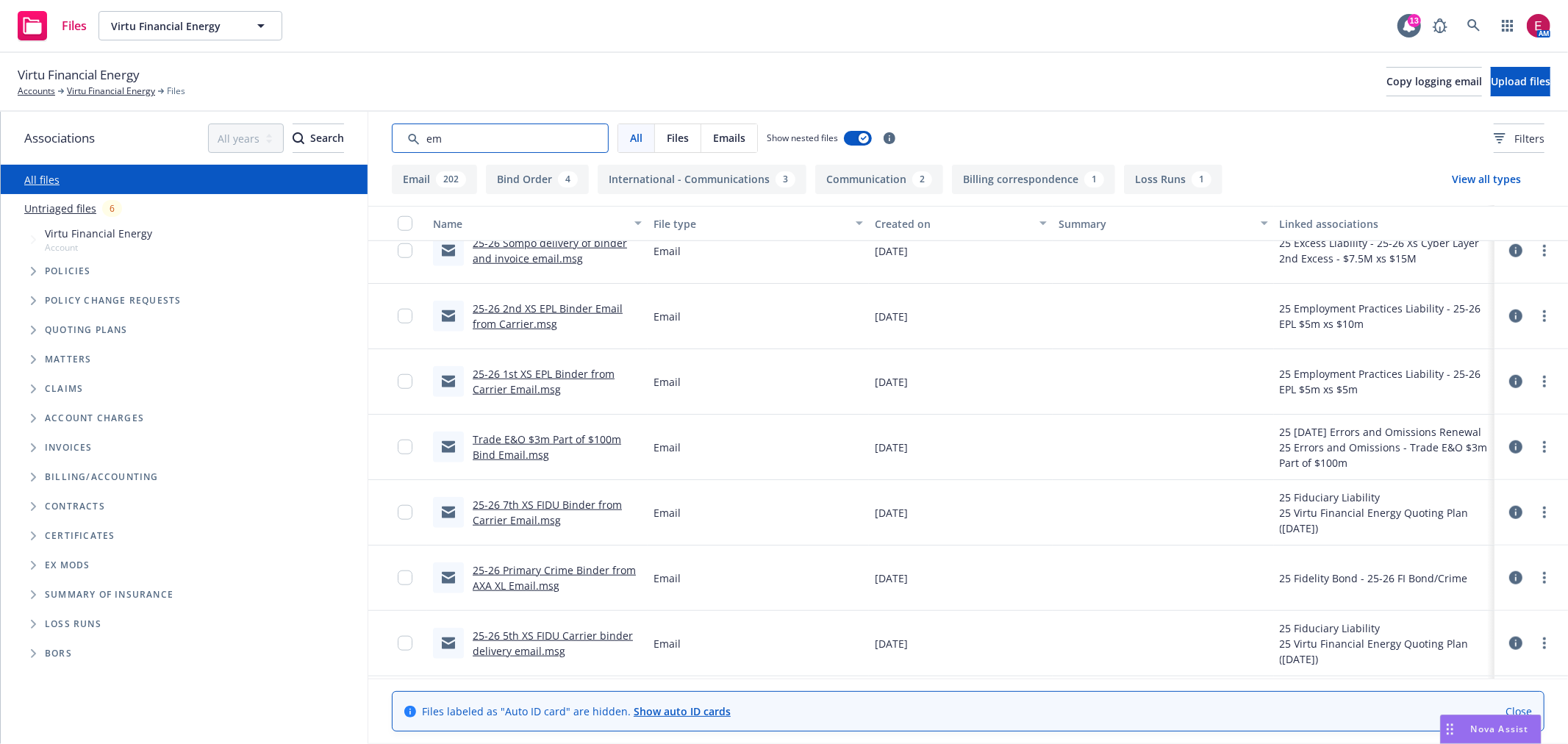
type input "e"
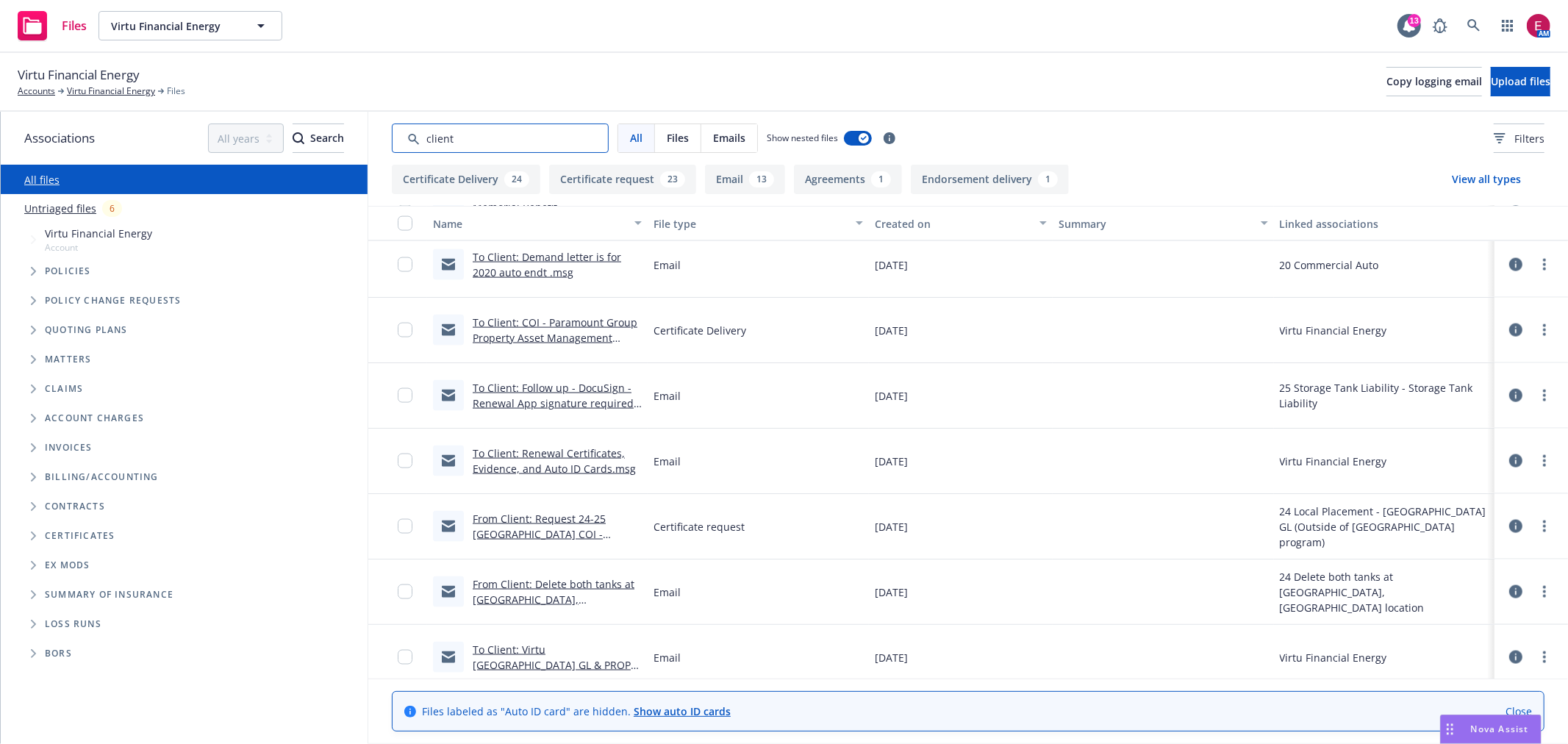
scroll to position [1765, 0]
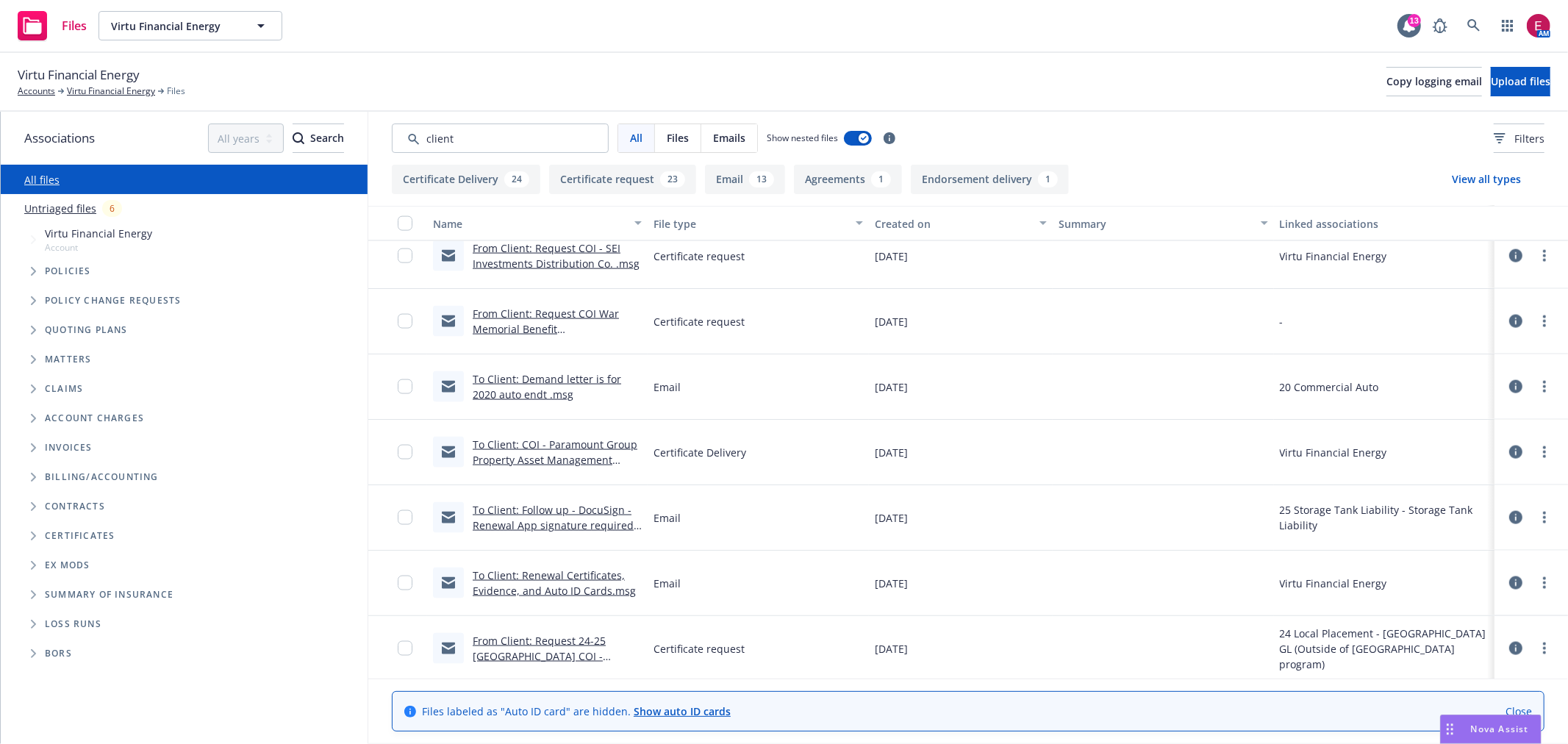
click at [467, 162] on div "All Files Emails Show nested files Filters" at bounding box center [968, 138] width 1200 height 52
click at [468, 145] on input "Search by keyword..." at bounding box center [500, 138] width 217 height 29
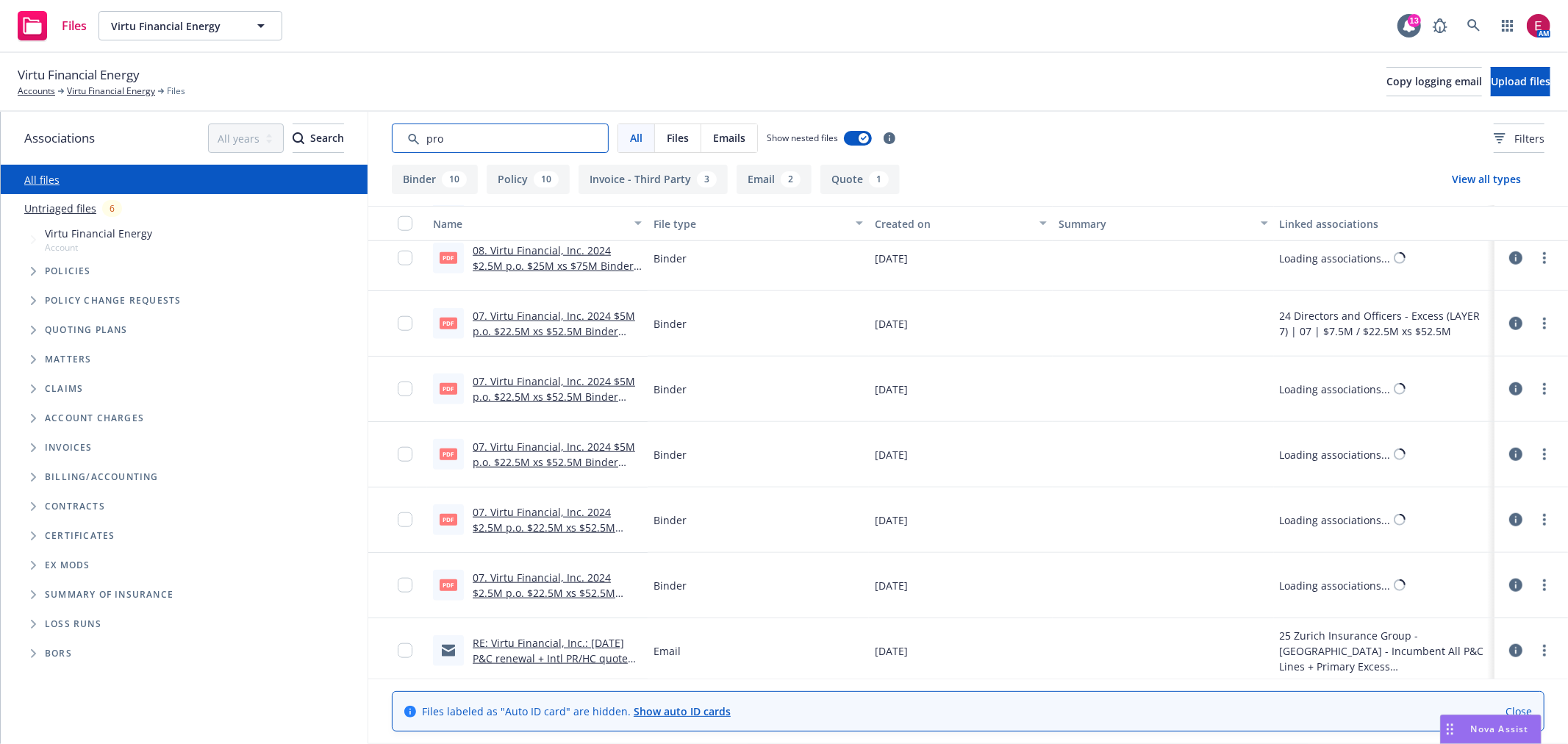
scroll to position [0, 0]
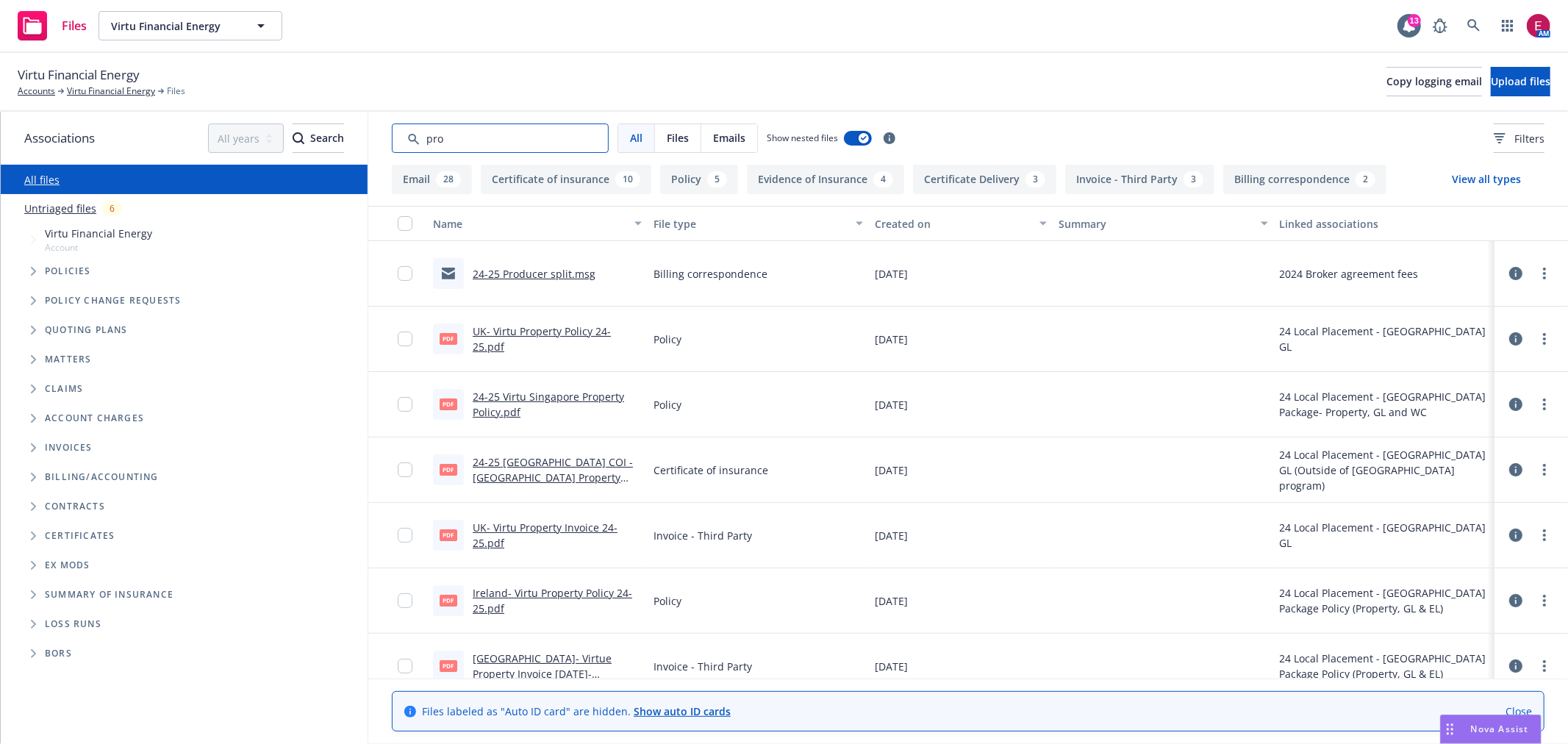
type input "pro"
click at [541, 267] on link "24-25 Producer split.msg" at bounding box center [534, 273] width 123 height 14
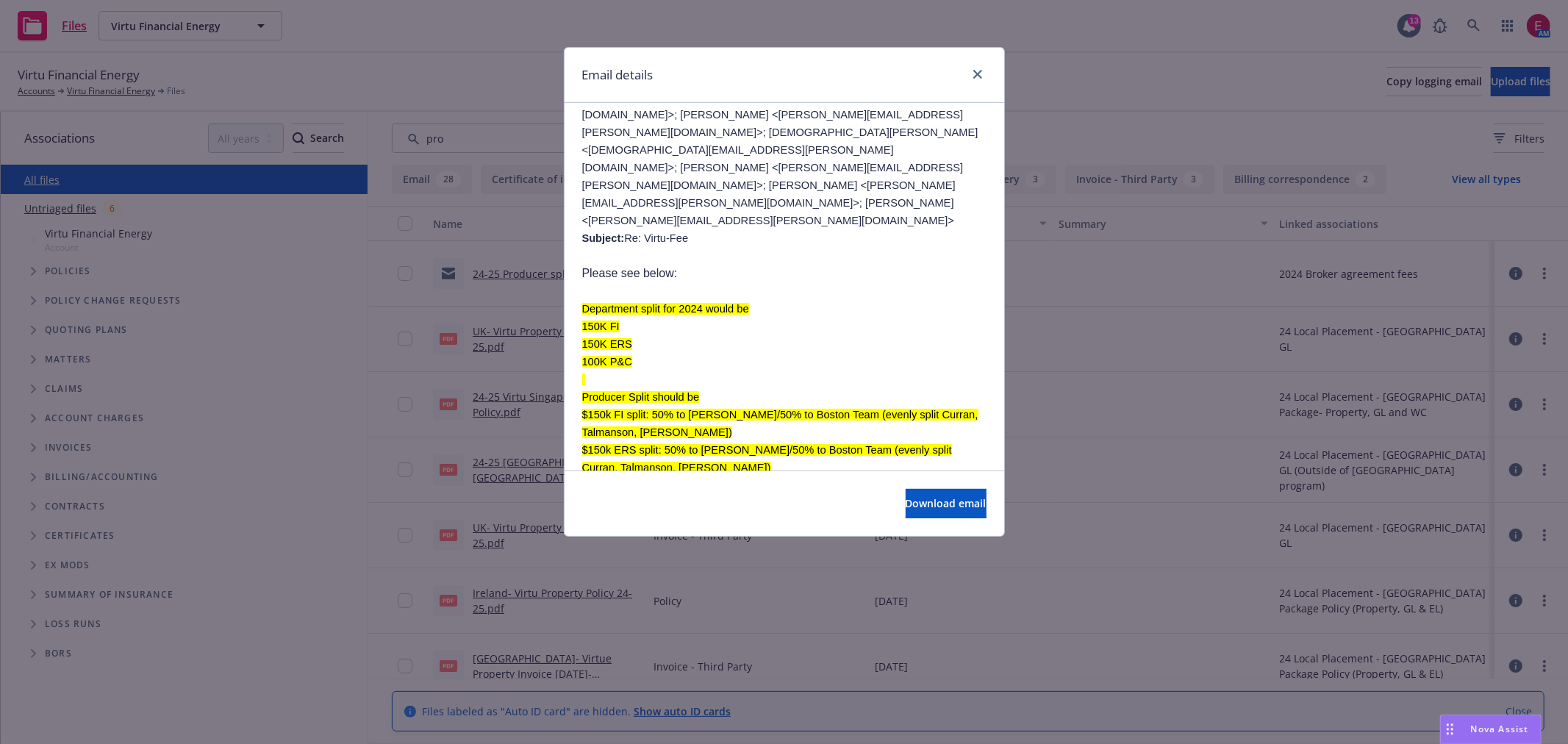
scroll to position [571, 0]
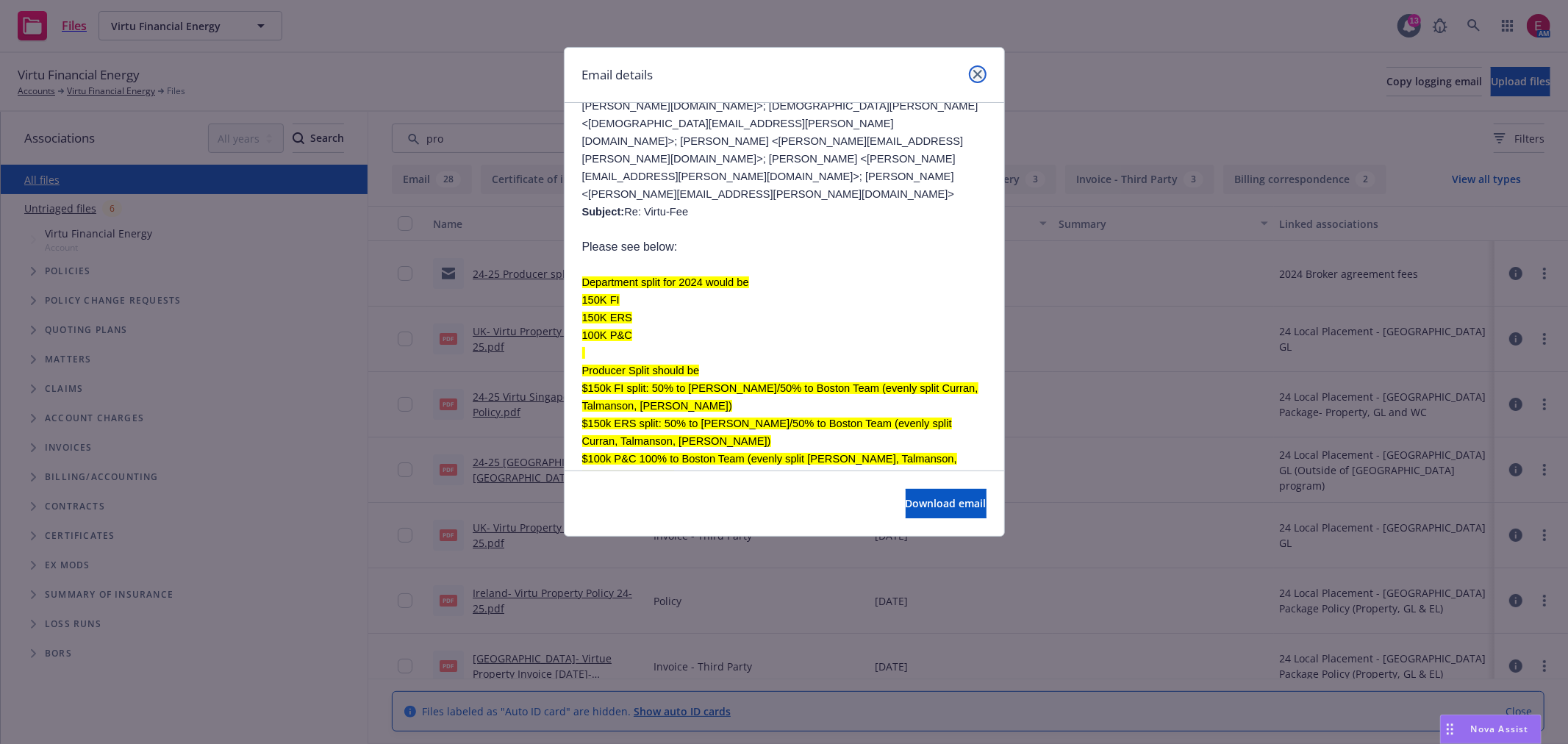
click at [975, 70] on icon "close" at bounding box center [978, 74] width 9 height 9
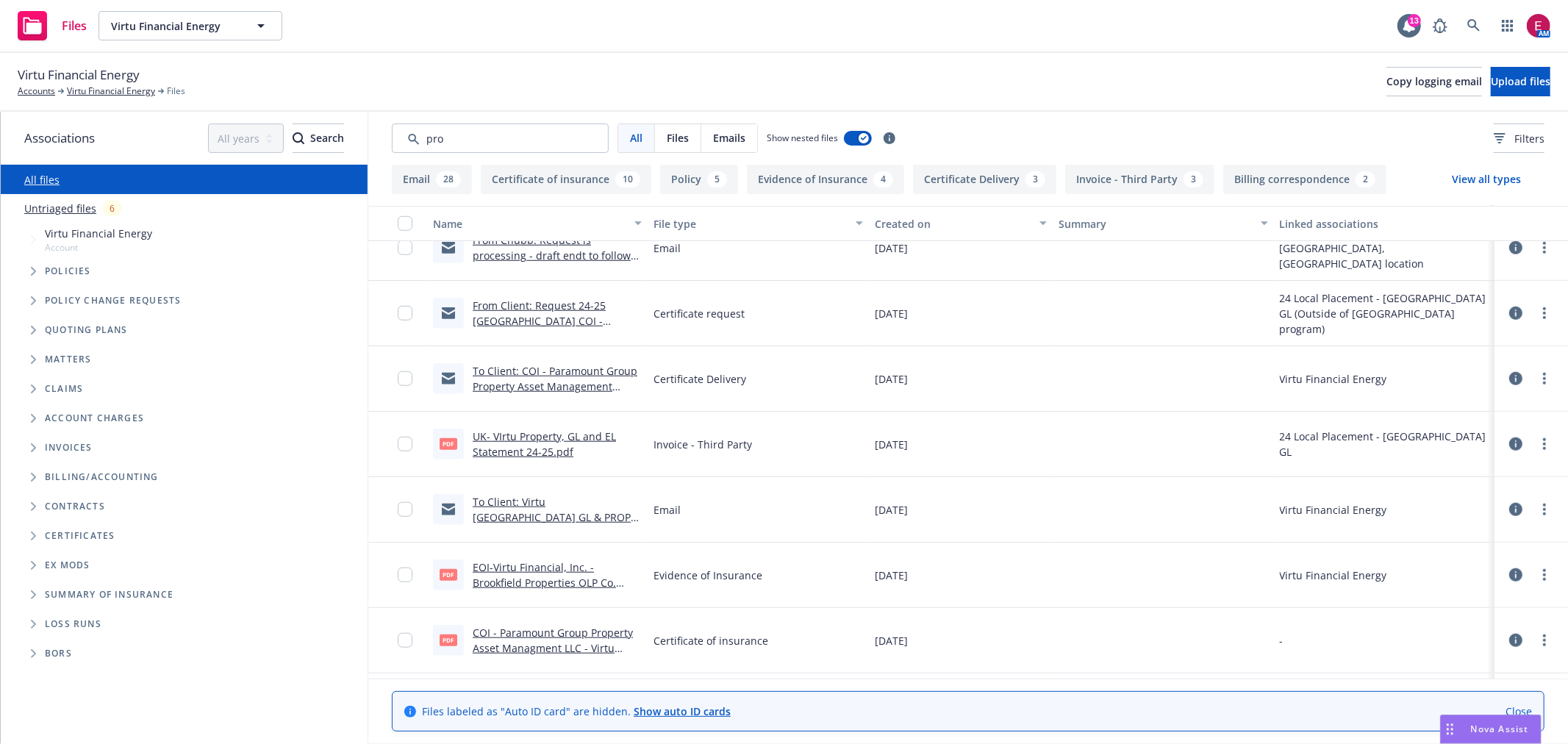
scroll to position [1143, 0]
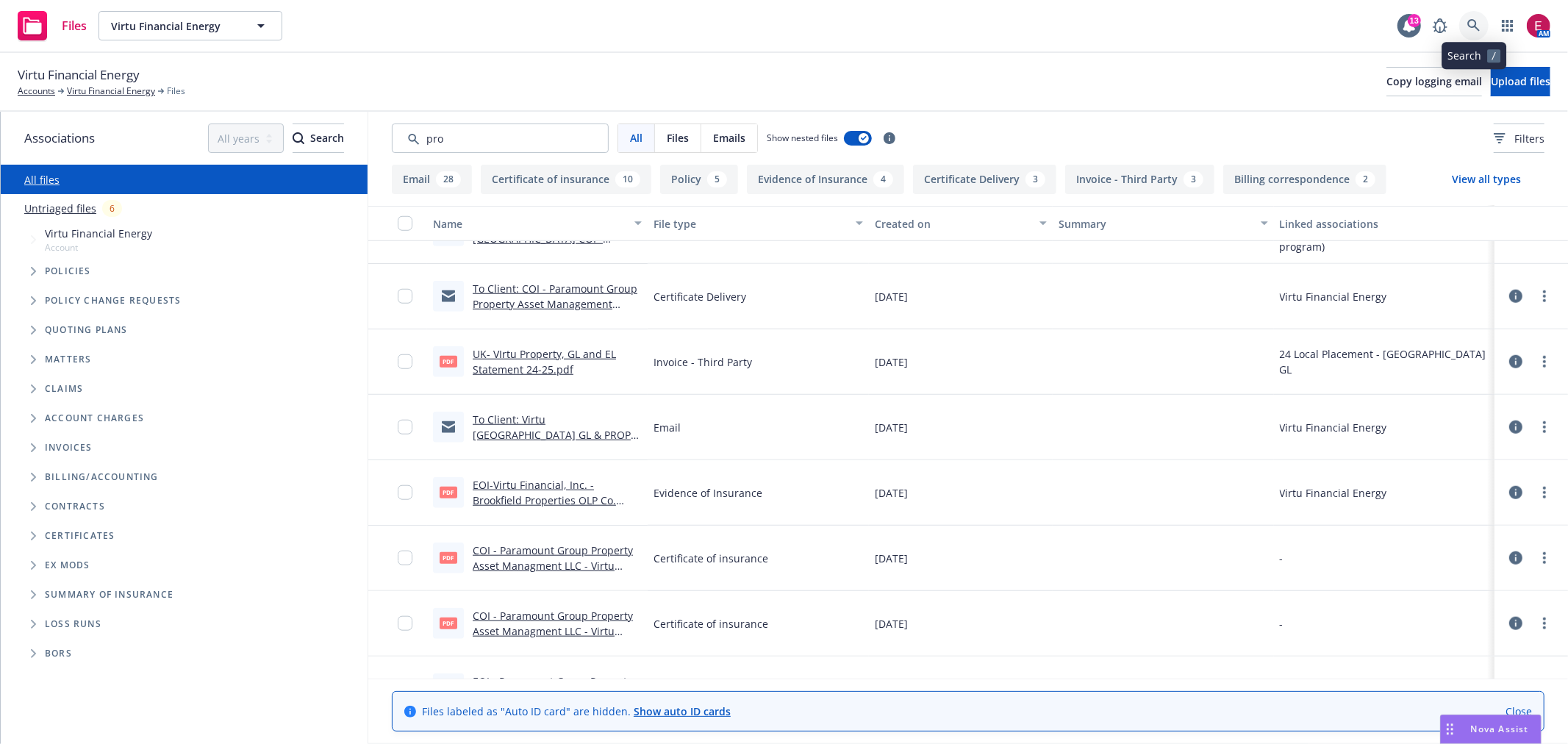
click at [1468, 27] on icon at bounding box center [1473, 25] width 14 height 14
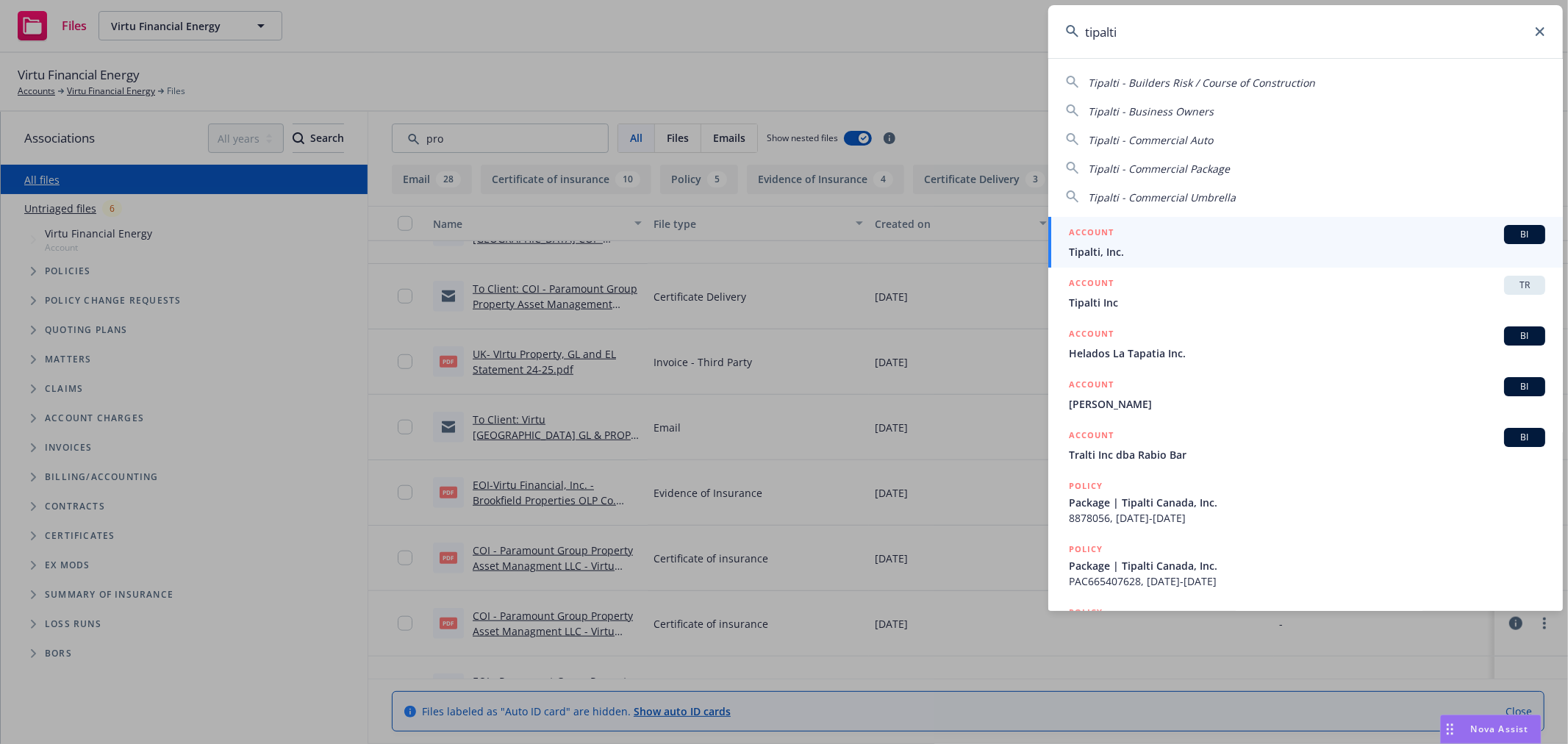
type input "tipalti"
click at [1162, 253] on span "Tipalti, Inc." at bounding box center [1307, 252] width 476 height 15
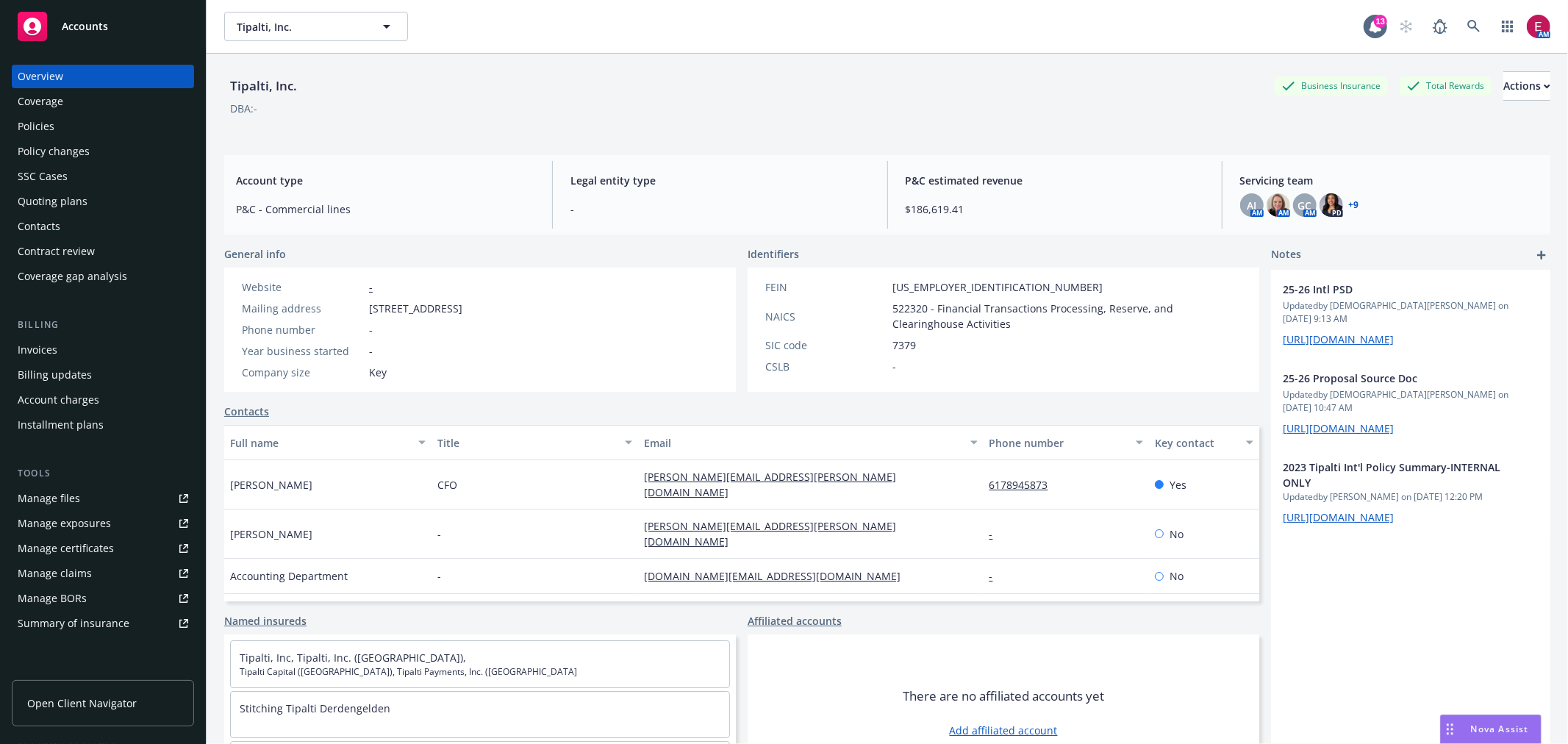
click at [52, 493] on div "Manage files" at bounding box center [48, 499] width 62 height 24
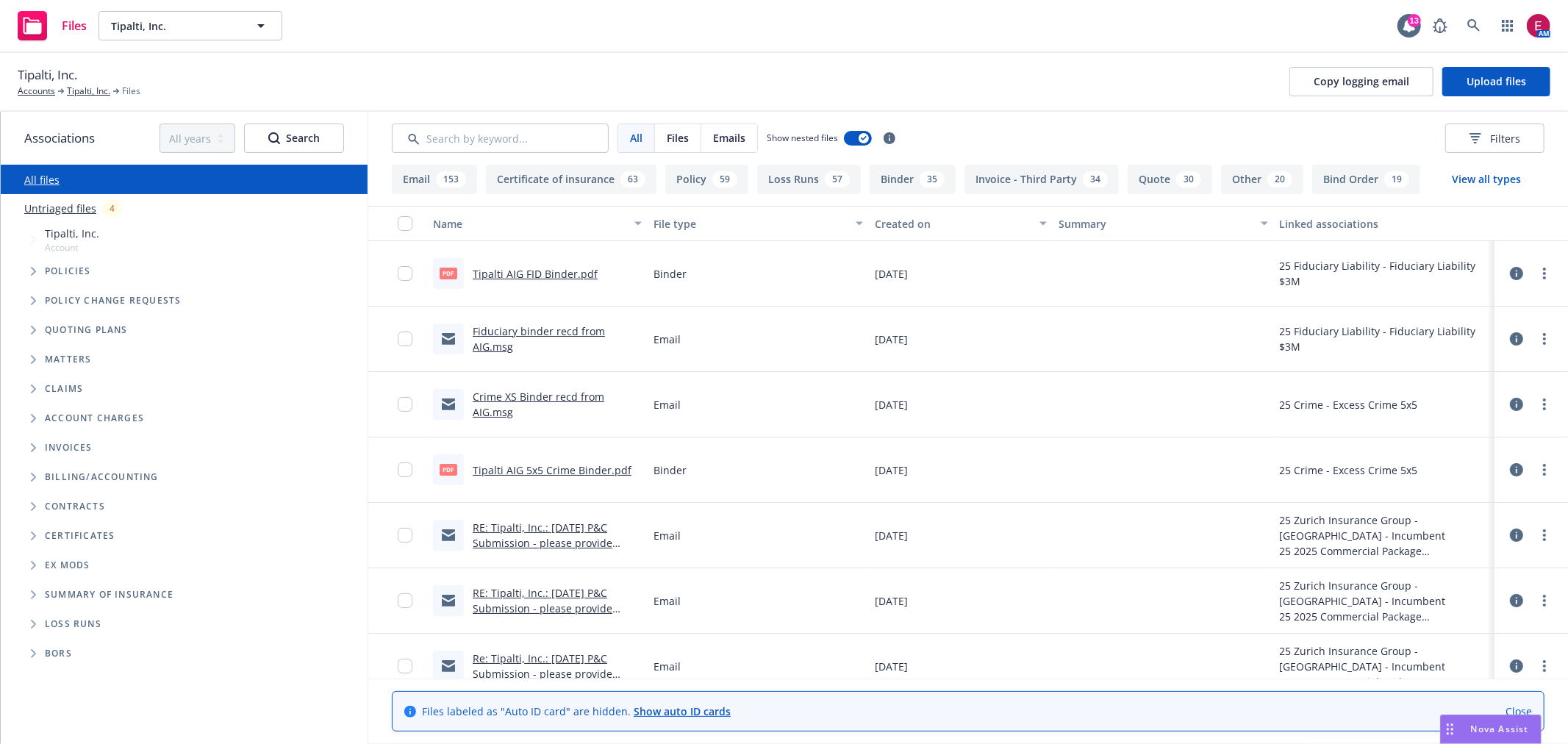
scroll to position [81, 0]
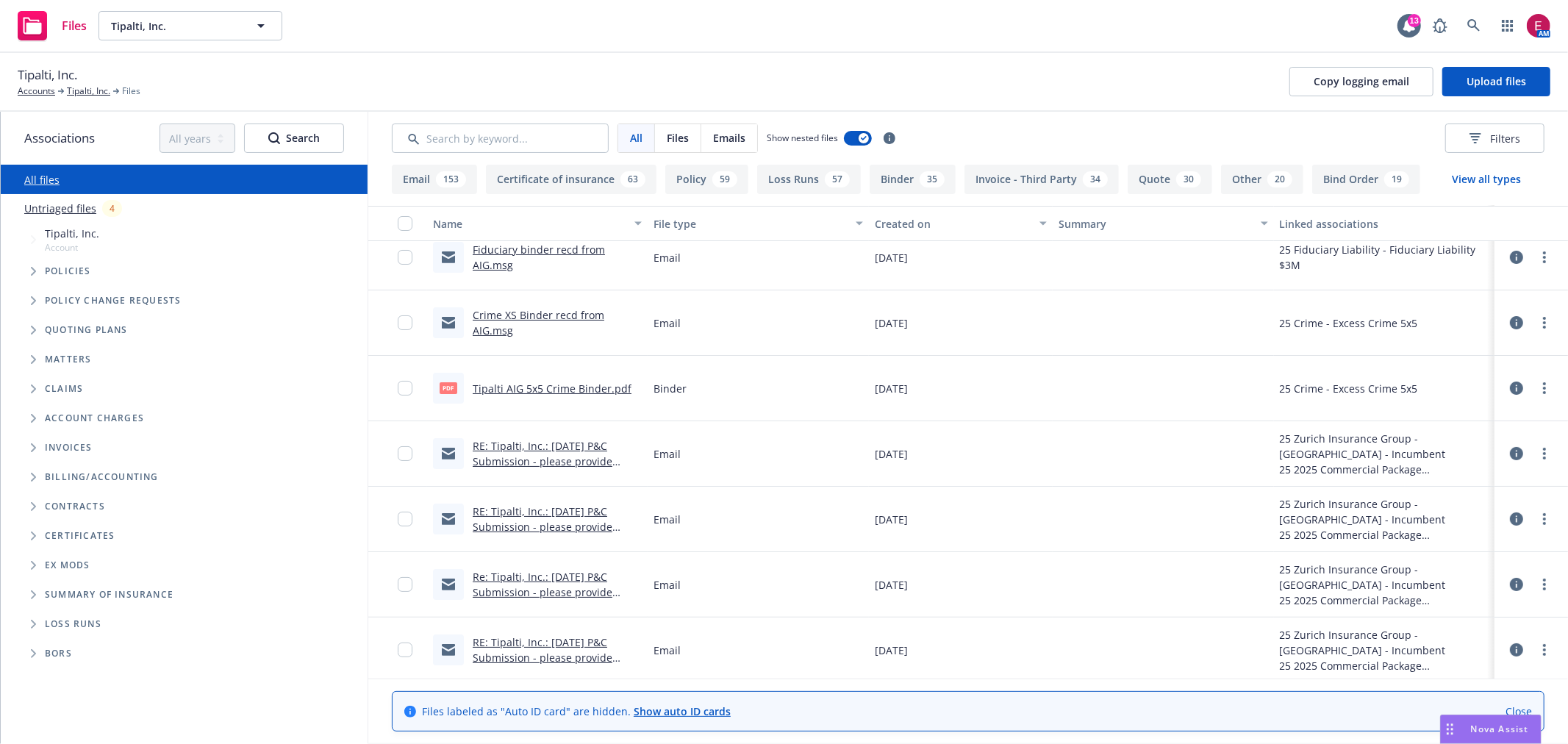
click at [578, 453] on div "RE: Tipalti, Inc.: [DATE] P&C Submission - please provide update on revised quo…" at bounding box center [556, 453] width 169 height 31
click at [578, 444] on link "RE: Tipalti, Inc.: 8/30/2025 P&C Submission - please provide update on revised …" at bounding box center [556, 477] width 168 height 76
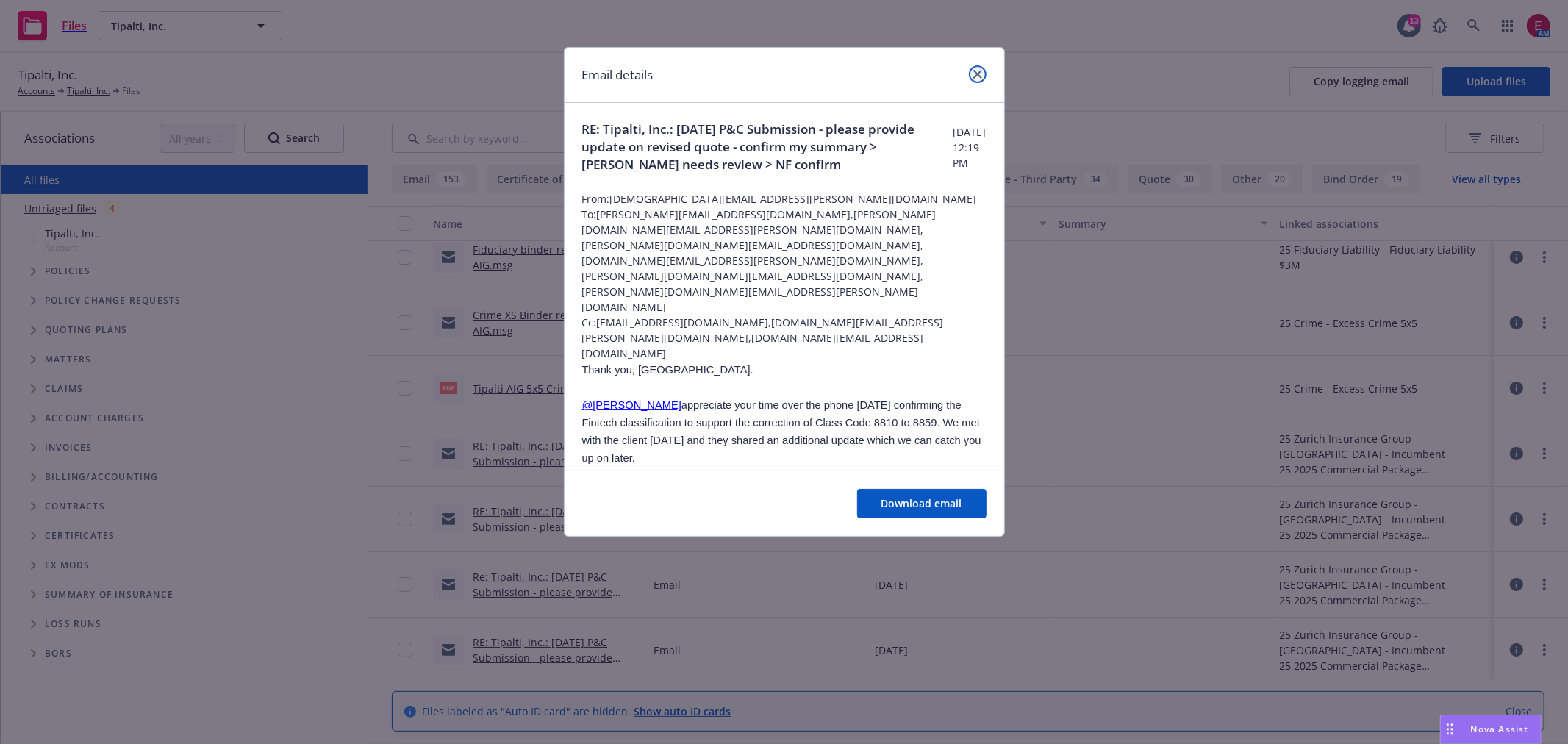
click at [977, 74] on icon "close" at bounding box center [978, 74] width 9 height 9
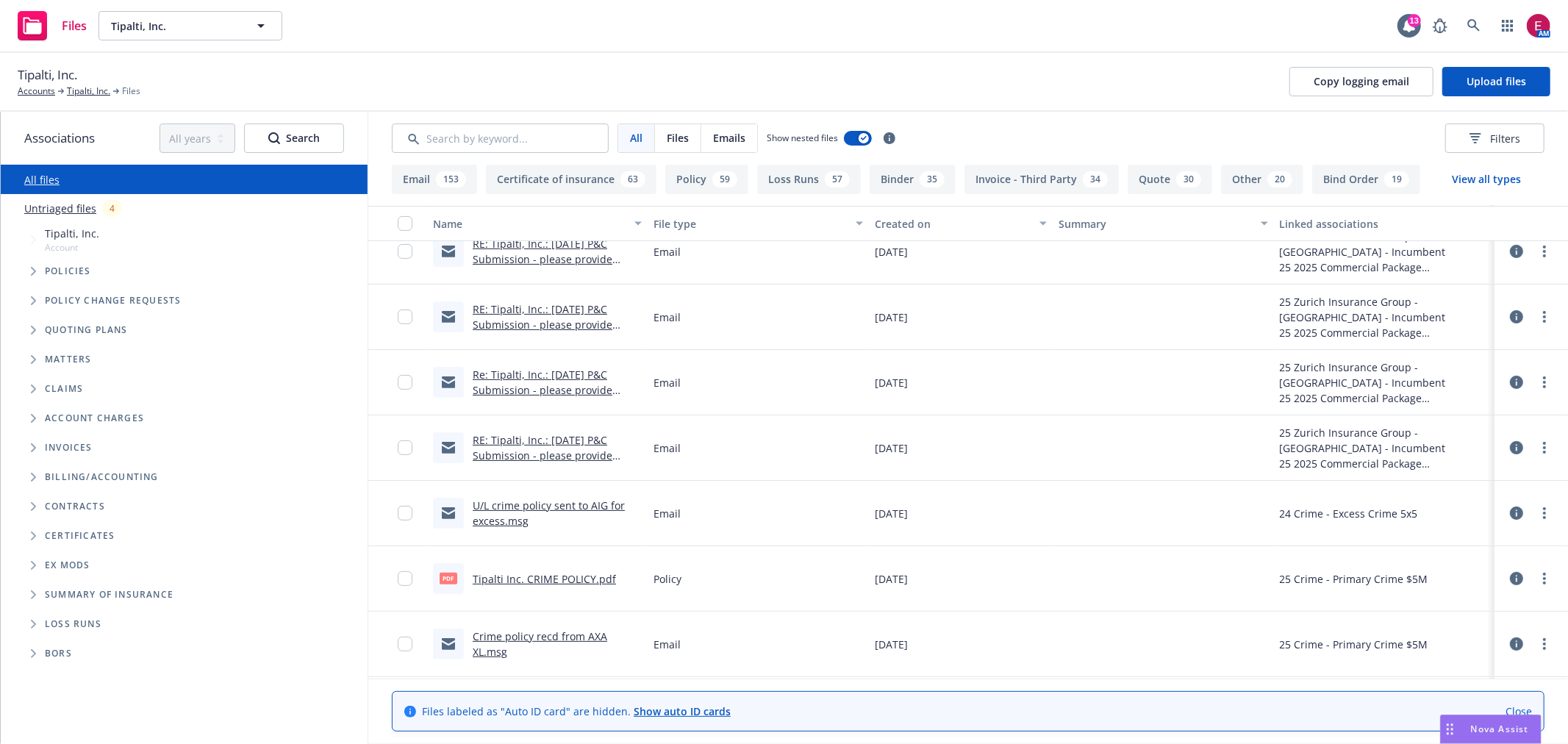
scroll to position [245, 0]
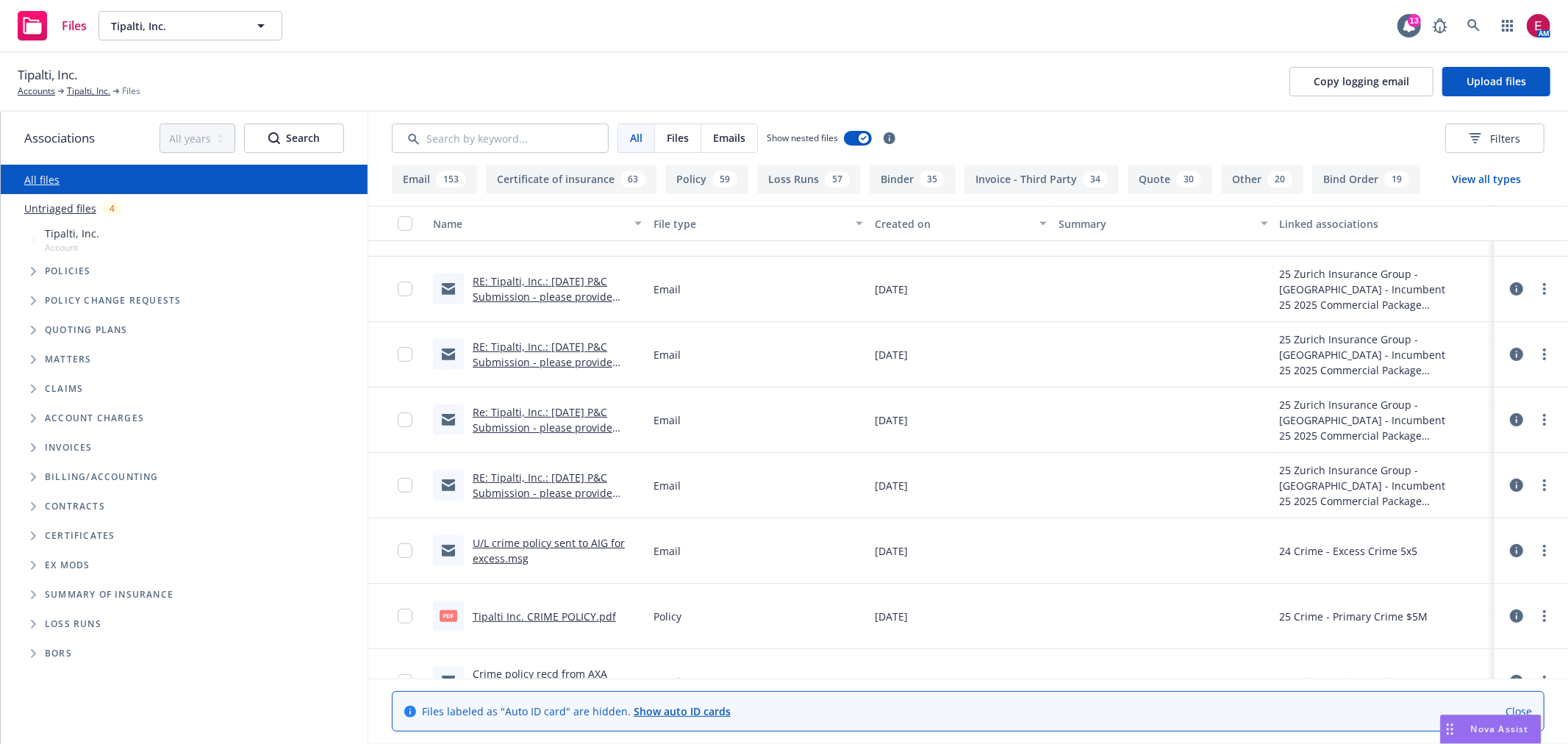
click at [535, 546] on link "U/L crime policy sent to AIG for excess.msg" at bounding box center [548, 550] width 152 height 29
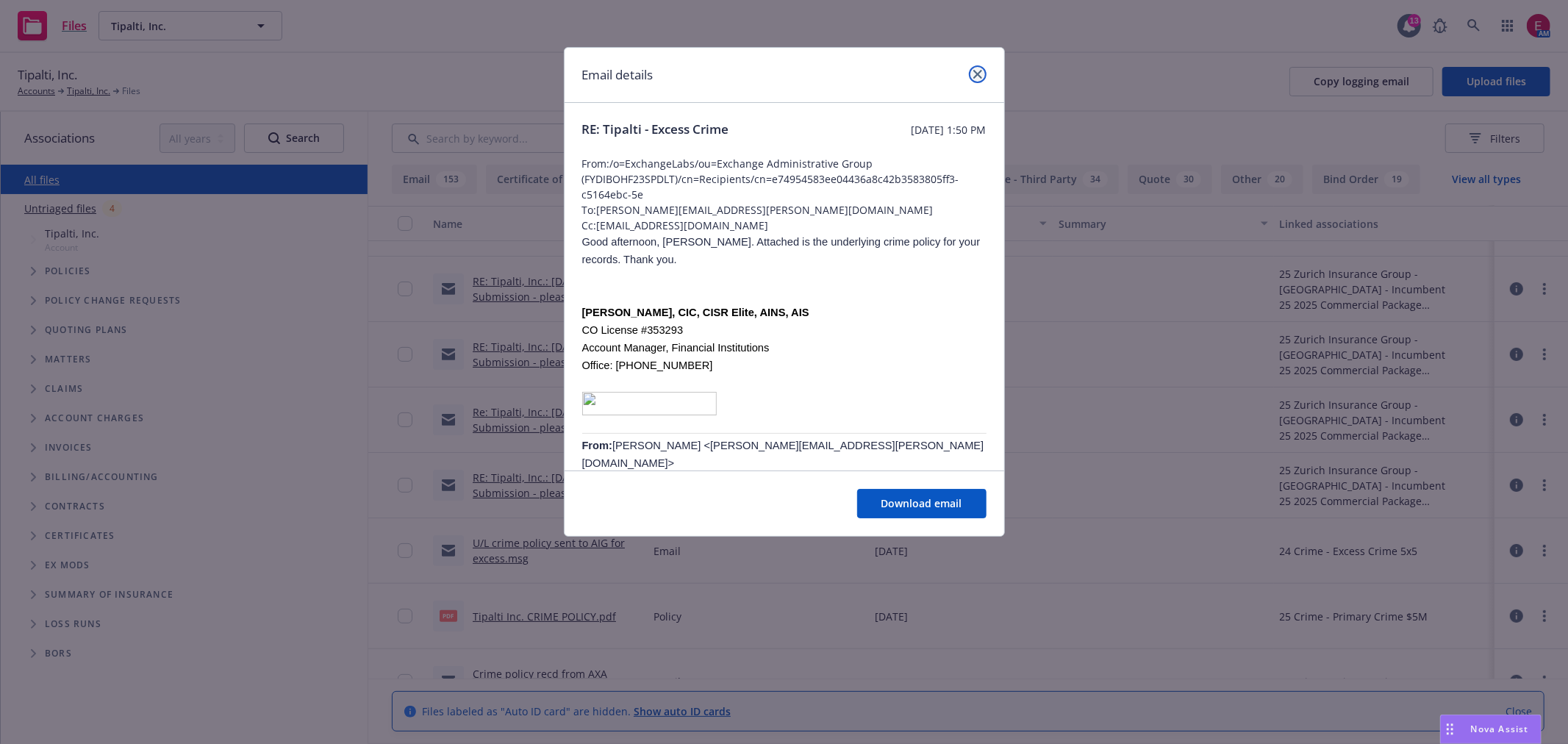
click at [981, 71] on icon "close" at bounding box center [978, 74] width 9 height 9
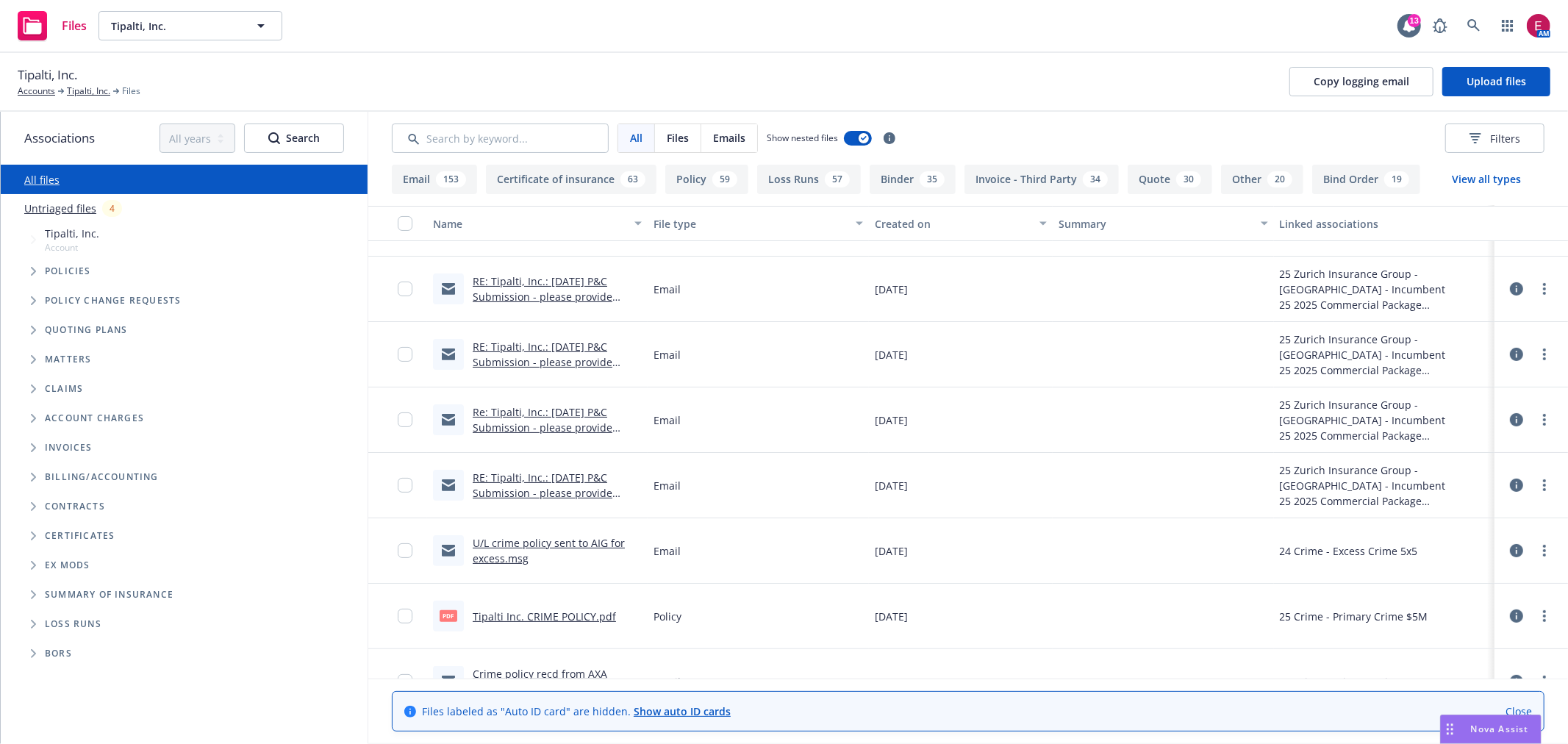
click at [551, 486] on link "RE: Tipalti, Inc.: 8/30/2025 P&C Submission - please provide update on revised …" at bounding box center [556, 509] width 168 height 76
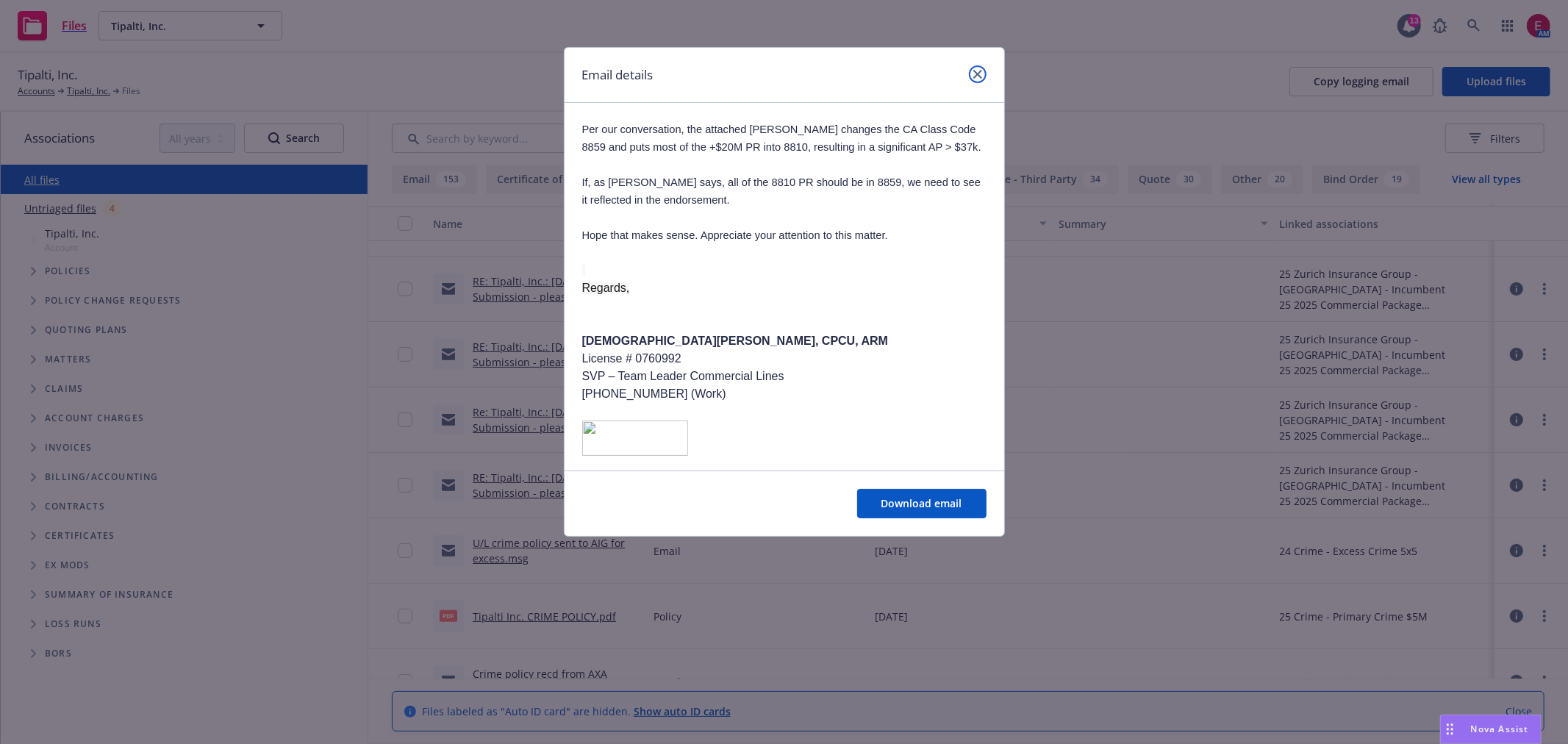
click at [976, 69] on link "close" at bounding box center [977, 73] width 17 height 17
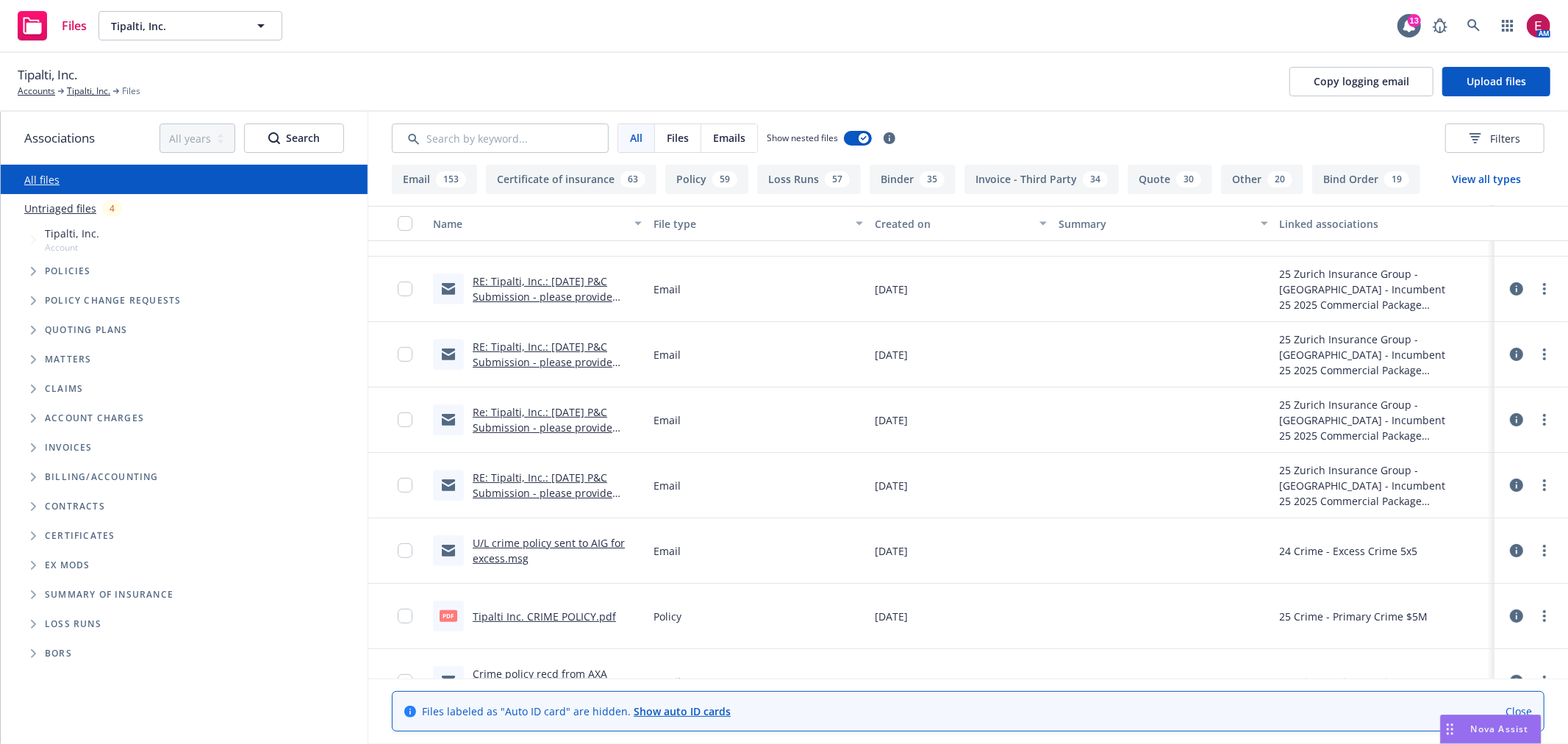
click at [518, 405] on link "Re: Tipalti, Inc.: 8/30/2025 P&C Submission - please provide update on revised …" at bounding box center [556, 444] width 168 height 76
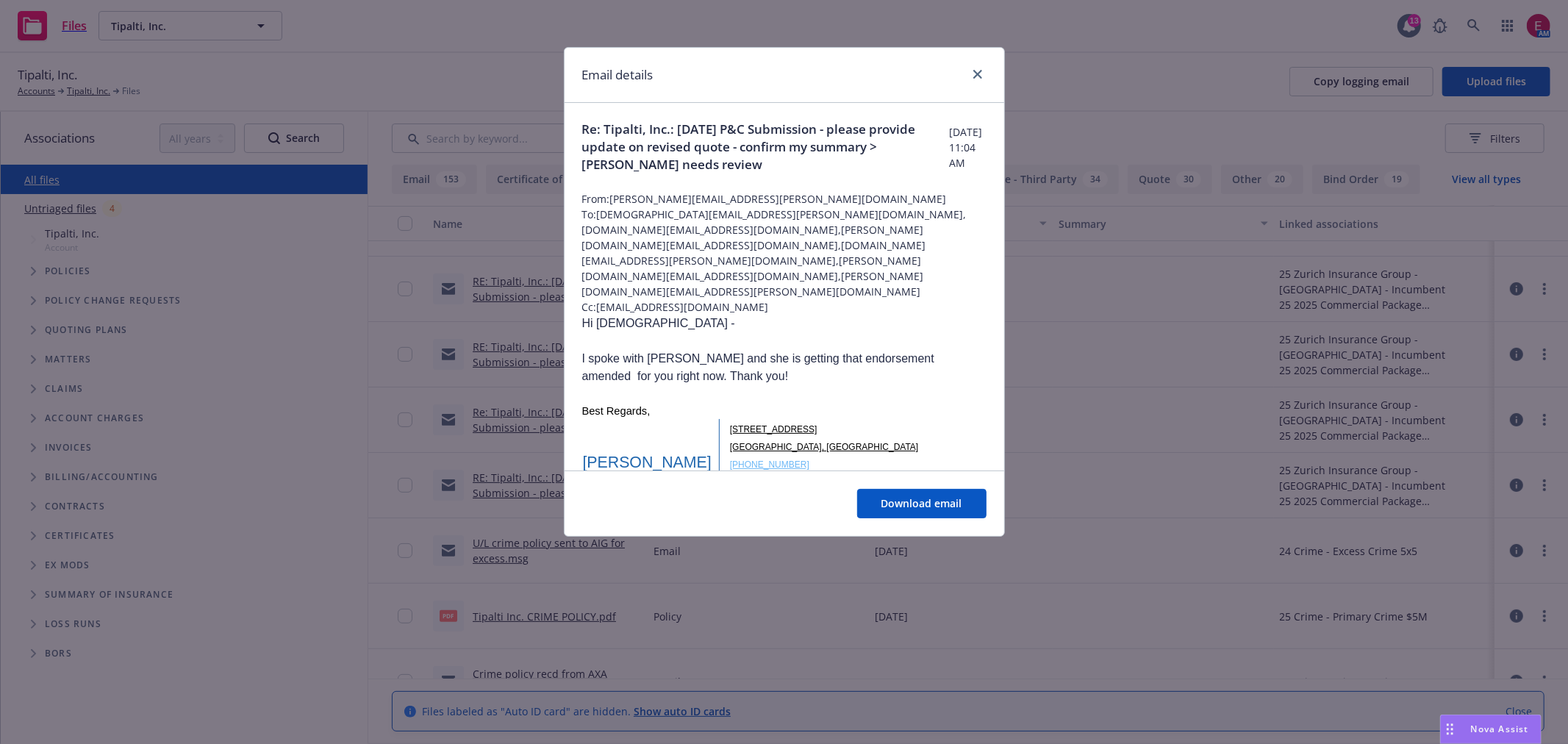
click at [975, 88] on div "Email details" at bounding box center [784, 75] width 440 height 55
click at [982, 77] on link "close" at bounding box center [977, 73] width 17 height 17
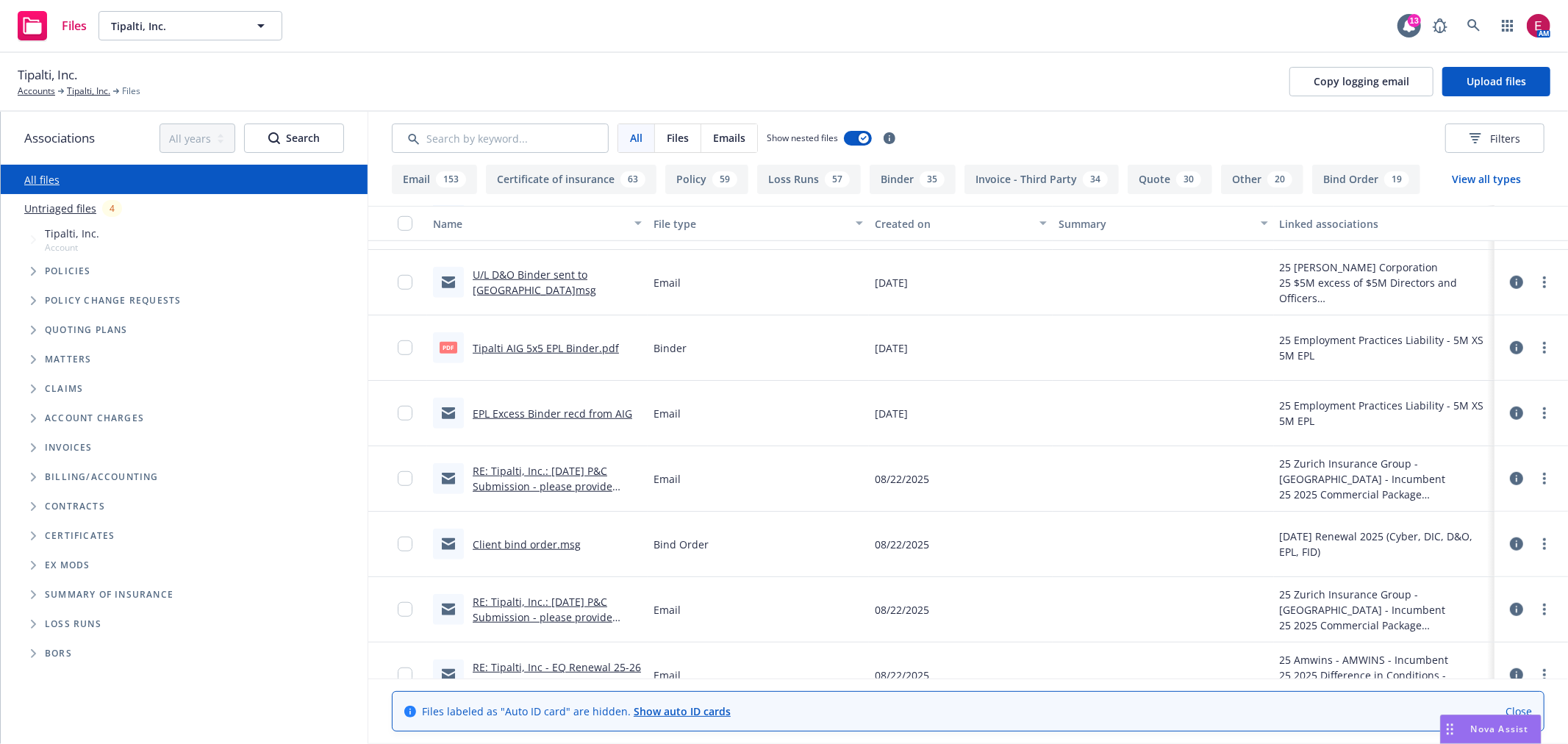
scroll to position [980, 0]
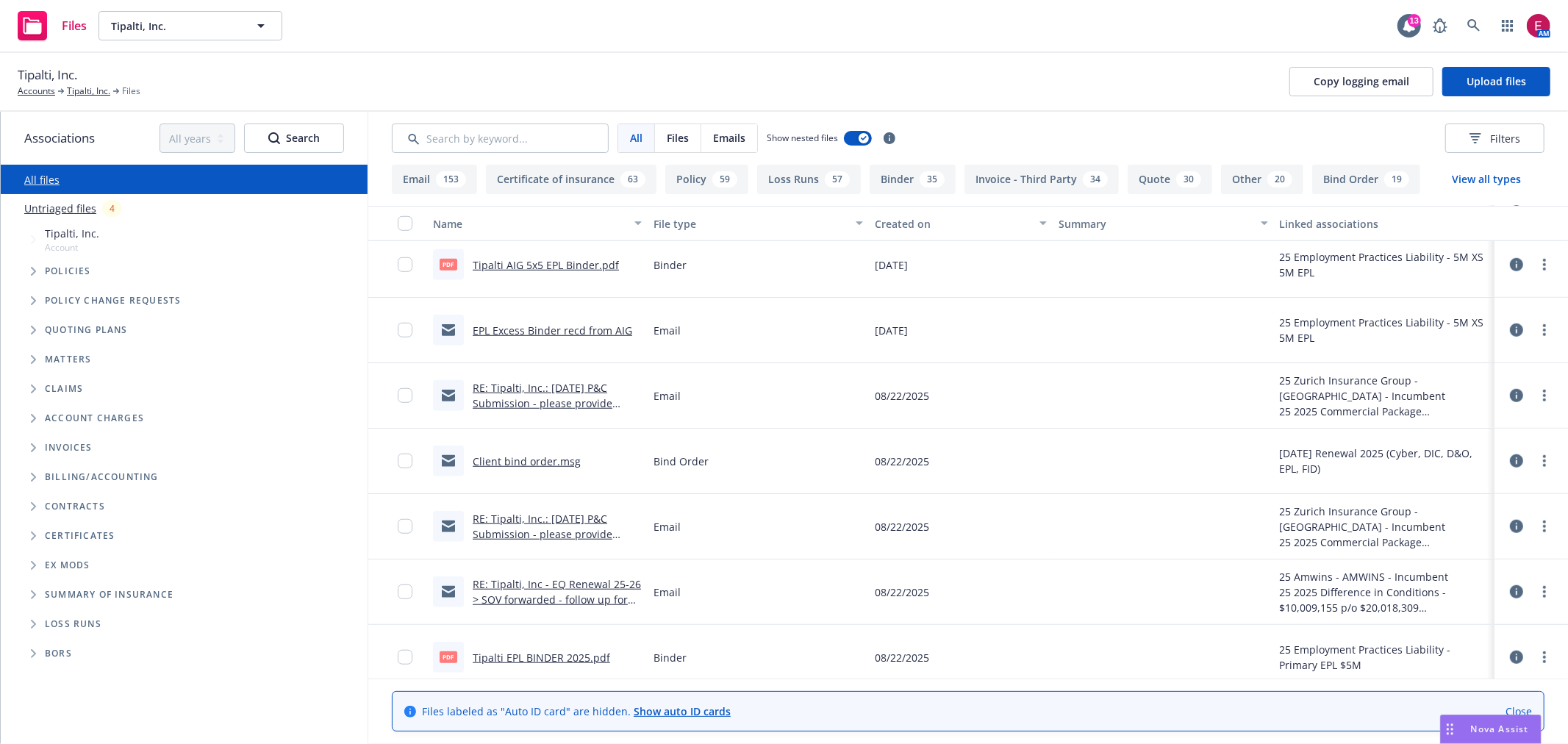
click at [546, 459] on link "Client bind order.msg" at bounding box center [526, 461] width 108 height 14
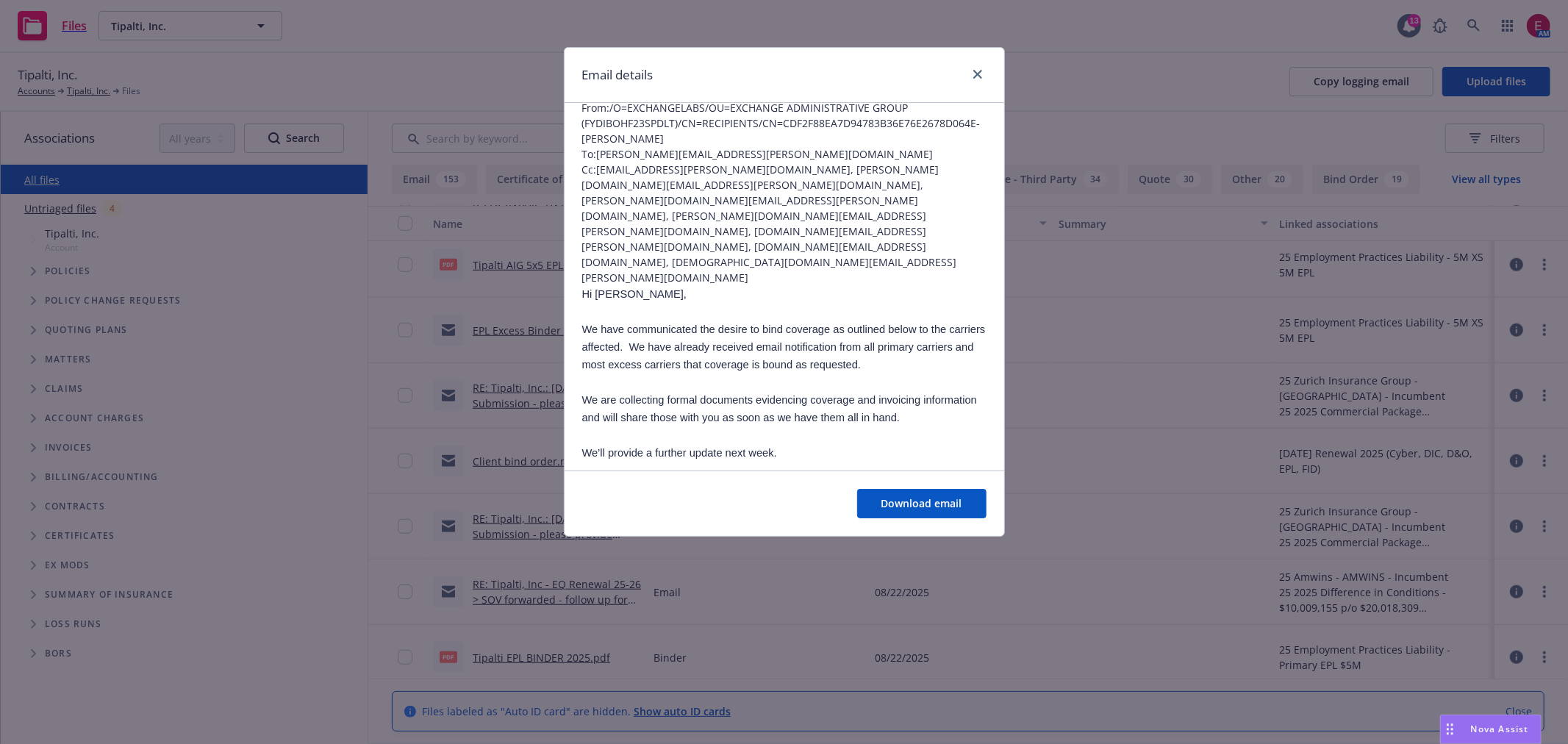
scroll to position [81, 0]
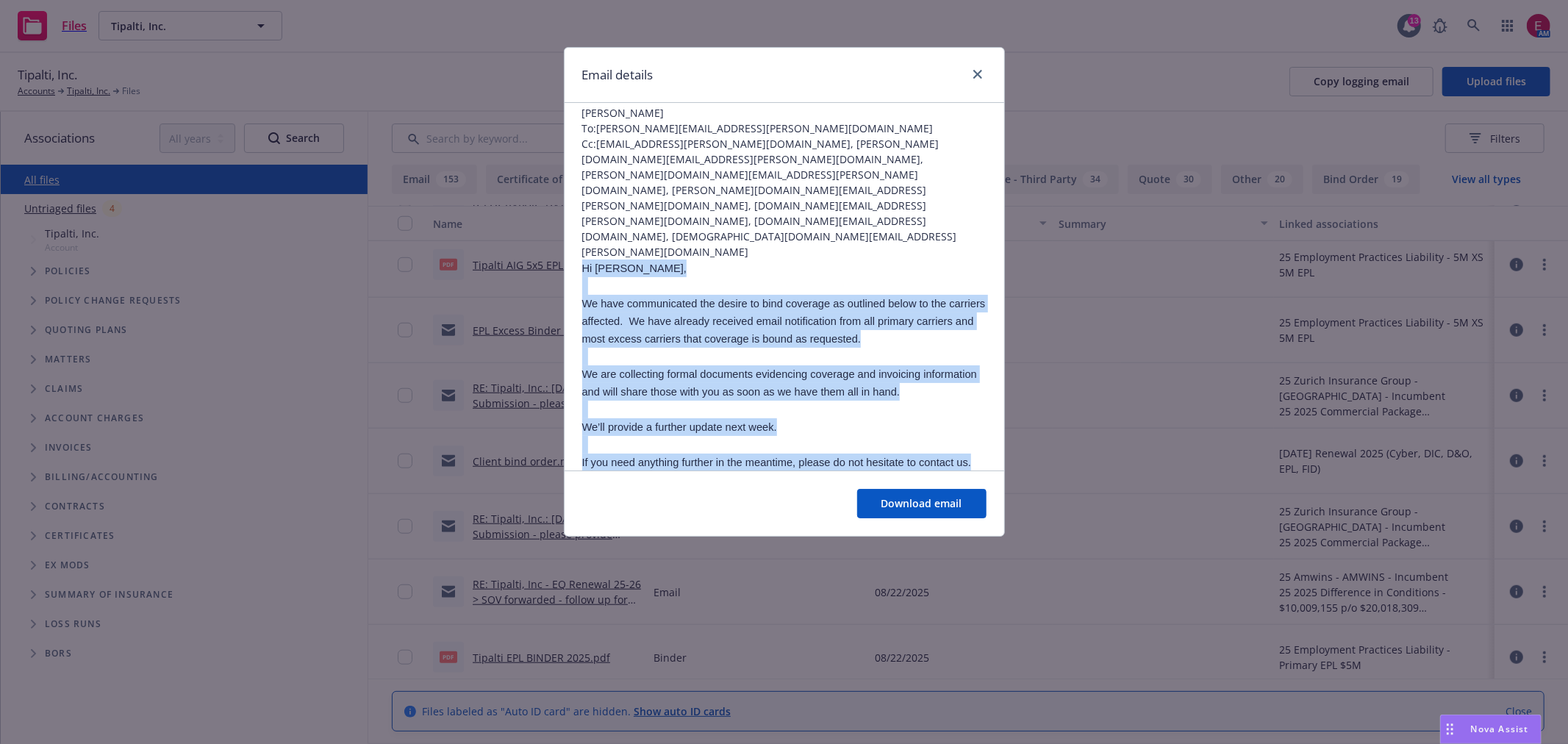
drag, startPoint x: 579, startPoint y: 187, endPoint x: 801, endPoint y: 431, distance: 329.9
click at [708, 507] on p at bounding box center [784, 515] width 404 height 17
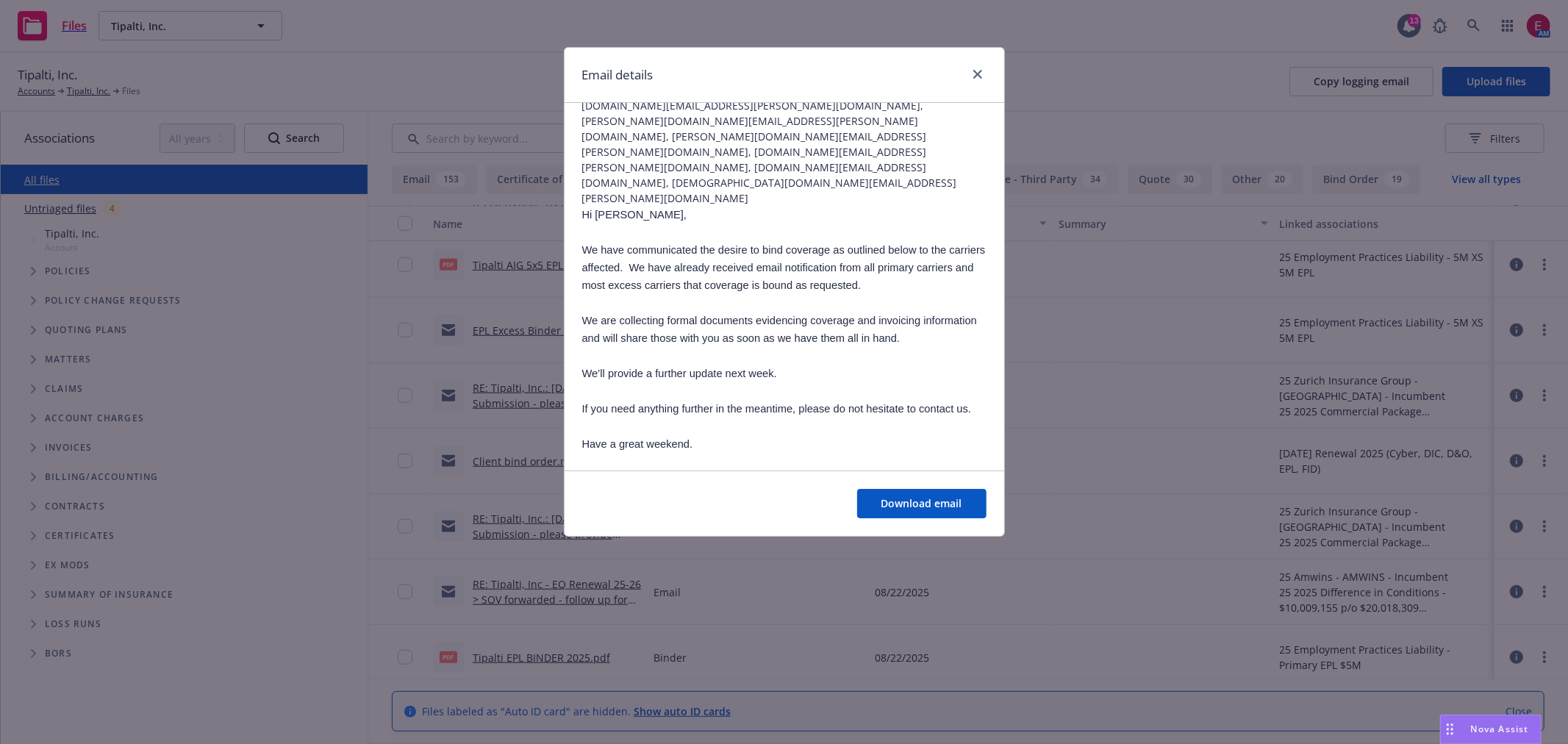
scroll to position [163, 0]
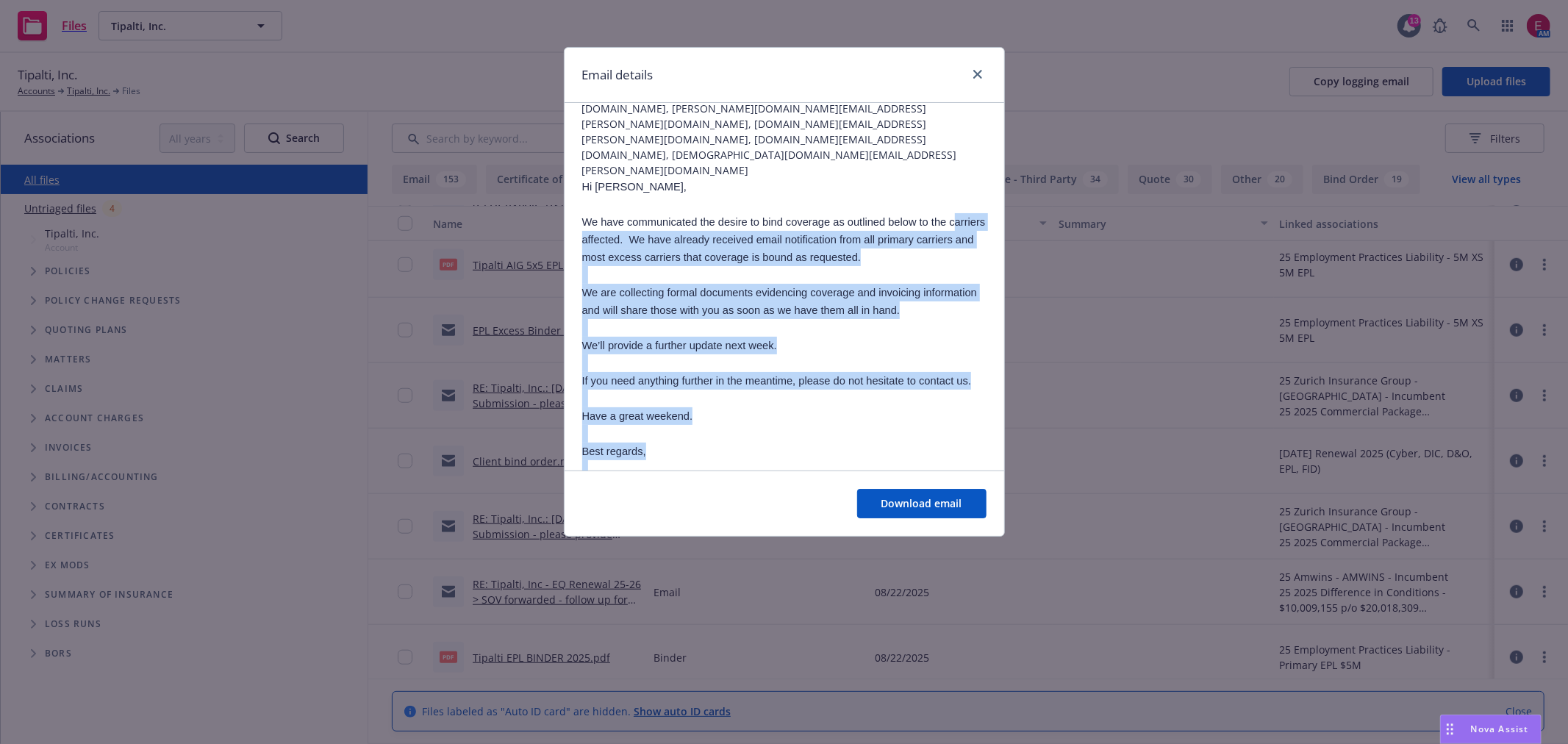
drag, startPoint x: 644, startPoint y: 408, endPoint x: 590, endPoint y: 170, distance: 244.0
click at [630, 266] on p at bounding box center [784, 274] width 404 height 17
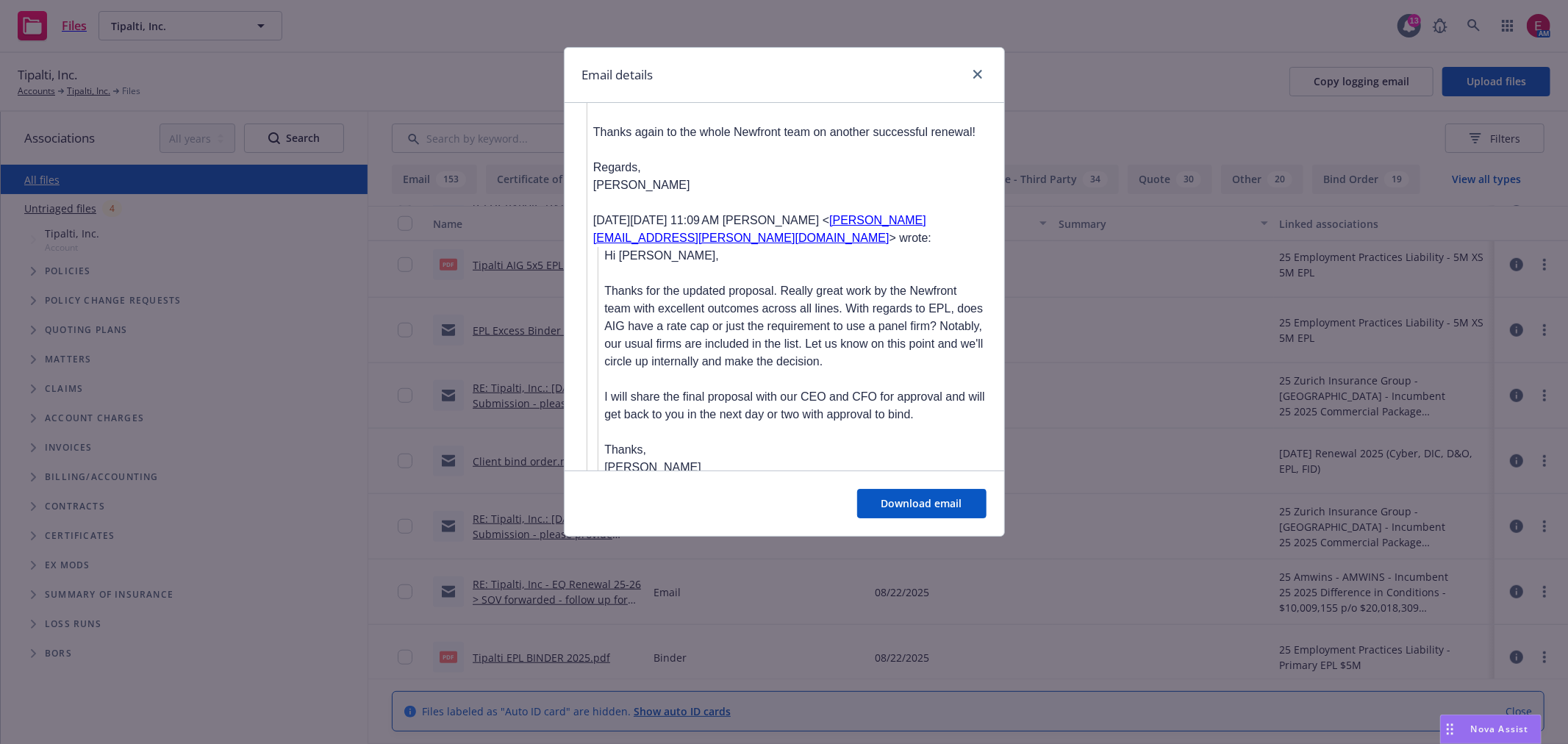
scroll to position [1552, 0]
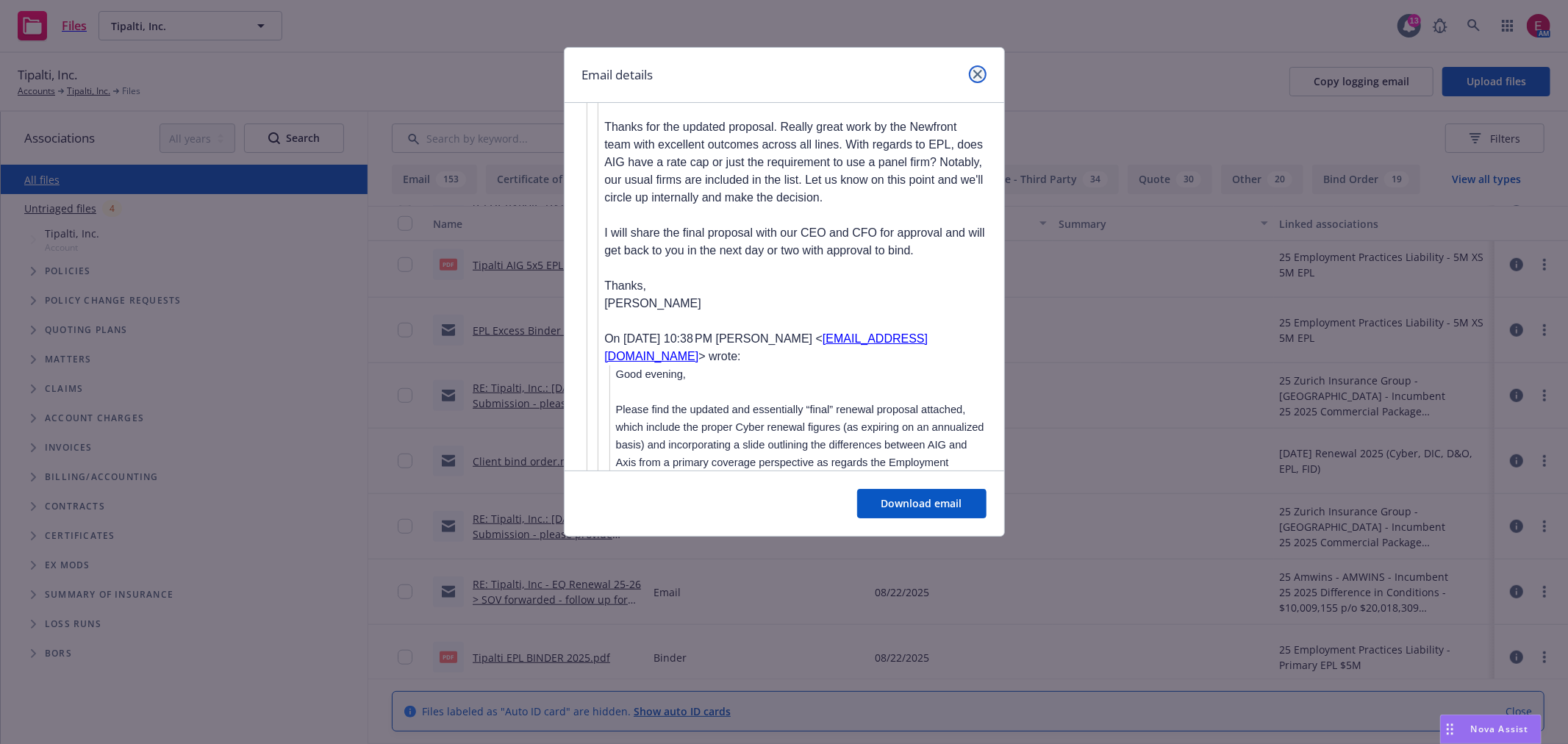
click at [977, 79] on link "close" at bounding box center [977, 73] width 17 height 17
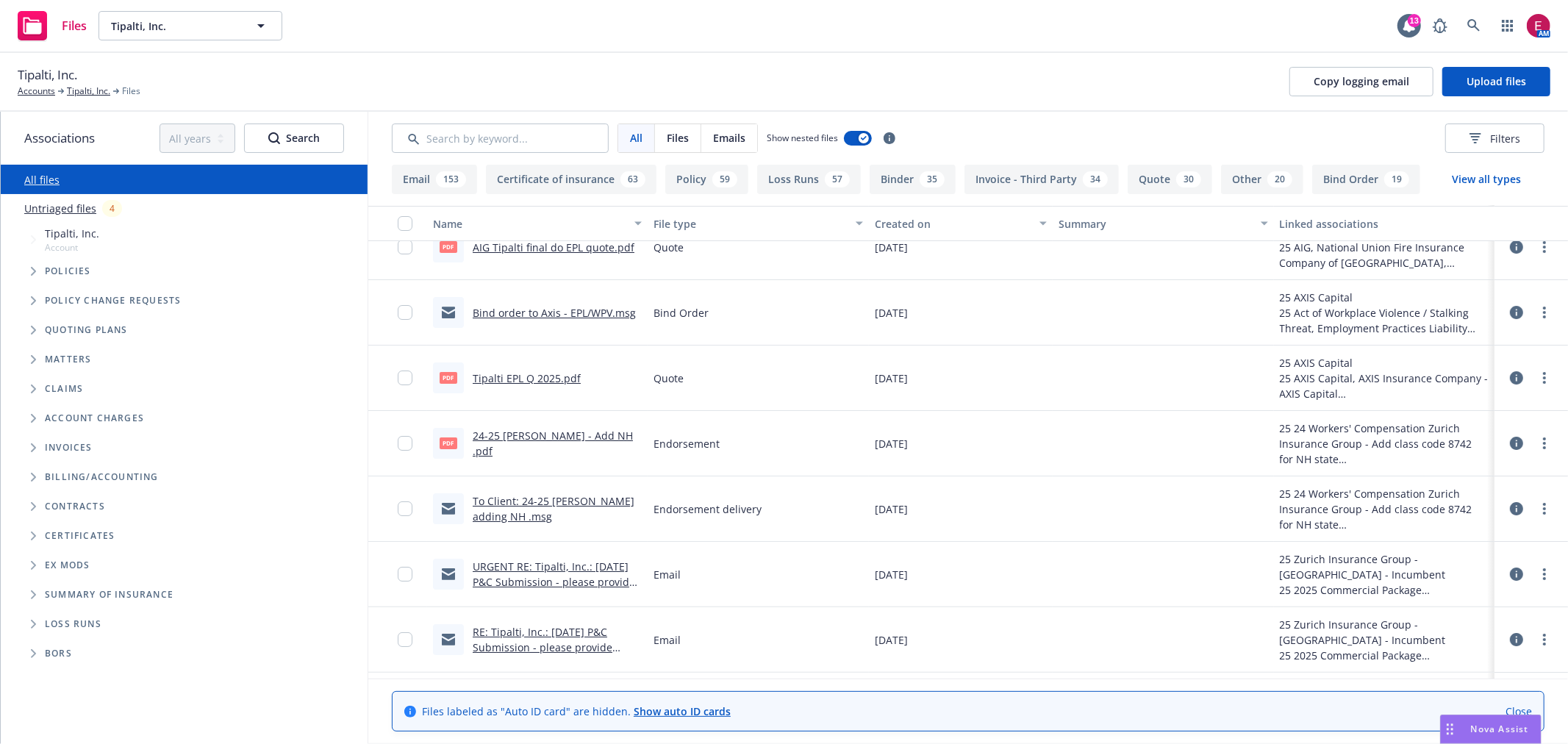
scroll to position [4574, 0]
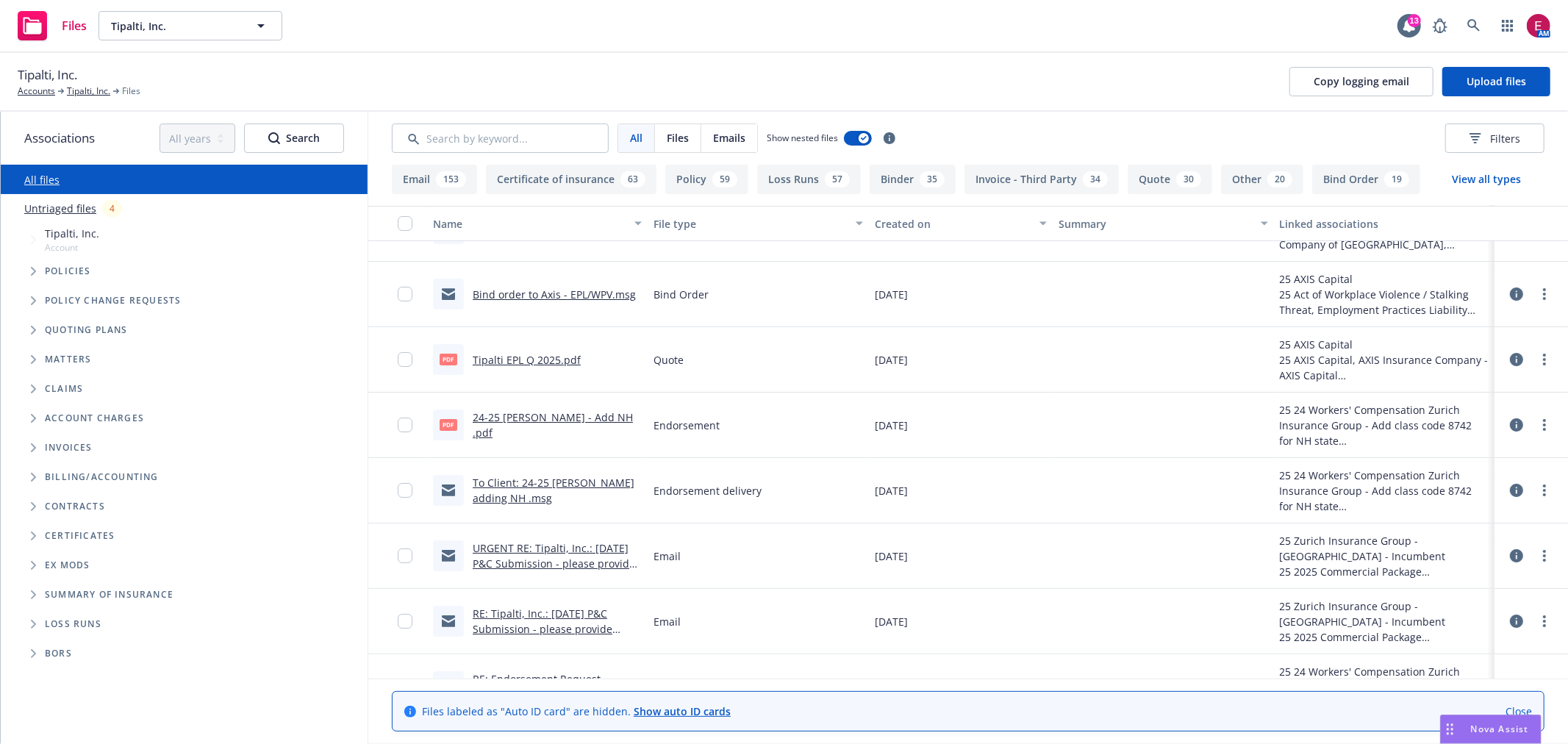
click at [560, 476] on link "To Client: 24-25 [PERSON_NAME] adding NH .msg" at bounding box center [553, 491] width 162 height 29
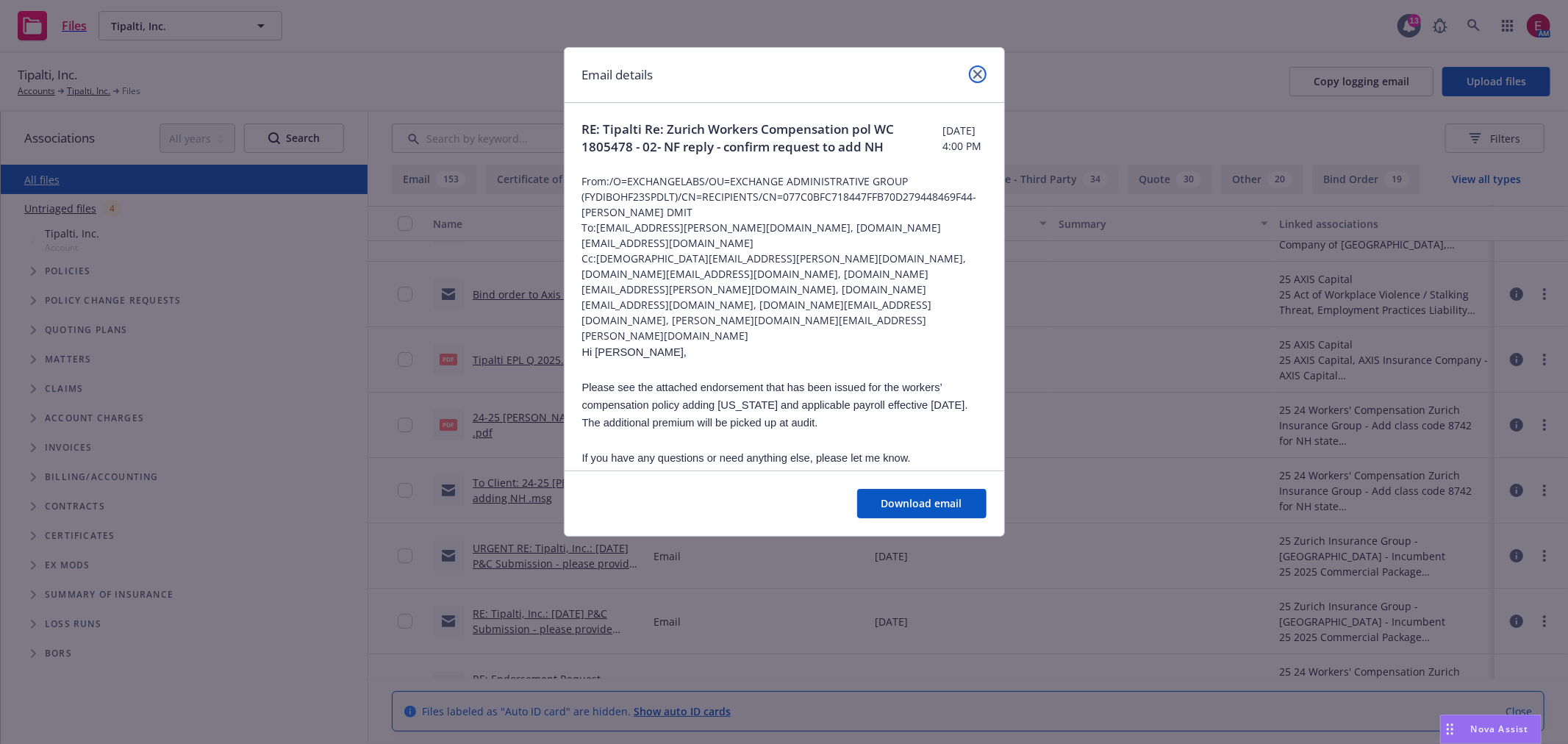
click at [972, 72] on link "close" at bounding box center [977, 73] width 17 height 17
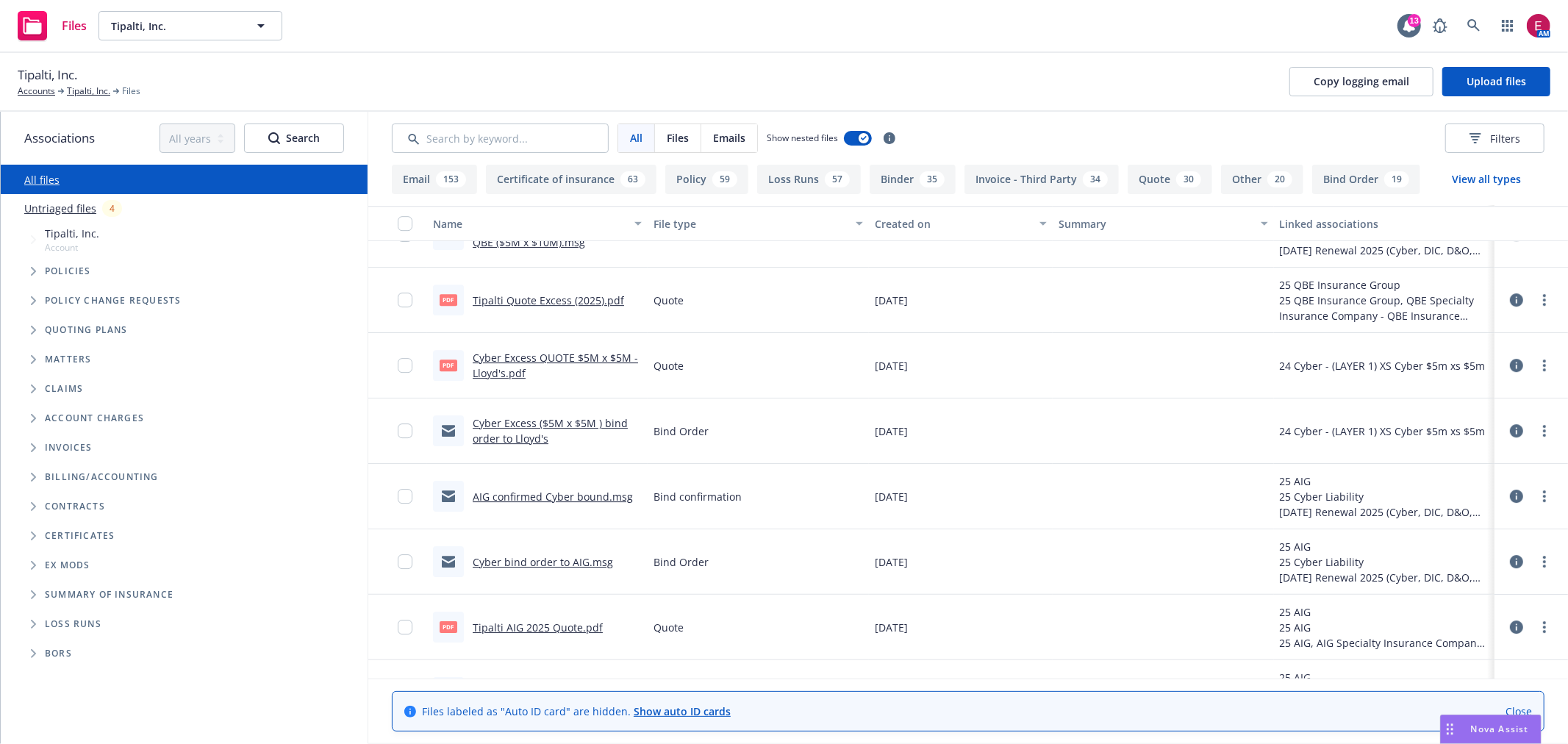
scroll to position [4002, 0]
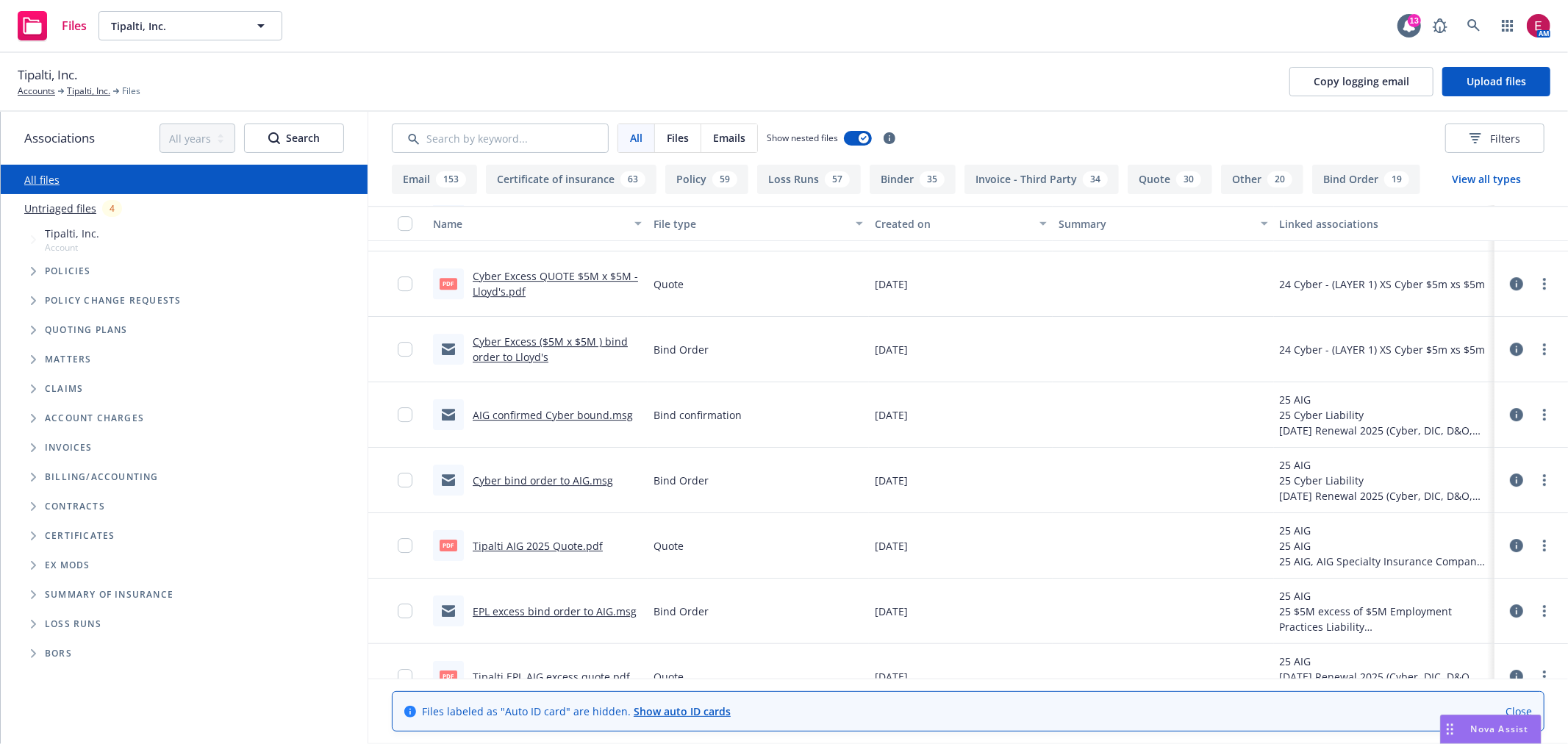
click at [555, 476] on link "Cyber bind order to AIG.msg" at bounding box center [542, 480] width 140 height 14
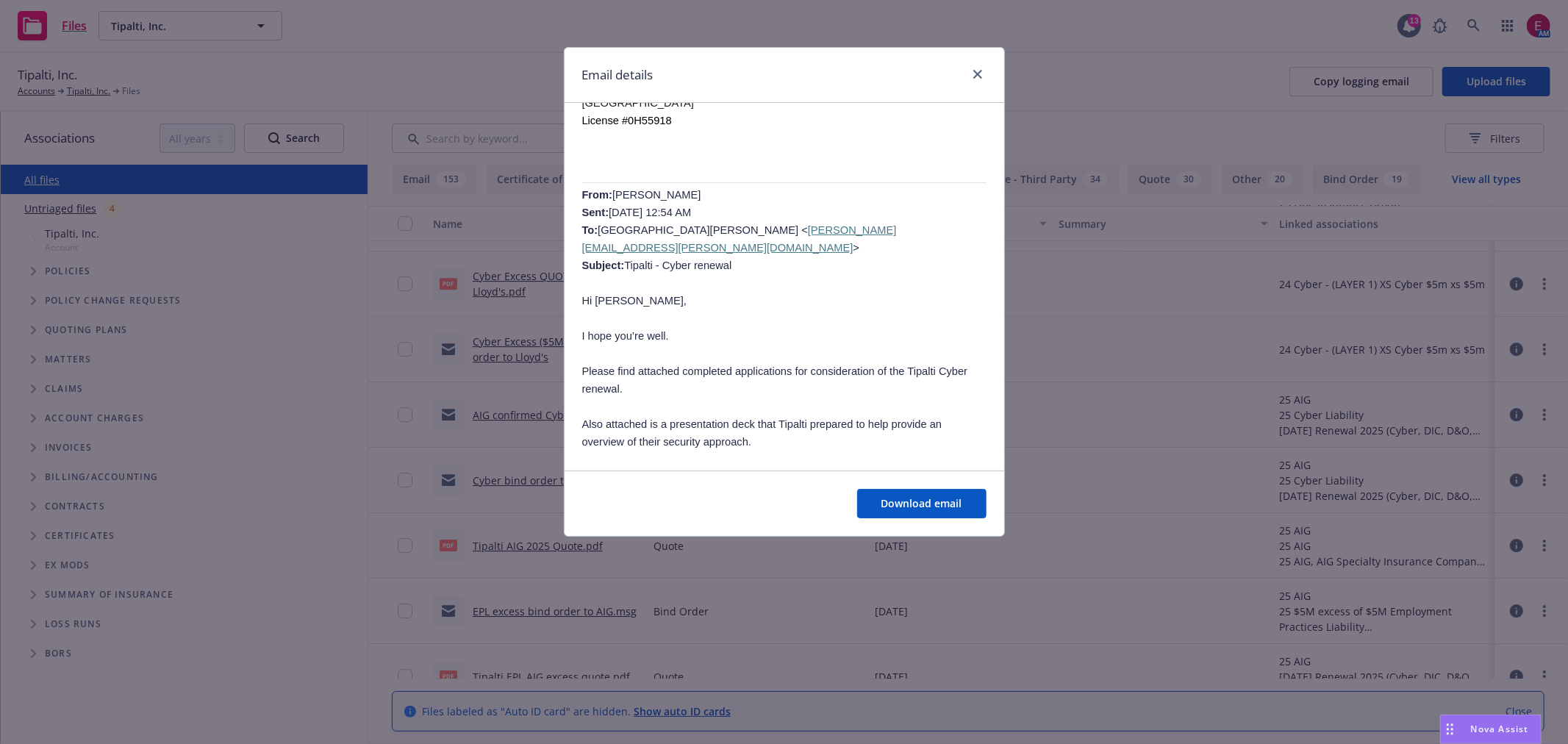
scroll to position [5276, 0]
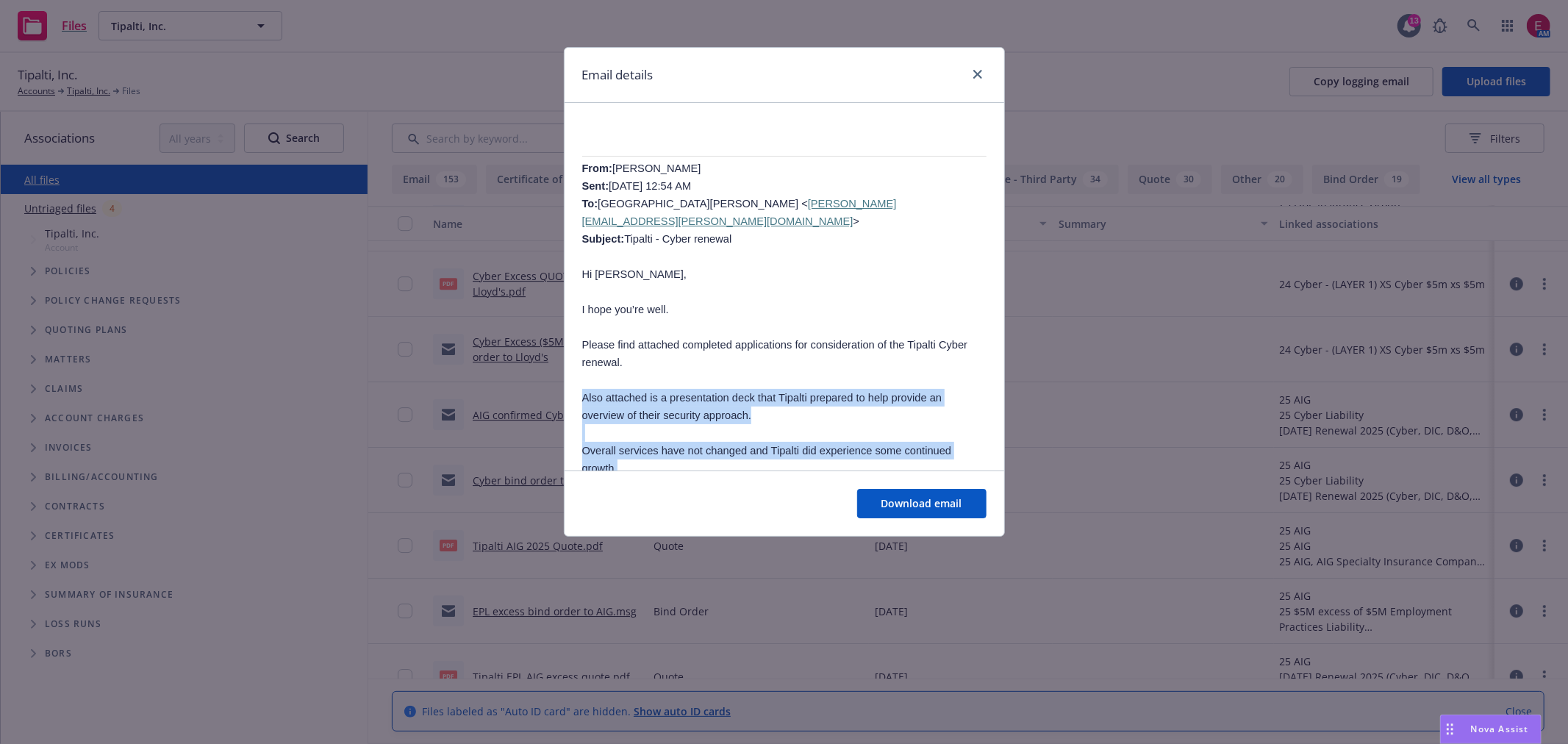
drag, startPoint x: 692, startPoint y: 366, endPoint x: 575, endPoint y: 175, distance: 224.0
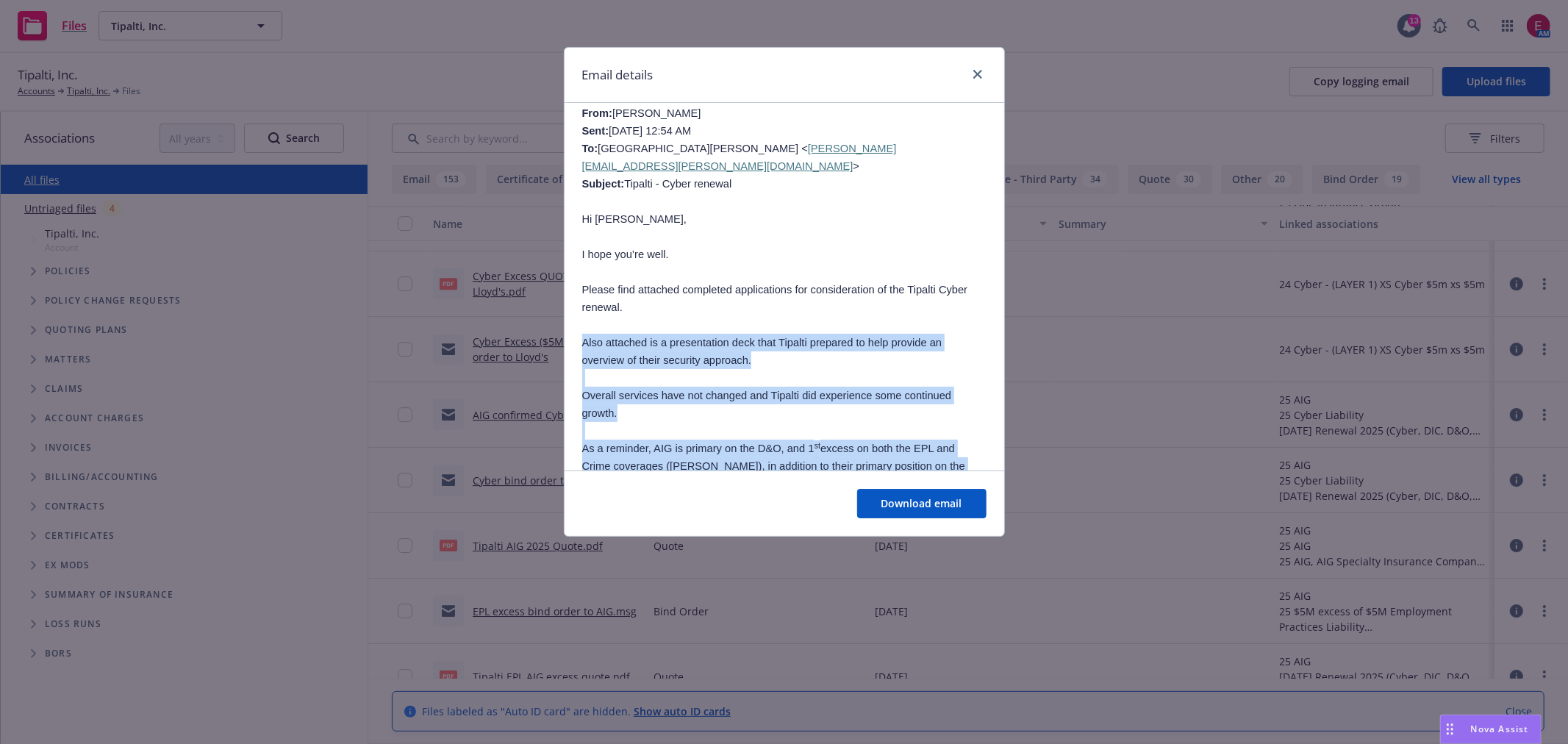
scroll to position [5358, 0]
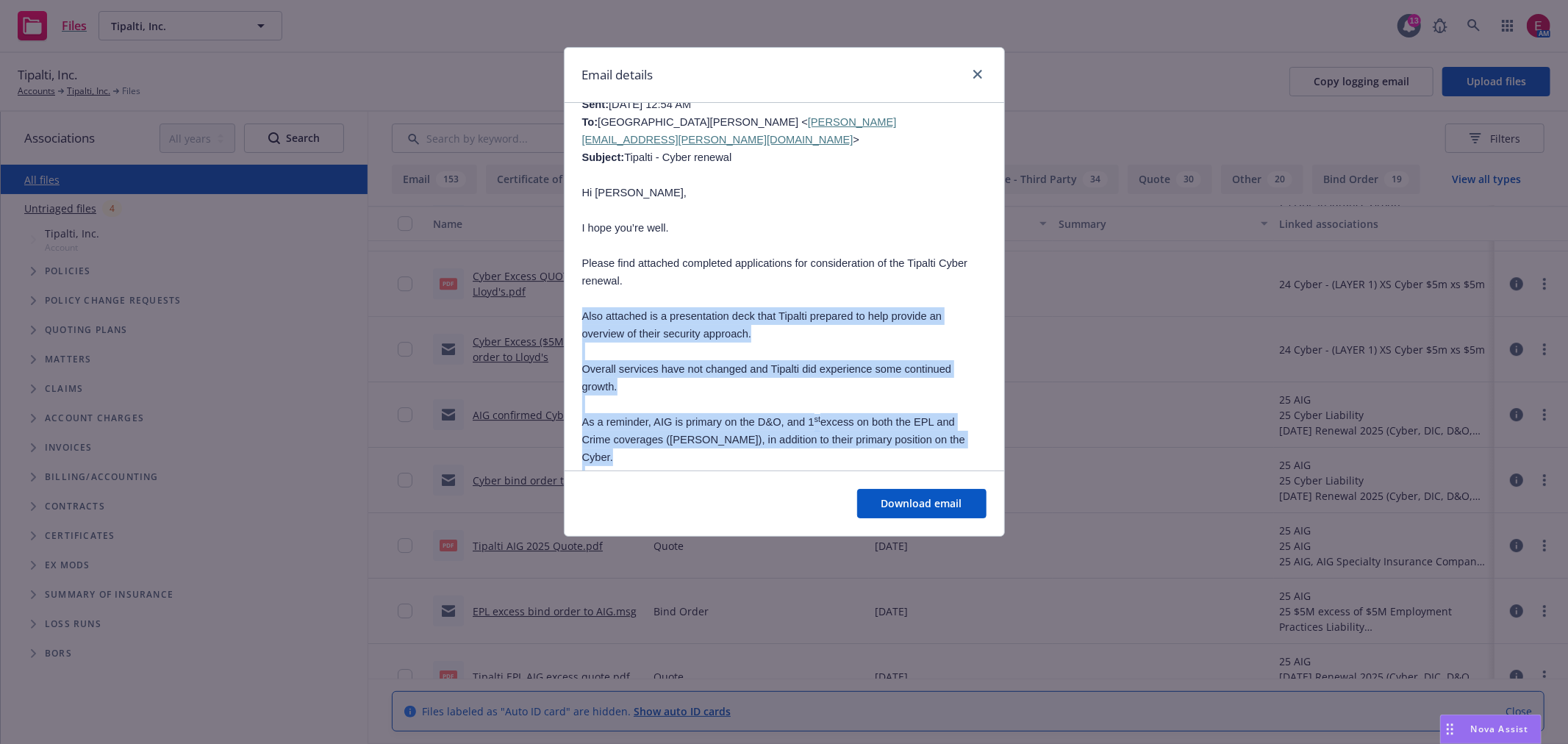
drag, startPoint x: 584, startPoint y: 170, endPoint x: 796, endPoint y: 450, distance: 351.2
click at [746, 593] on span "Amend Prior notice exclusion in each Insuring Agreement to include “and accepte…" at bounding box center [780, 607] width 397 height 29
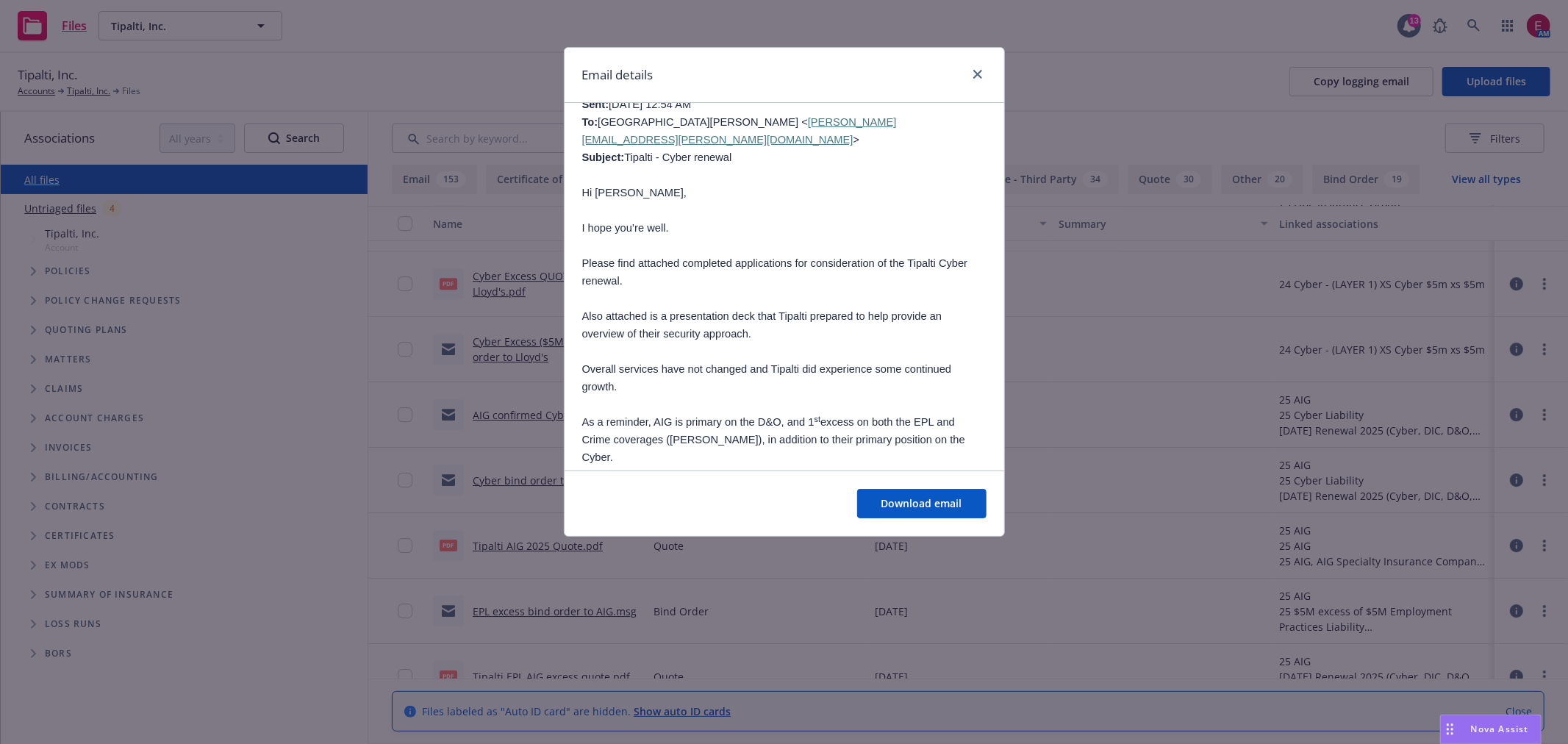
drag, startPoint x: 688, startPoint y: 464, endPoint x: 561, endPoint y: 309, distance: 200.4
click at [561, 309] on div "Email details FW: Tipalti - Cyber renewal Thursday, August 21, 2025 at 3:00 PM …" at bounding box center [784, 372] width 1568 height 744
click at [583, 520] on p at bounding box center [784, 528] width 404 height 17
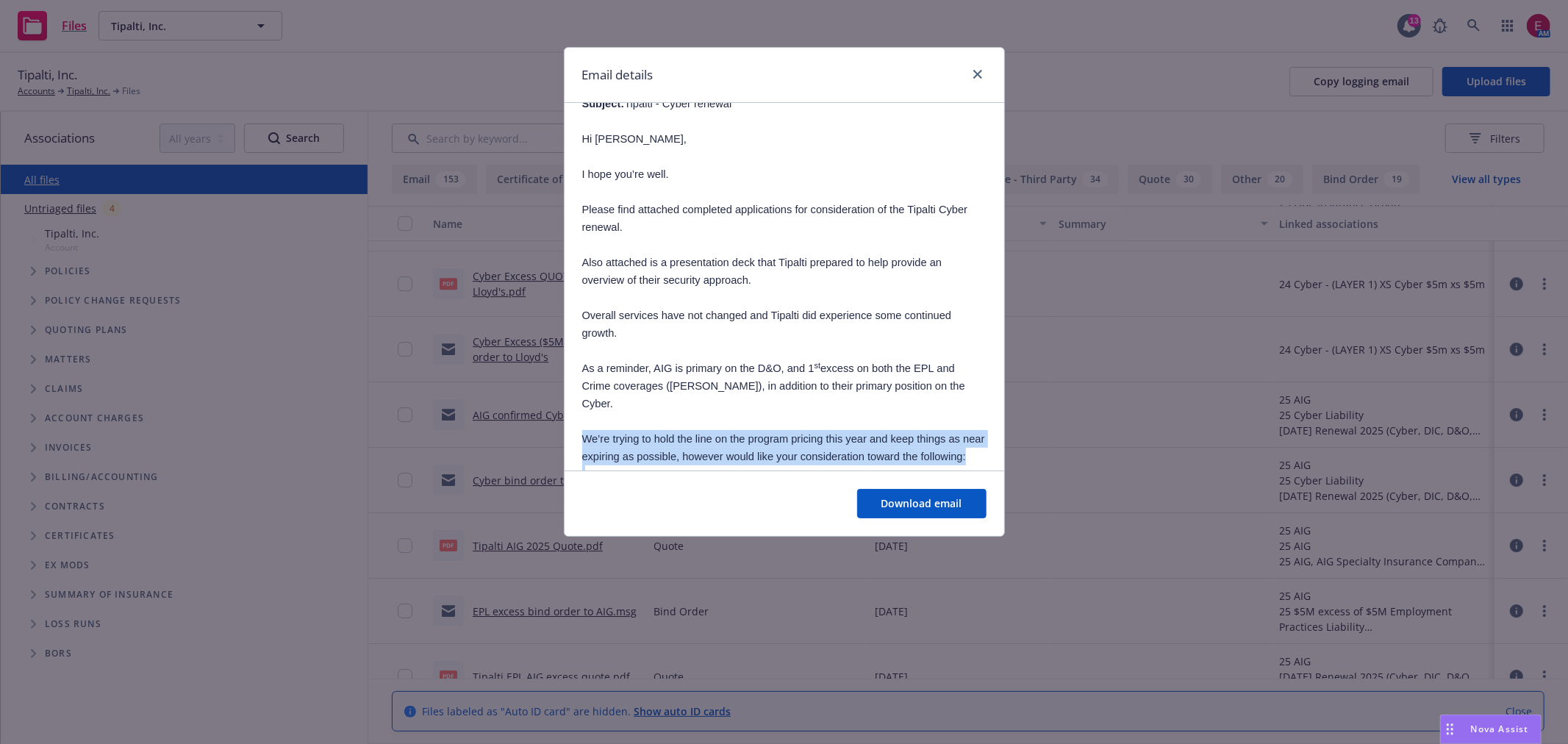
scroll to position [5440, 0]
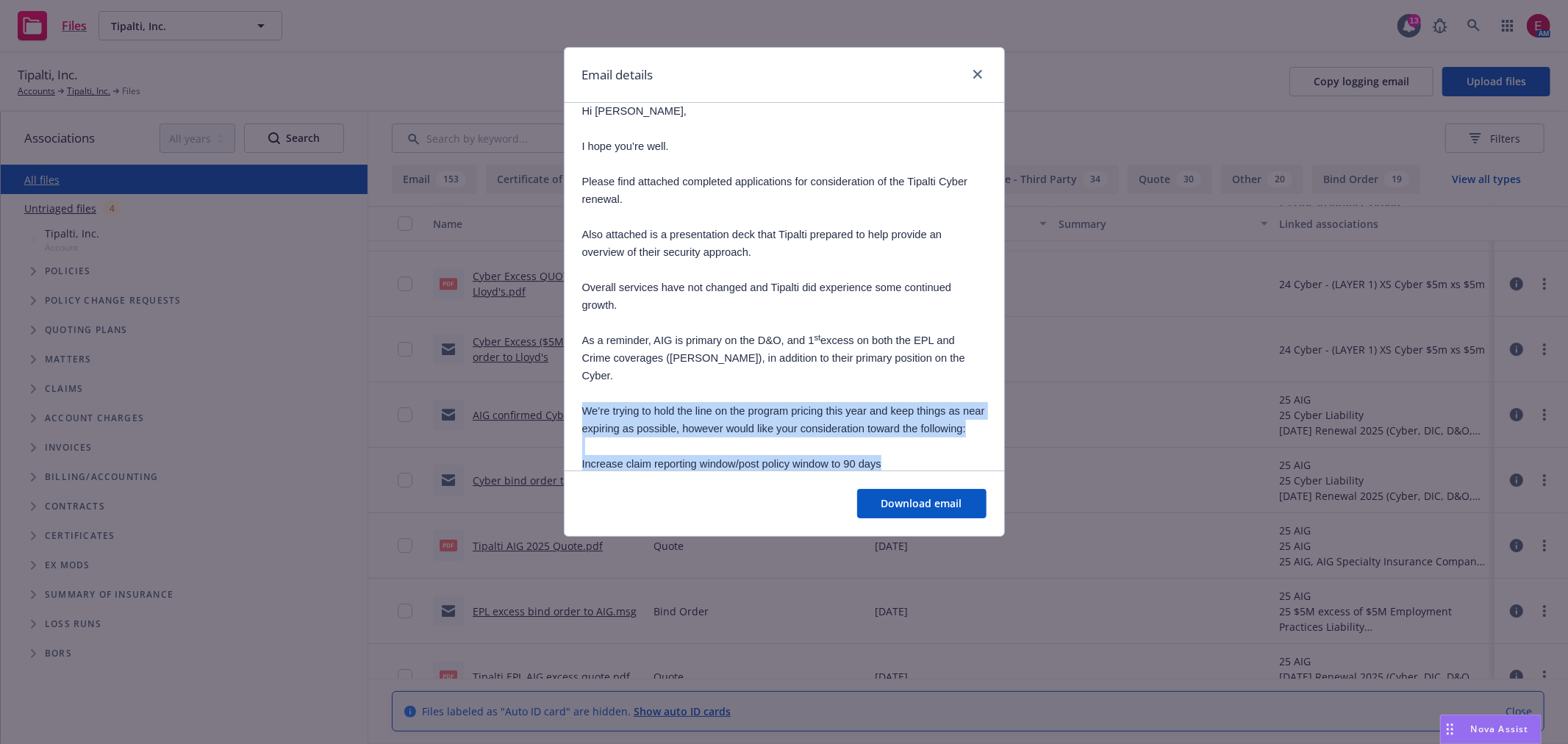
drag, startPoint x: 575, startPoint y: 251, endPoint x: 766, endPoint y: 415, distance: 251.7
click at [766, 632] on p "Pat" at bounding box center [784, 640] width 404 height 17
drag, startPoint x: 766, startPoint y: 415, endPoint x: 576, endPoint y: 164, distance: 314.8
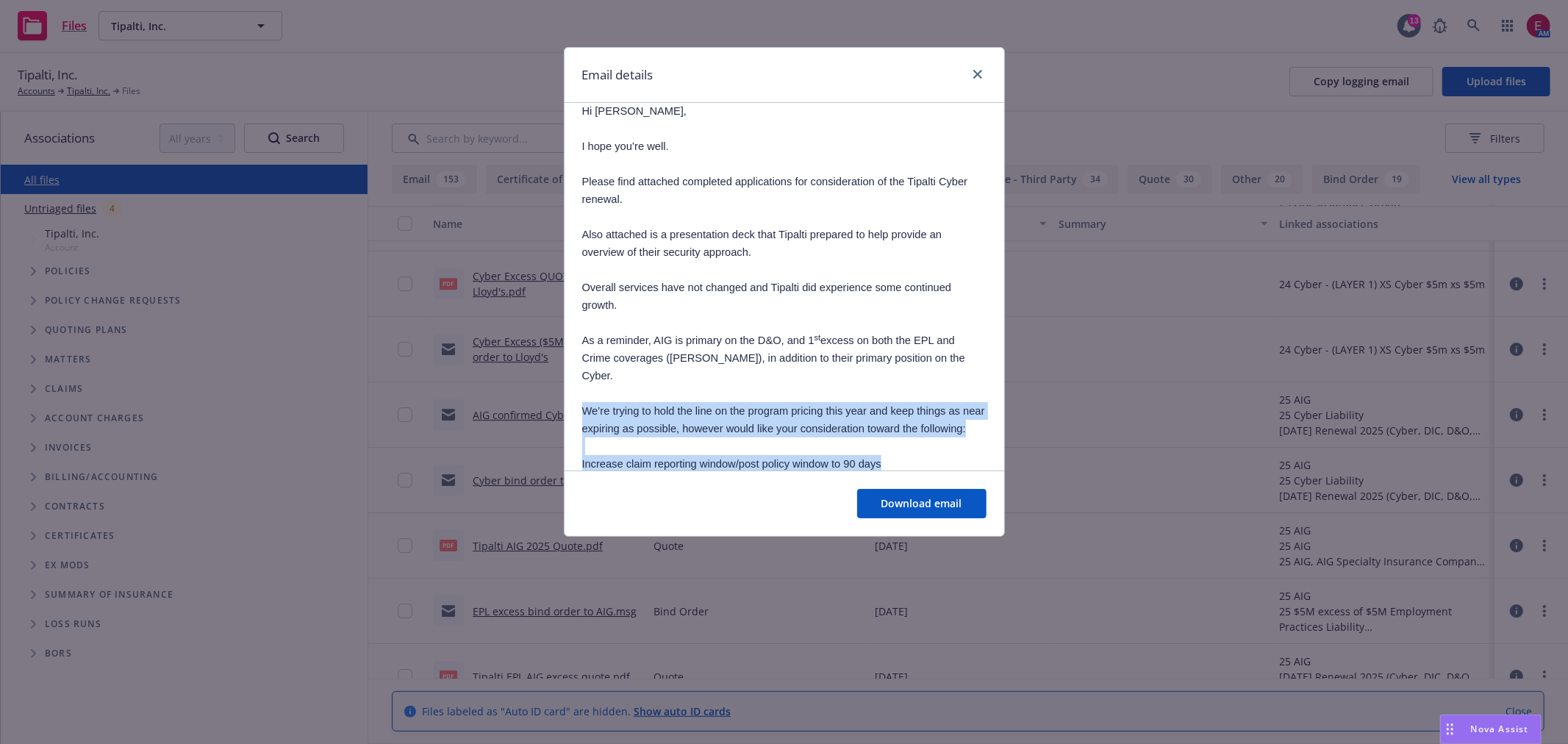
drag, startPoint x: 576, startPoint y: 164, endPoint x: 708, endPoint y: 408, distance: 277.4
click at [708, 632] on p "Pat" at bounding box center [784, 640] width 404 height 17
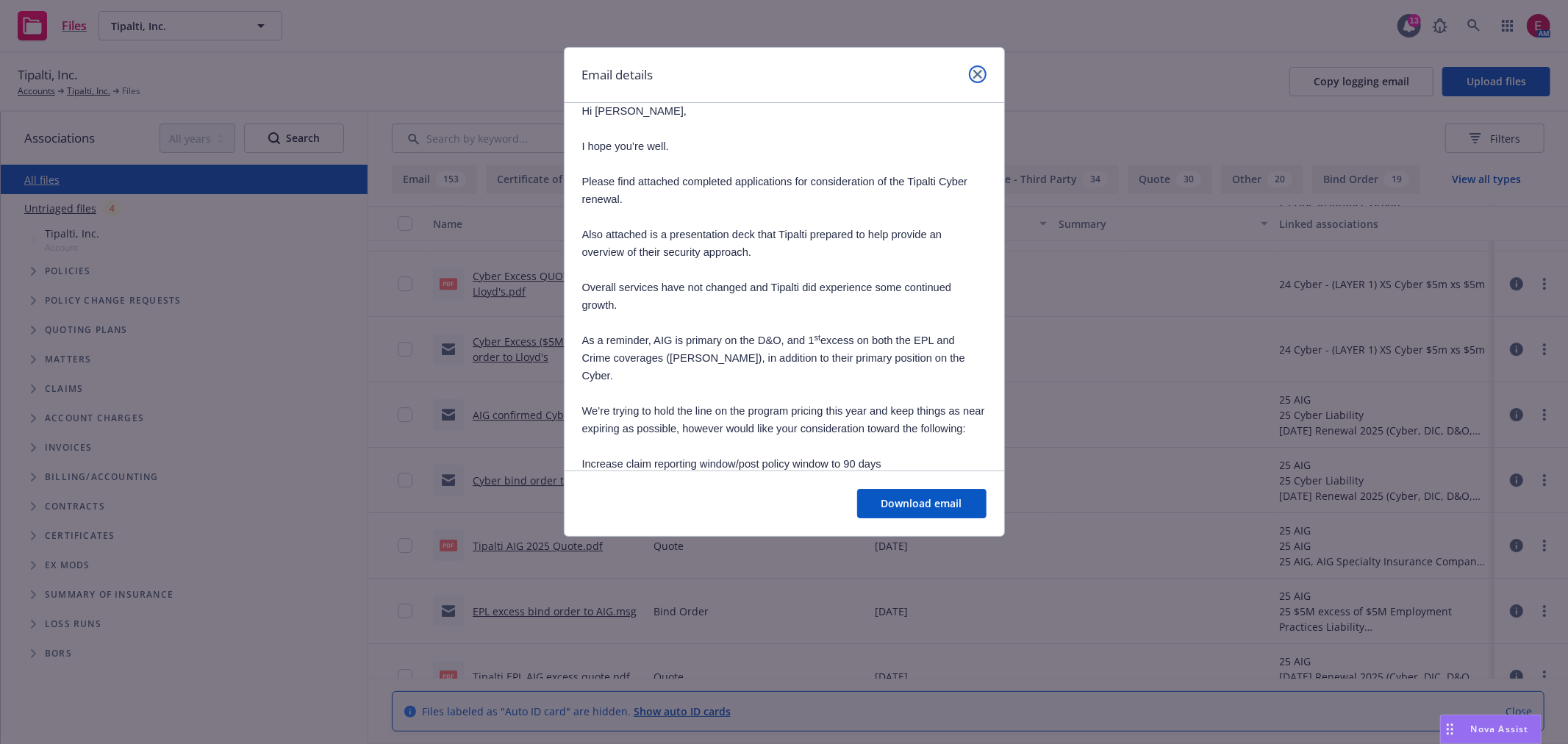
click at [981, 78] on link "close" at bounding box center [977, 73] width 17 height 17
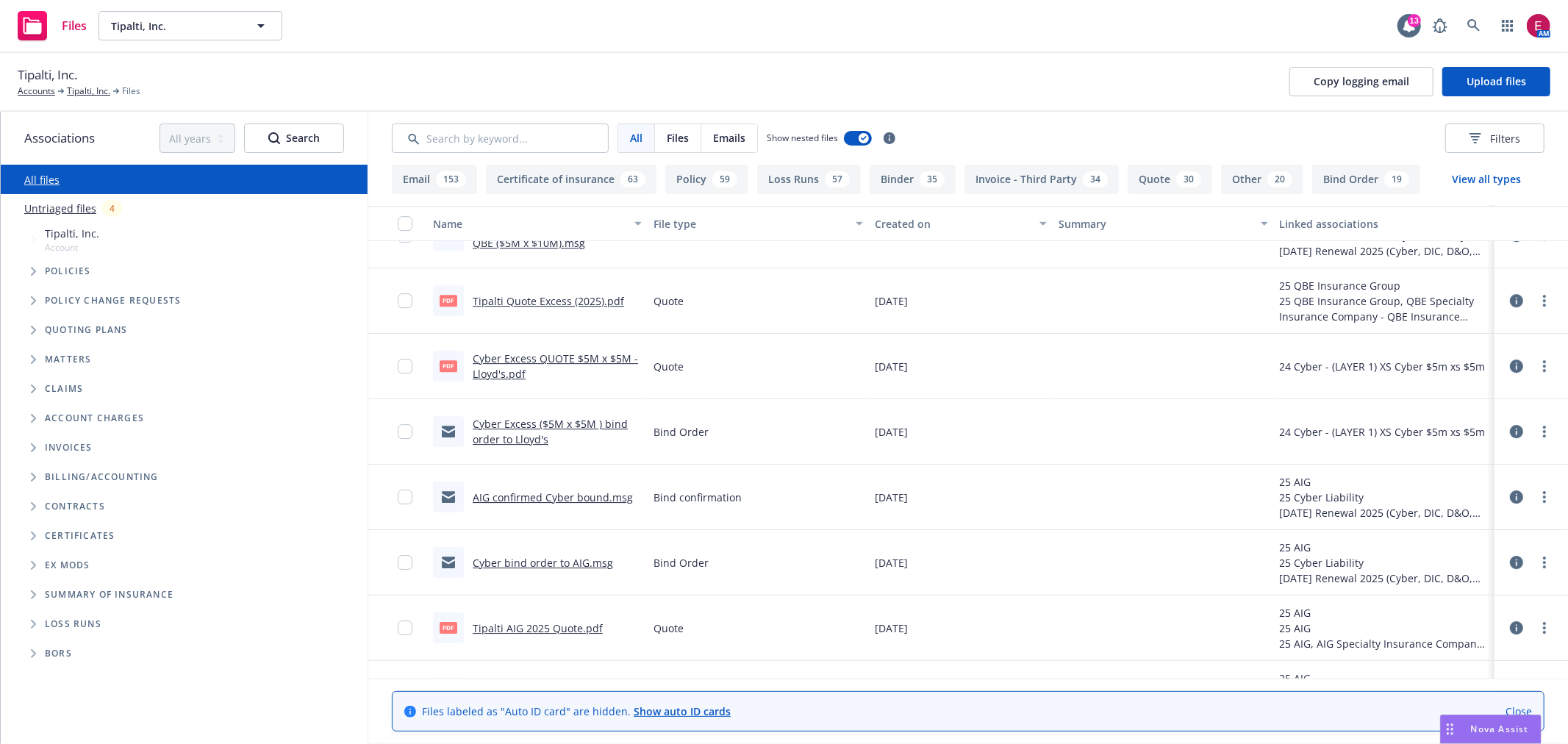
scroll to position [4002, 0]
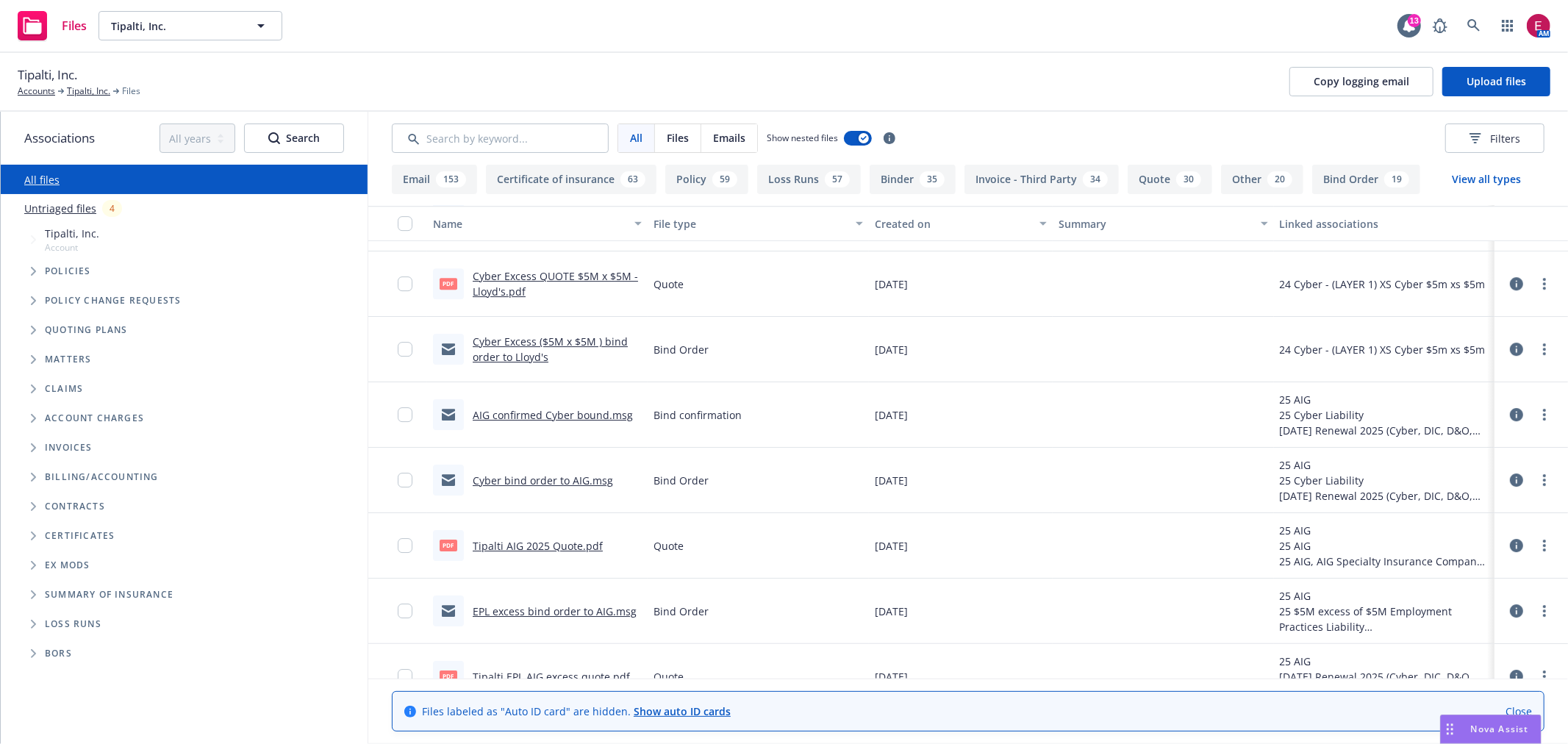
click at [506, 481] on link "Cyber bind order to AIG.msg" at bounding box center [542, 480] width 140 height 14
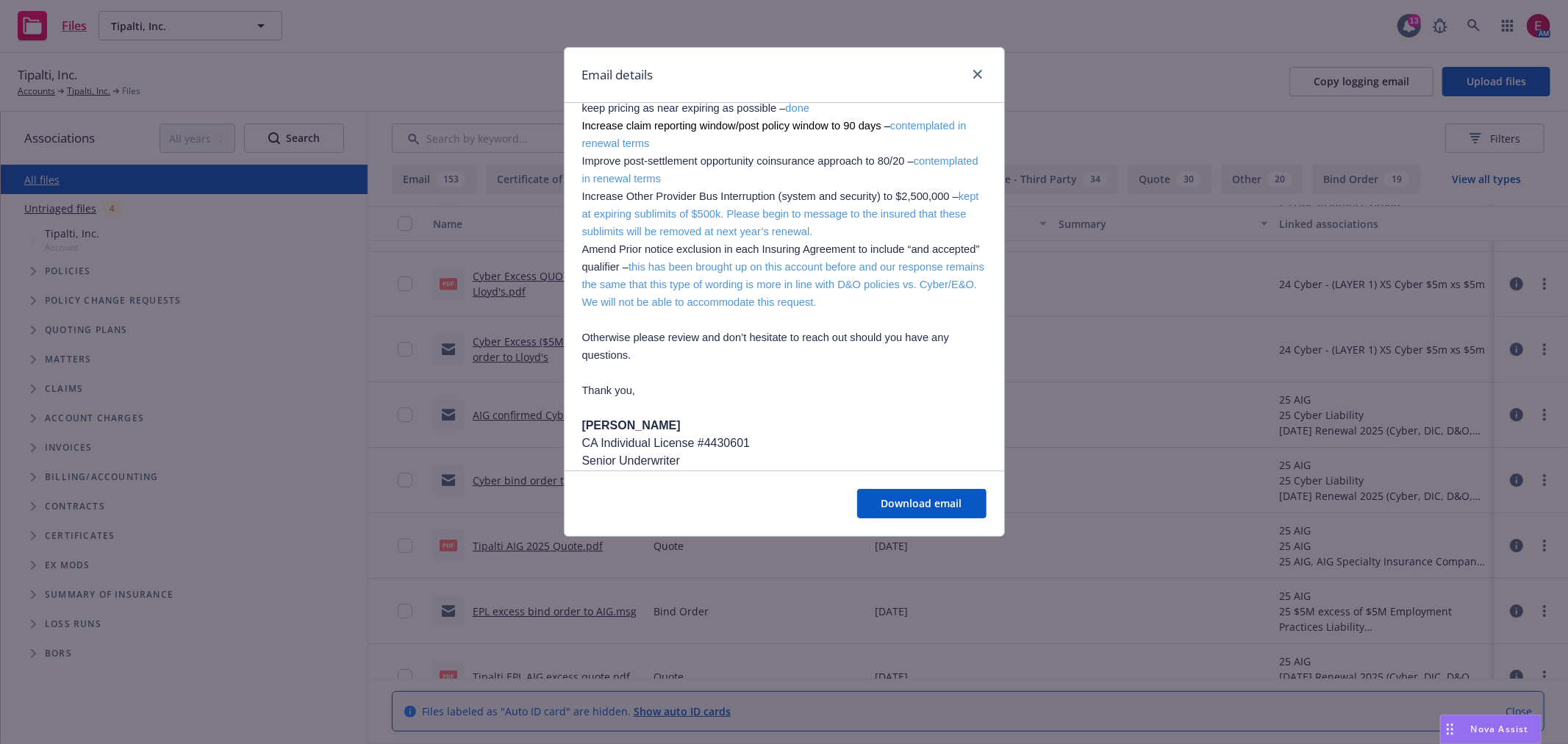
scroll to position [817, 0]
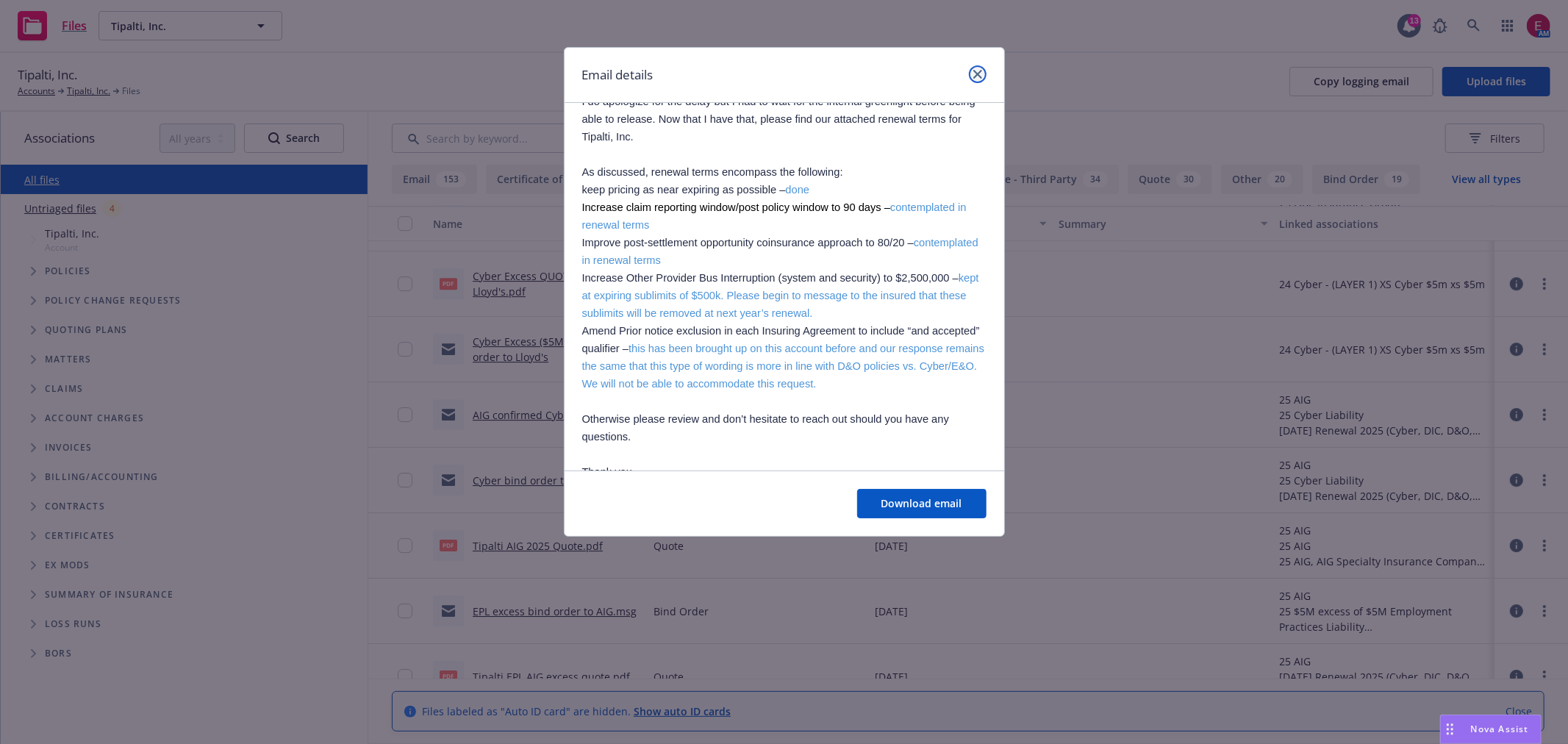
click at [978, 67] on link "close" at bounding box center [977, 73] width 17 height 17
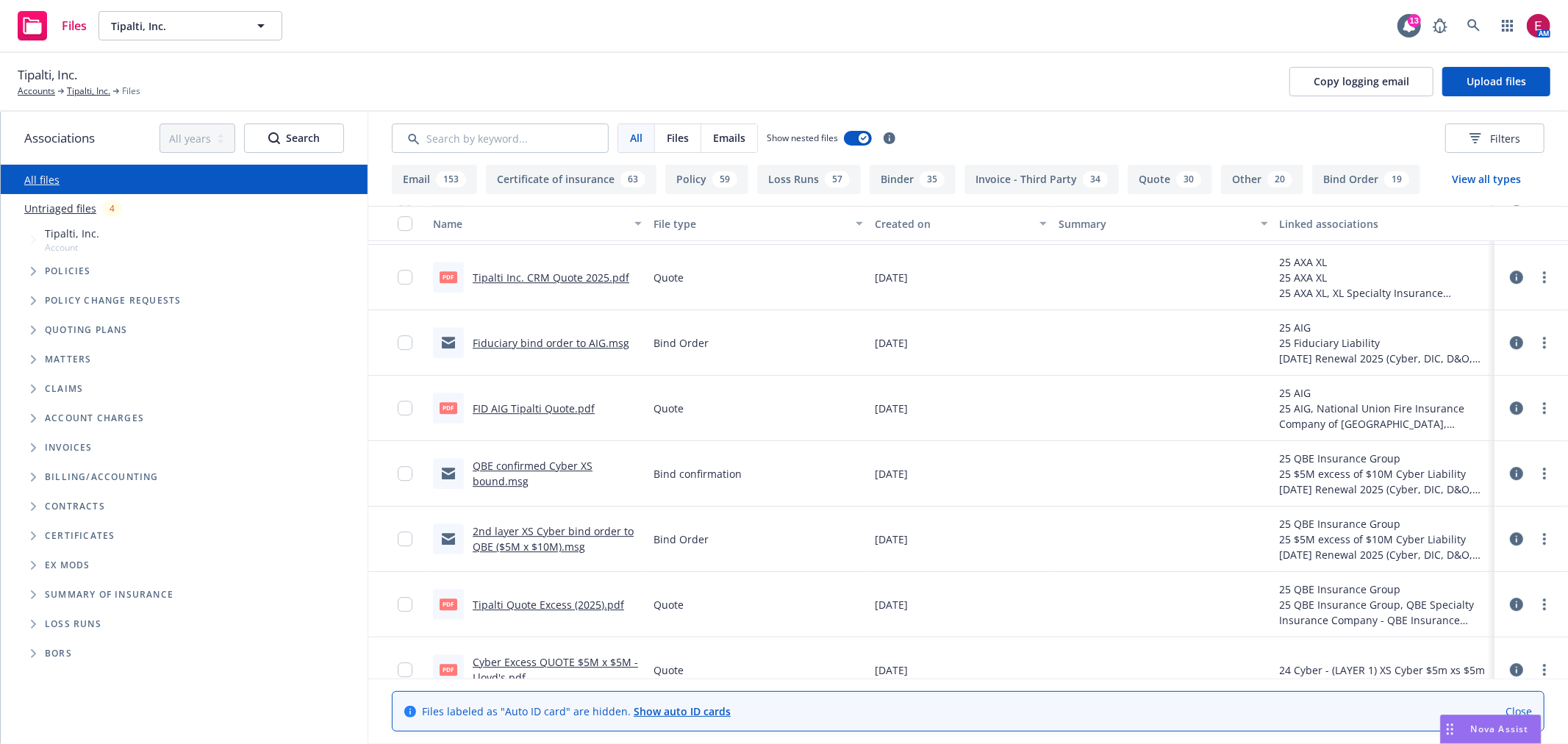
scroll to position [3594, 0]
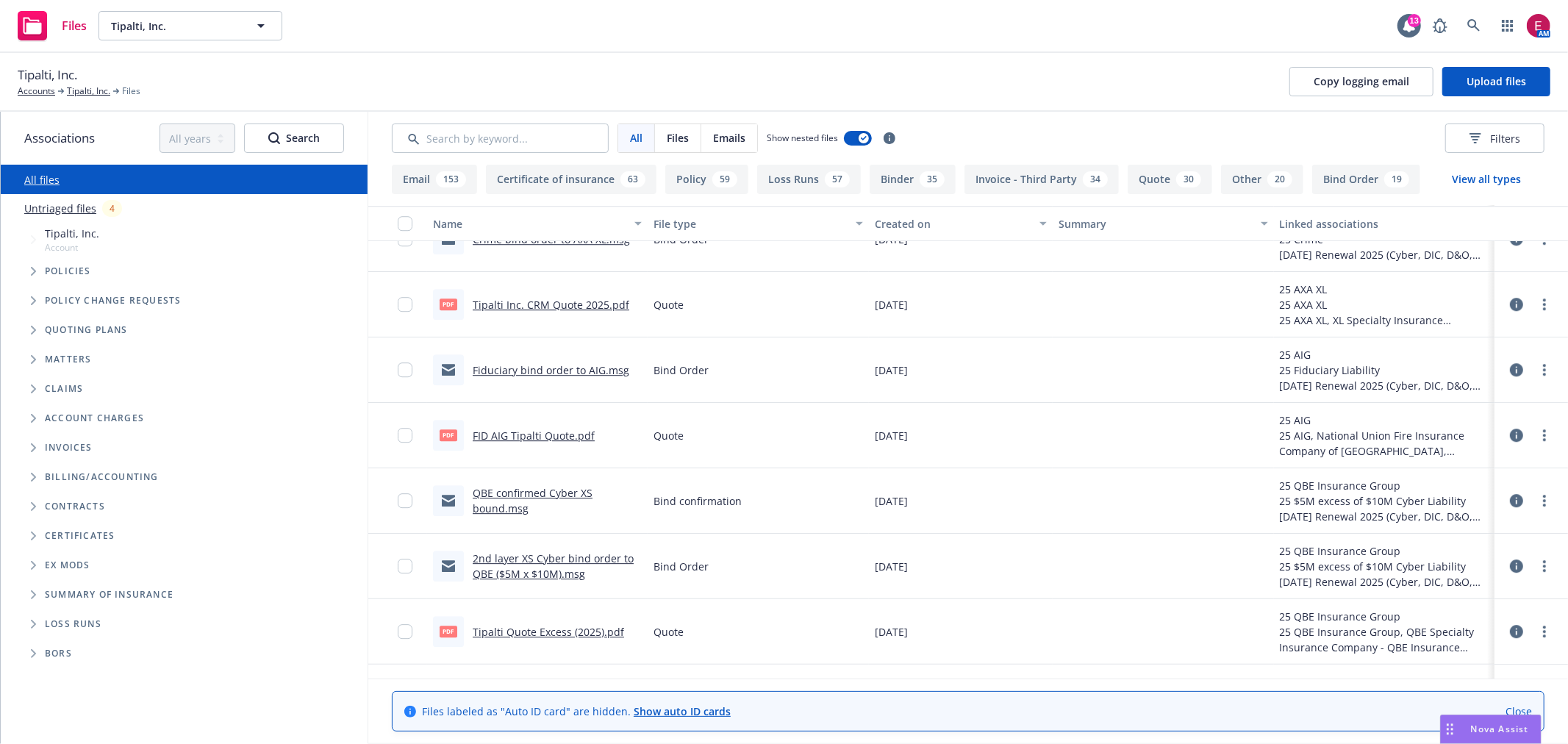
click at [576, 369] on link "Fiduciary bind order to AIG.msg" at bounding box center [550, 369] width 157 height 14
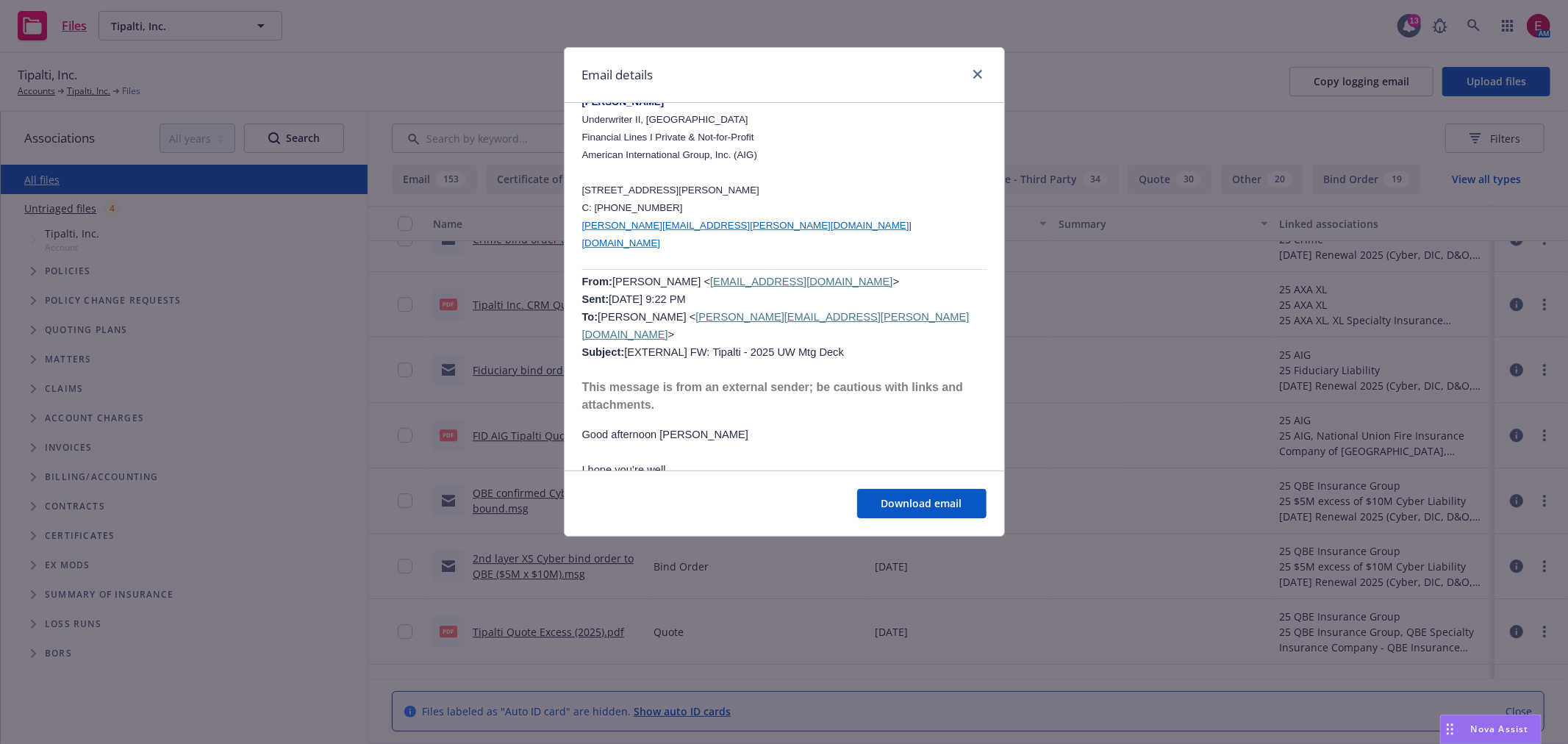
scroll to position [5966, 0]
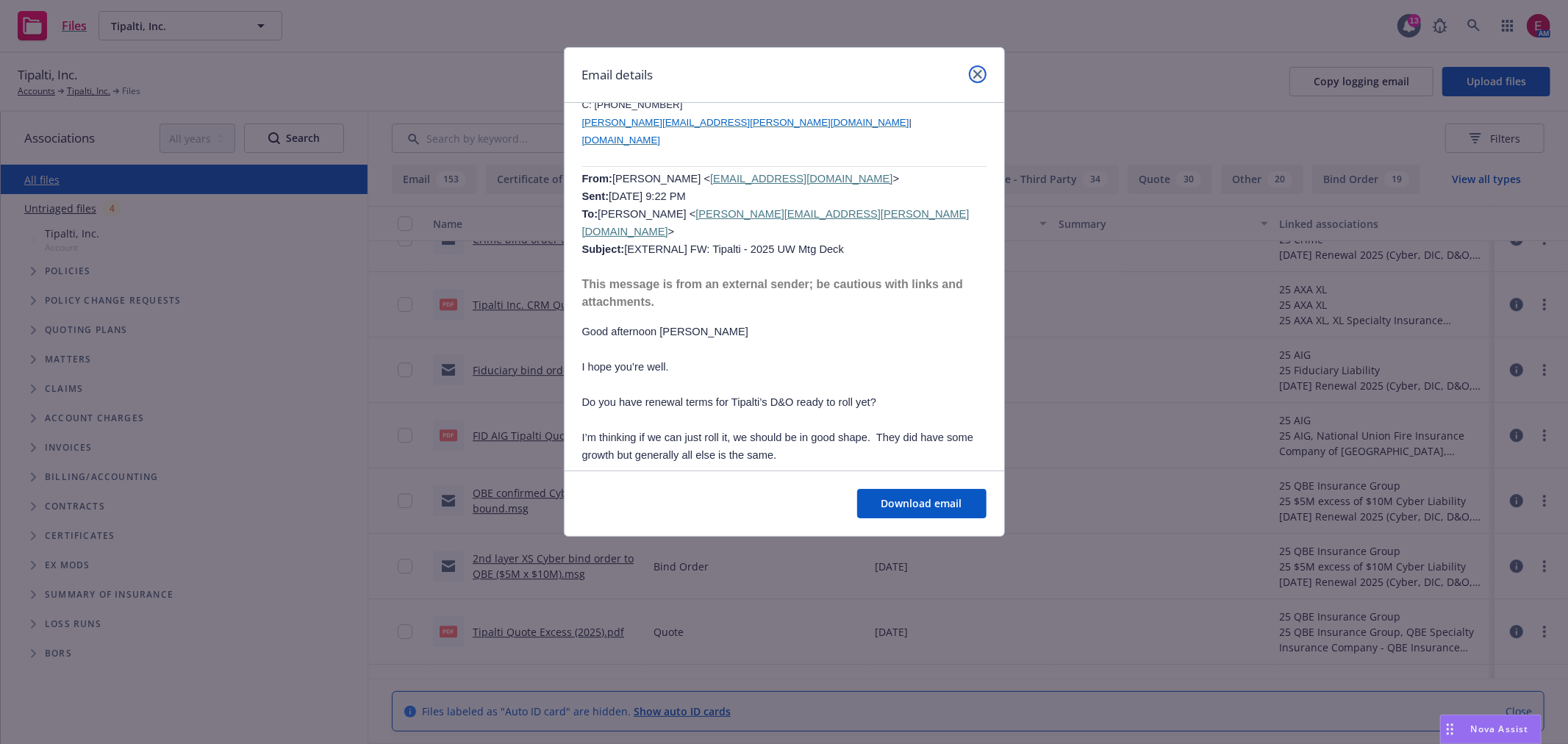
click at [976, 73] on icon "close" at bounding box center [978, 74] width 9 height 9
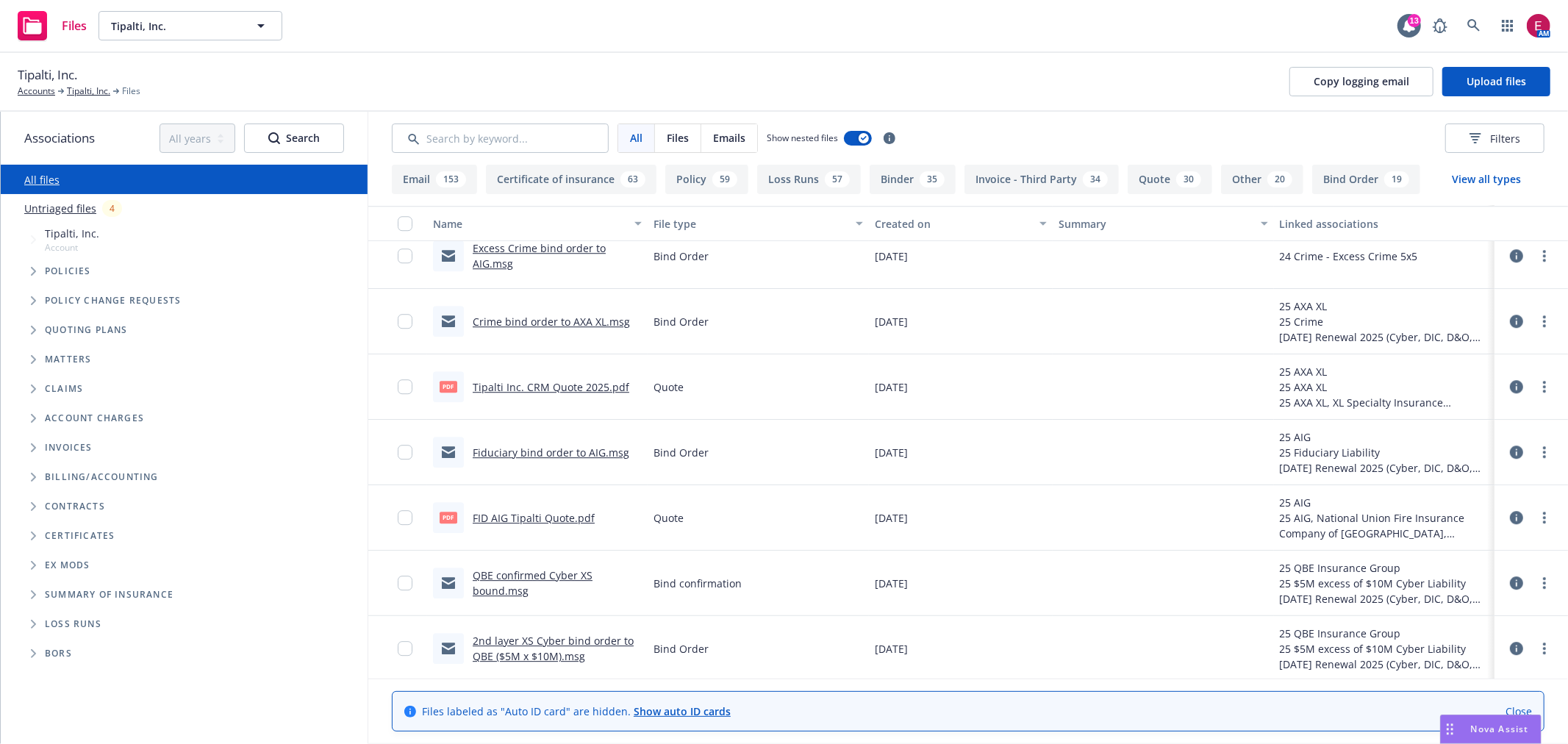
scroll to position [3430, 0]
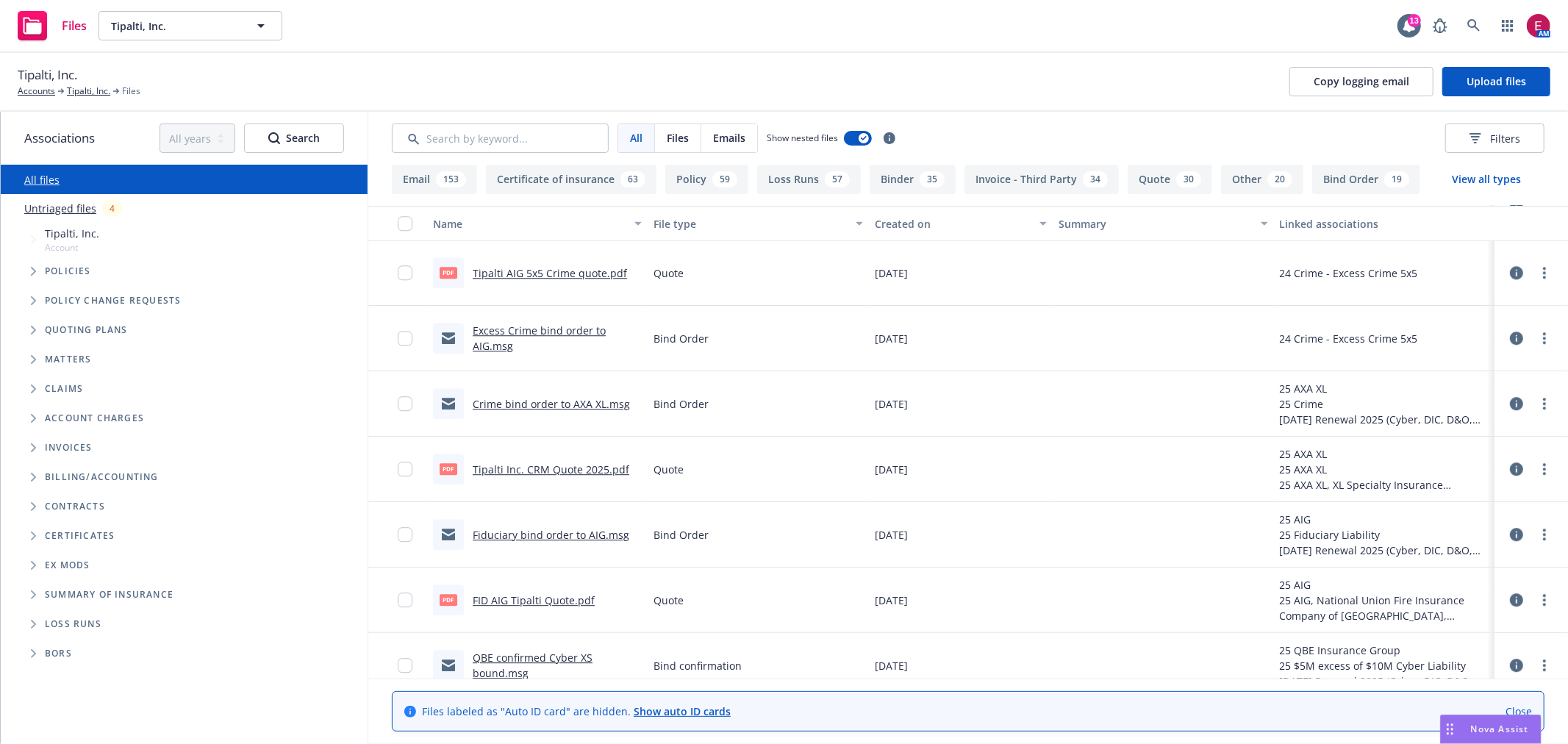
click at [538, 339] on div "Excess Crime bind order to AIG.msg" at bounding box center [556, 339] width 169 height 31
click at [538, 329] on link "Excess Crime bind order to AIG.msg" at bounding box center [538, 338] width 133 height 29
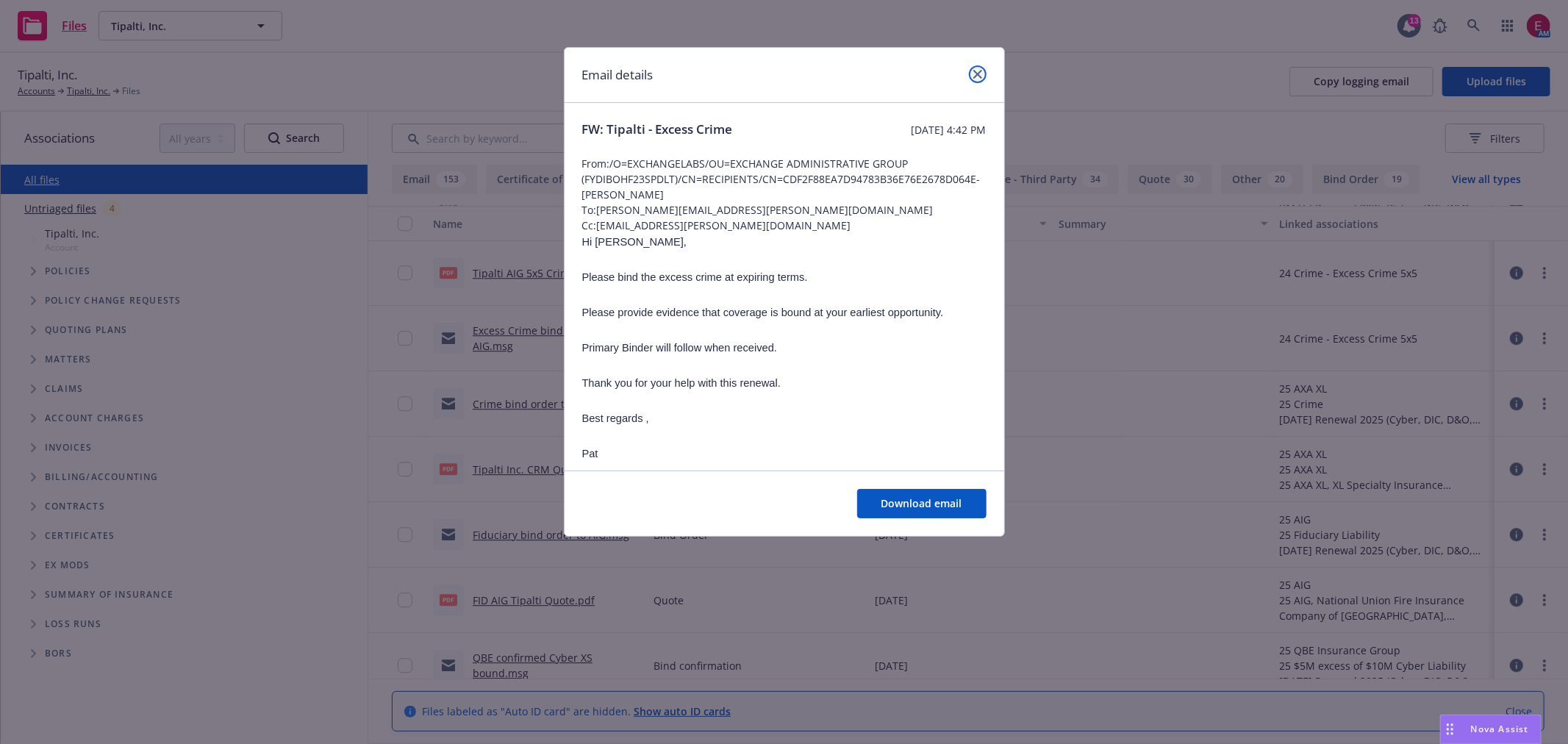
click at [975, 74] on icon "close" at bounding box center [978, 74] width 9 height 9
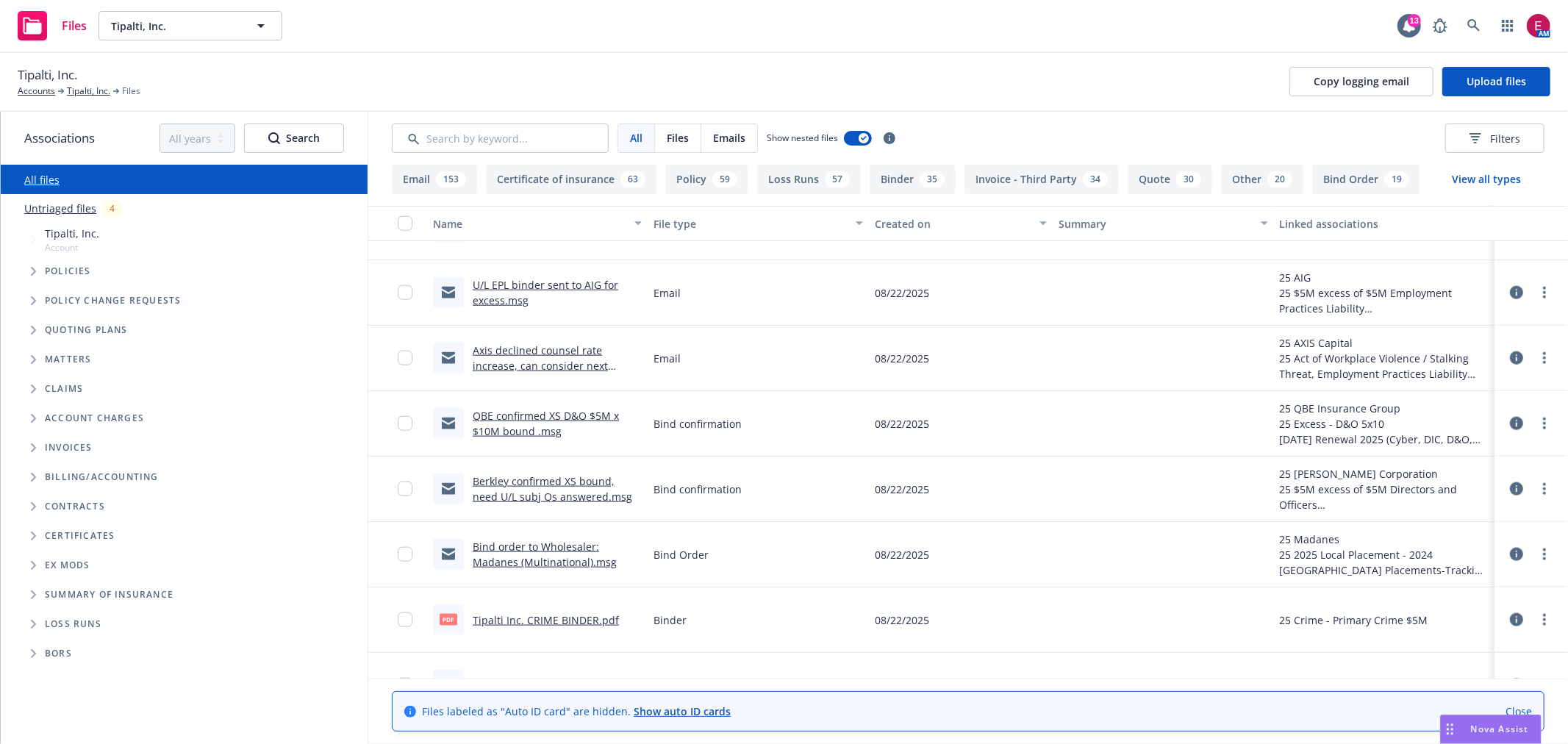
scroll to position [1388, 0]
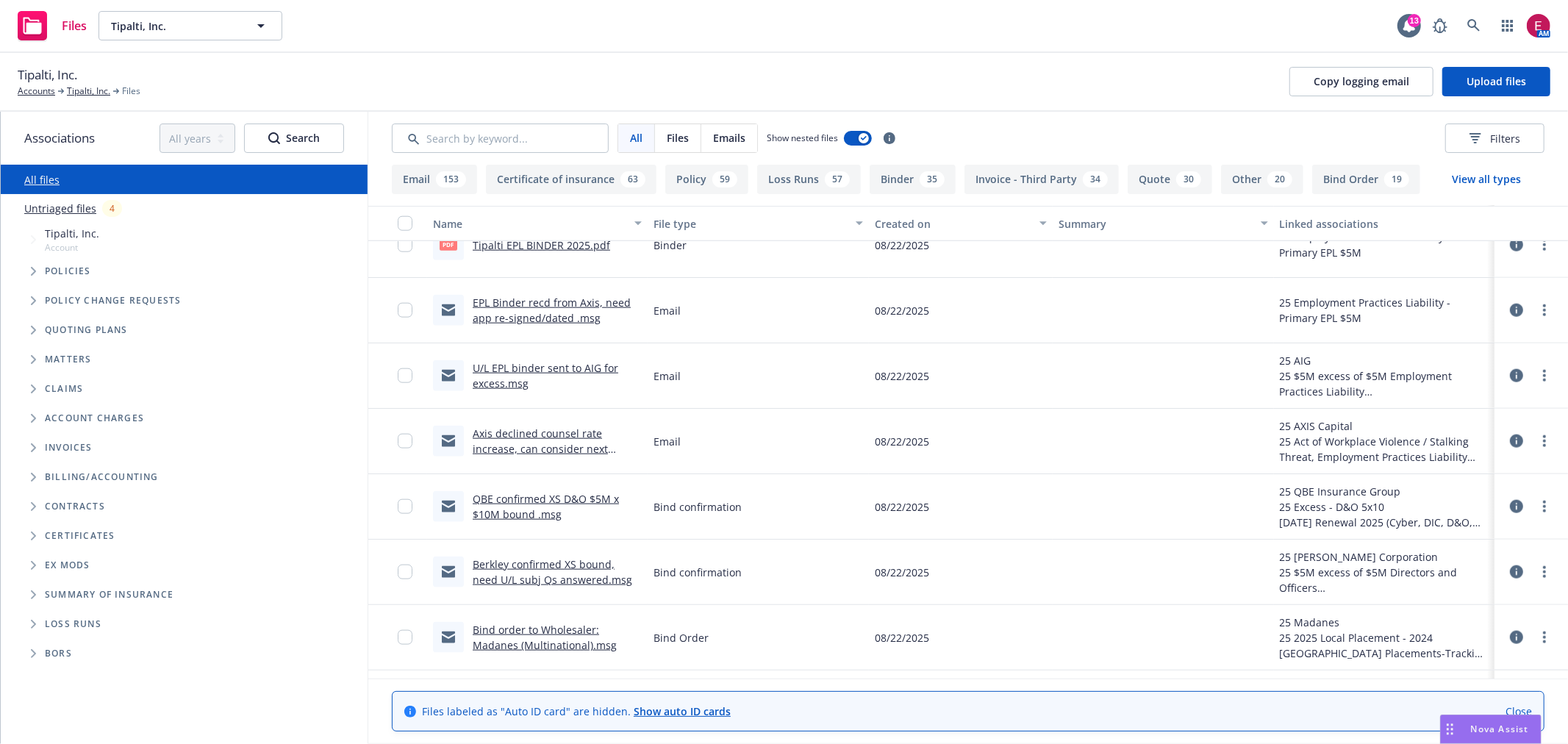
click at [558, 440] on div "Axis declined counsel rate increase, can consider next renewal.msg" at bounding box center [556, 441] width 169 height 31
click at [566, 434] on link "Axis declined counsel rate increase, can consider next renewal.msg" at bounding box center [539, 449] width 135 height 45
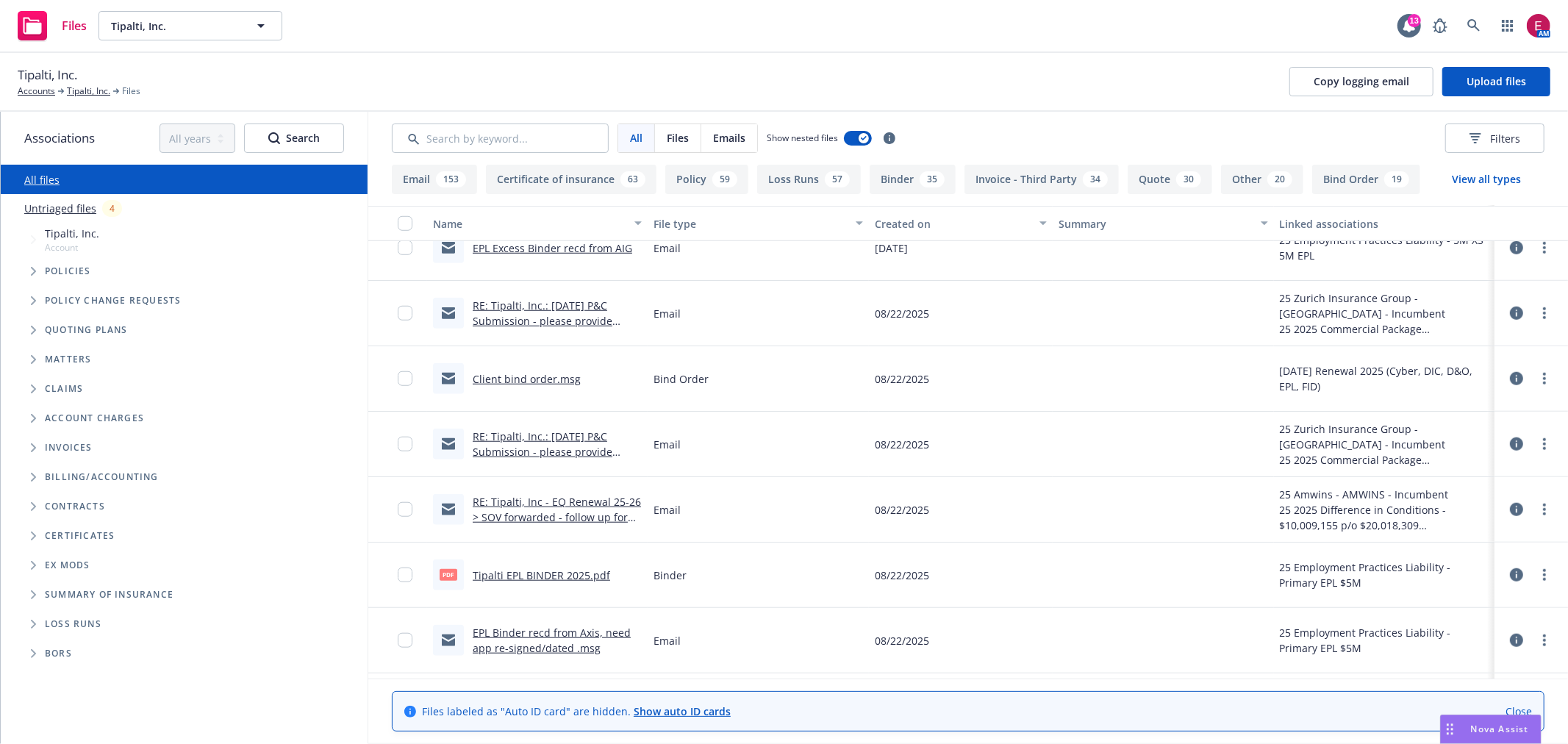
scroll to position [980, 0]
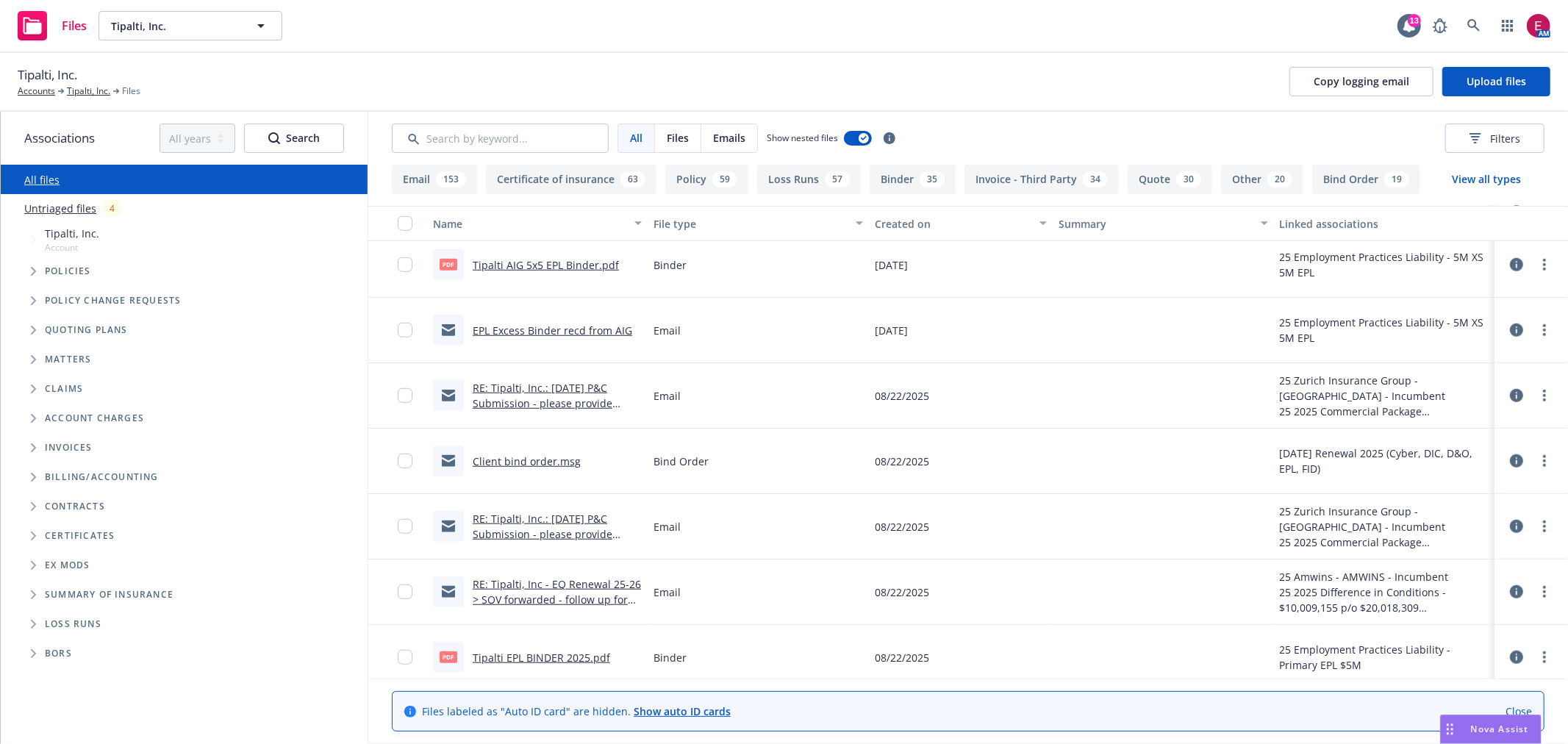
click at [535, 452] on div "Client bind order.msg" at bounding box center [506, 461] width 147 height 31
click at [535, 461] on link "Client bind order.msg" at bounding box center [526, 461] width 108 height 14
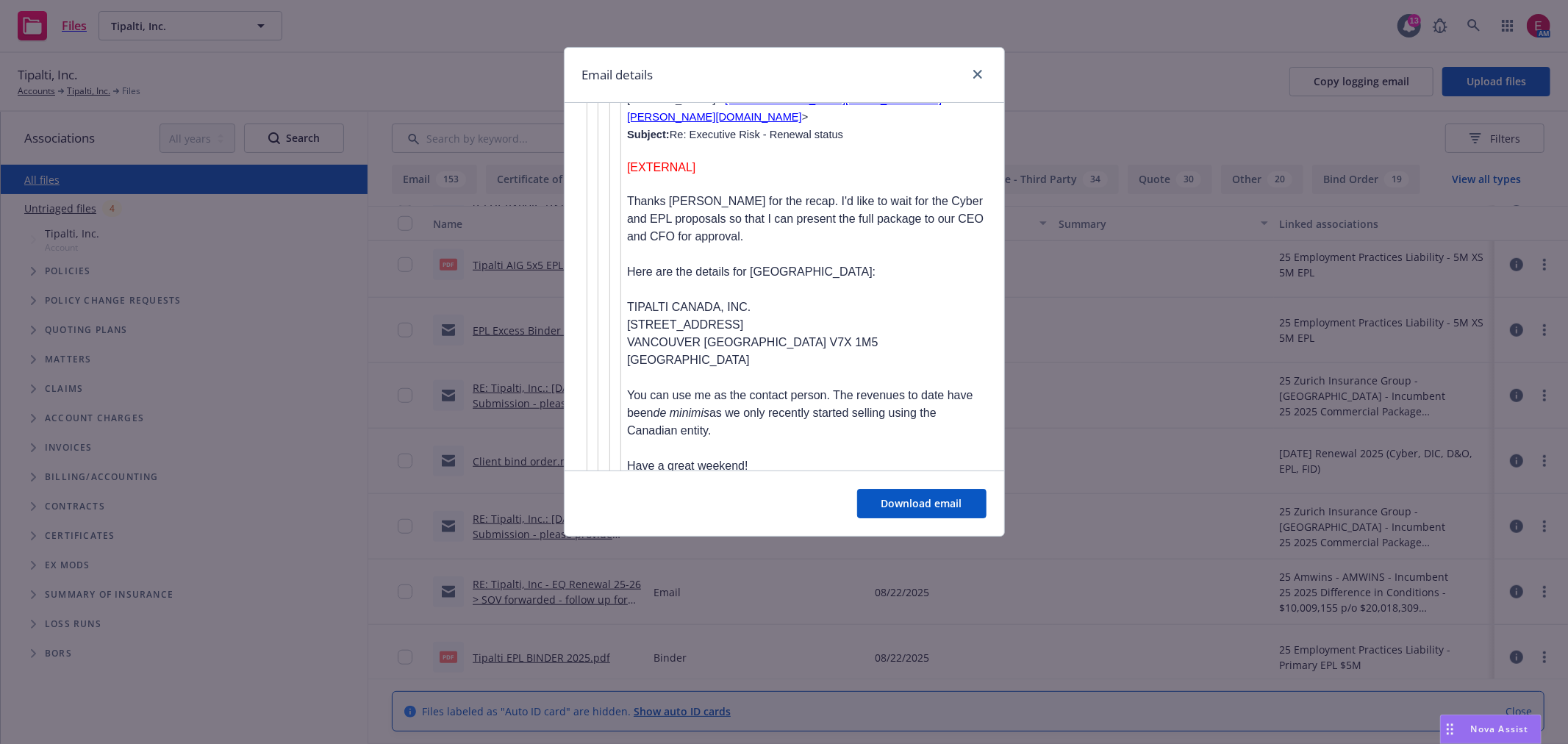
scroll to position [5175, 0]
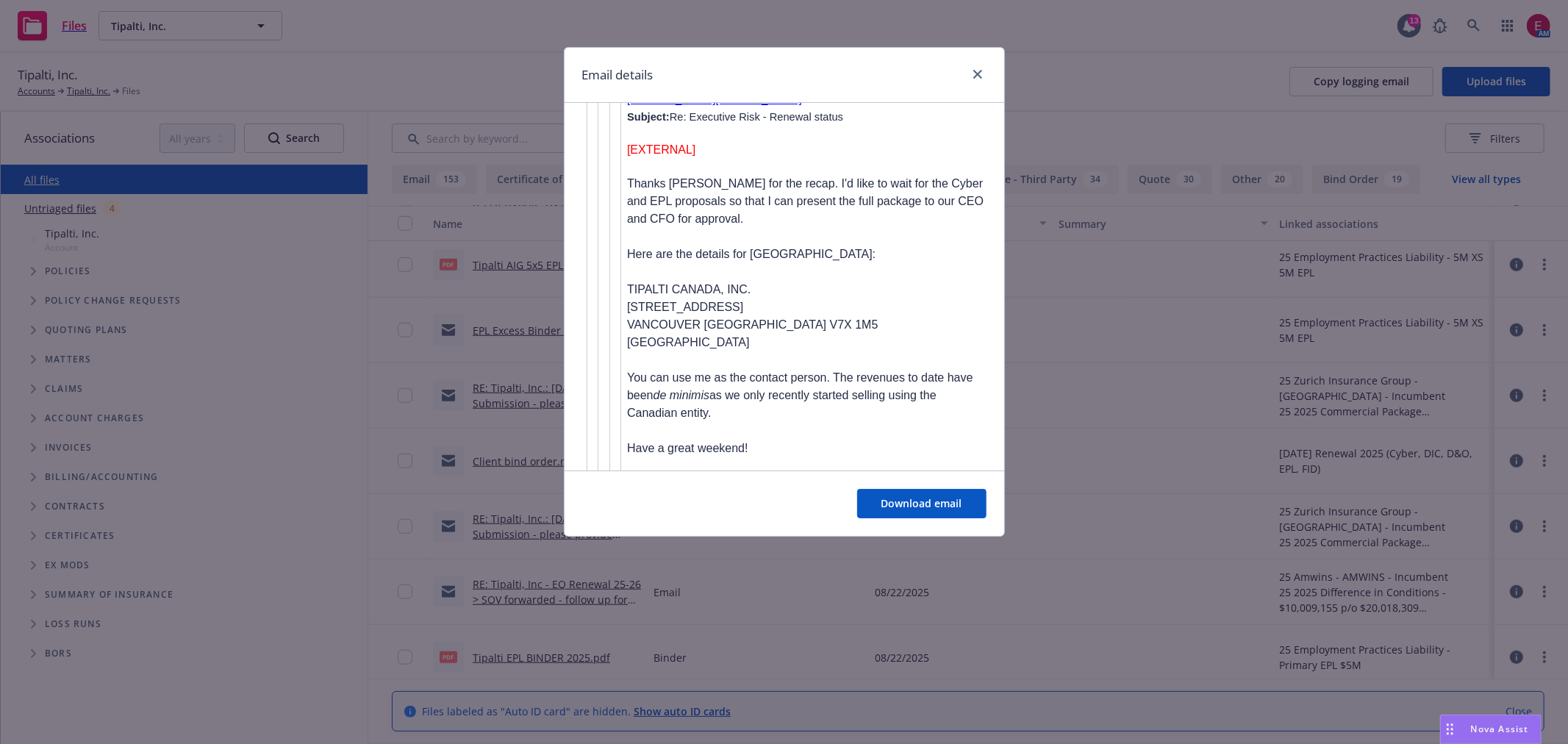
drag, startPoint x: 859, startPoint y: 376, endPoint x: 637, endPoint y: 194, distance: 287.1
click at [644, 642] on span "We are still working through the cyber but hope to have that completed within t…" at bounding box center [806, 673] width 337 height 64
click at [643, 642] on span "We are still working through the cyber but hope to have that completed within t…" at bounding box center [806, 673] width 337 height 64
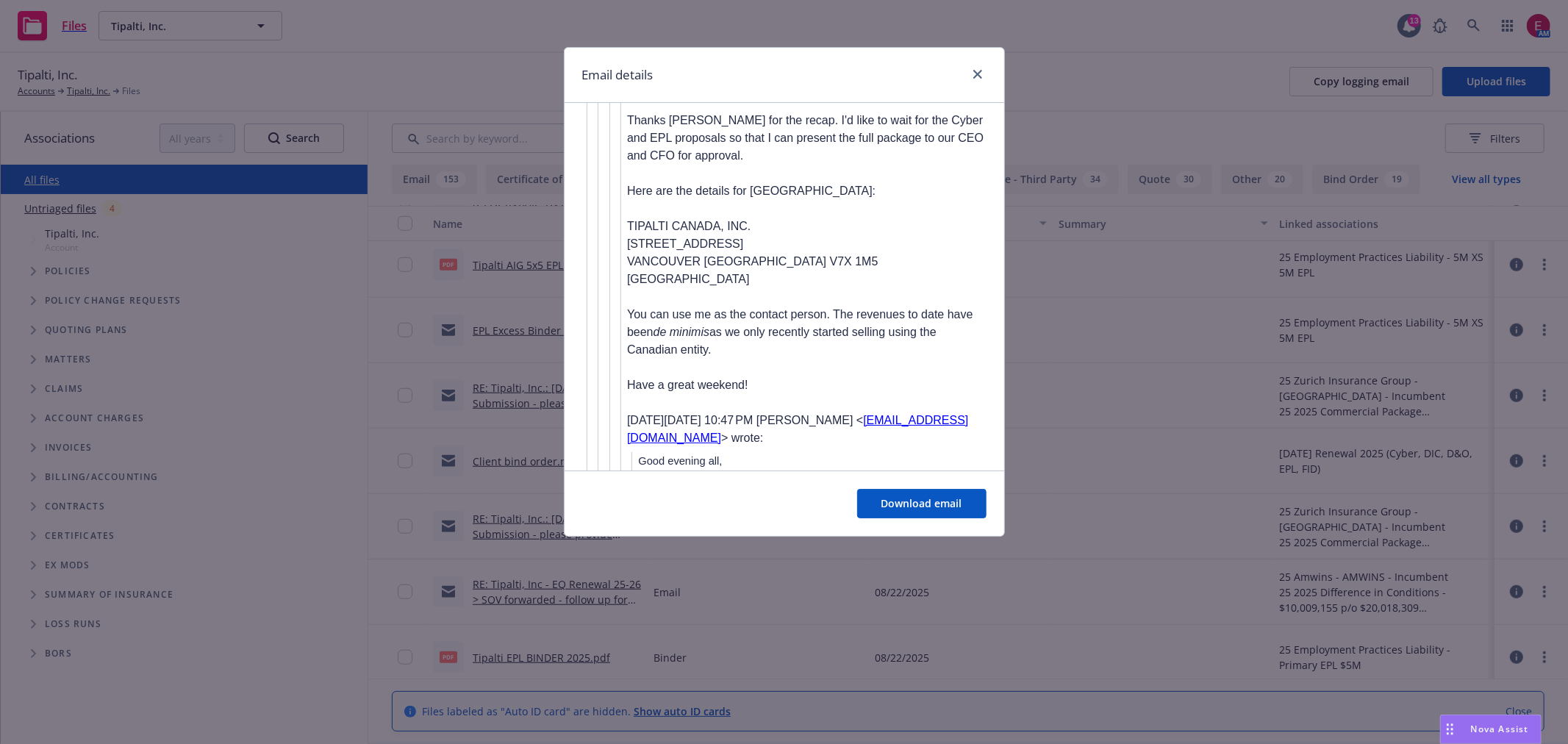
scroll to position [5256, 0]
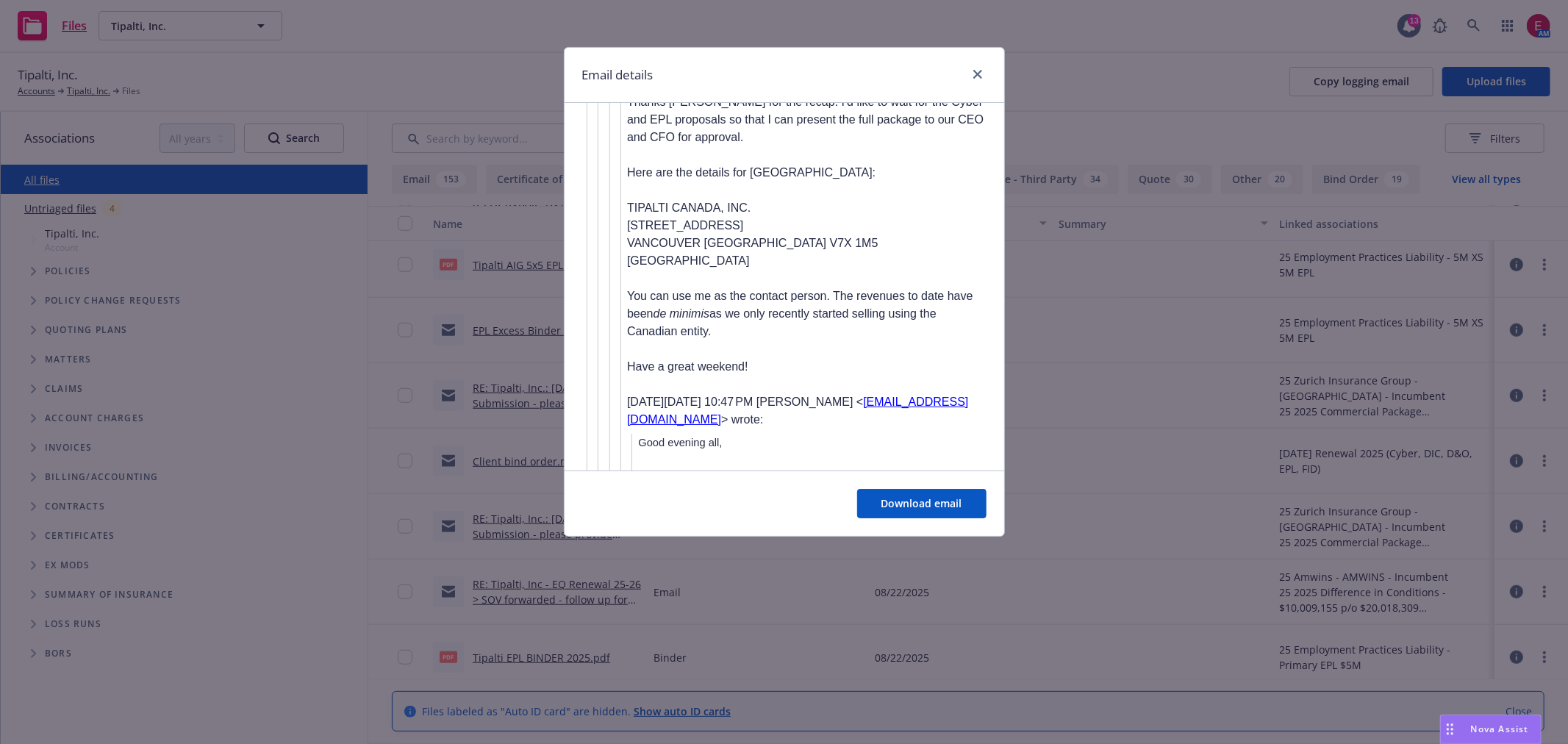
drag, startPoint x: 635, startPoint y: 181, endPoint x: 884, endPoint y: 438, distance: 357.8
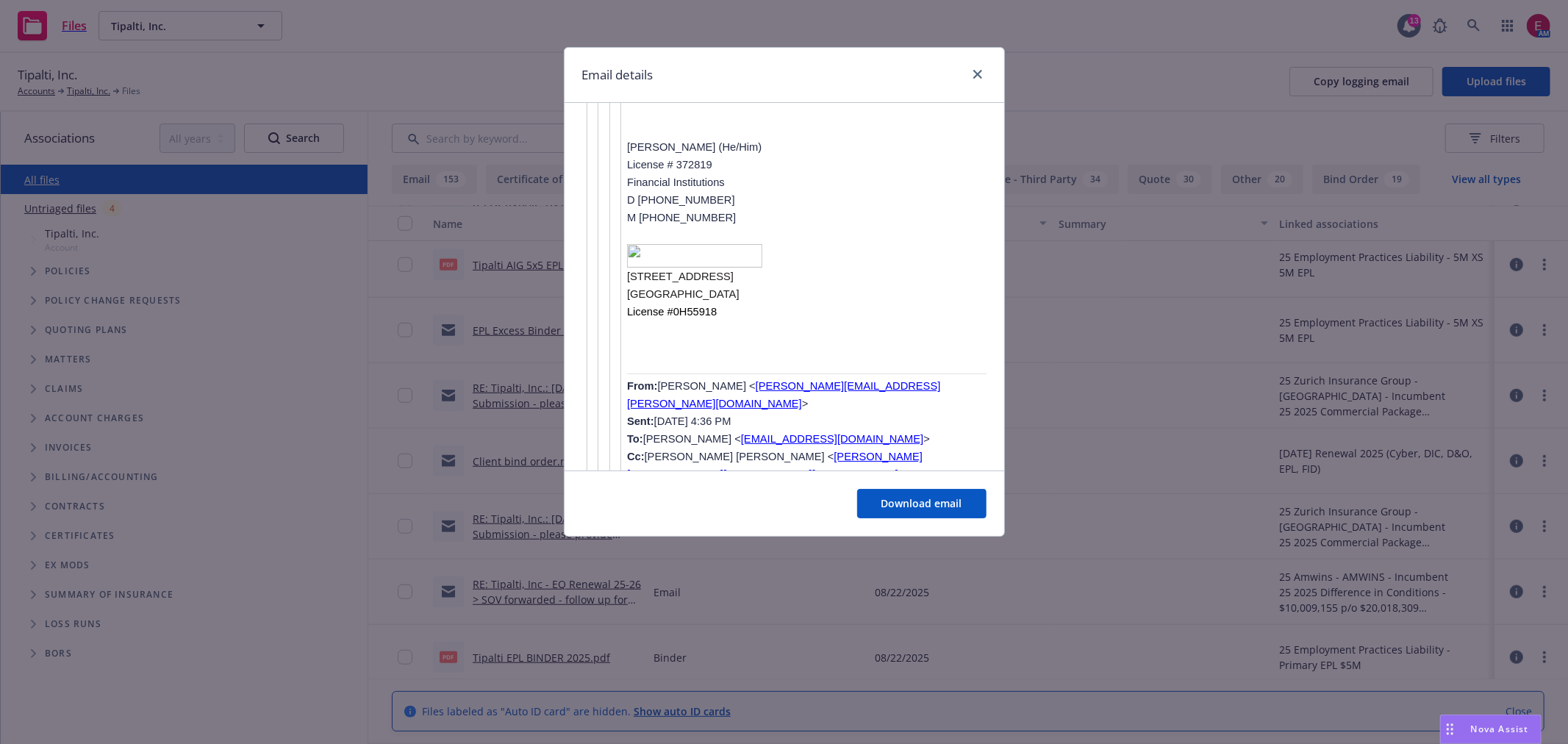
scroll to position [4685, 0]
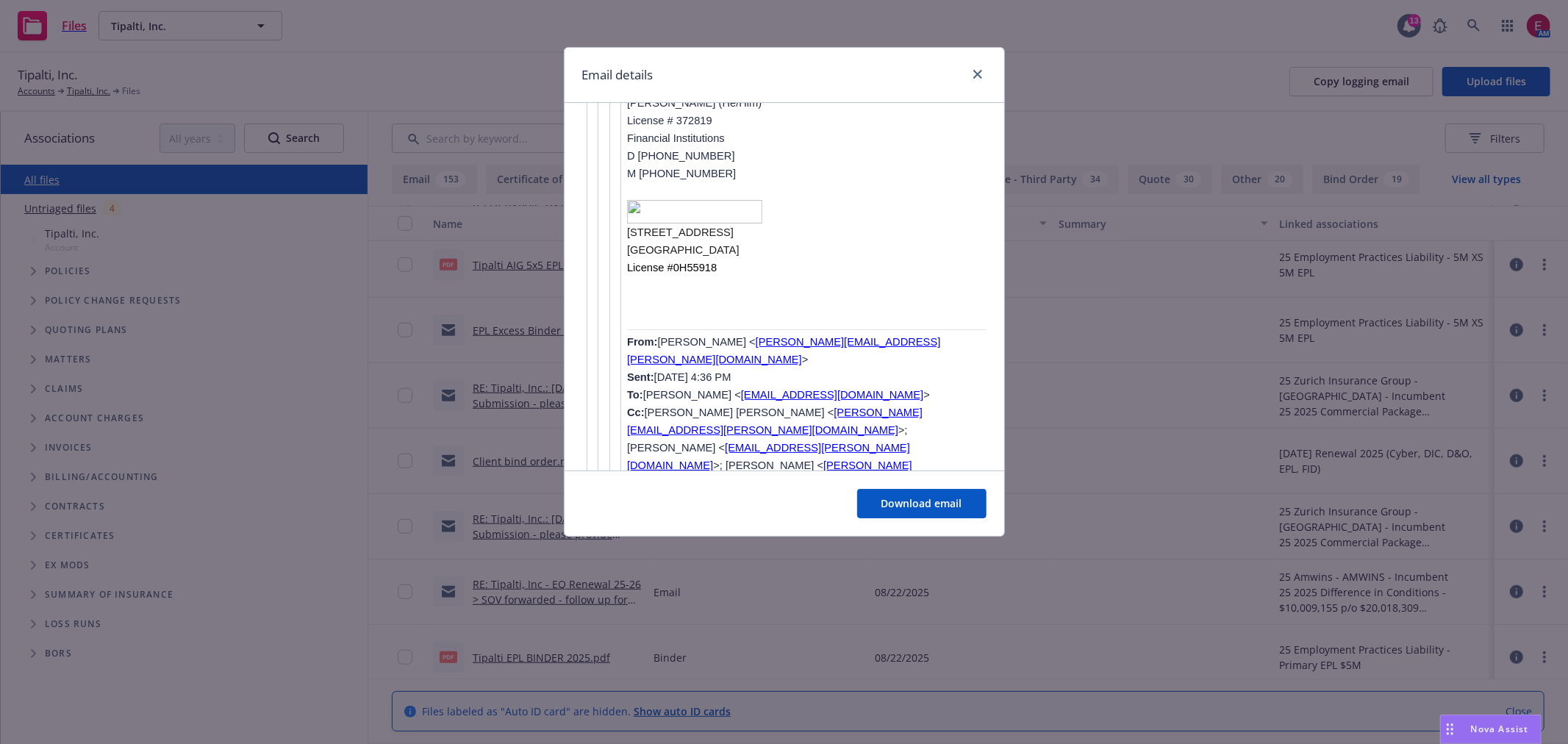
drag, startPoint x: 823, startPoint y: 439, endPoint x: 651, endPoint y: 208, distance: 288.0
drag, startPoint x: 758, startPoint y: 453, endPoint x: 638, endPoint y: 192, distance: 287.3
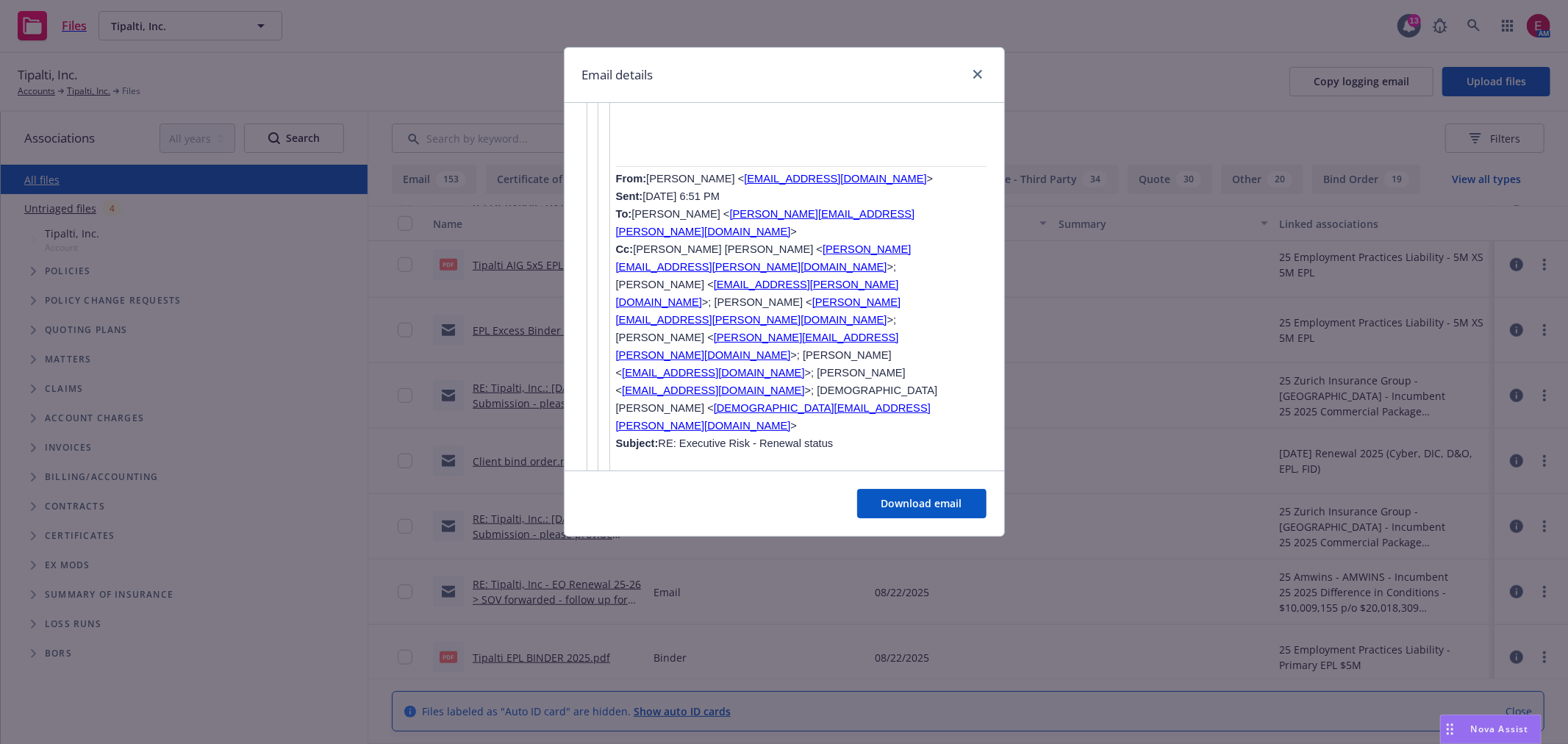
scroll to position [2968, 0]
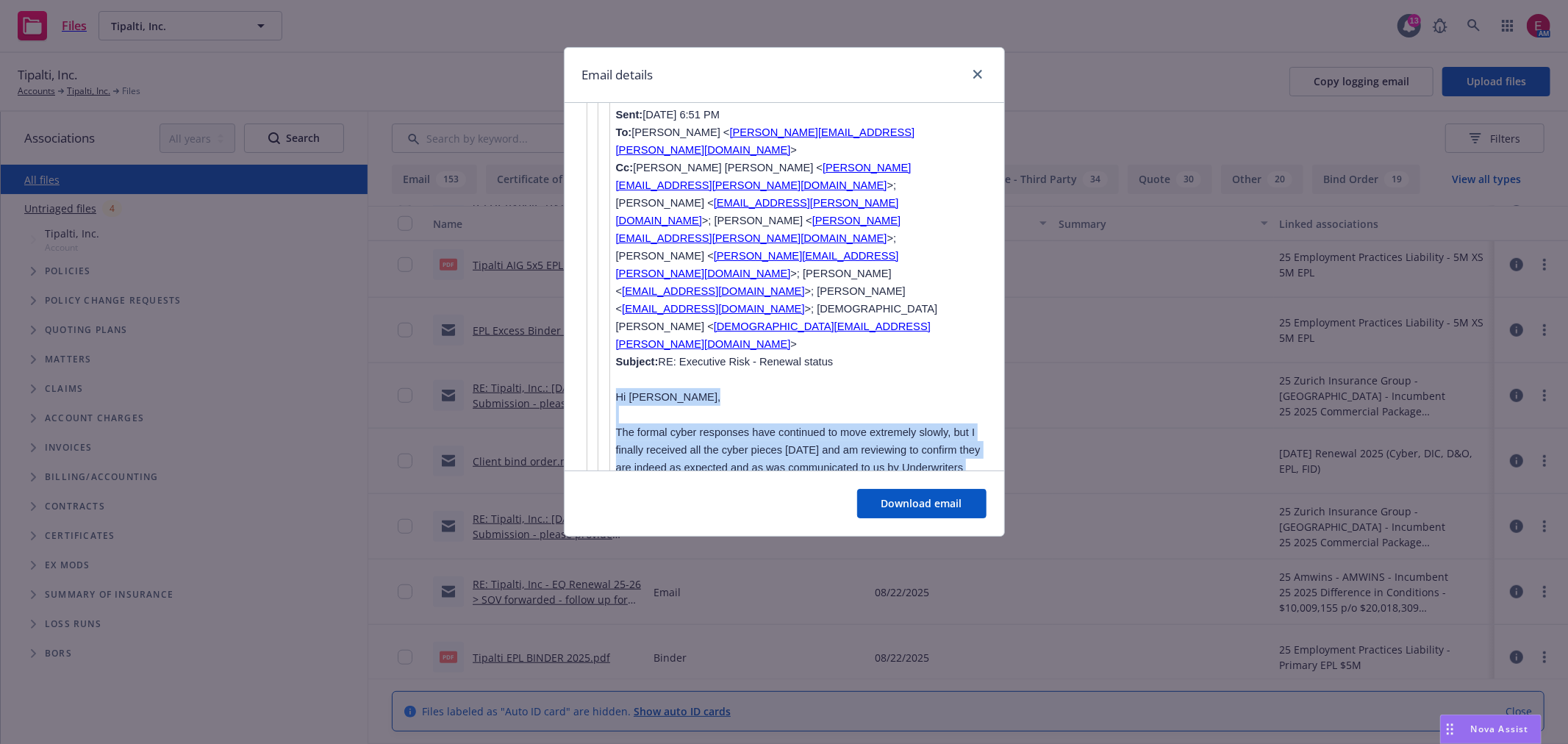
drag, startPoint x: 711, startPoint y: 430, endPoint x: 609, endPoint y: 135, distance: 312.1
click at [722, 426] on span "The formal cyber responses have continued to move extremely slowly, but I final…" at bounding box center [798, 458] width 365 height 64
click at [757, 582] on p "I was pulled away from the office unexpectedly this afternoon, so wasn’t able t…" at bounding box center [801, 608] width 370 height 52
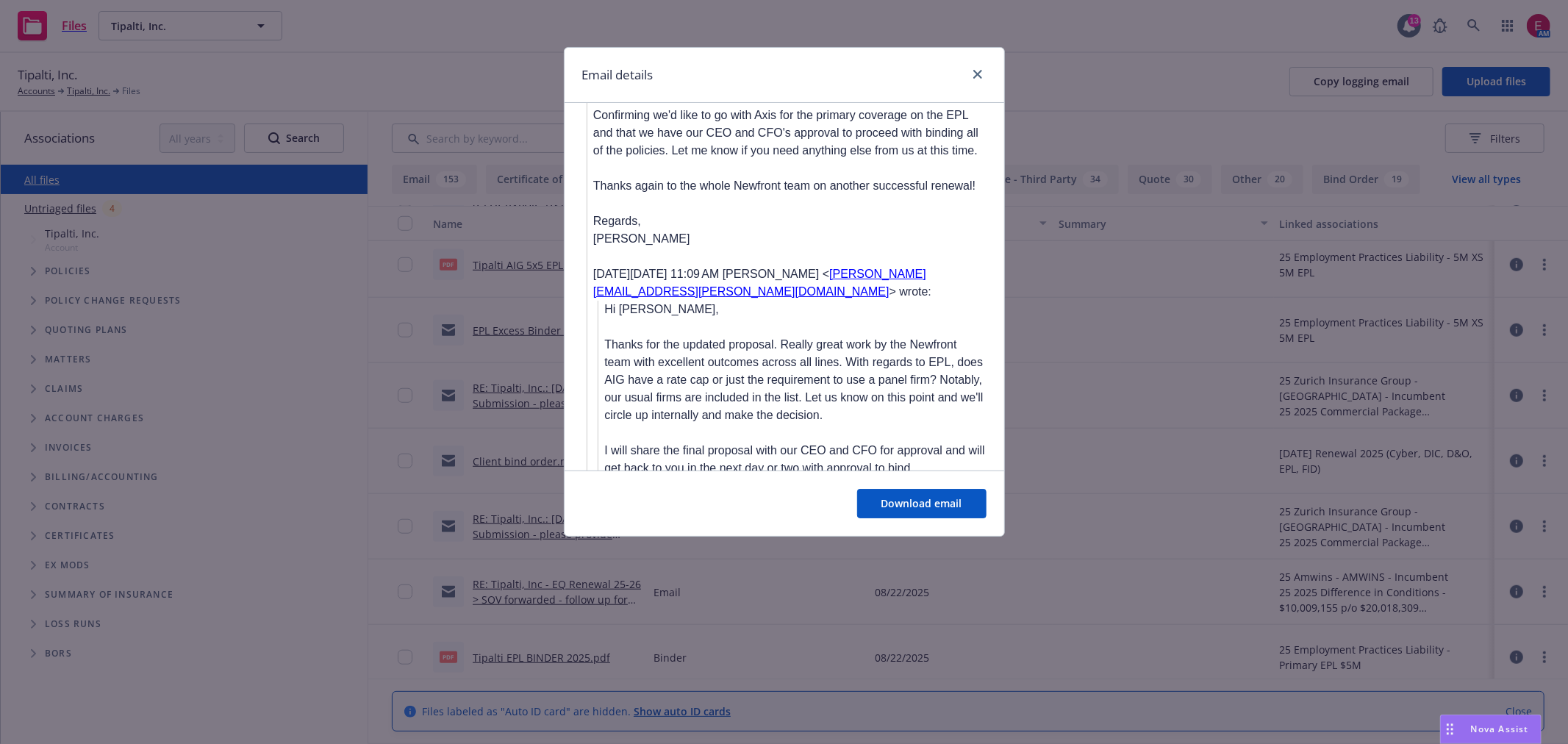
scroll to position [1253, 0]
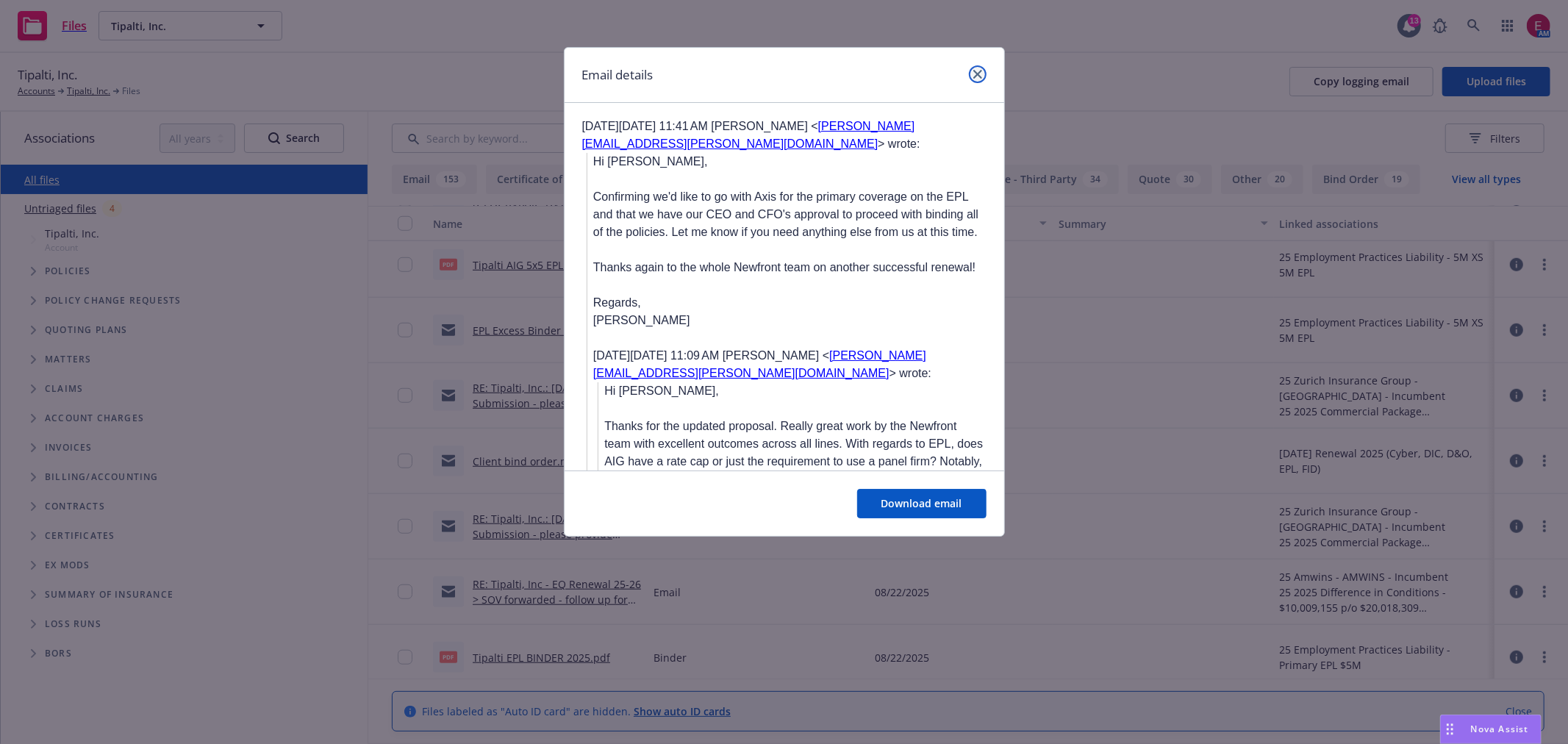
click at [976, 72] on icon "close" at bounding box center [978, 74] width 9 height 9
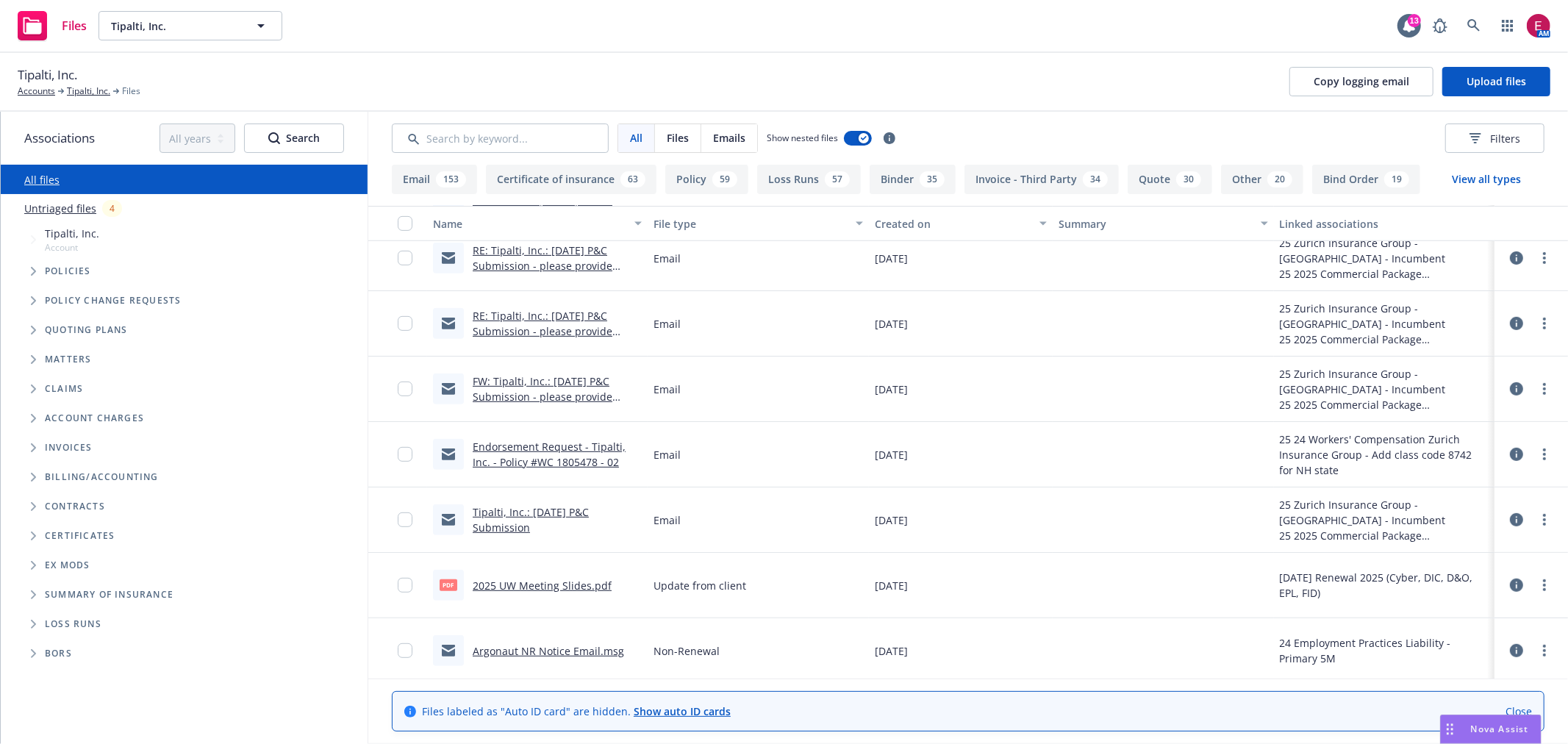
scroll to position [5233, 0]
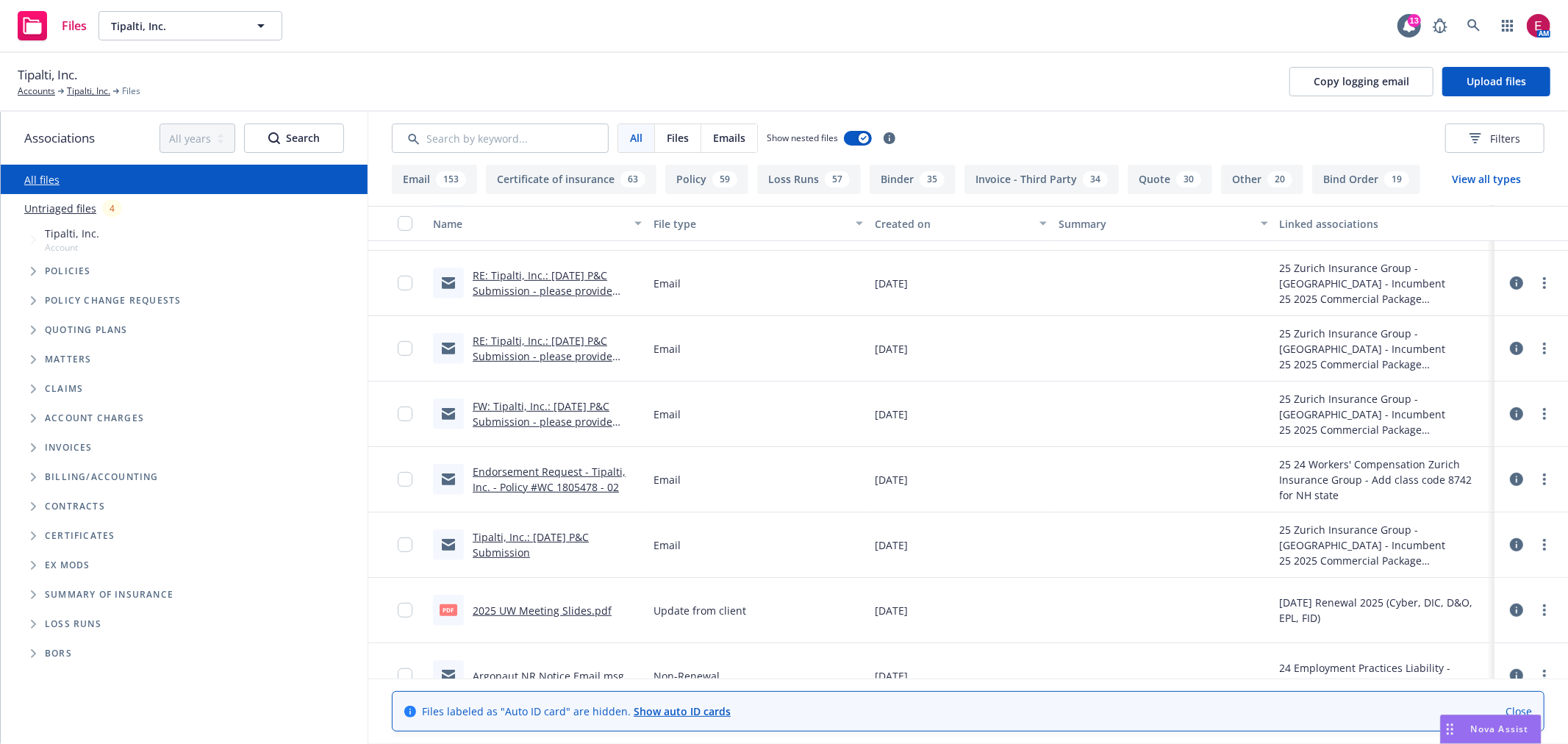
click at [585, 407] on link "FW: Tipalti, Inc.: 8/30/2025 P&C Submission - please provide update on revised …" at bounding box center [542, 422] width 139 height 45
click at [537, 610] on link "2025 UW Meeting Slides.pdf" at bounding box center [542, 610] width 139 height 14
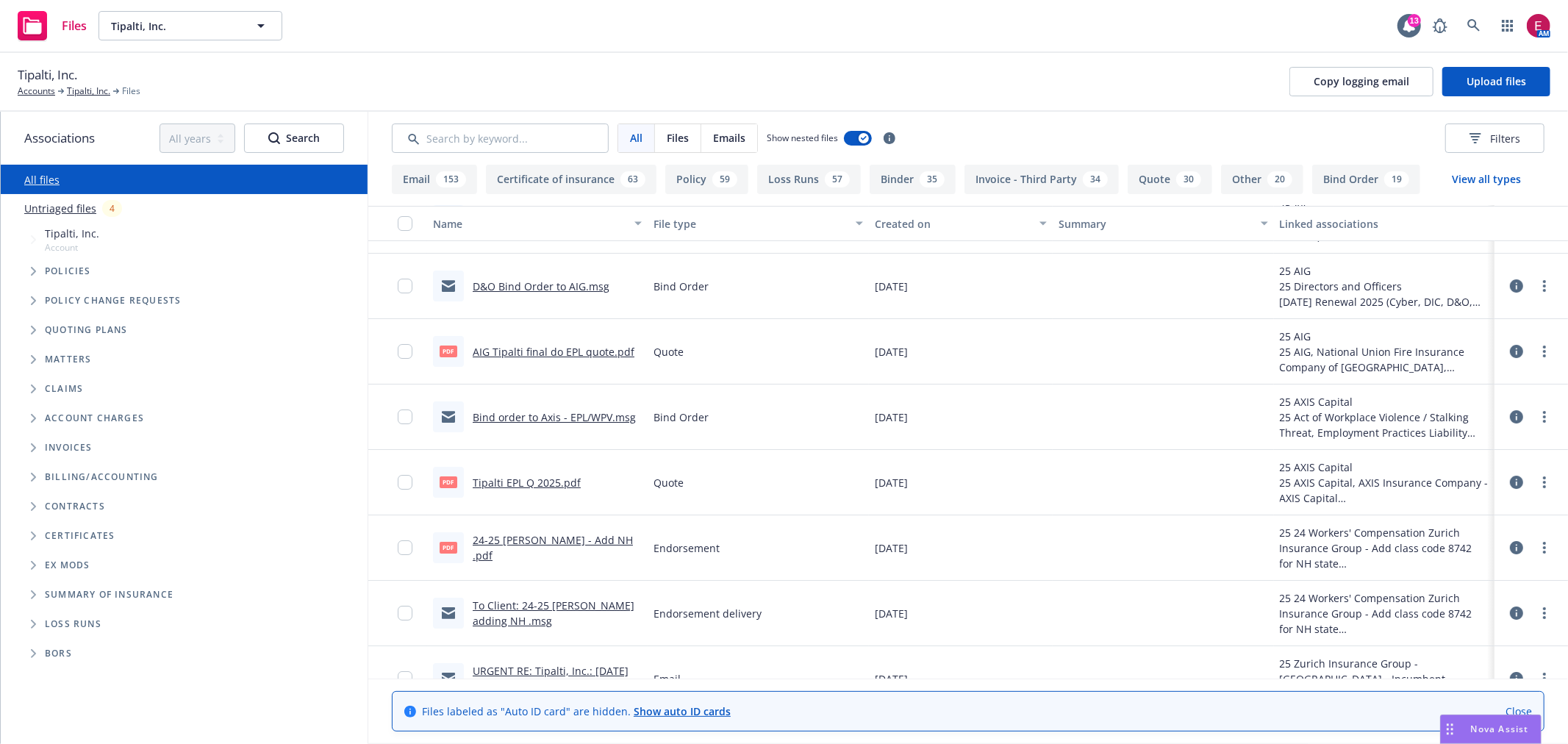
scroll to position [4416, 0]
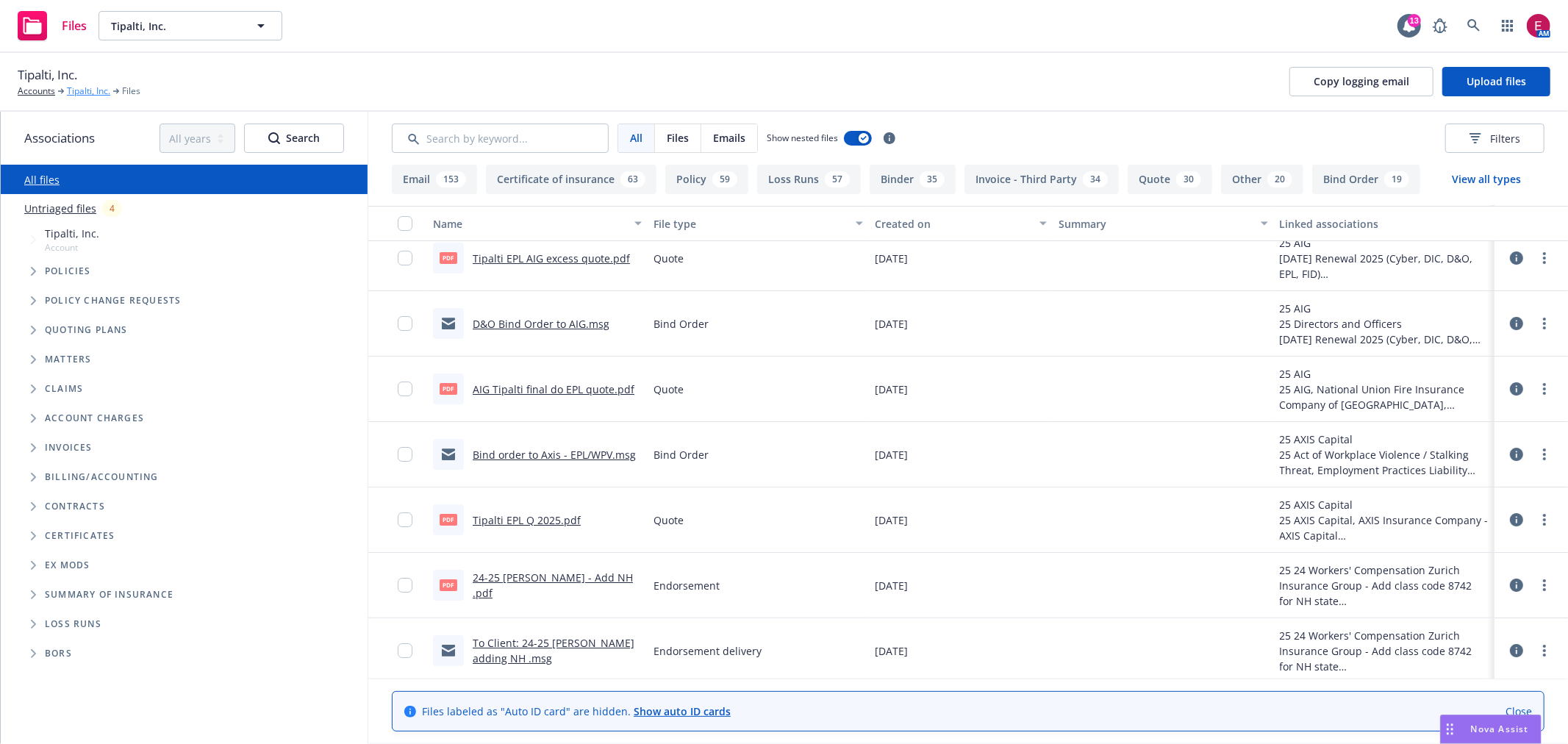
click at [91, 87] on link "Tipalti, Inc." at bounding box center [89, 91] width 43 height 14
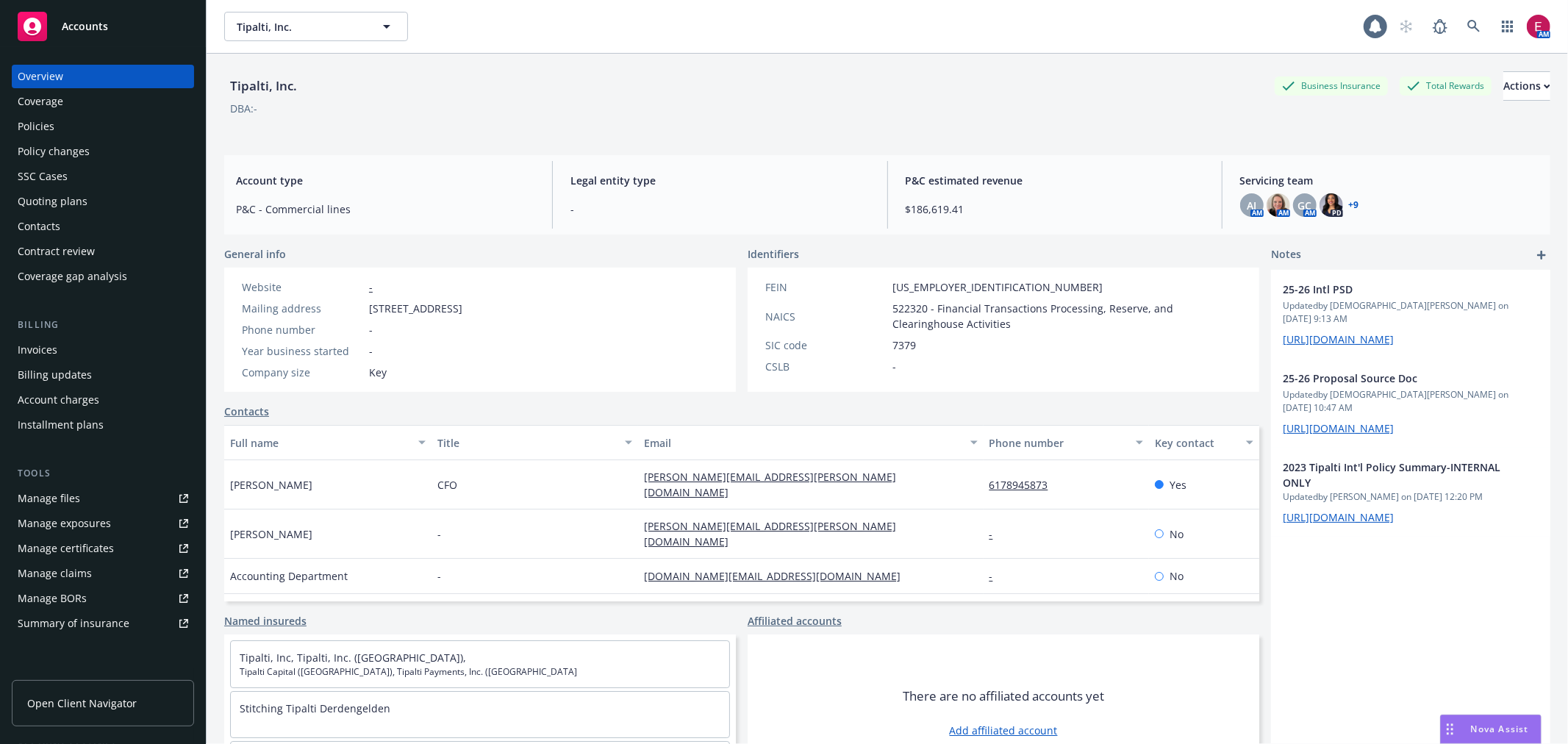
click at [92, 123] on div "Policies" at bounding box center [102, 127] width 170 height 24
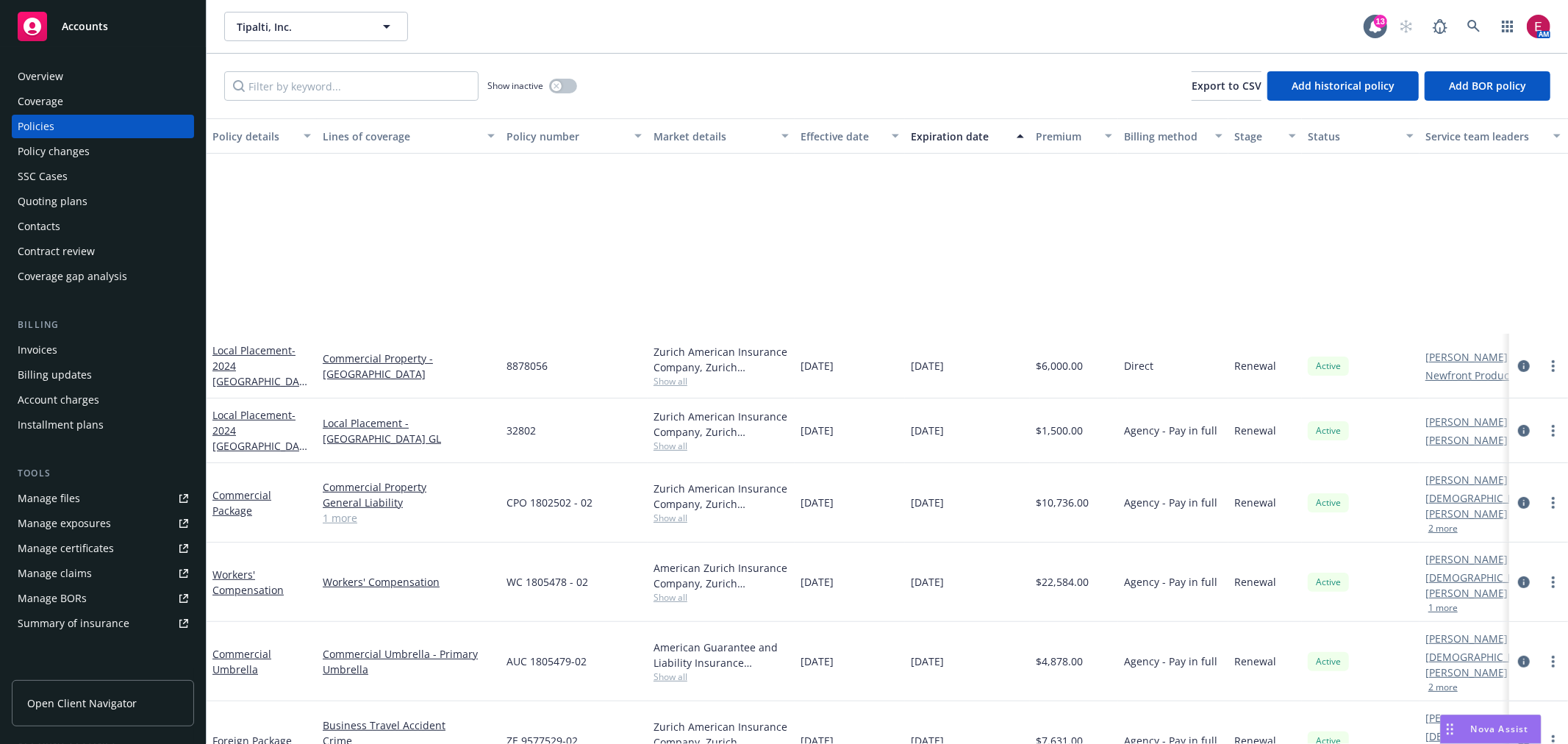
scroll to position [735, 0]
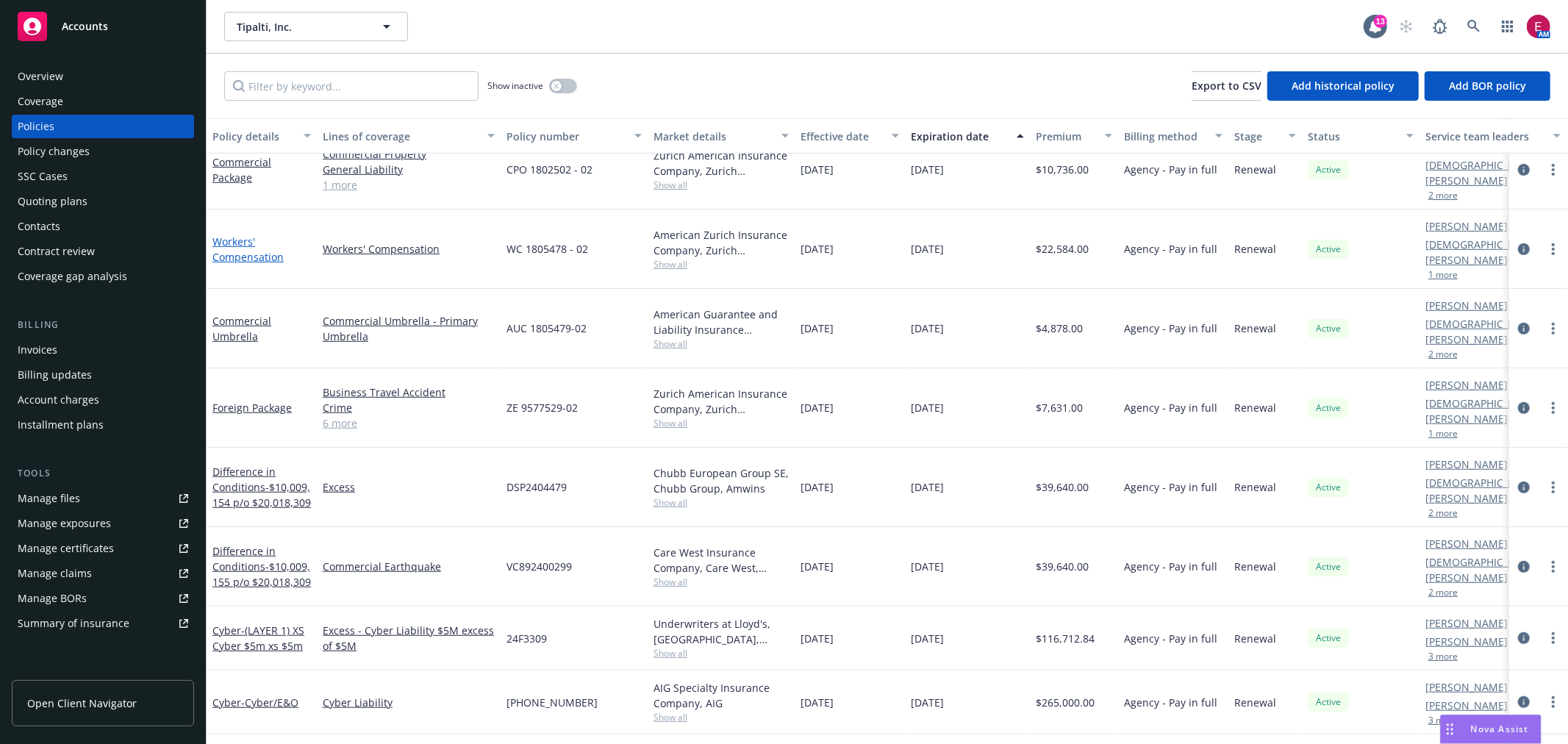
click at [247, 238] on link "Workers' Compensation" at bounding box center [248, 249] width 71 height 29
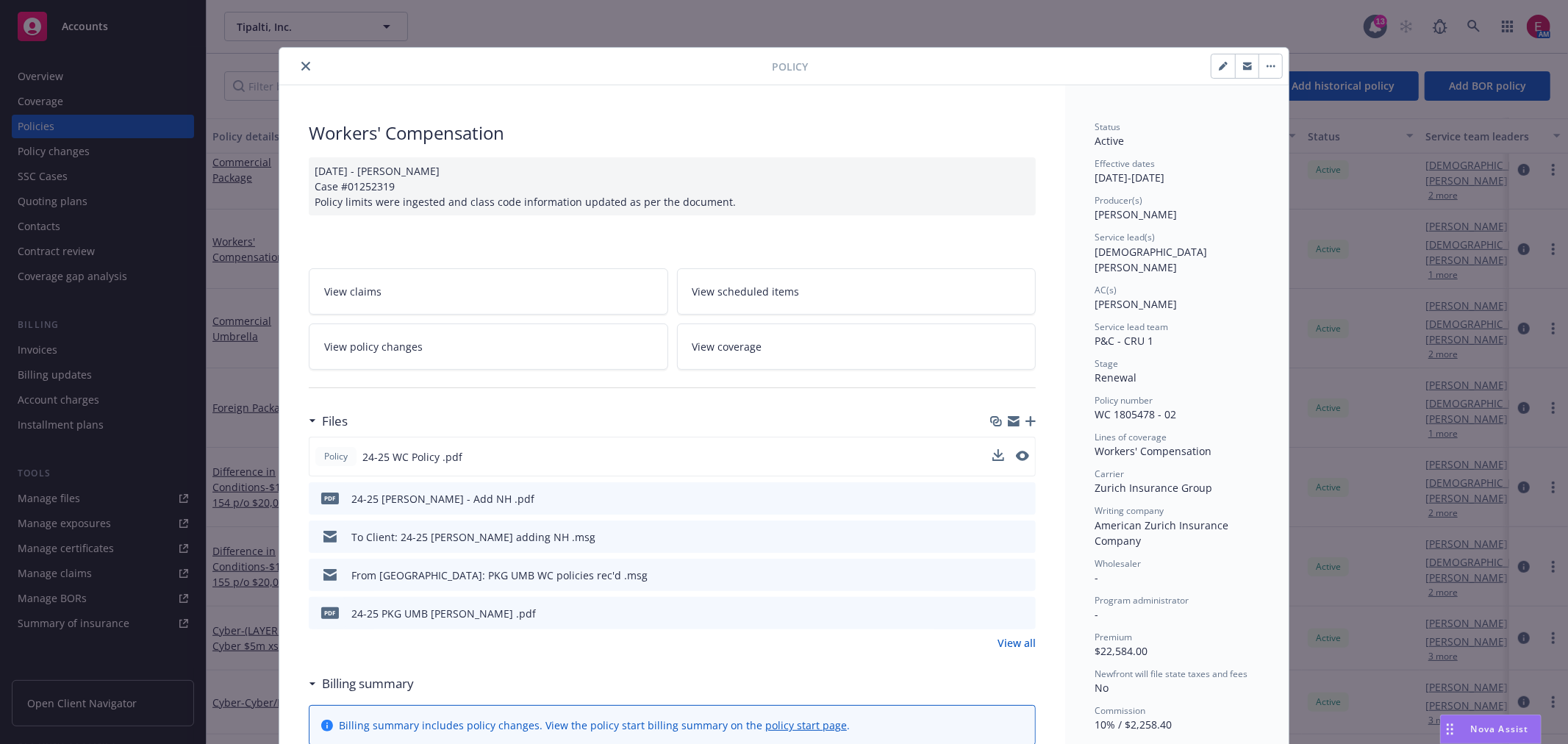
click at [1016, 449] on button at bounding box center [1022, 456] width 14 height 15
click at [1014, 460] on icon "preview file" at bounding box center [1021, 455] width 14 height 10
click at [304, 62] on icon "close" at bounding box center [306, 66] width 9 height 9
